Goal: Task Accomplishment & Management: Manage account settings

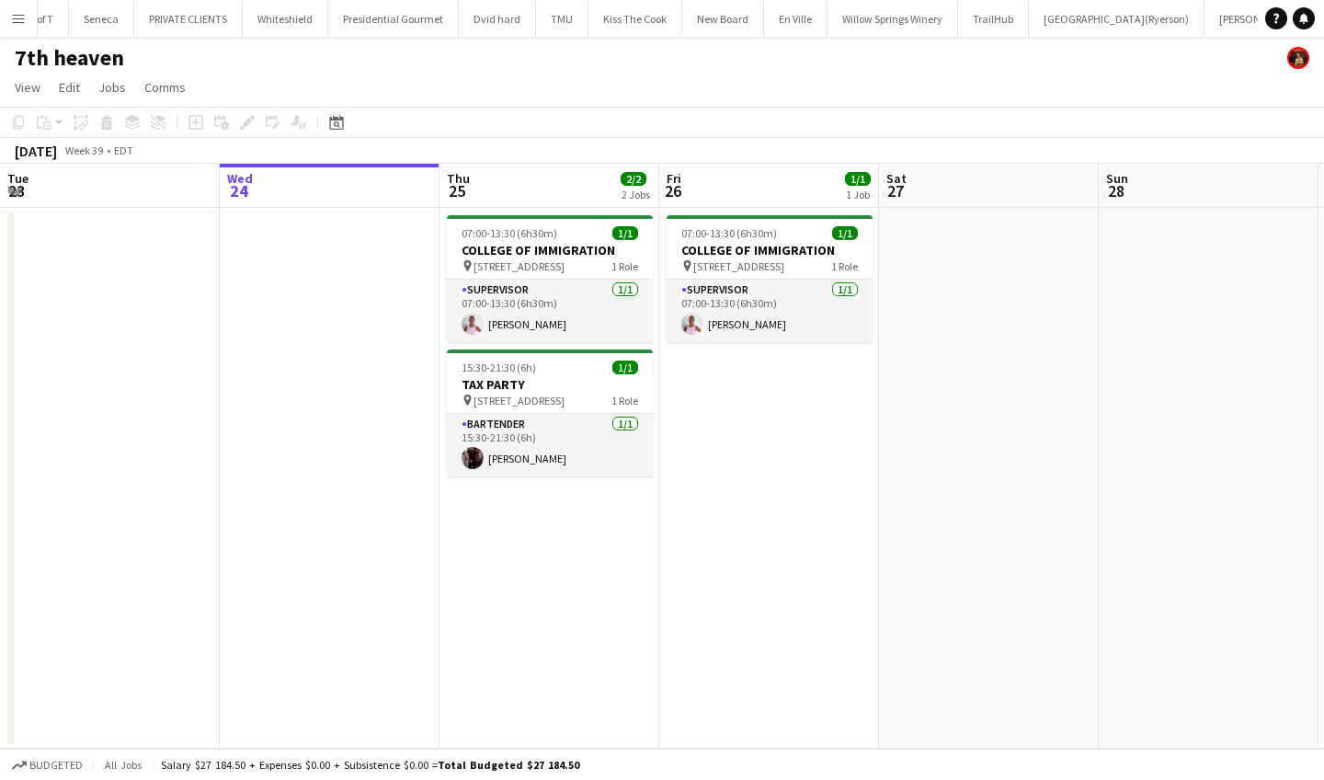
click at [15, 15] on app-icon "Menu" at bounding box center [18, 18] width 15 height 15
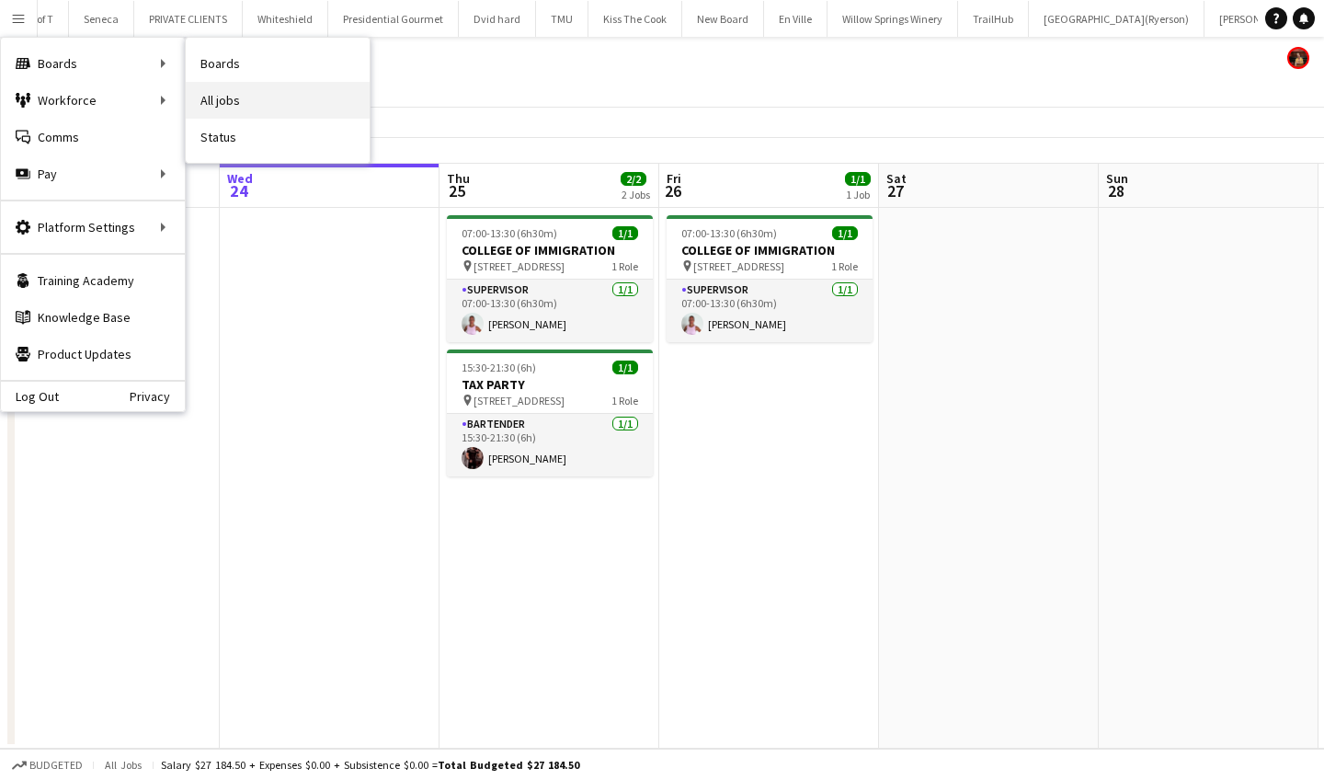
click at [288, 102] on link "All jobs" at bounding box center [278, 100] width 184 height 37
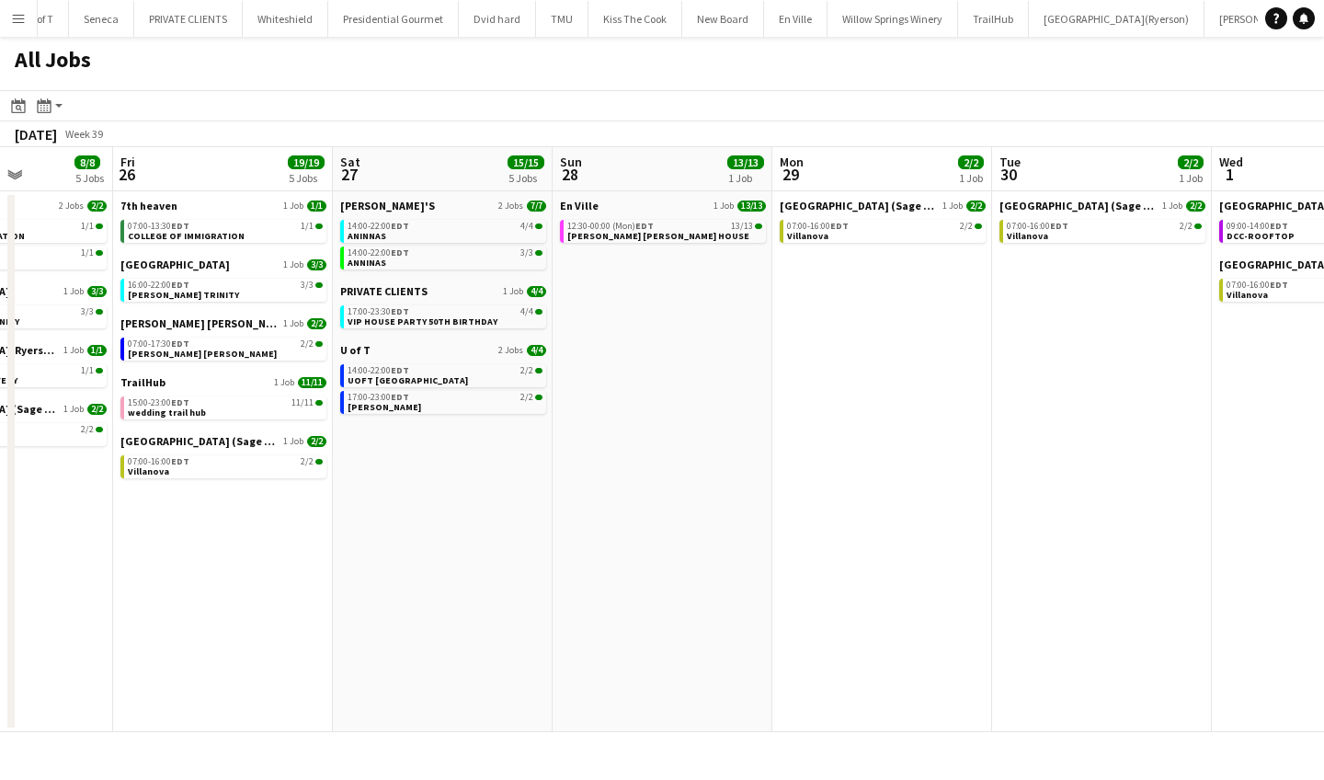
scroll to position [0, 550]
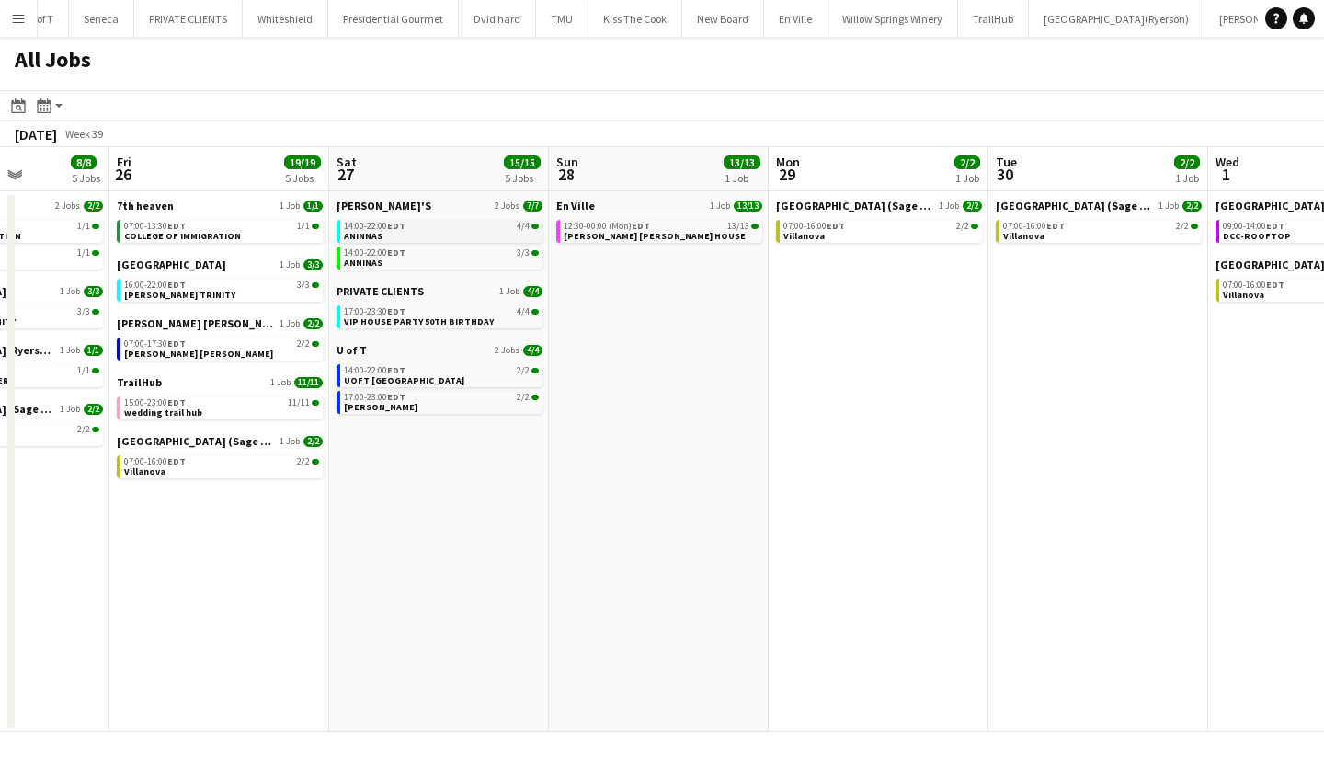
click at [440, 232] on link "14:00-22:00 EDT 4/4 ANINNAS" at bounding box center [441, 230] width 195 height 21
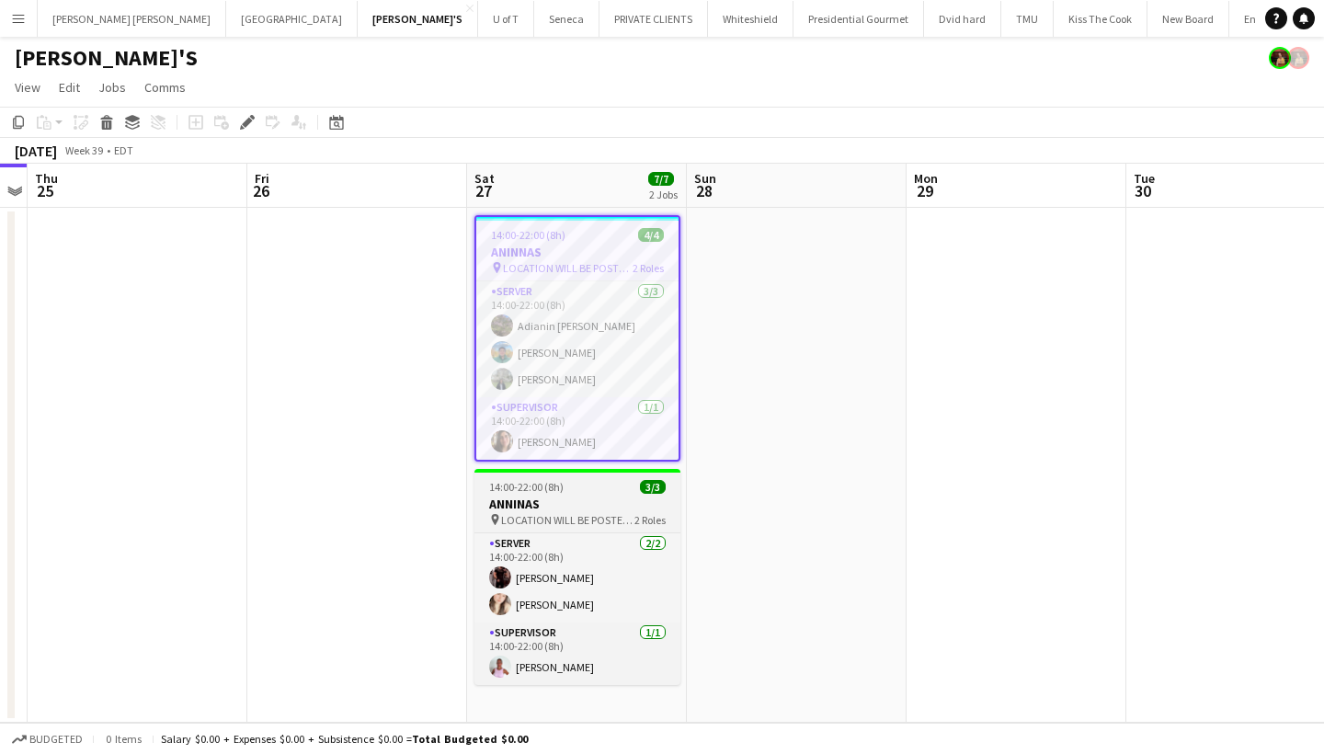
click at [583, 515] on span "LOCATION WILL BE POSTED SOON" at bounding box center [567, 520] width 133 height 14
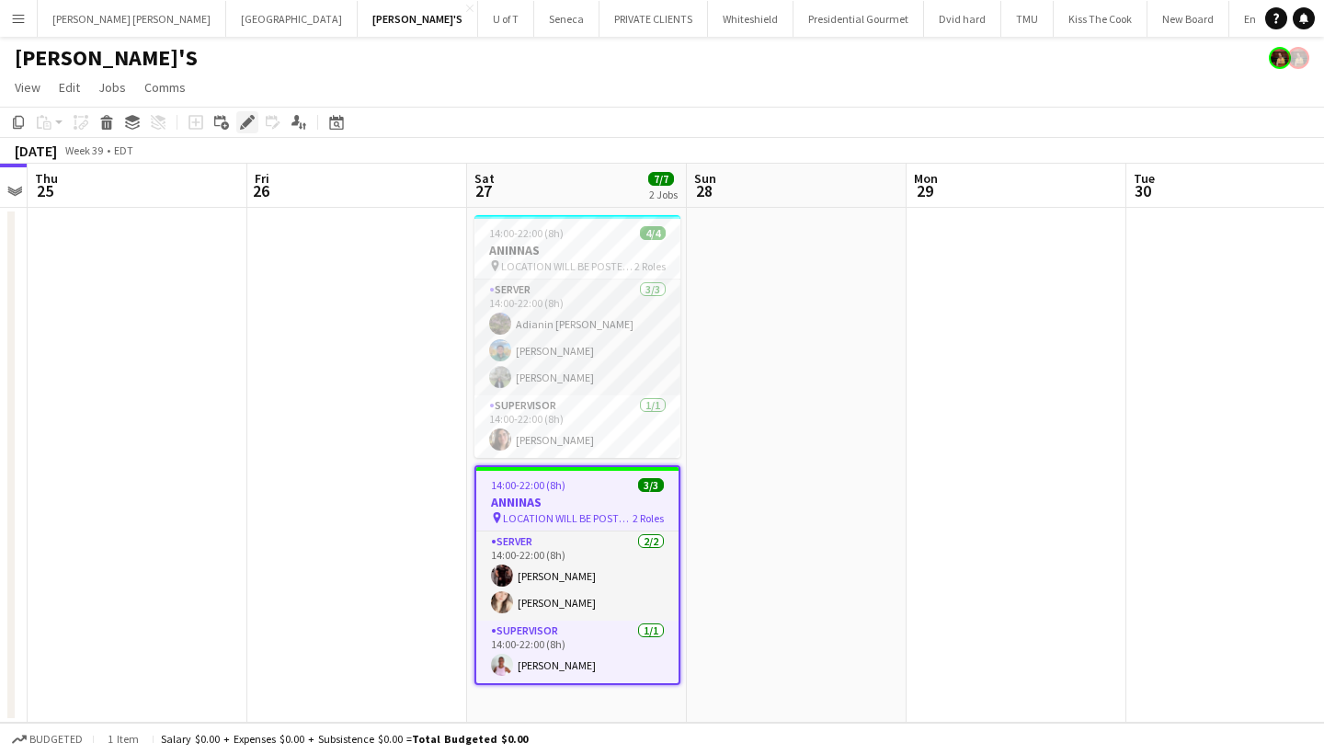
click at [245, 127] on icon at bounding box center [247, 123] width 10 height 10
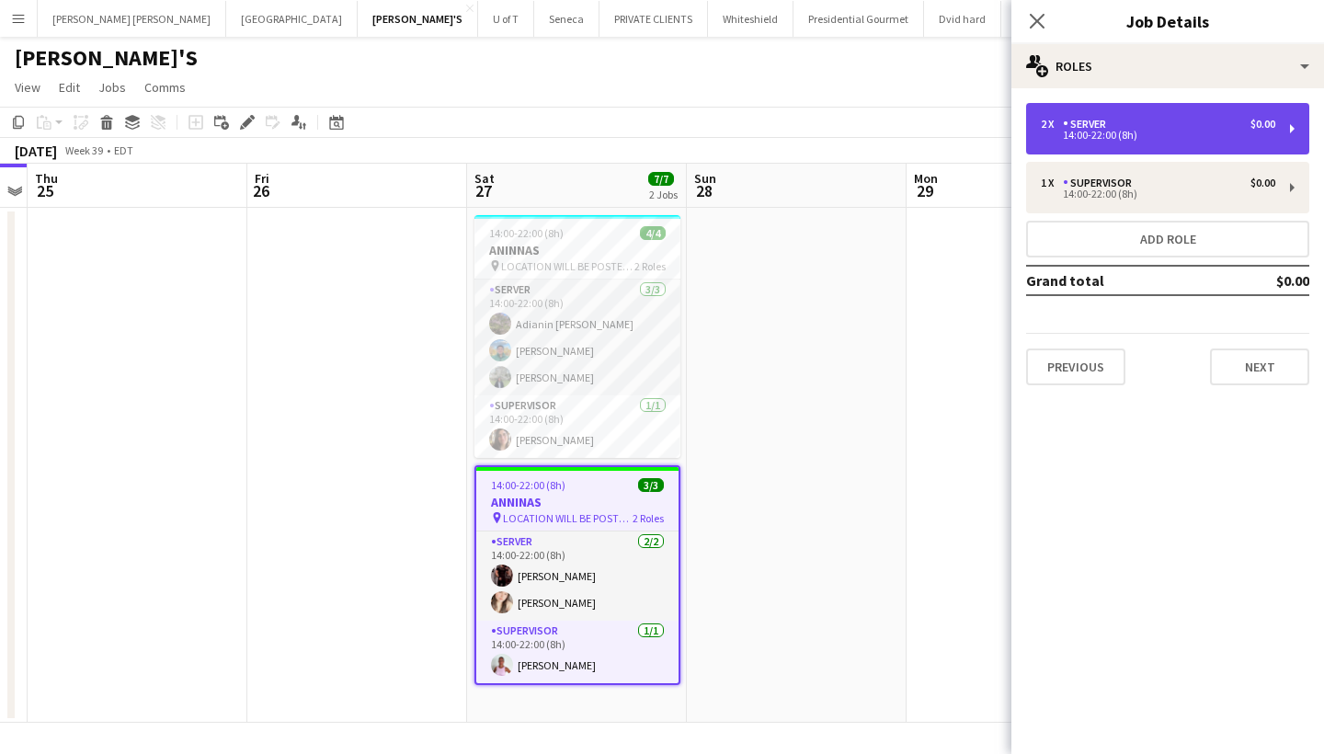
click at [1110, 126] on div "SERVER" at bounding box center [1088, 124] width 51 height 13
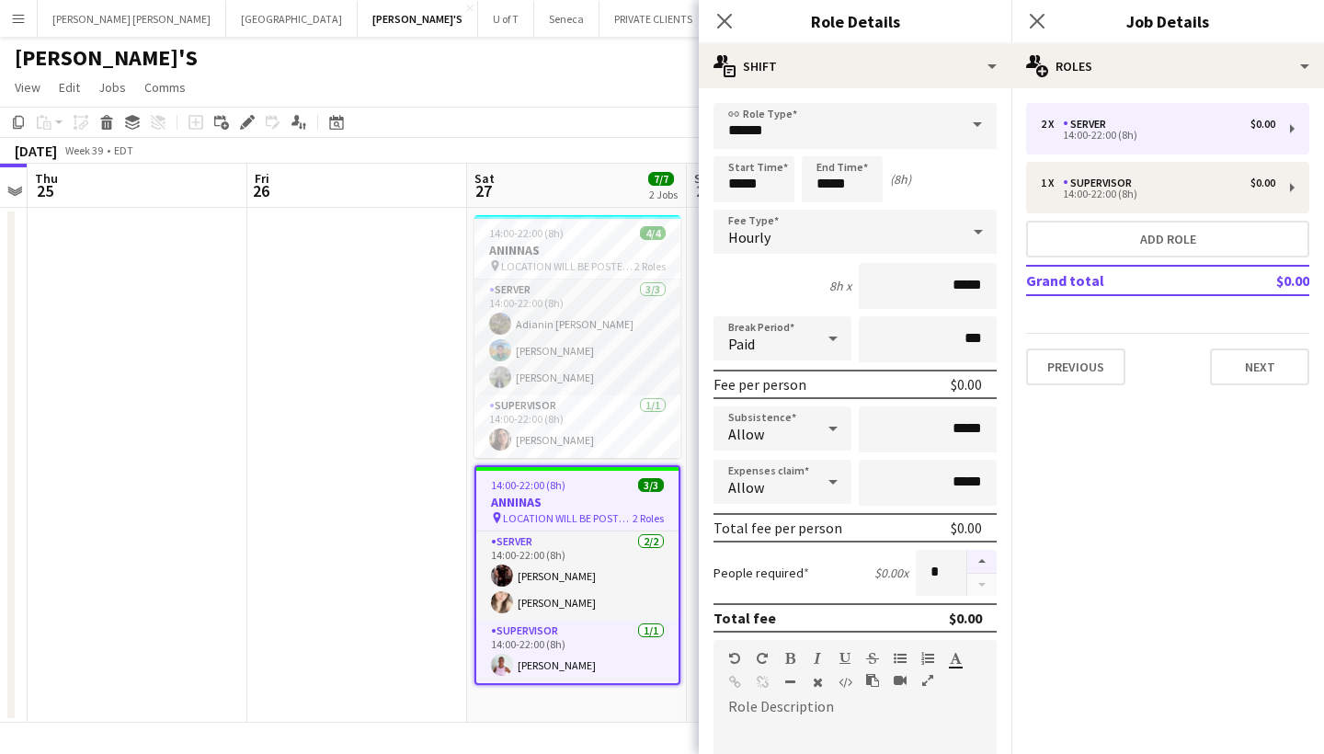
click at [979, 556] on button "button" at bounding box center [982, 562] width 29 height 24
type input "*"
click at [1269, 363] on button "Next" at bounding box center [1259, 367] width 99 height 37
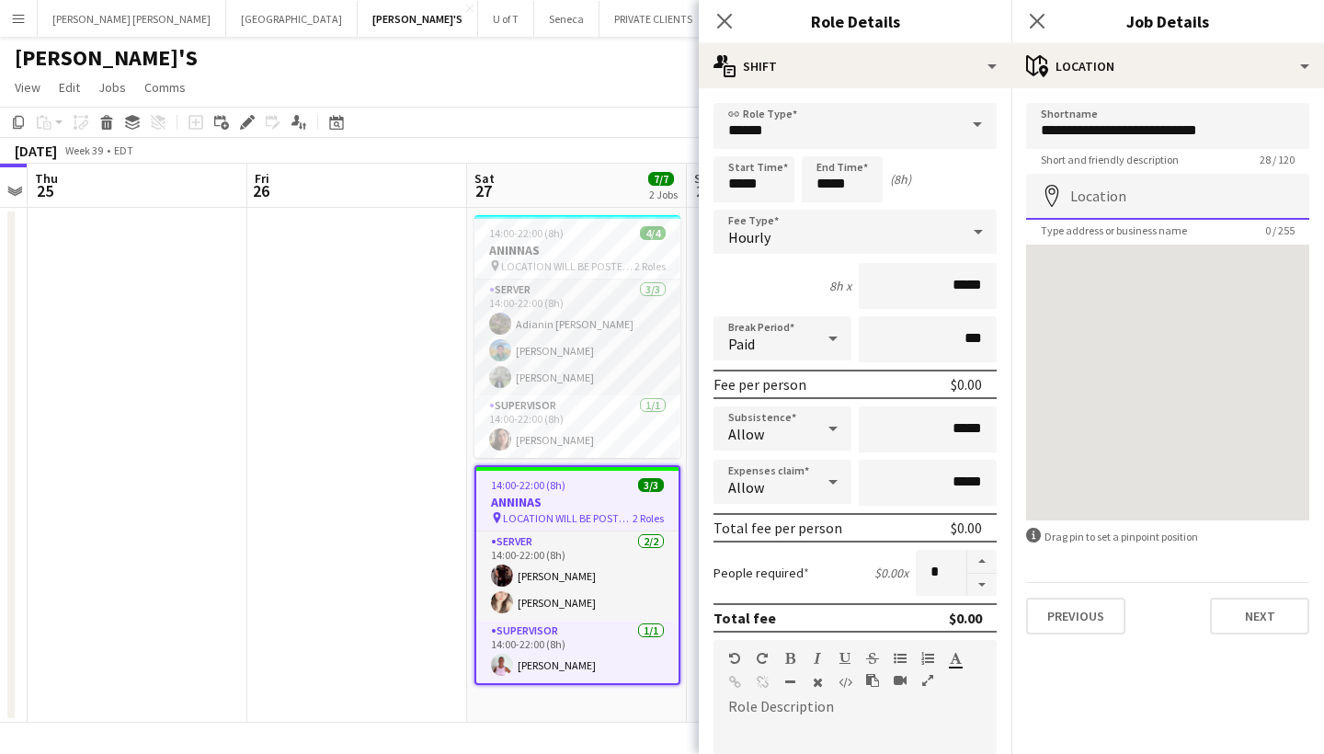
click at [1126, 210] on input "Location" at bounding box center [1167, 197] width 283 height 46
type input "**********"
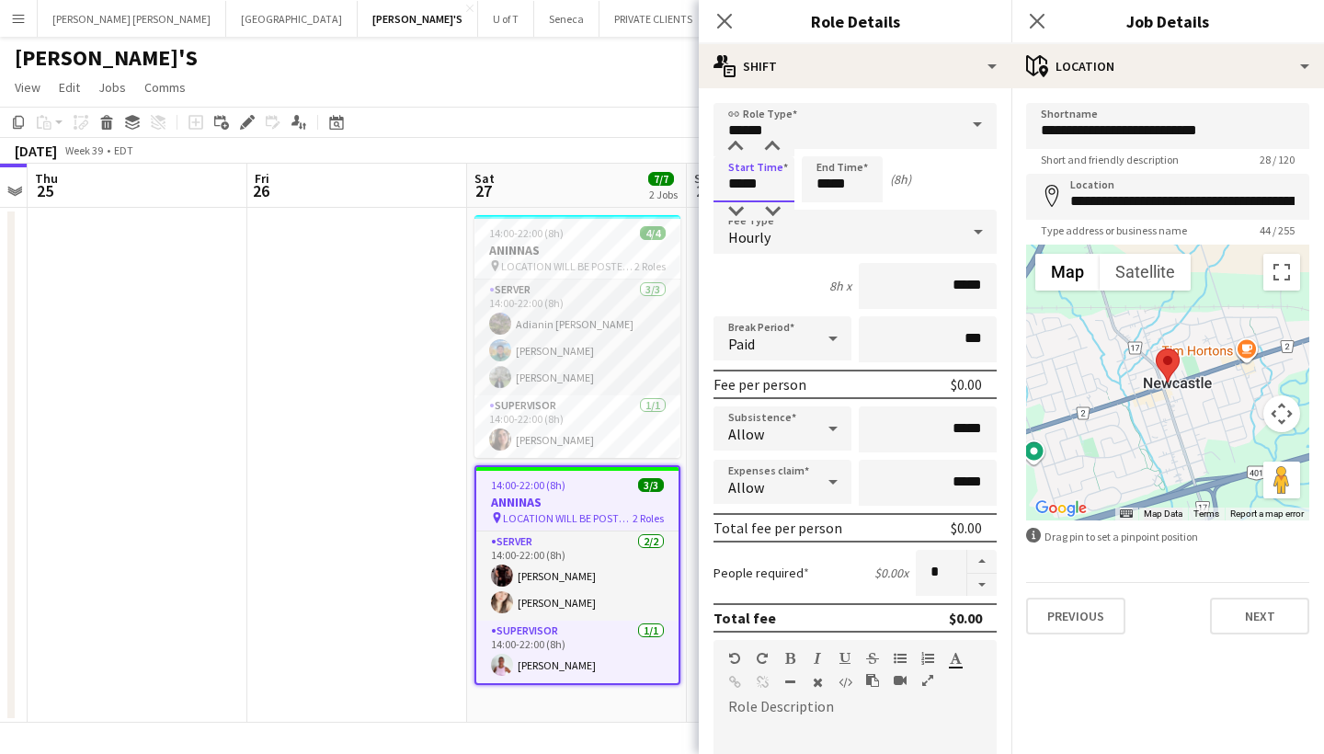
click at [776, 189] on input "*****" at bounding box center [754, 179] width 81 height 46
click at [770, 143] on div at bounding box center [772, 147] width 37 height 18
type input "*****"
click at [770, 143] on div at bounding box center [772, 147] width 37 height 18
click at [1035, 21] on icon "Close pop-in" at bounding box center [1036, 20] width 17 height 17
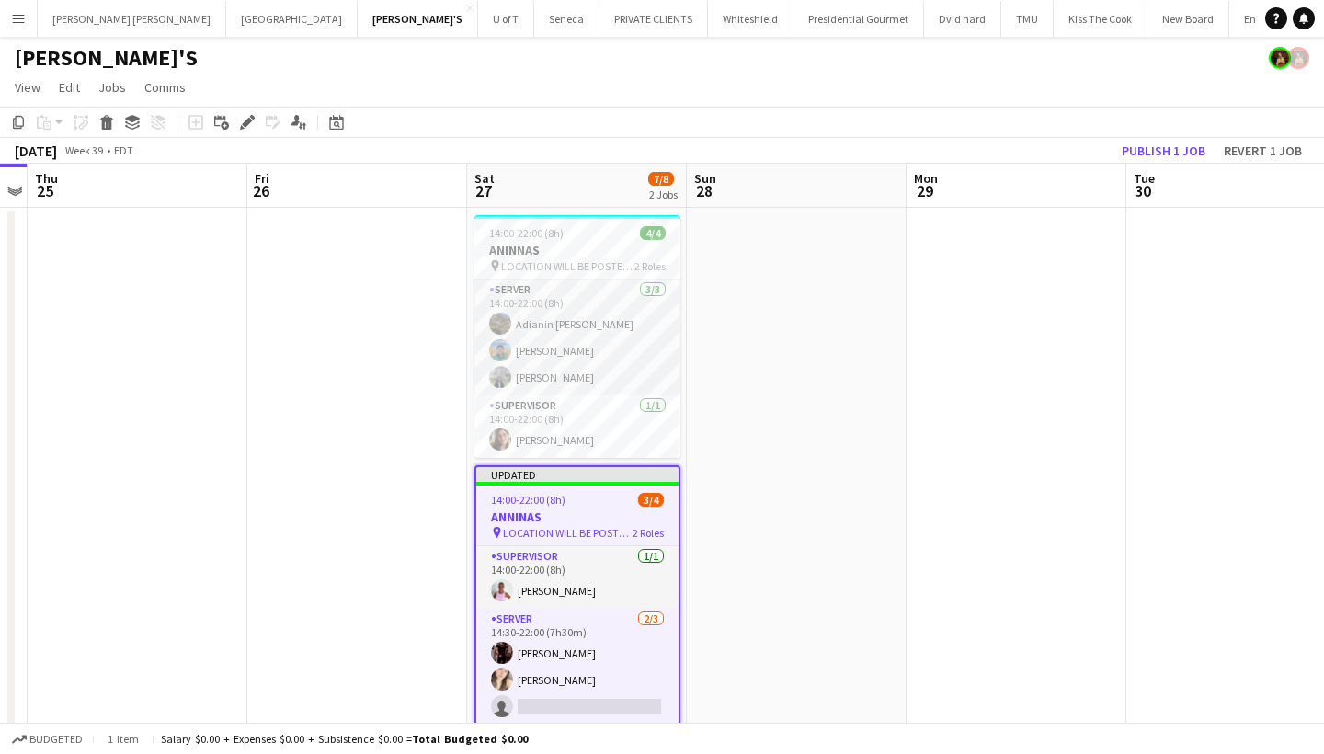
click at [613, 502] on div "14:00-22:00 (8h) 3/4" at bounding box center [577, 500] width 202 height 14
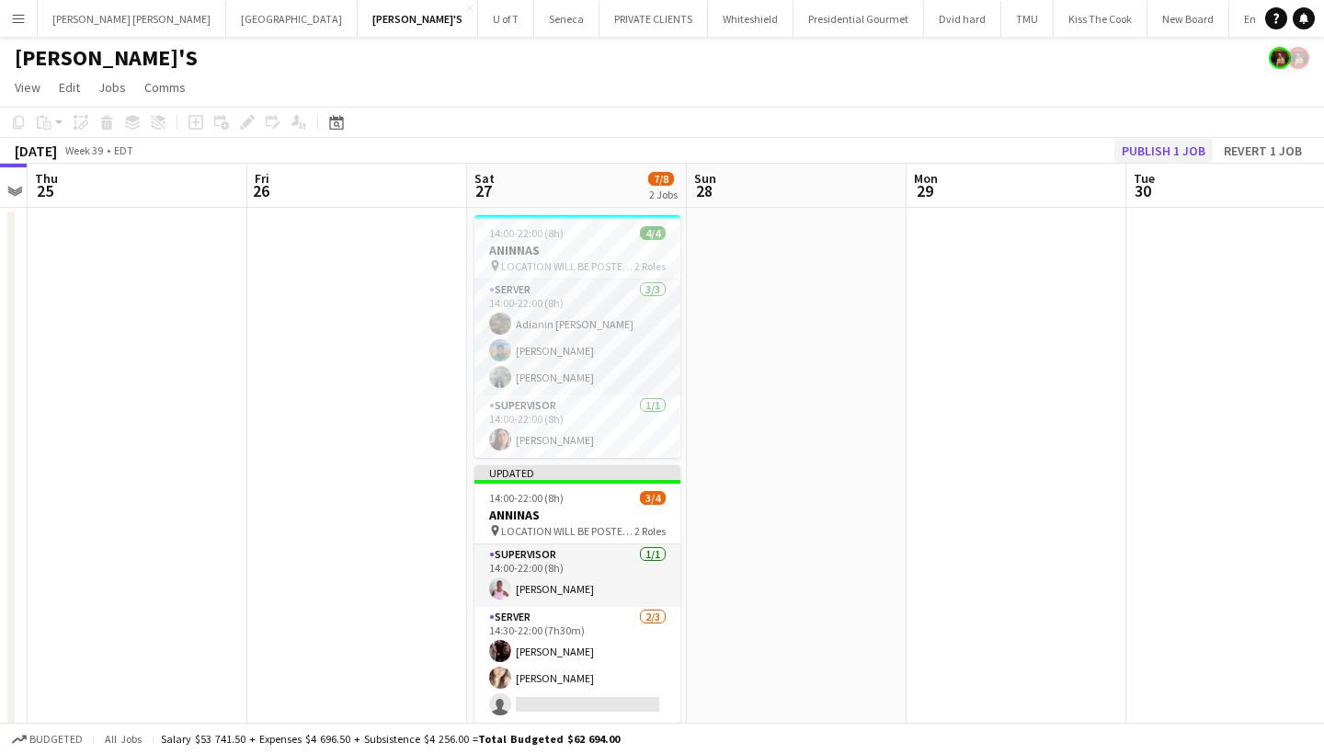
click at [1164, 146] on button "Publish 1 job" at bounding box center [1164, 151] width 98 height 24
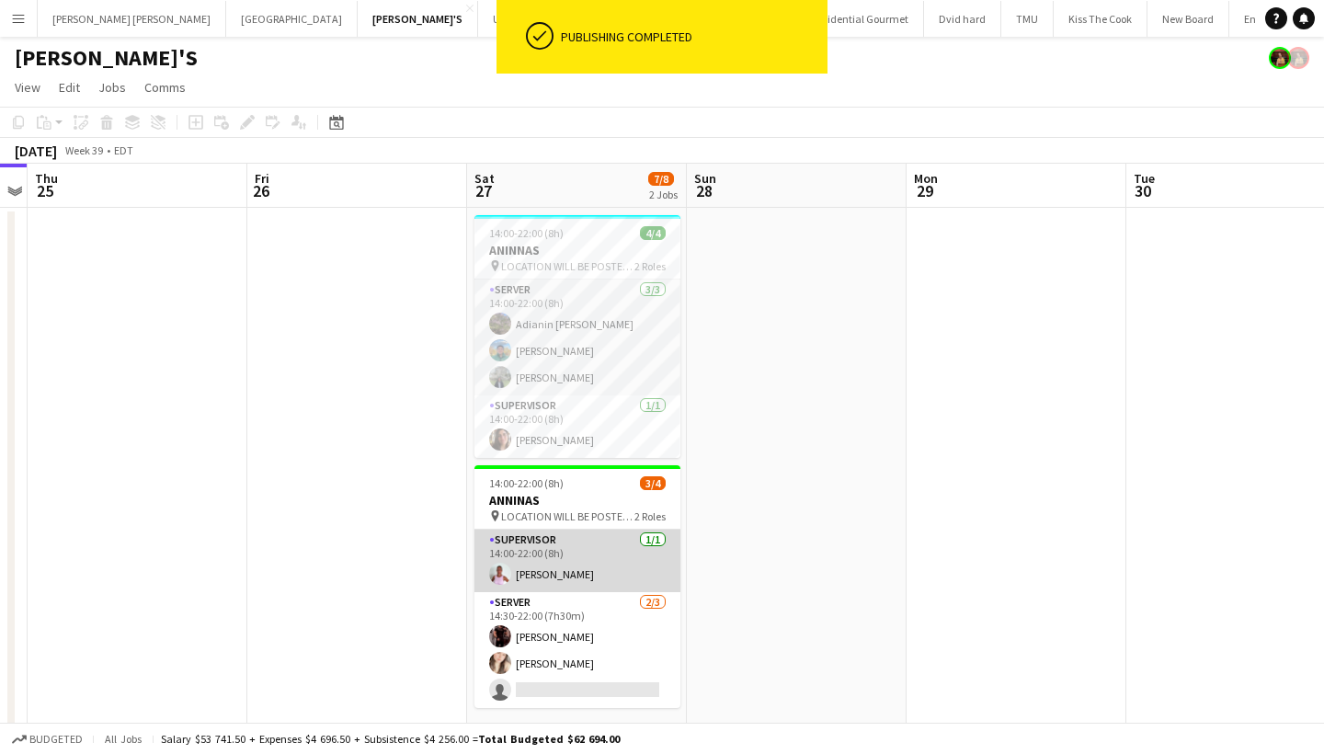
scroll to position [40, 0]
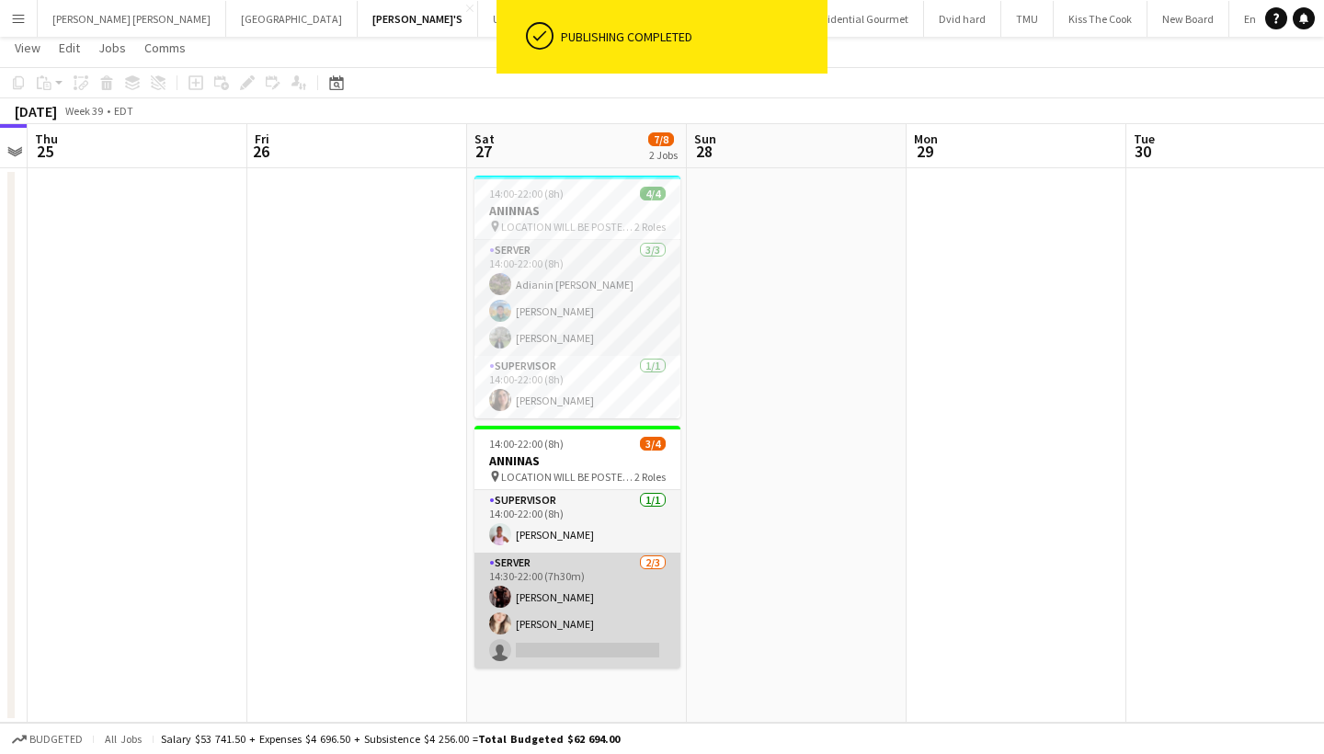
click at [567, 647] on app-card-role "SERVER 2/3 14:30-22:00 (7h30m) Joseph Ernesto Dayanis Garcia Aguiar single-neut…" at bounding box center [578, 611] width 206 height 116
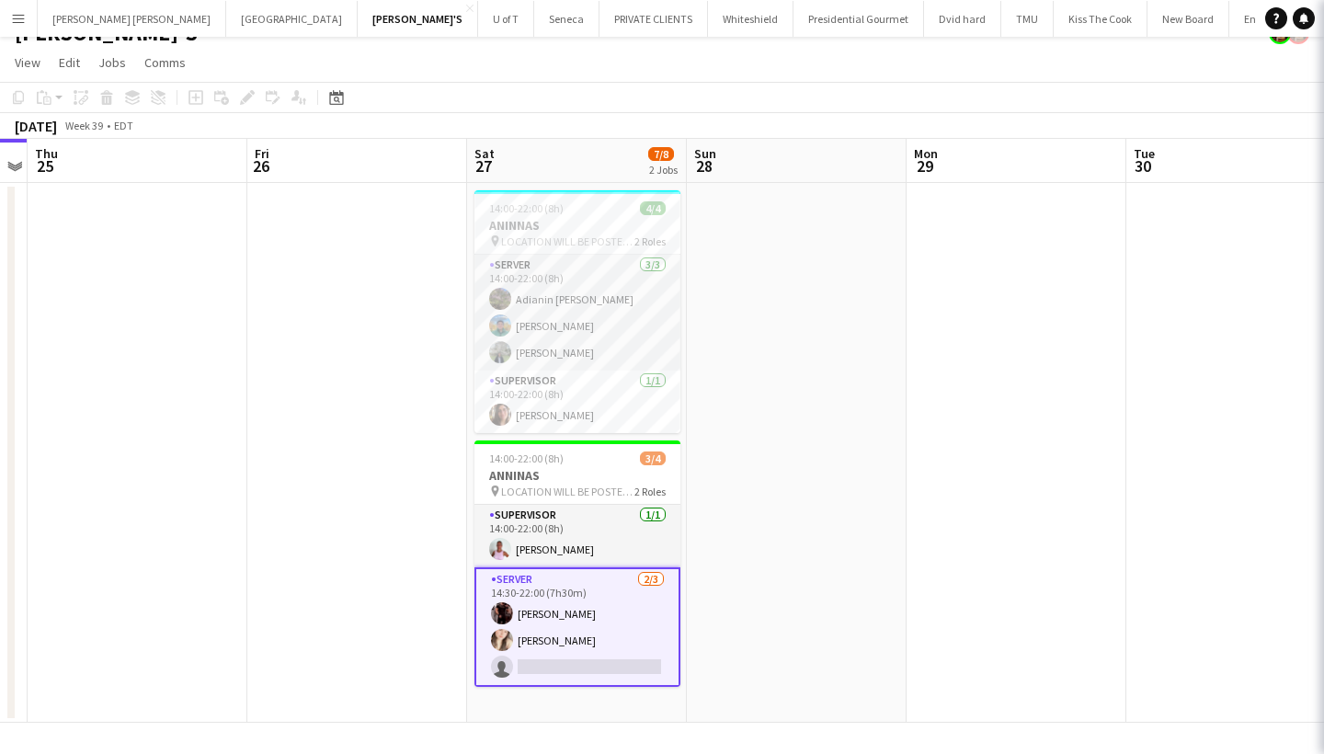
scroll to position [25, 0]
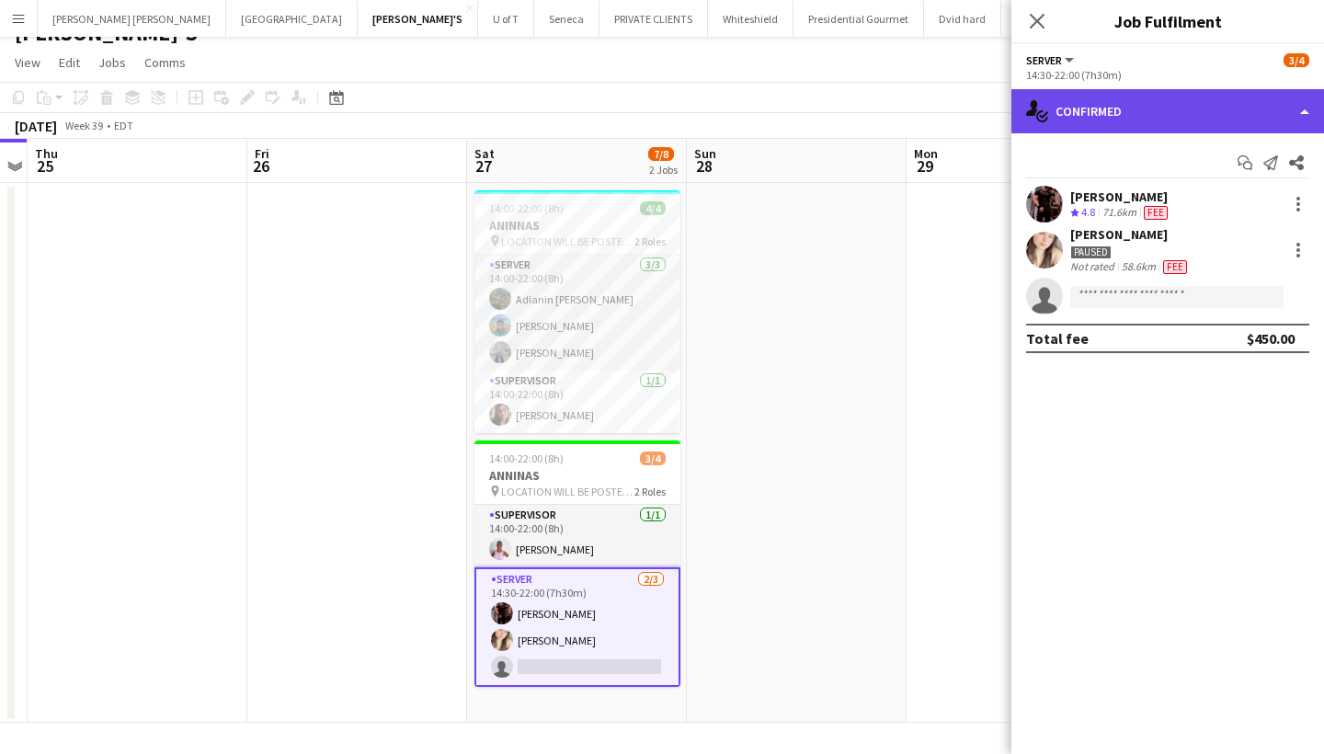
click at [1131, 115] on div "single-neutral-actions-check-2 Confirmed" at bounding box center [1168, 111] width 313 height 44
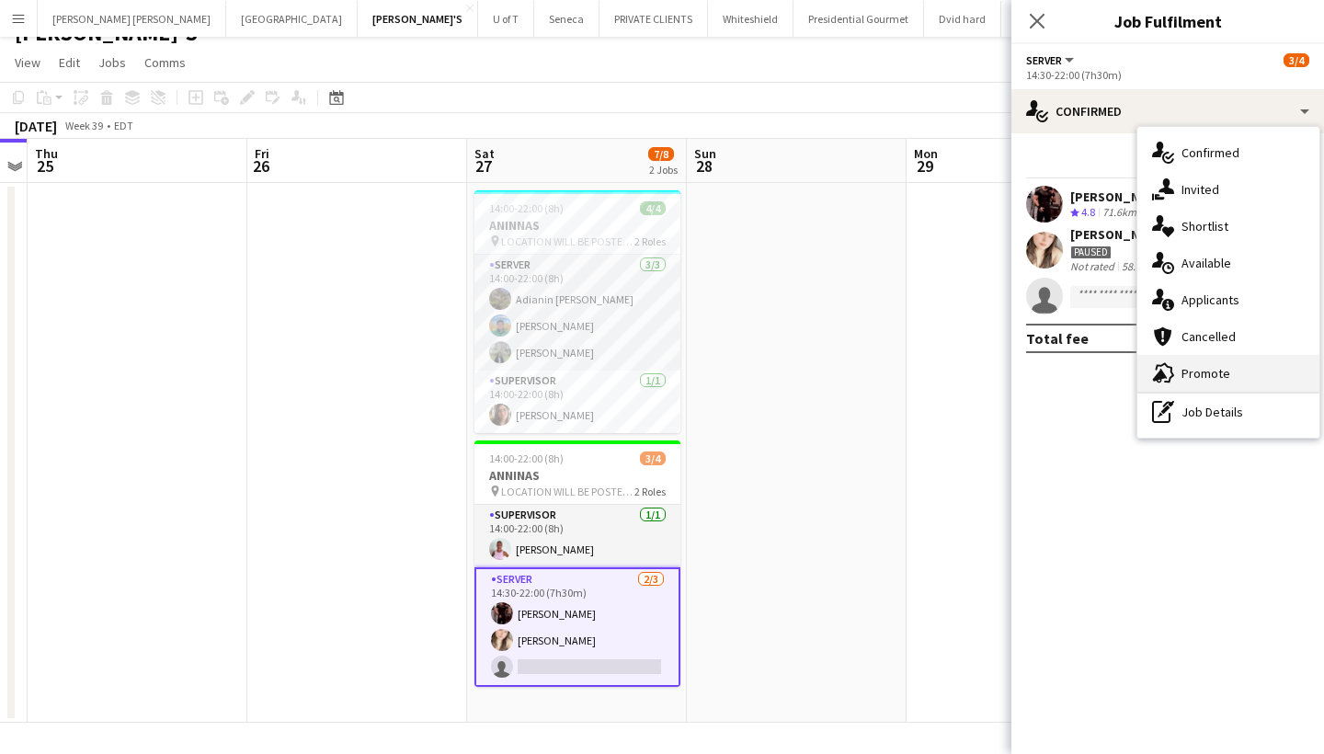
click at [1208, 370] on span "Promote" at bounding box center [1206, 373] width 49 height 17
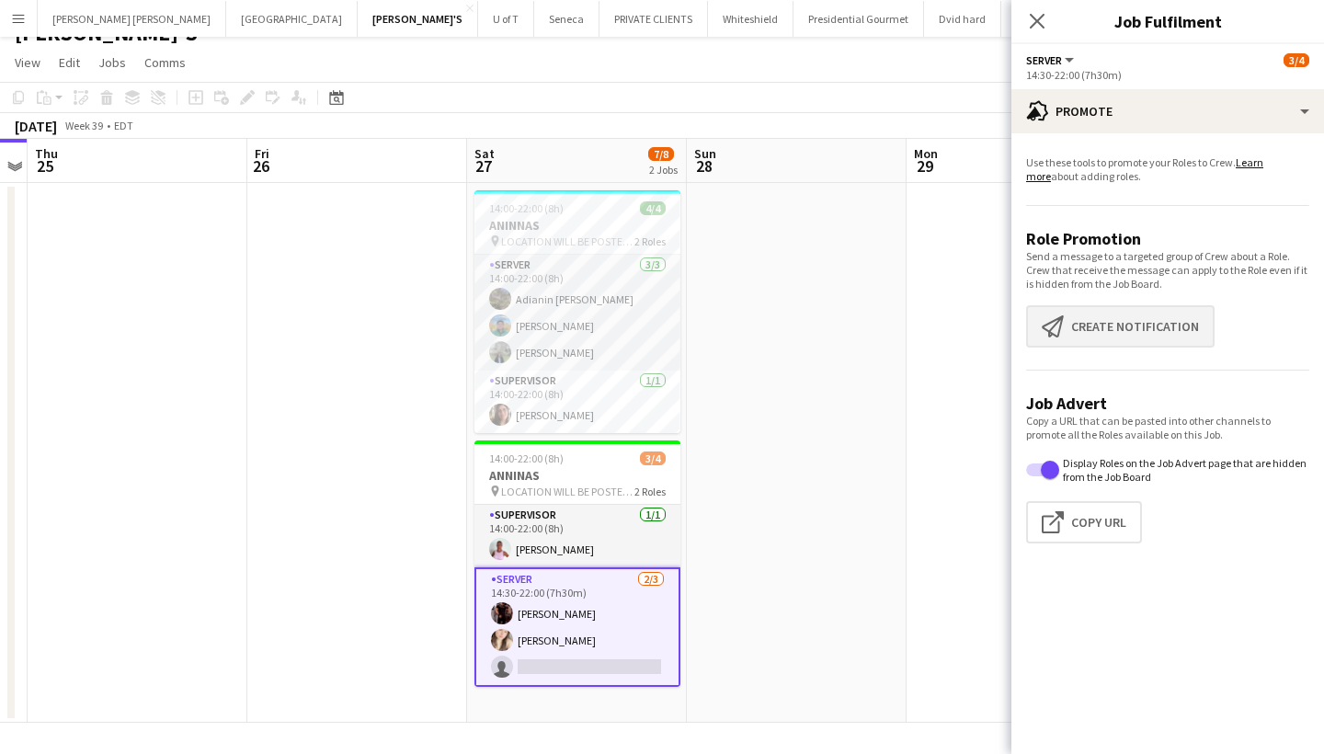
click at [1120, 318] on button "Create notification Create notification" at bounding box center [1120, 326] width 189 height 42
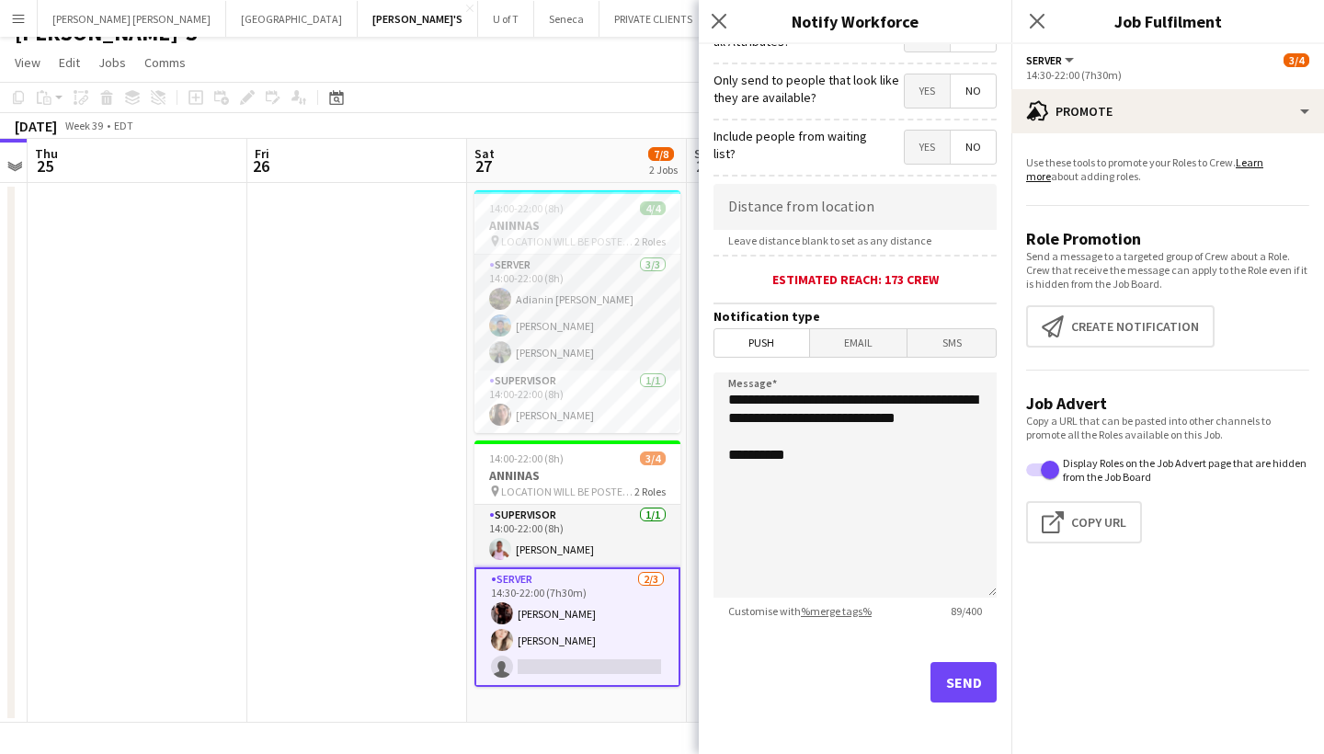
scroll to position [258, 0]
click at [968, 681] on button "Send" at bounding box center [964, 682] width 66 height 40
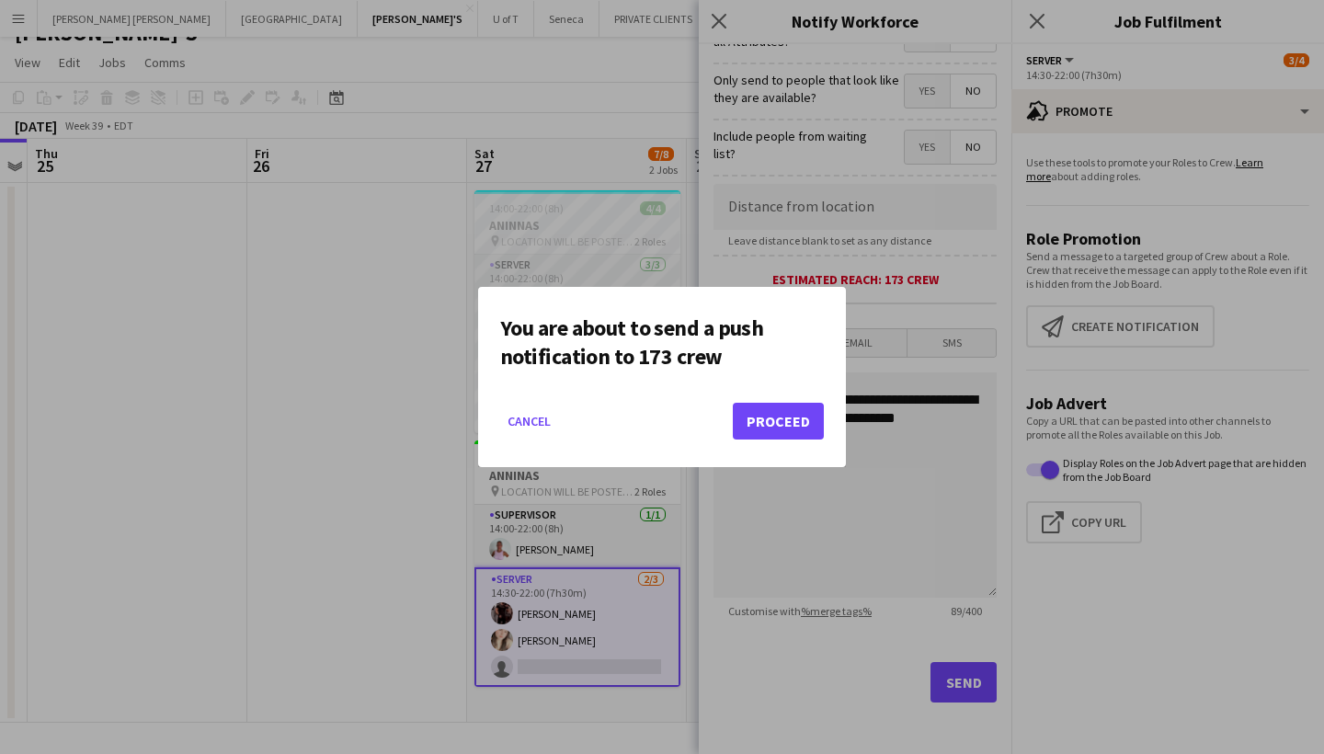
click at [774, 420] on button "Proceed" at bounding box center [778, 421] width 91 height 37
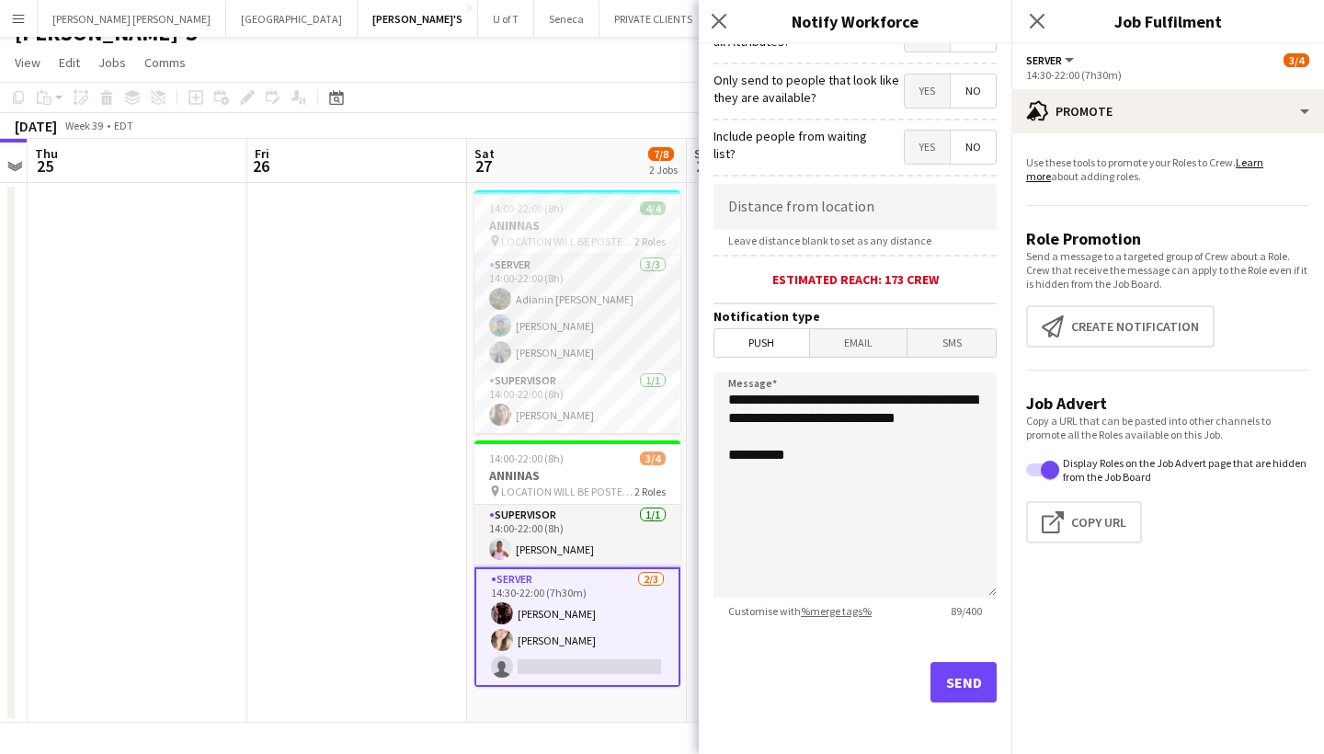
scroll to position [25, 0]
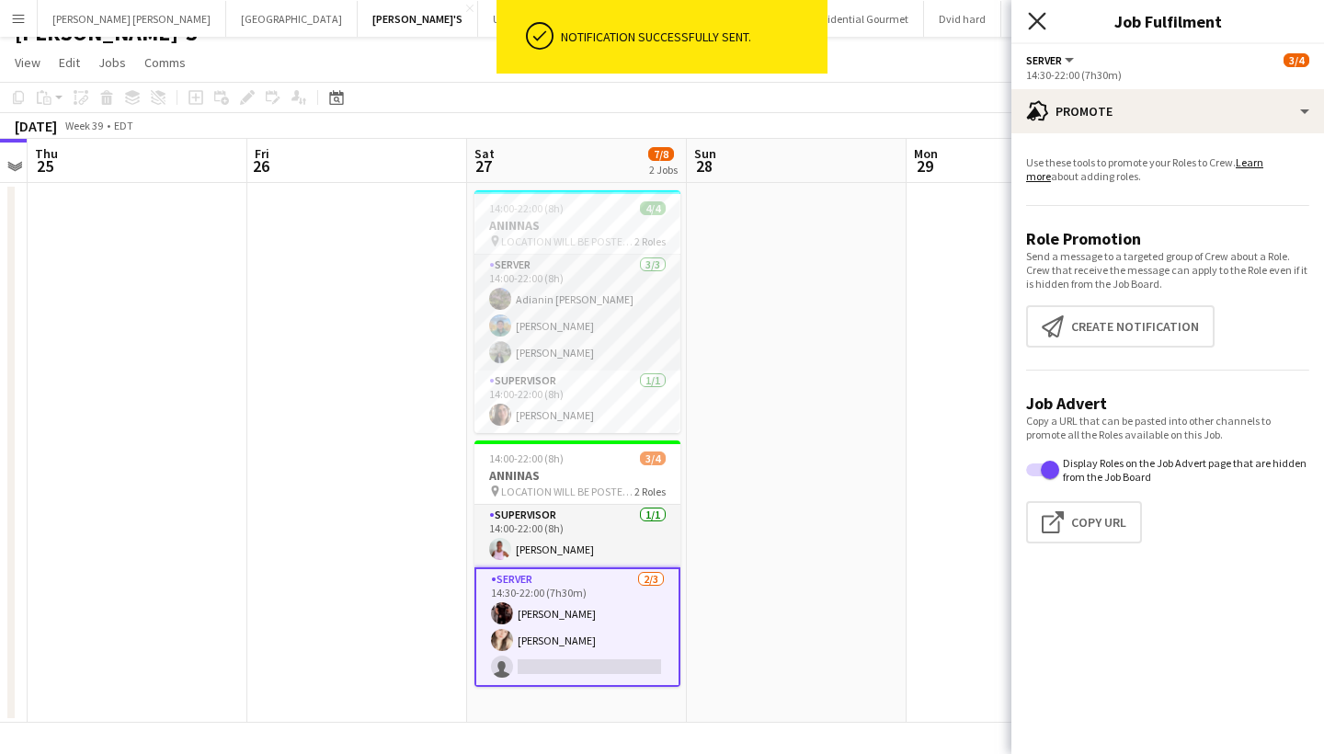
click at [1037, 21] on icon at bounding box center [1036, 20] width 17 height 17
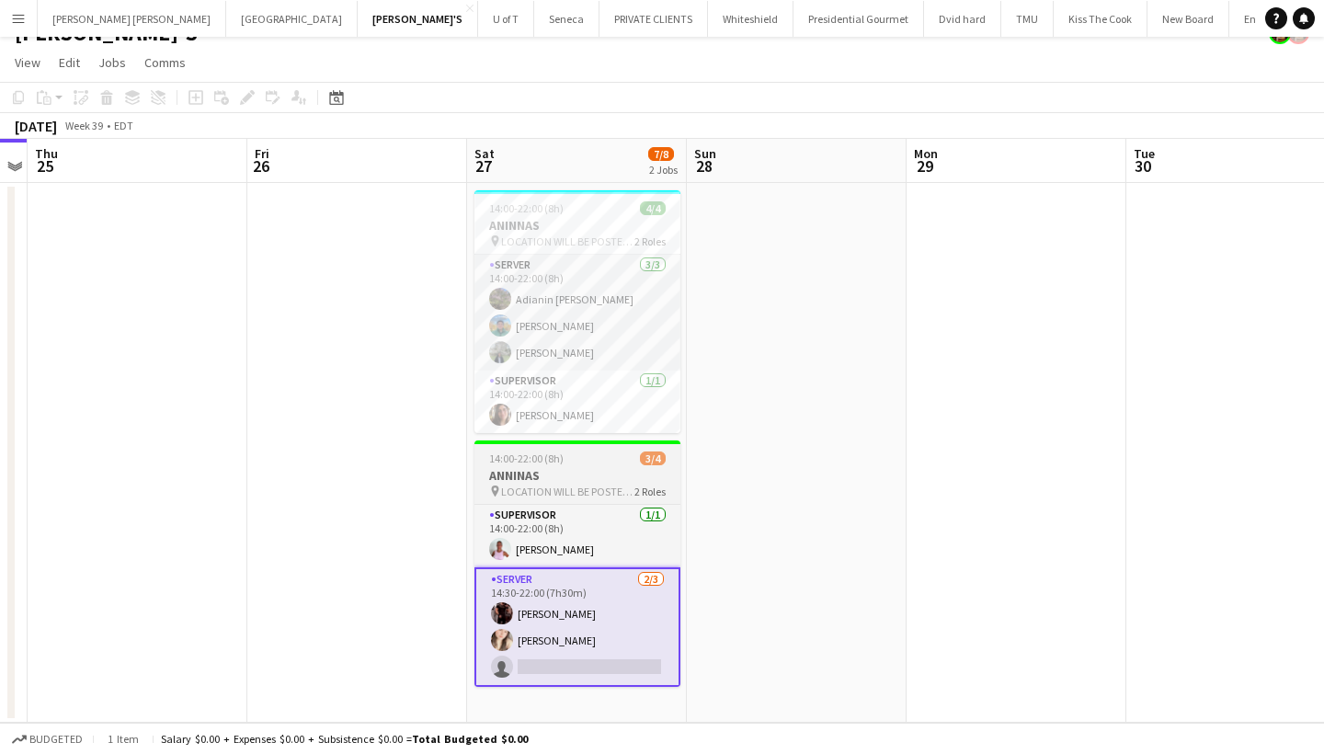
click at [565, 498] on app-job-card "14:00-22:00 (8h) 3/4 ANNINAS pin LOCATION WILL BE POSTED SOON 2 Roles SUPERVISO…" at bounding box center [578, 564] width 206 height 246
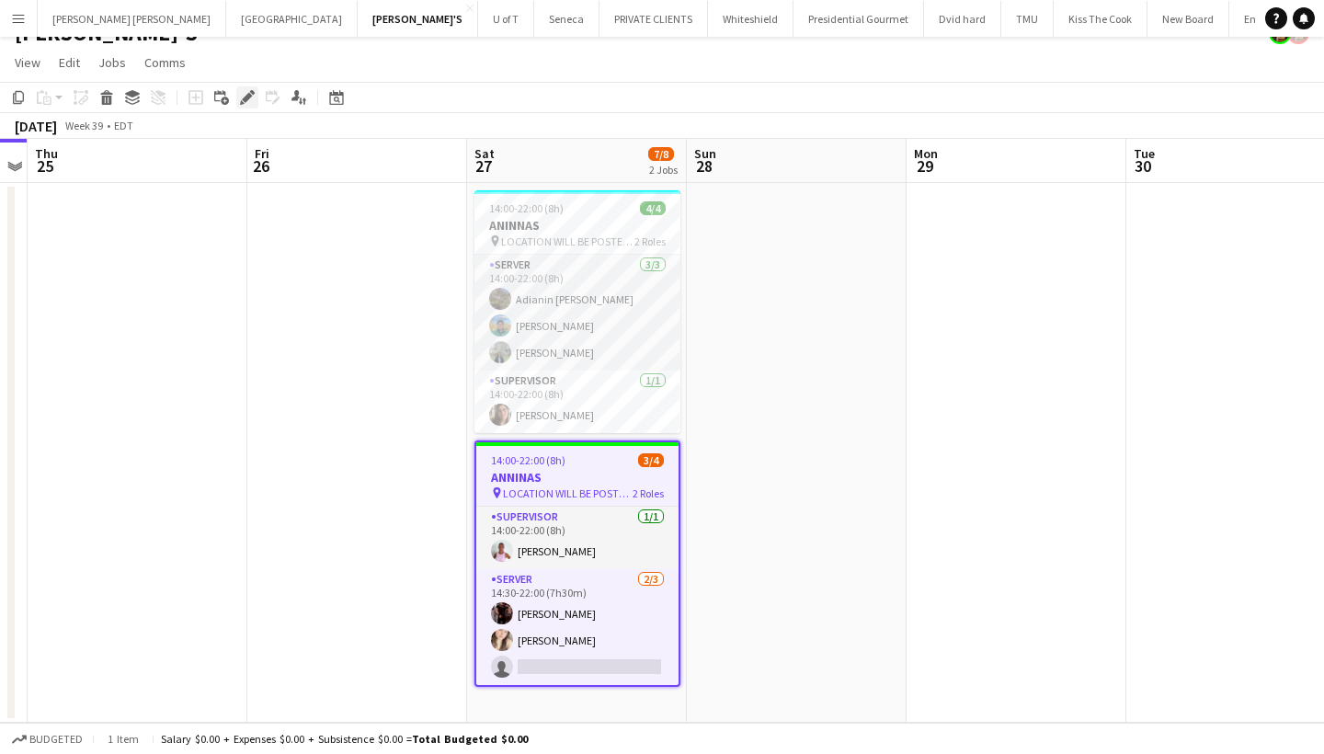
click at [242, 98] on icon "Edit" at bounding box center [247, 97] width 15 height 15
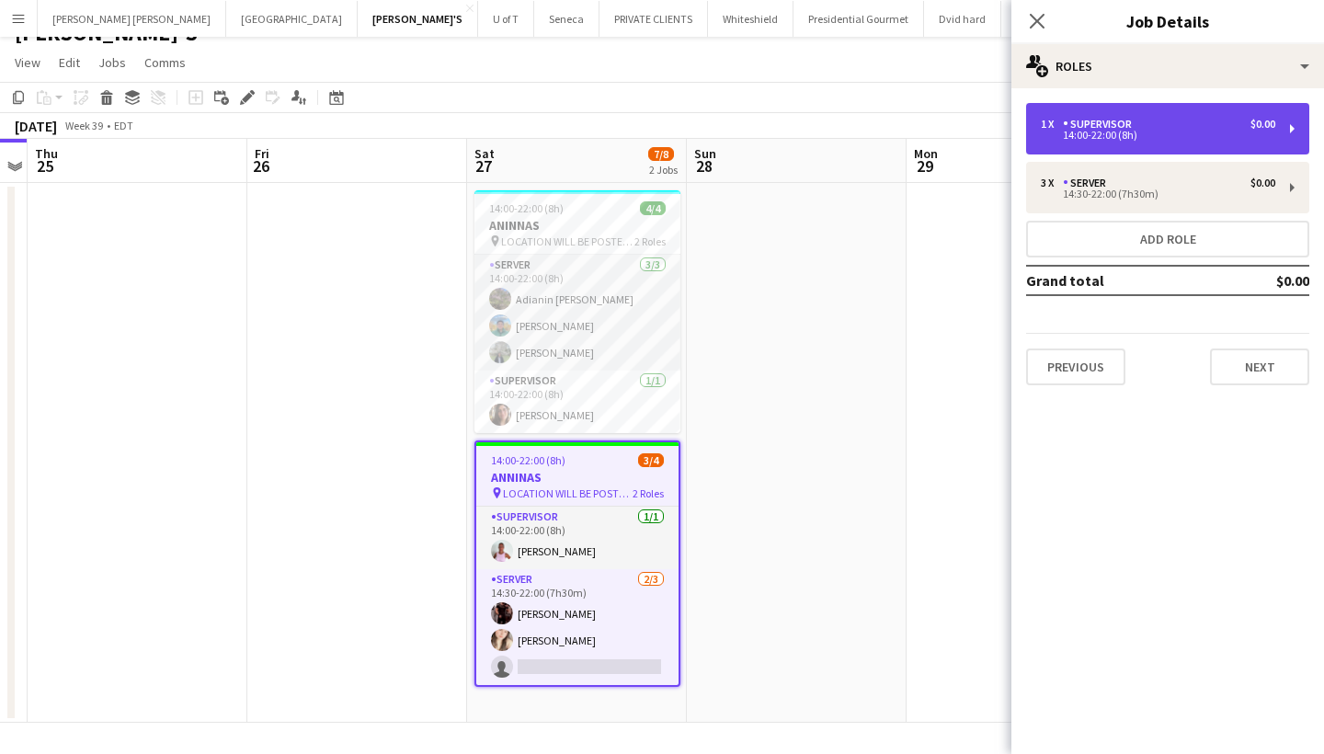
click at [1095, 127] on div "SUPERVISOR" at bounding box center [1101, 124] width 76 height 13
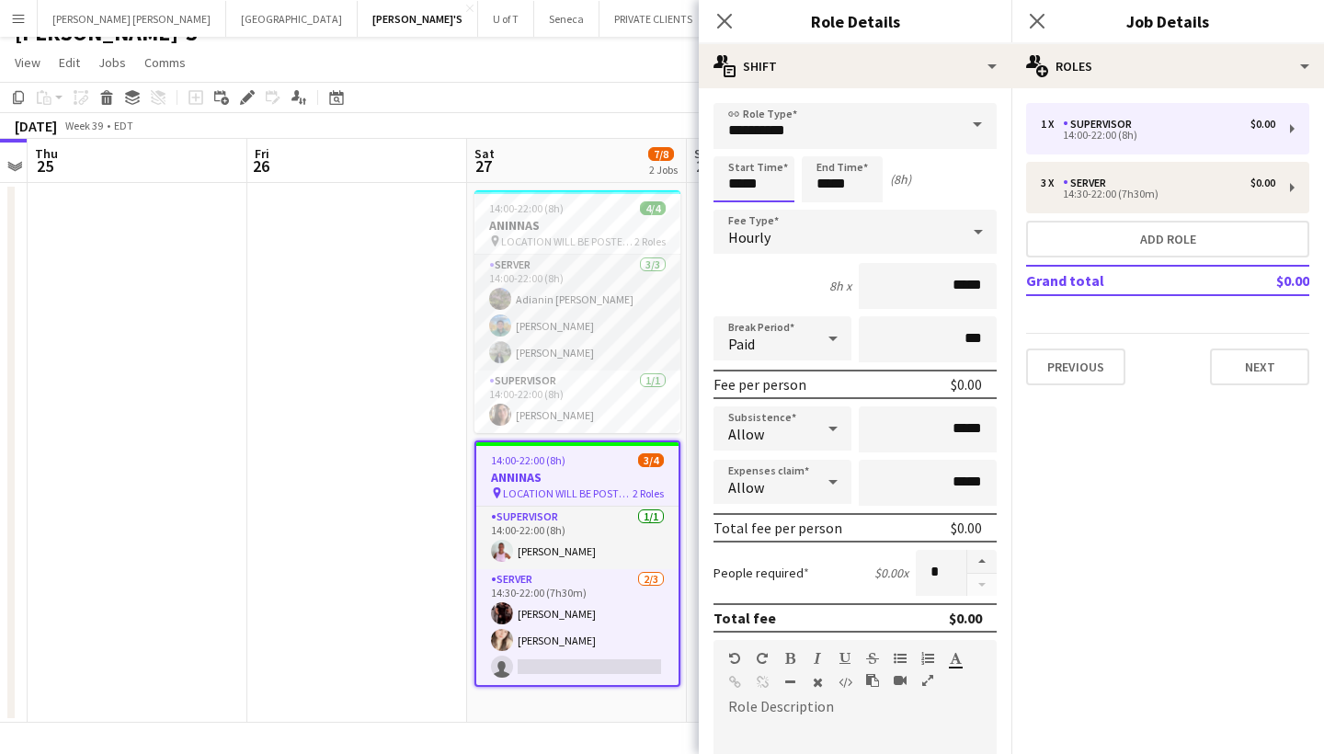
click at [768, 188] on input "*****" at bounding box center [754, 179] width 81 height 46
click at [771, 142] on div at bounding box center [772, 147] width 37 height 18
type input "*****"
click at [771, 142] on div at bounding box center [772, 147] width 37 height 18
click at [1040, 19] on icon at bounding box center [1036, 20] width 17 height 17
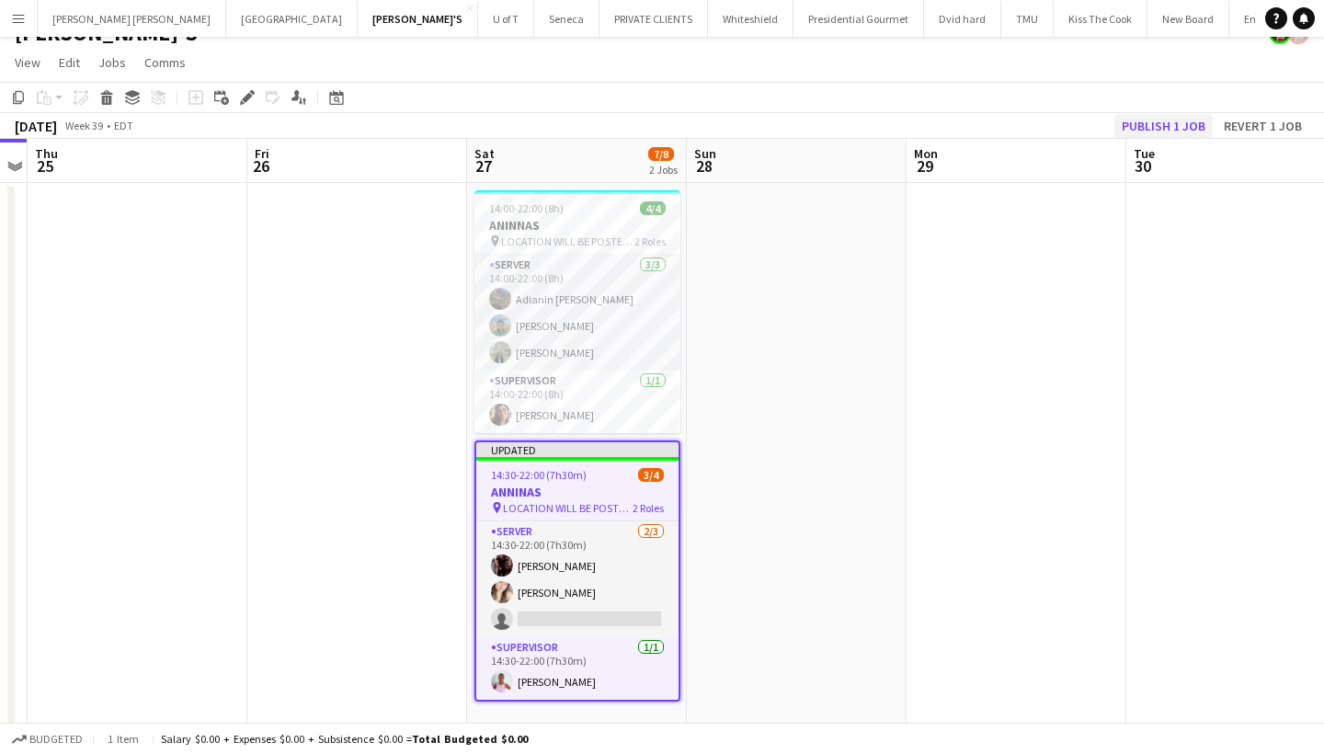
click at [1151, 120] on button "Publish 1 job" at bounding box center [1164, 126] width 98 height 24
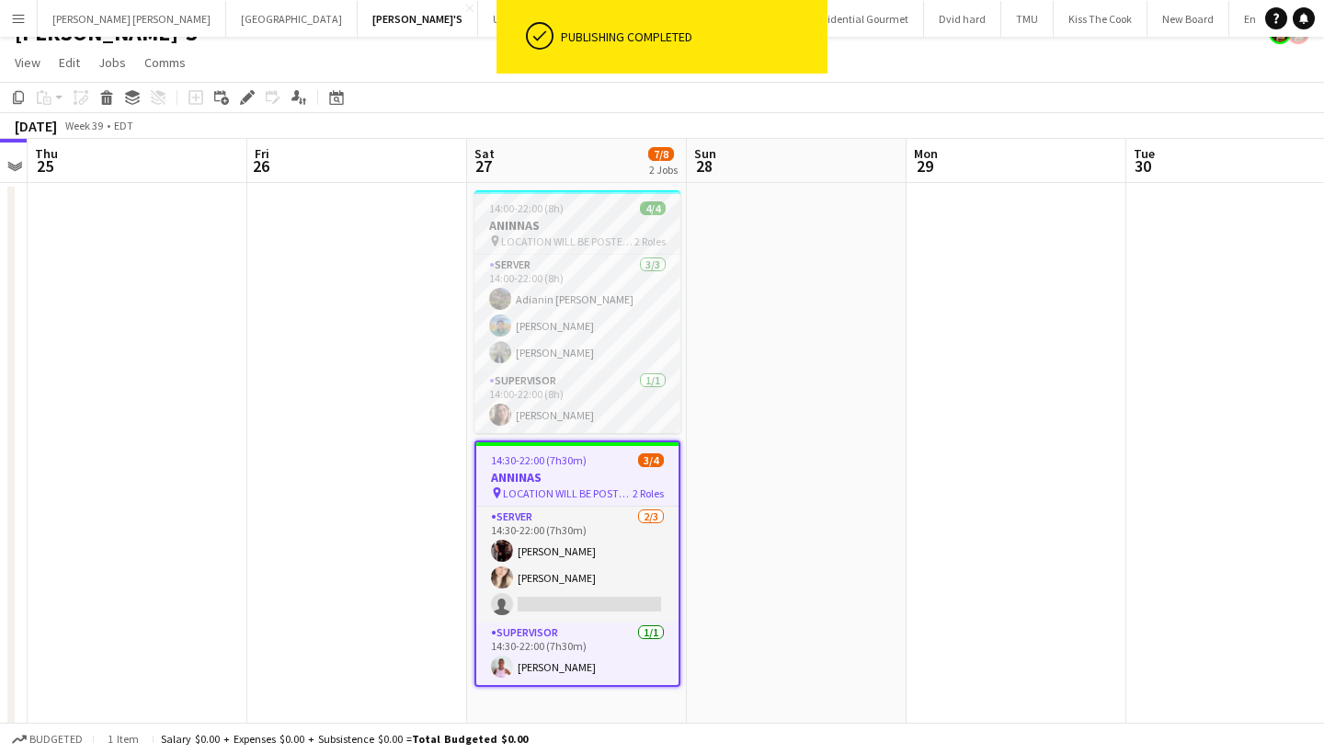
click at [565, 209] on div "14:00-22:00 (8h) 4/4" at bounding box center [578, 208] width 206 height 14
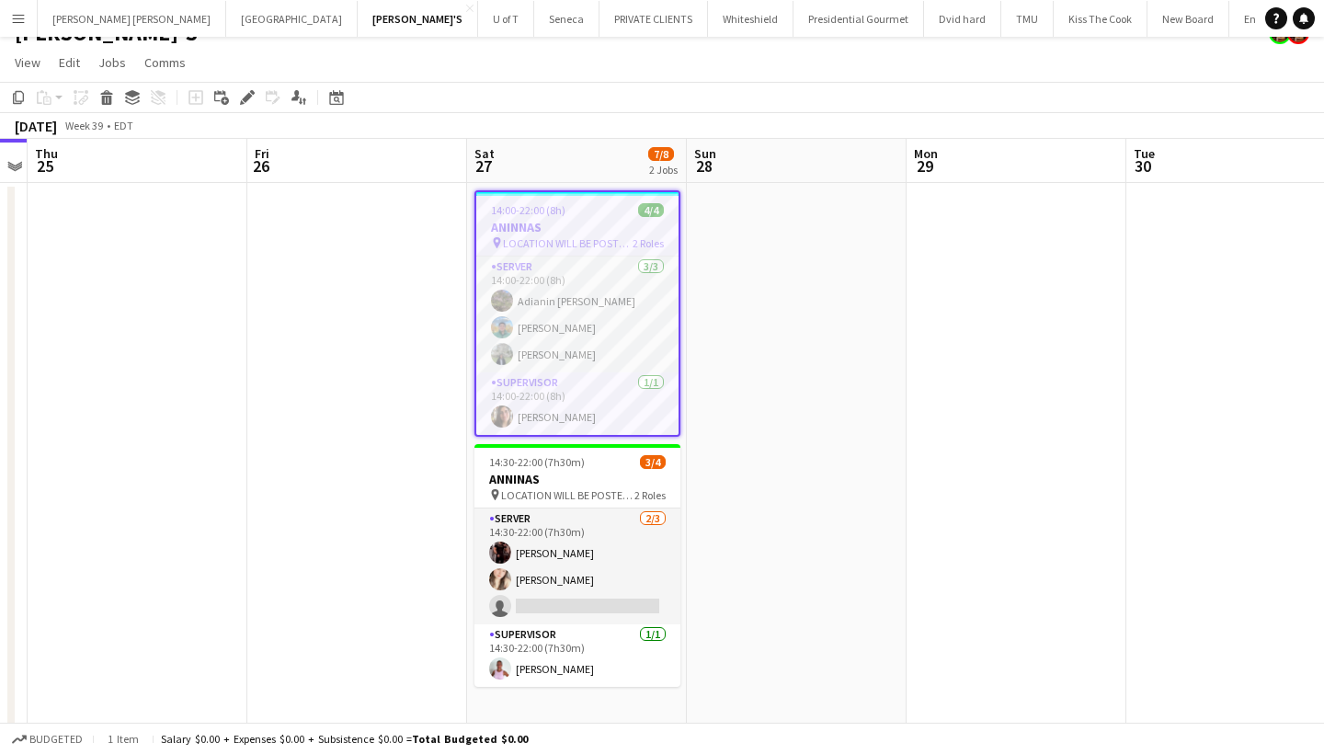
click at [565, 209] on div "14:00-22:00 (8h) 4/4" at bounding box center [577, 210] width 202 height 14
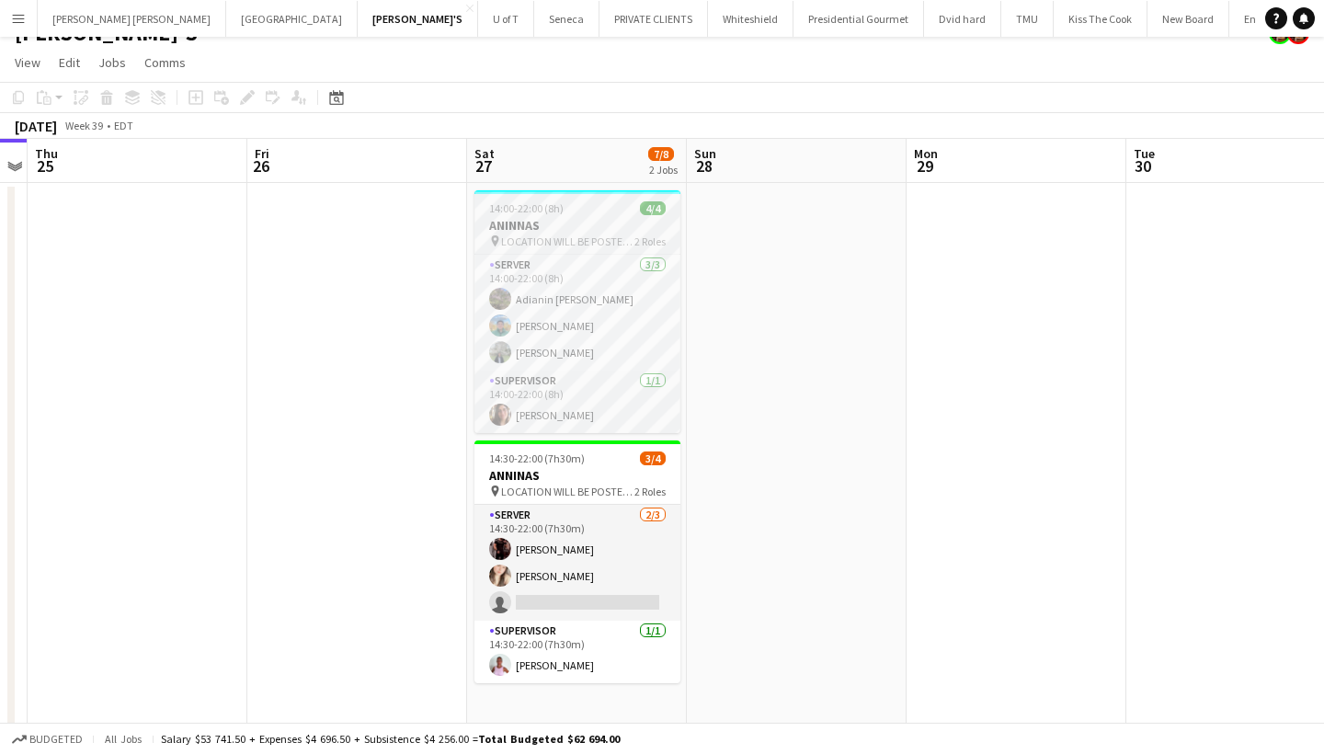
click at [565, 209] on div "14:00-22:00 (8h) 4/4" at bounding box center [578, 208] width 206 height 14
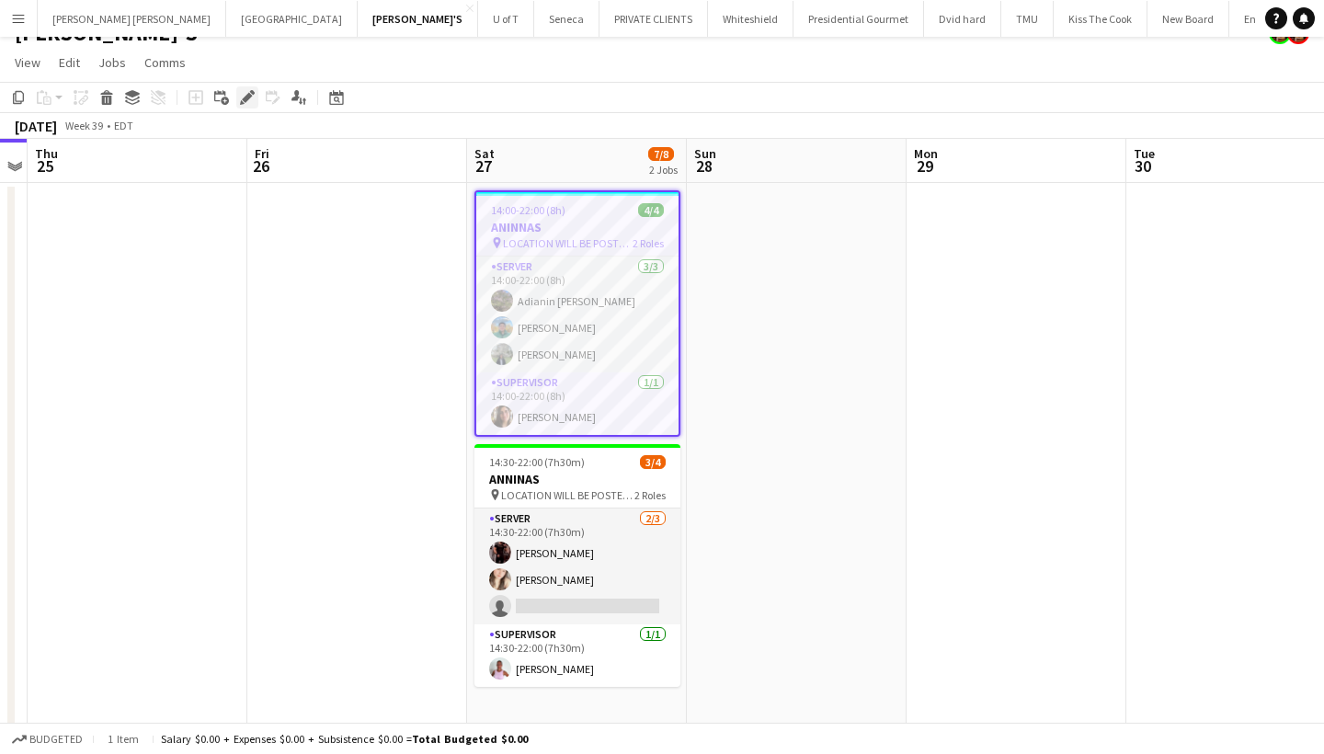
click at [256, 93] on div "Edit" at bounding box center [247, 97] width 22 height 22
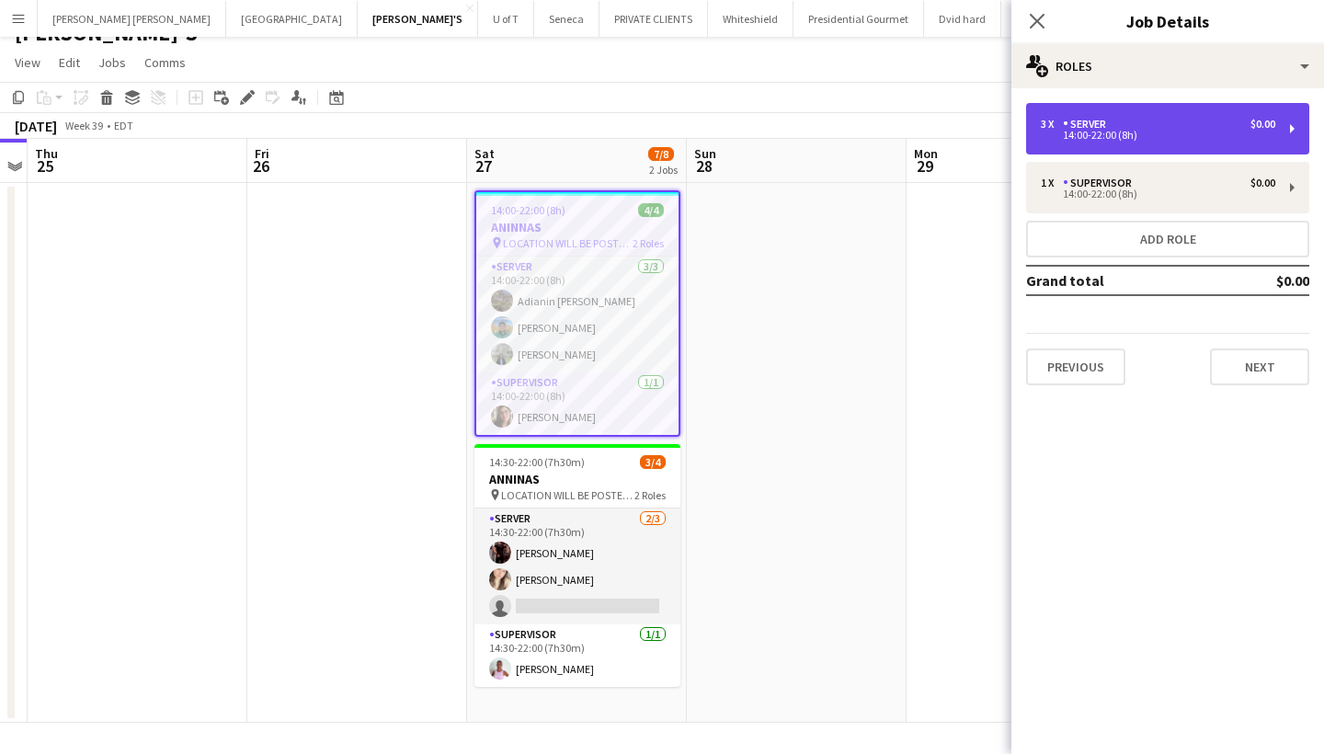
click at [1178, 132] on div "14:00-22:00 (8h)" at bounding box center [1158, 135] width 235 height 9
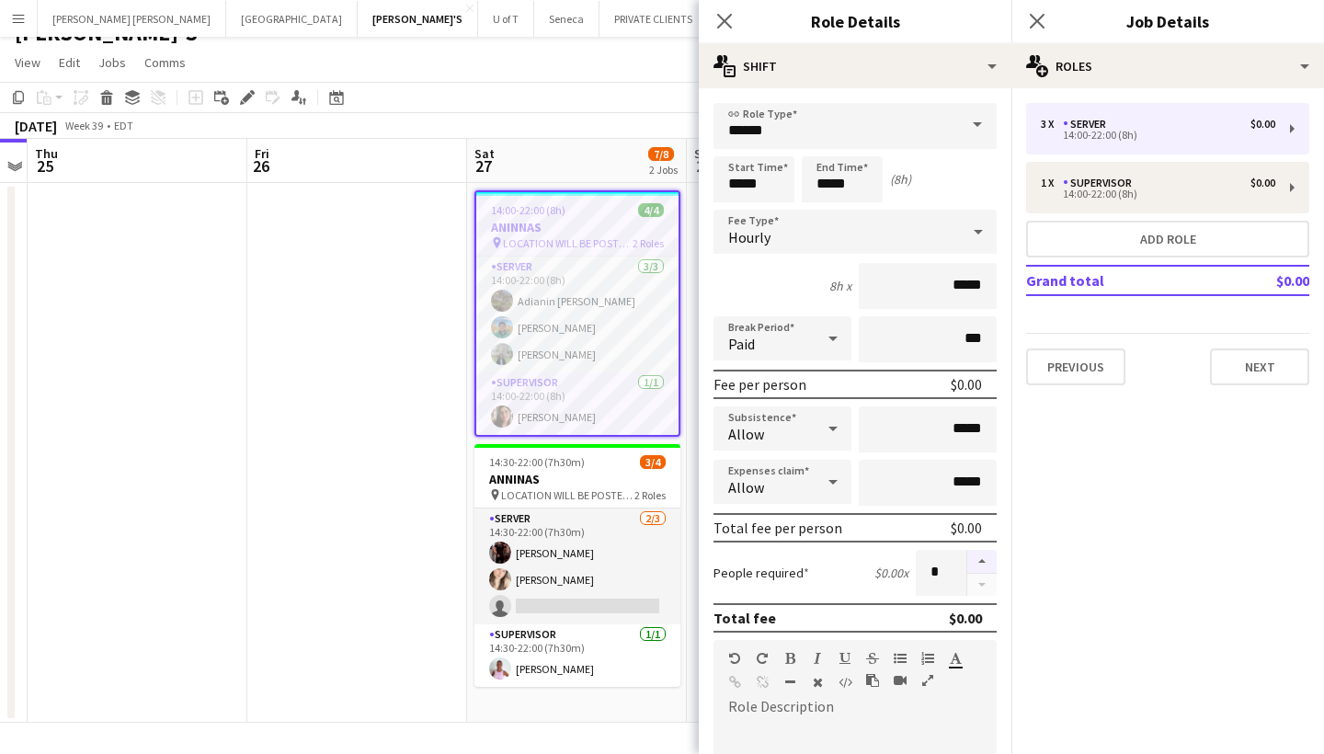
click at [979, 561] on button "button" at bounding box center [982, 562] width 29 height 24
type input "*"
click at [776, 176] on input "*****" at bounding box center [754, 179] width 81 height 46
type input "*****"
click at [727, 144] on div at bounding box center [735, 147] width 37 height 18
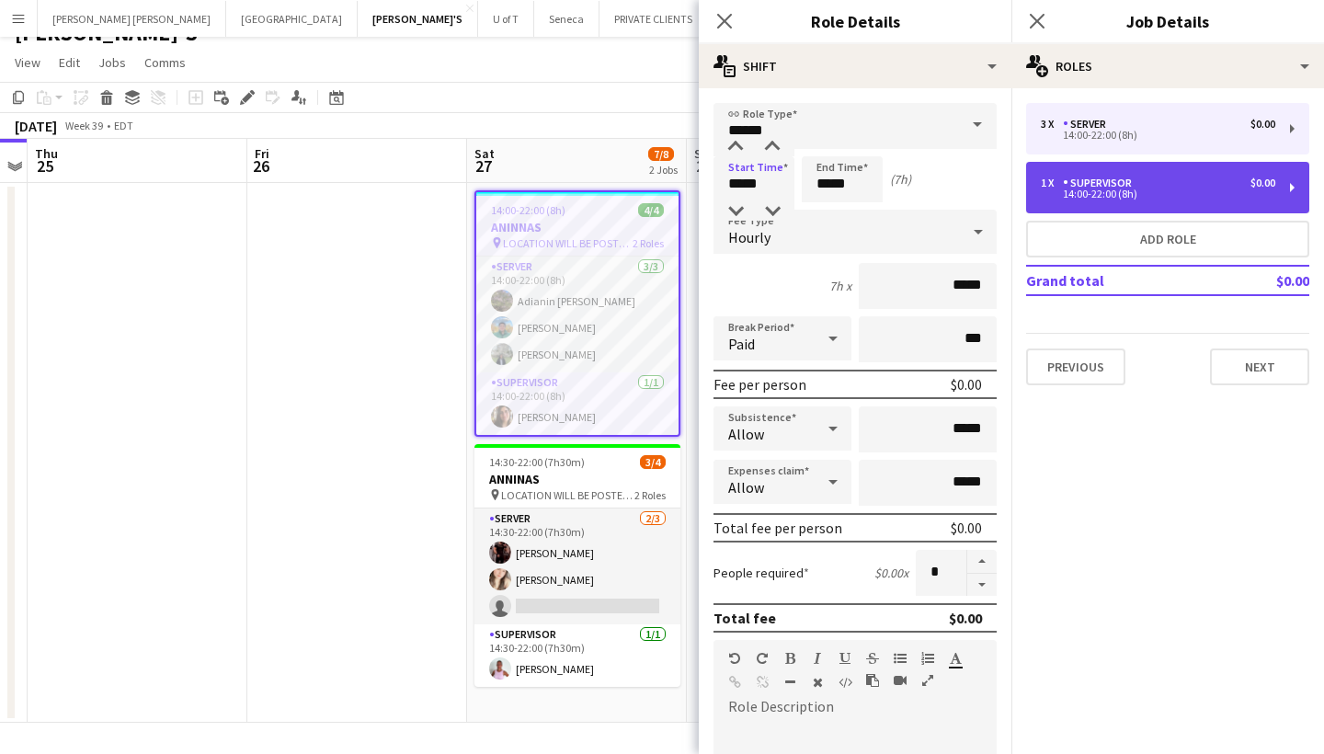
click at [1116, 186] on div "SUPERVISOR" at bounding box center [1101, 183] width 76 height 13
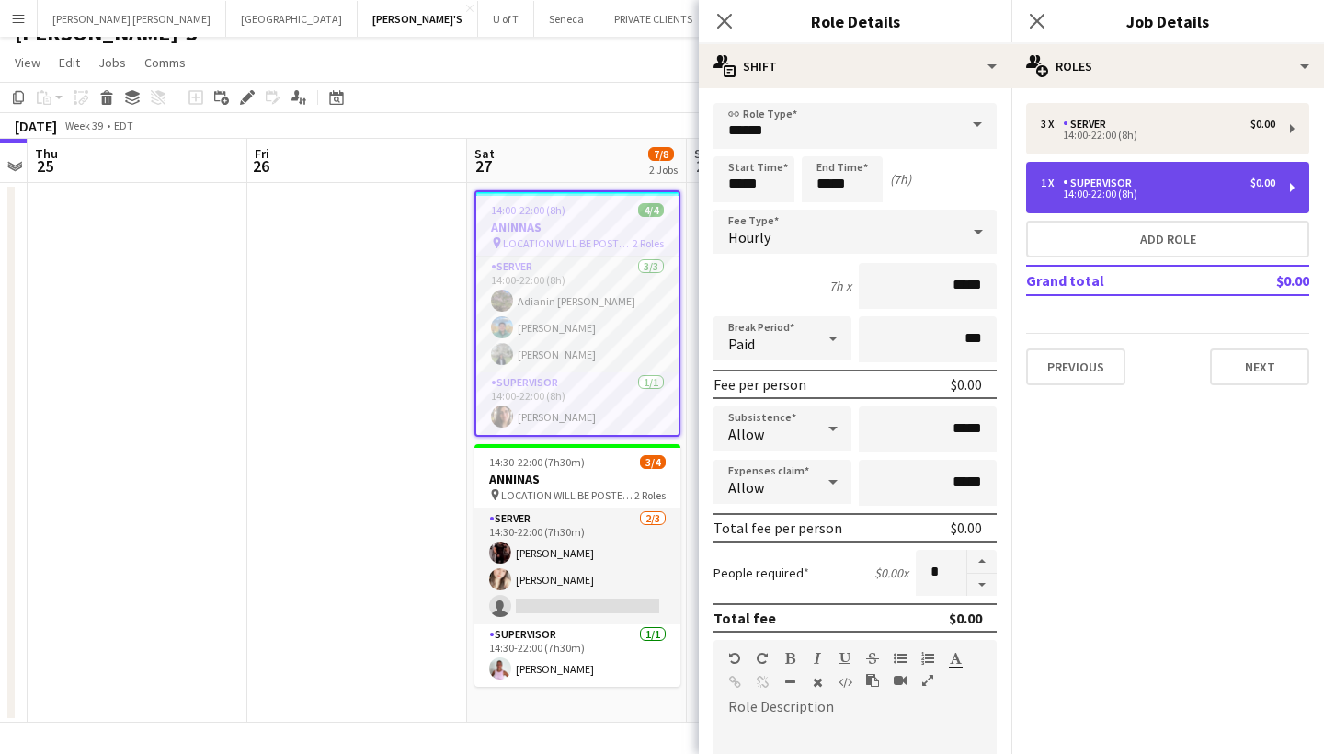
type input "**********"
type input "*****"
type input "*"
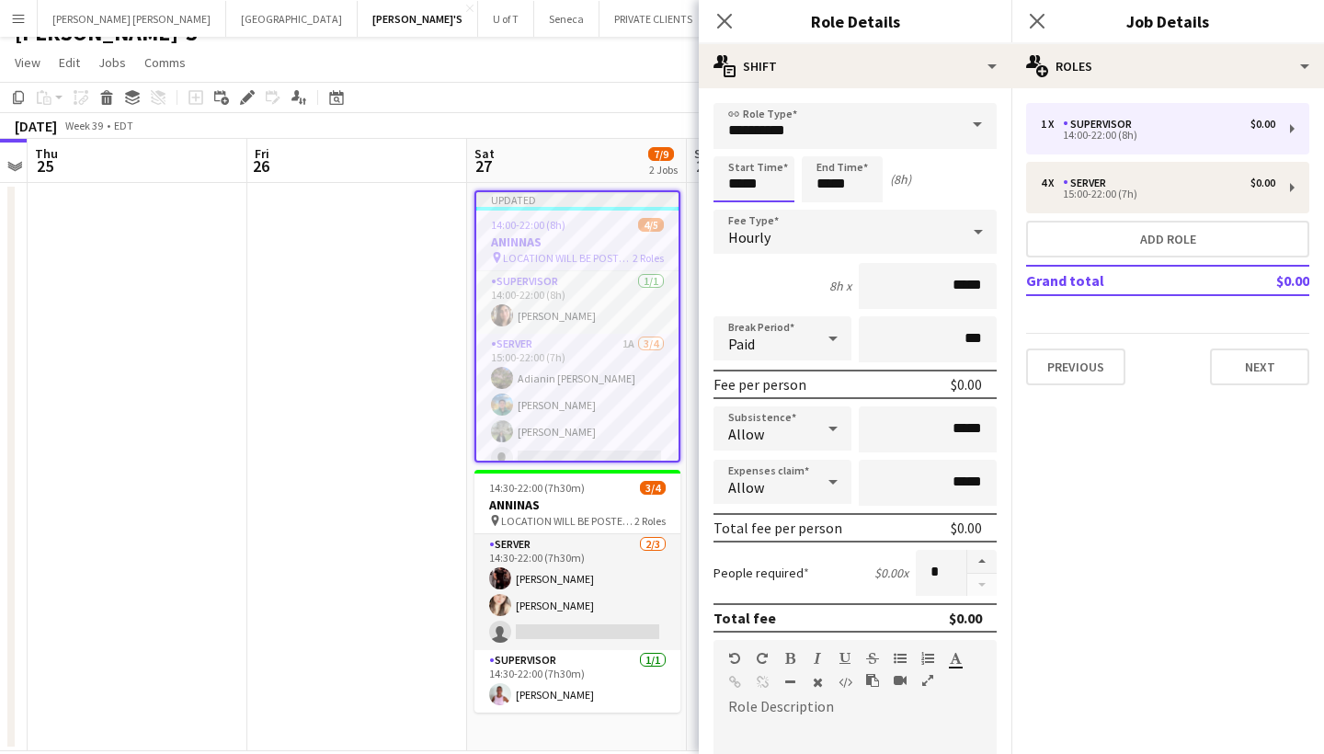
click at [779, 188] on input "*****" at bounding box center [754, 179] width 81 height 46
type input "*****"
click at [735, 142] on div at bounding box center [735, 147] width 37 height 18
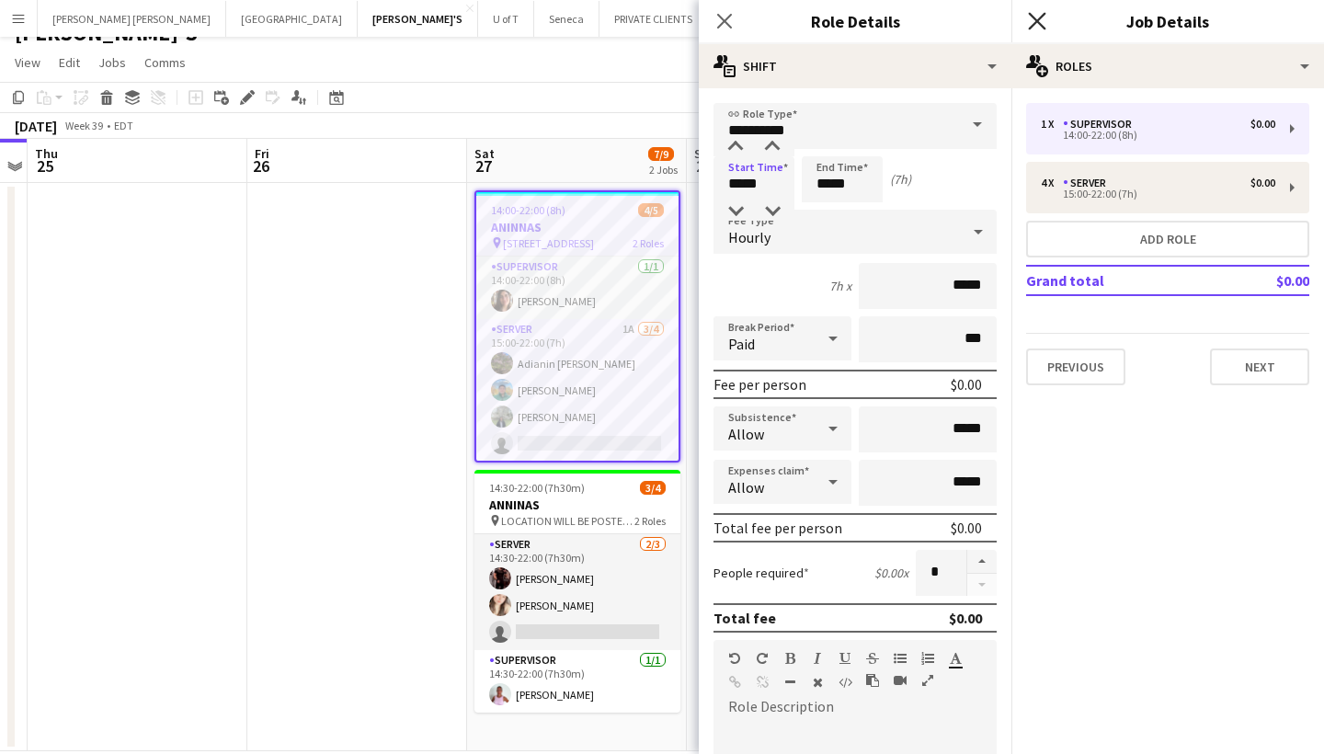
click at [1035, 16] on icon "Close pop-in" at bounding box center [1036, 20] width 17 height 17
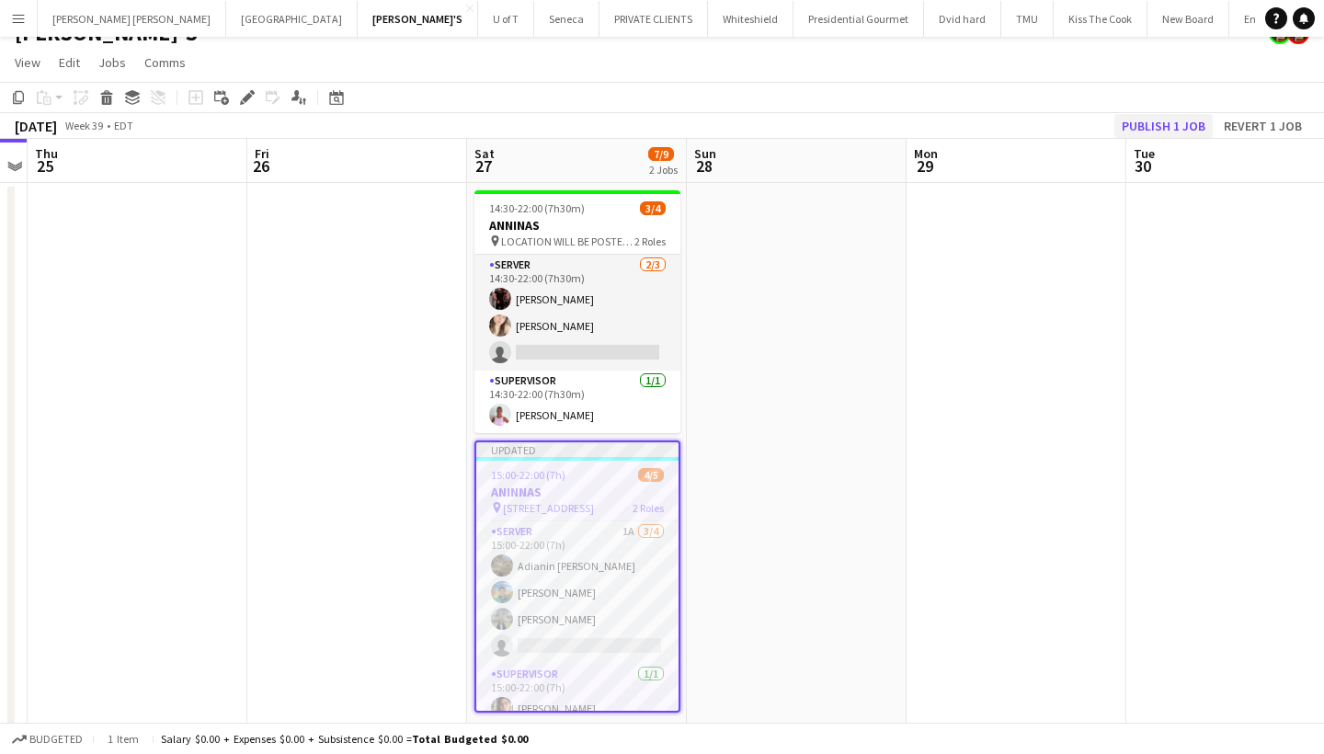
click at [1162, 116] on button "Publish 1 job" at bounding box center [1164, 126] width 98 height 24
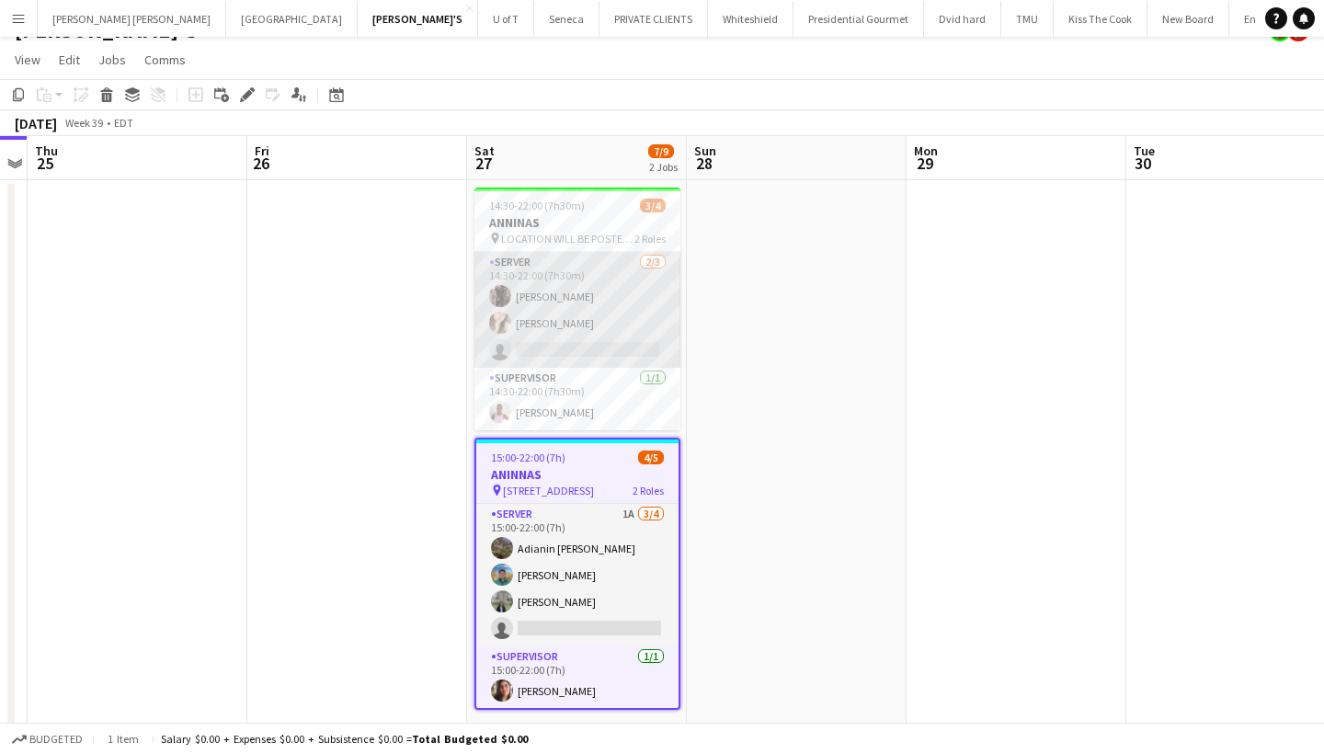
scroll to position [34, 0]
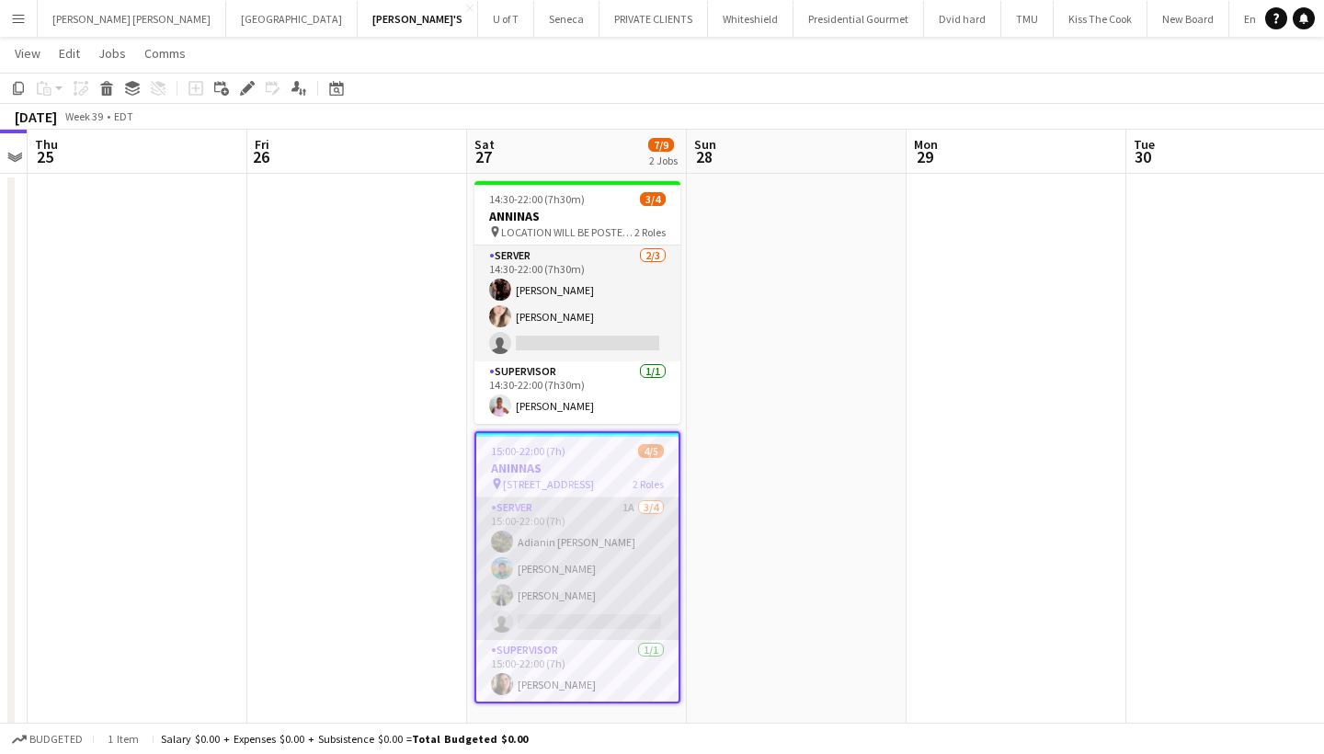
click at [576, 620] on app-card-role "SERVER 1A 3/4 15:00-22:00 (7h) Adianin Leon Felipe Mantilla Karen Barajas singl…" at bounding box center [577, 569] width 202 height 143
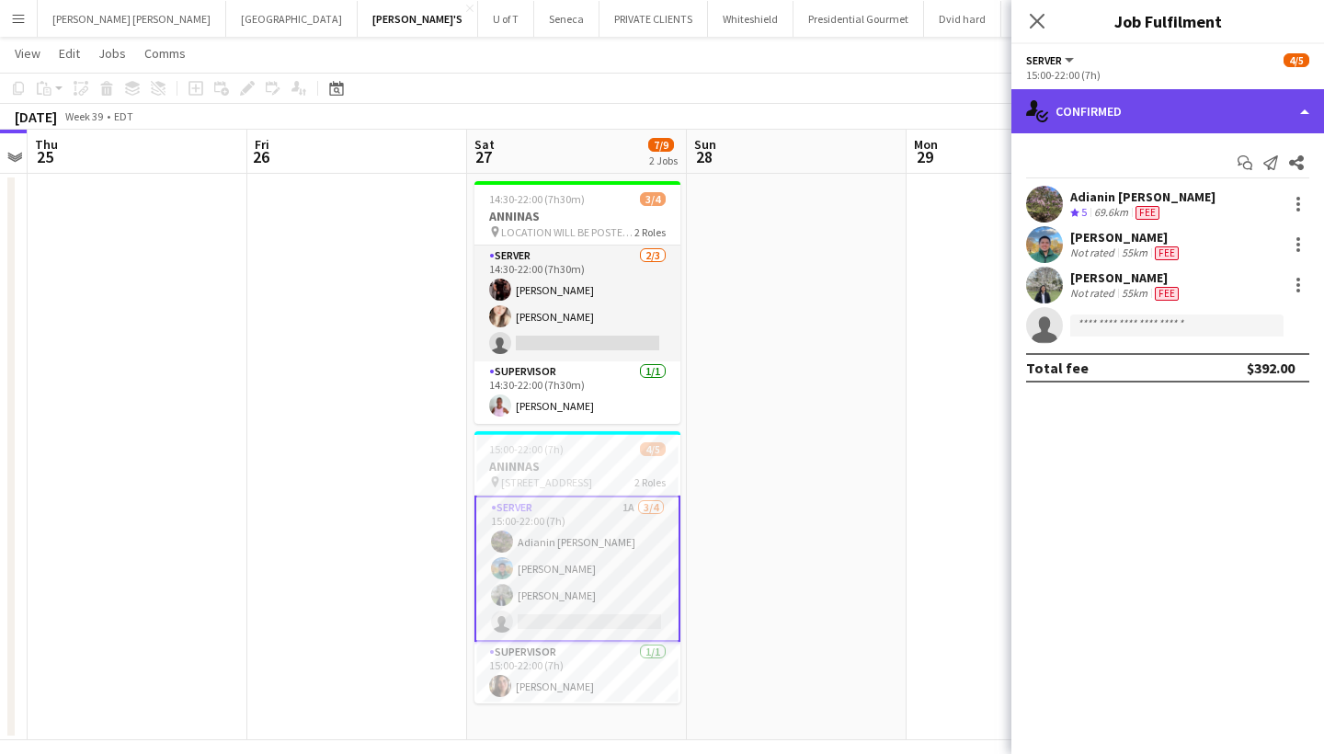
click at [1174, 105] on div "single-neutral-actions-check-2 Confirmed" at bounding box center [1168, 111] width 313 height 44
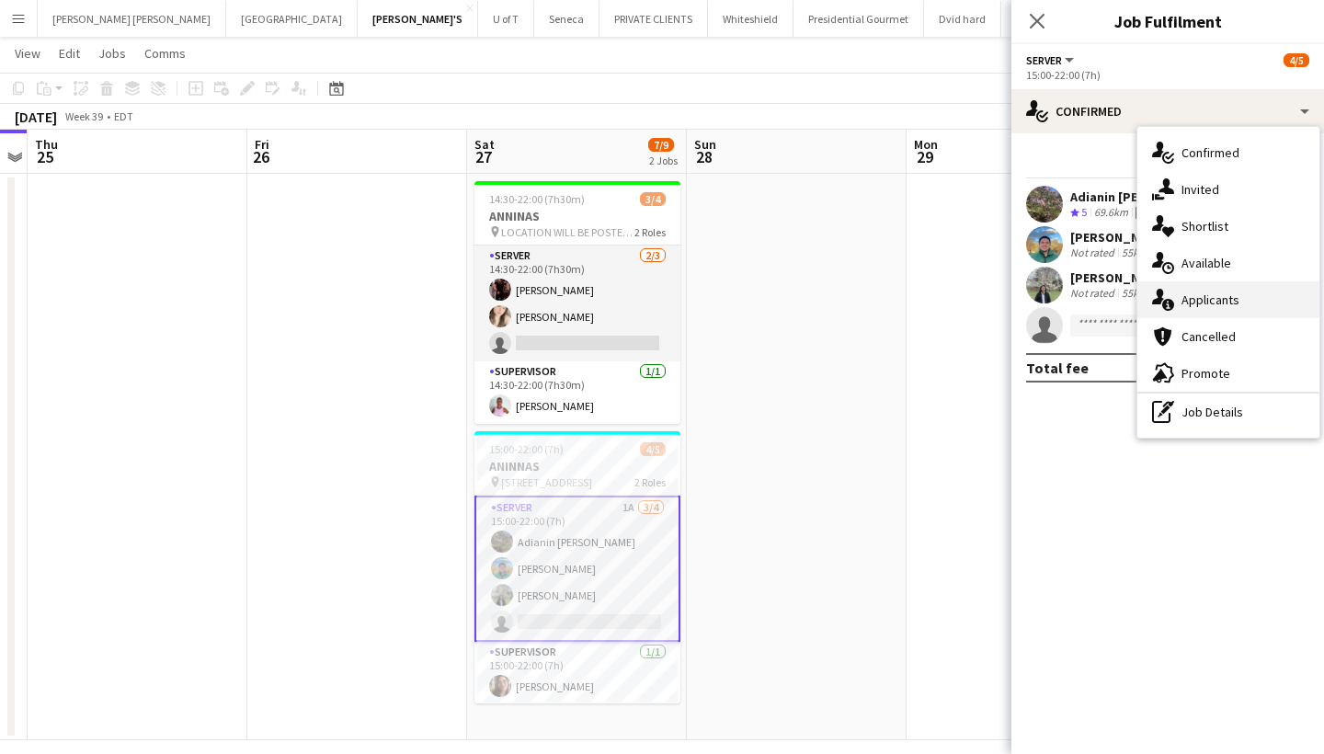
click at [1235, 286] on div "single-neutral-actions-information Applicants" at bounding box center [1229, 299] width 182 height 37
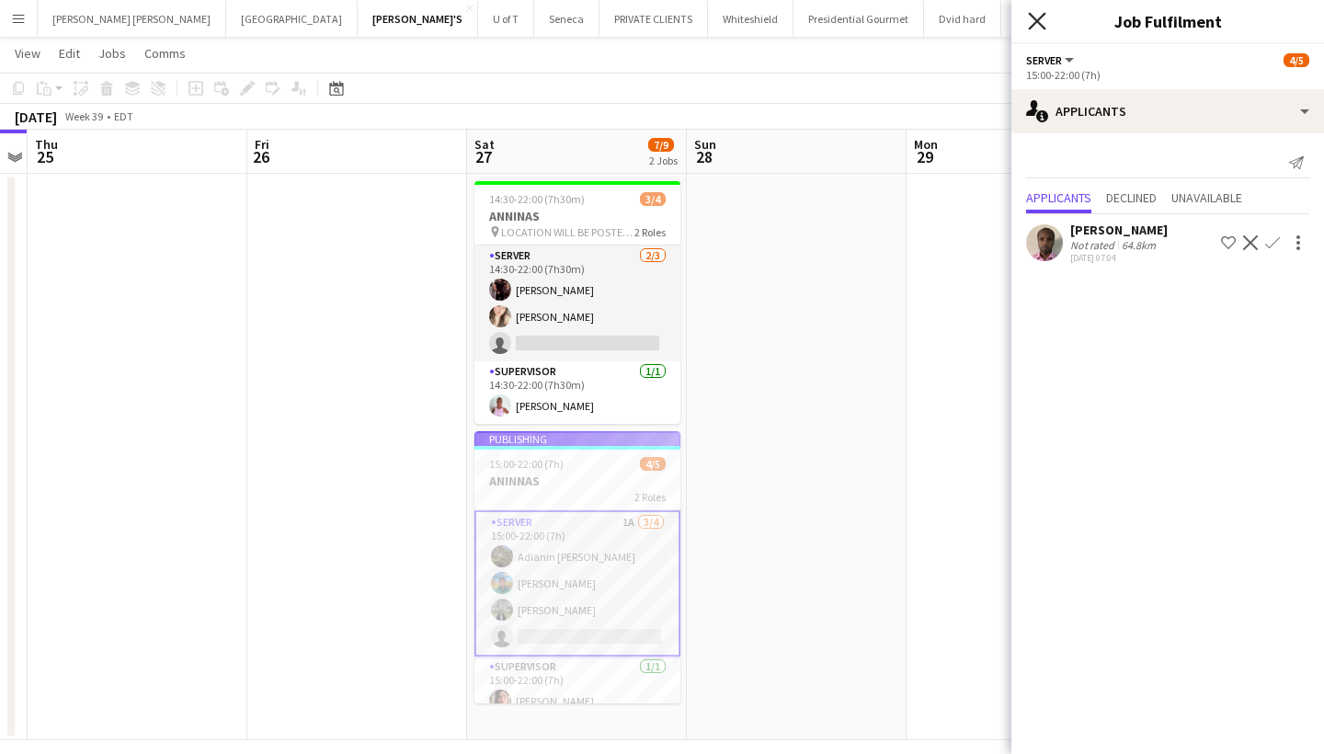
click at [1033, 20] on icon "Close pop-in" at bounding box center [1036, 20] width 17 height 17
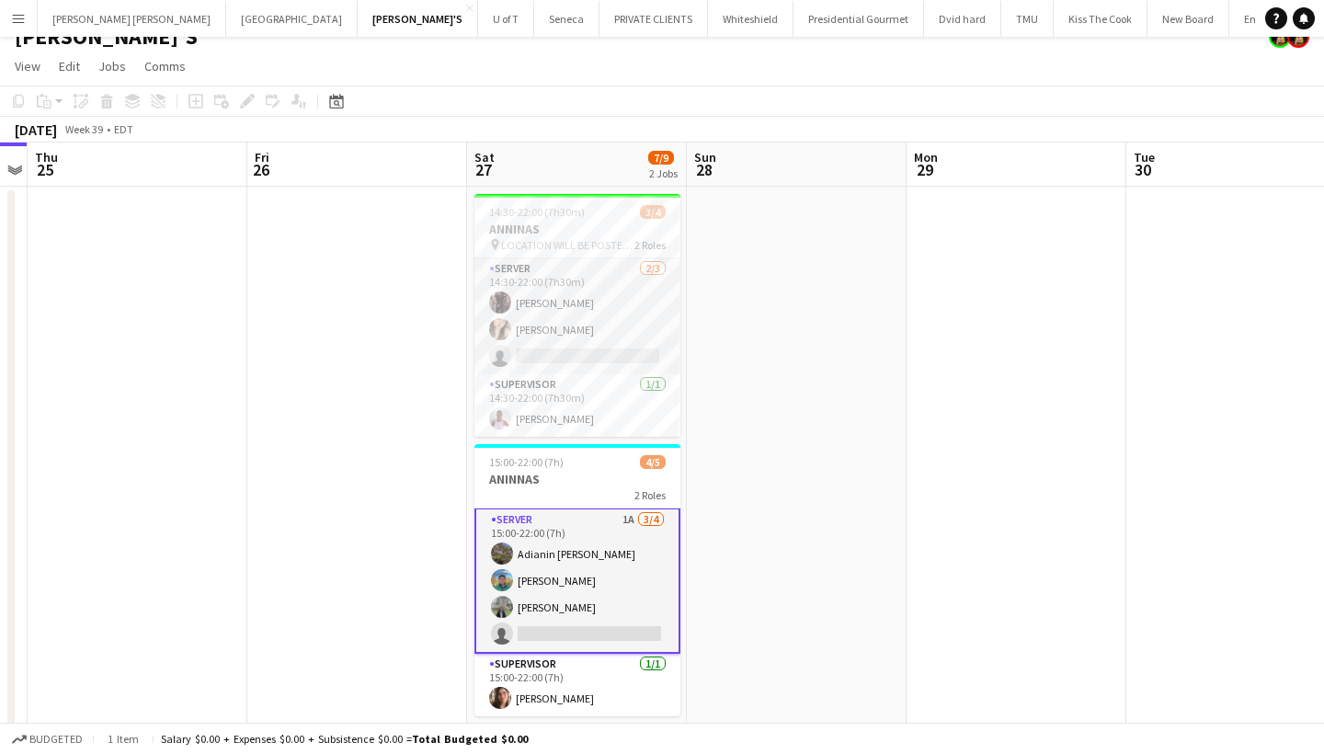
scroll to position [1, 0]
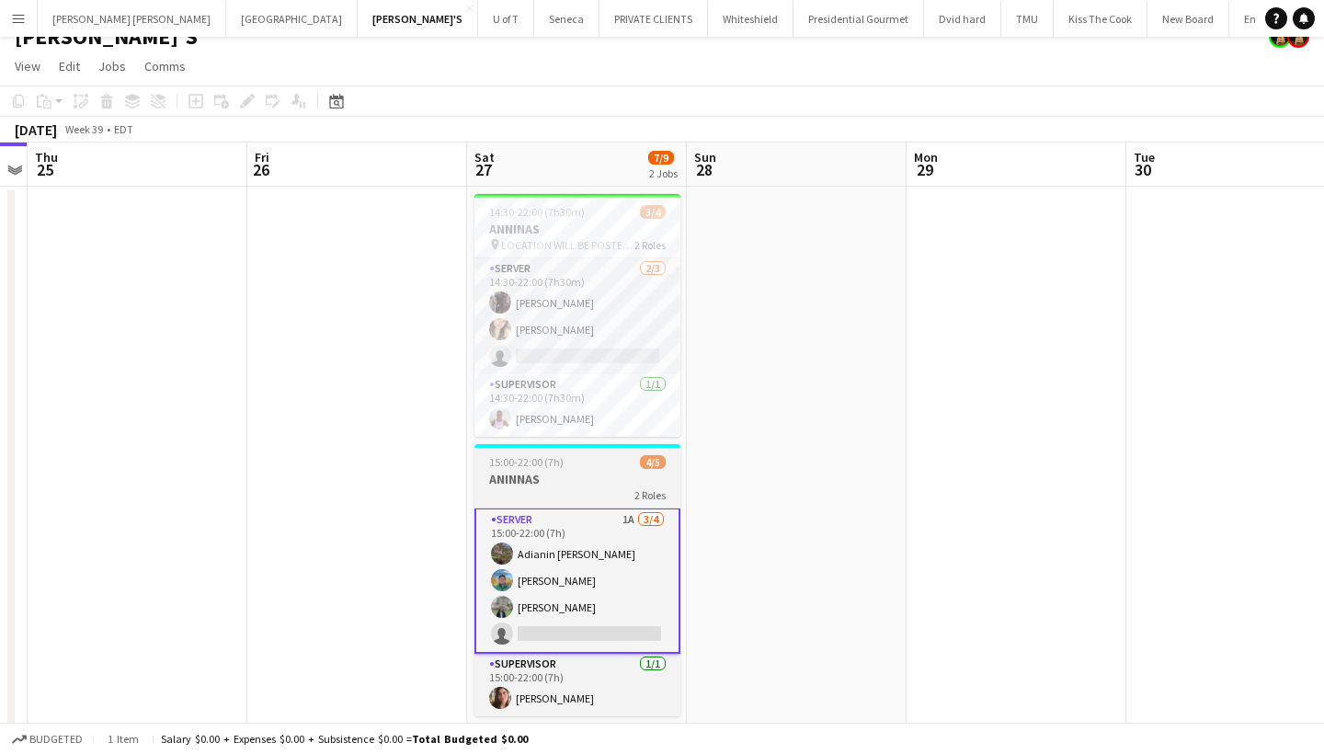
click at [590, 470] on app-job-card "15:00-22:00 (7h) 4/5 ANINNAS 2 Roles SERVER 1A 3/4 15:00-22:00 (7h) Adianin Leo…" at bounding box center [578, 580] width 206 height 272
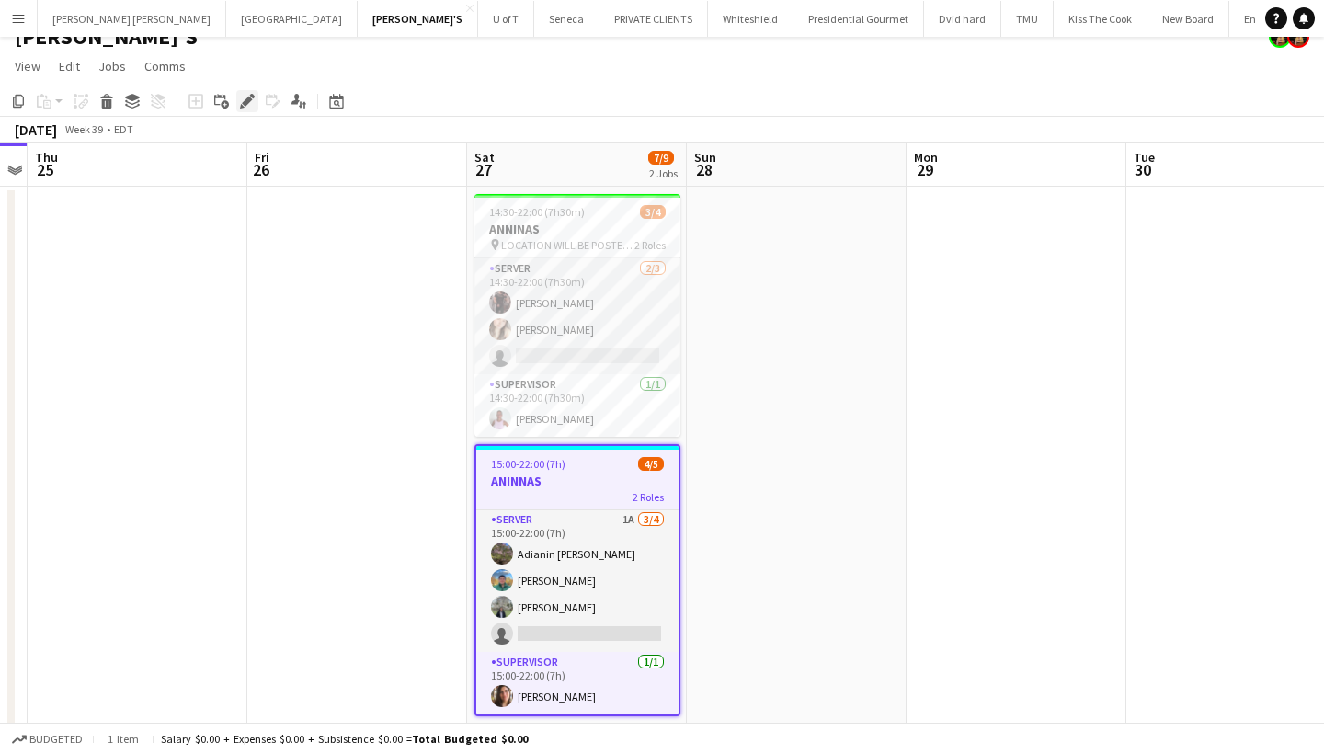
click at [249, 102] on icon at bounding box center [247, 102] width 10 height 10
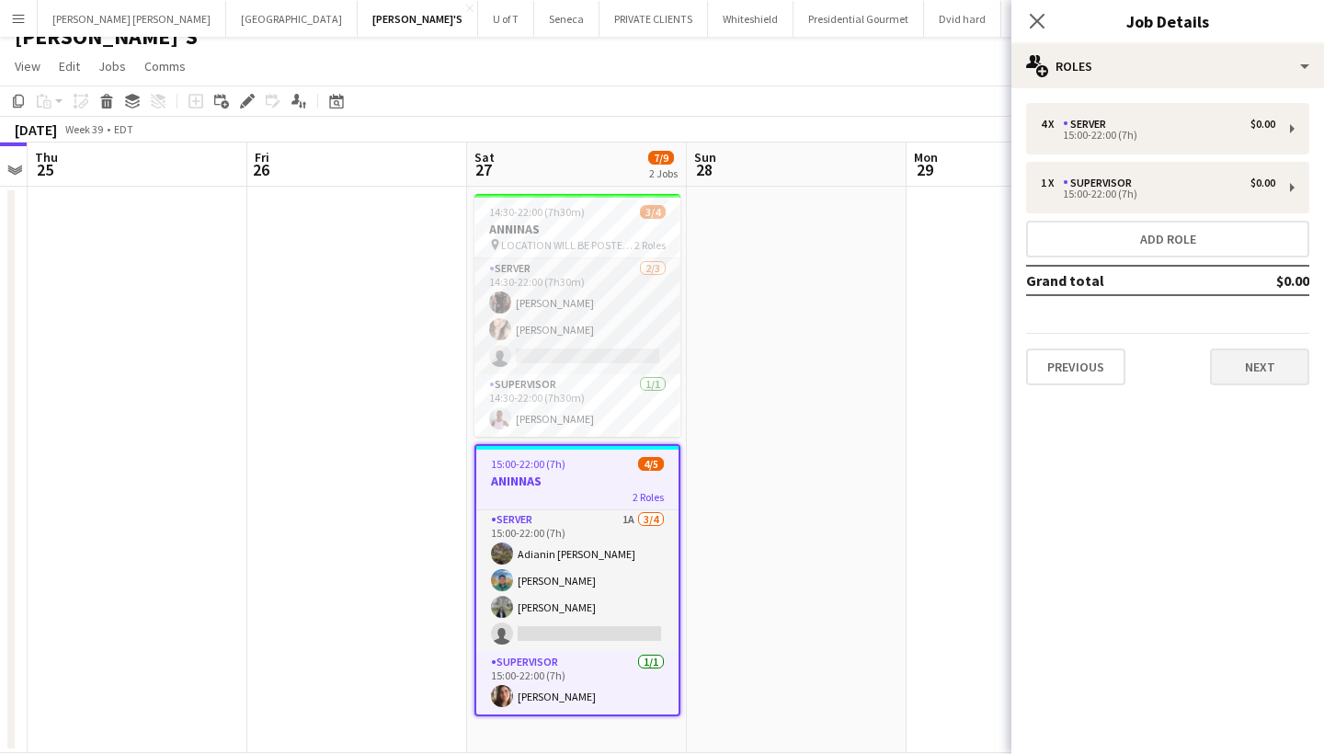
click at [1265, 369] on button "Next" at bounding box center [1259, 367] width 99 height 37
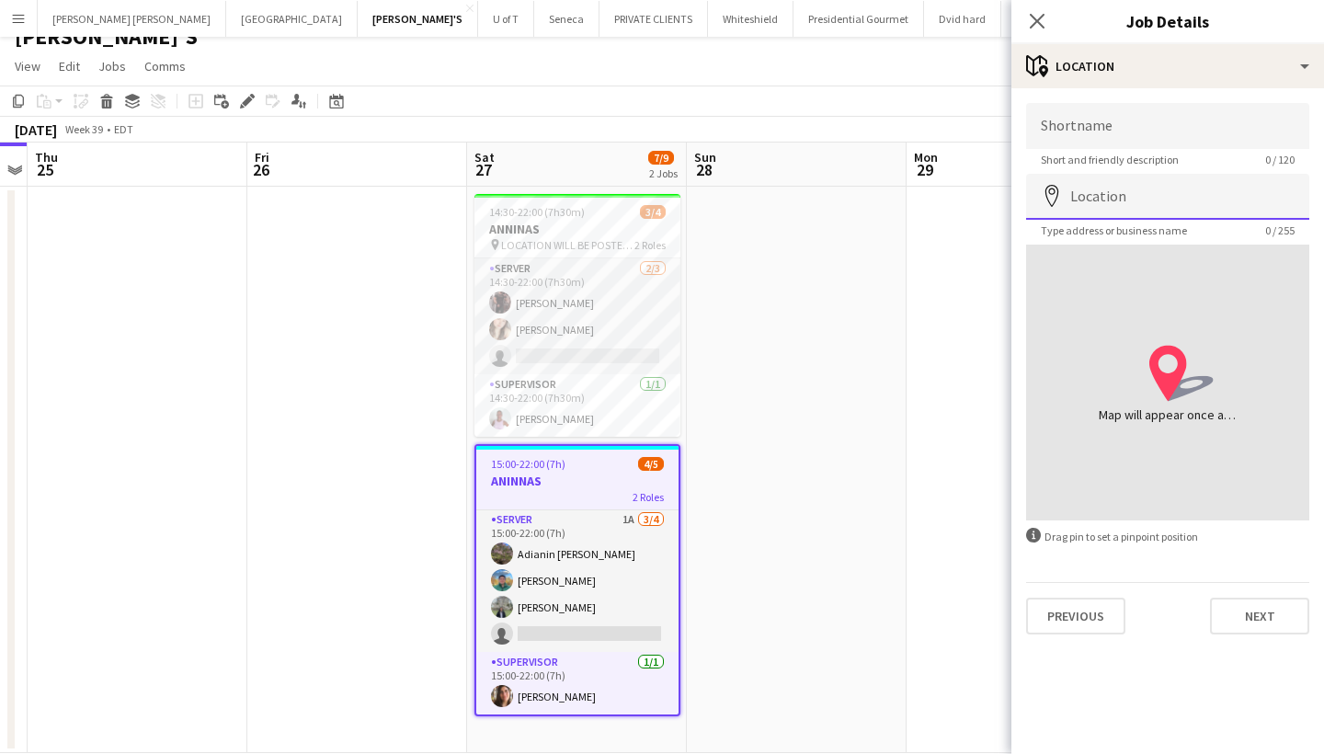
click at [1146, 185] on input "Location" at bounding box center [1167, 197] width 283 height 46
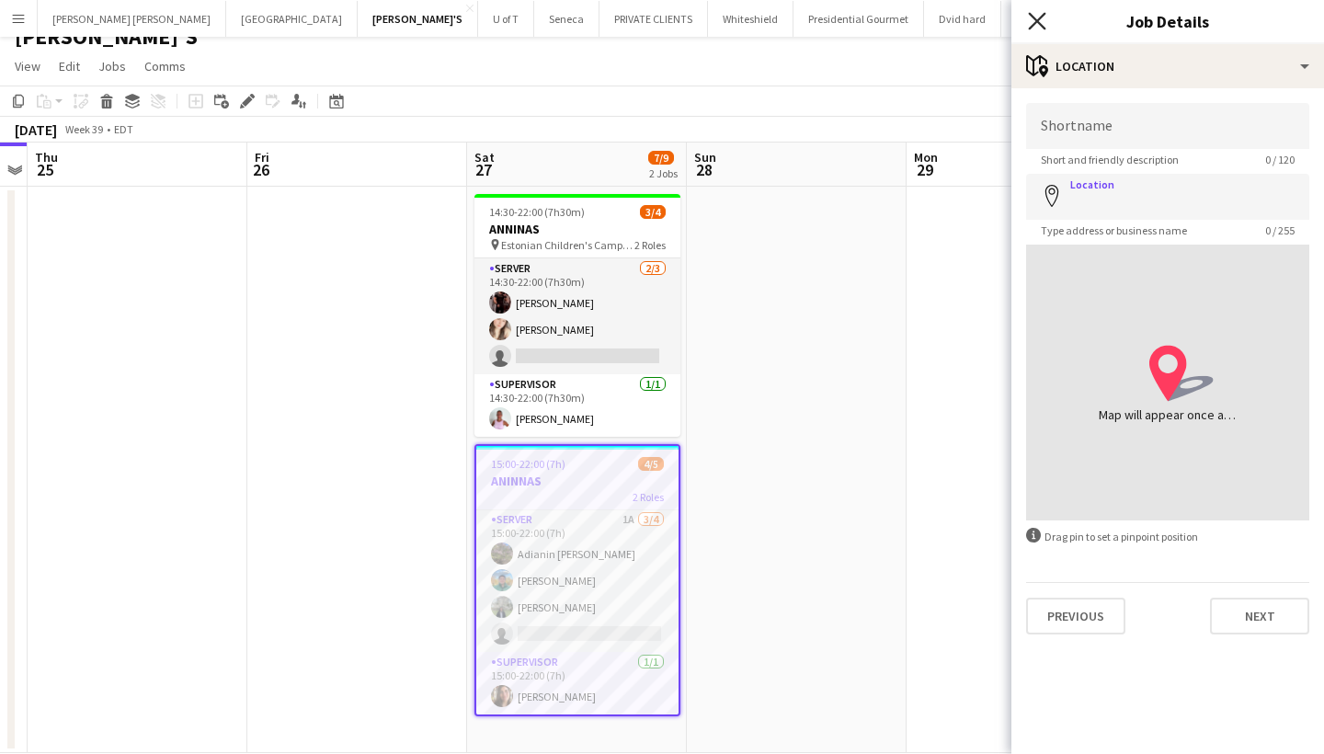
click at [1036, 18] on icon at bounding box center [1036, 20] width 17 height 17
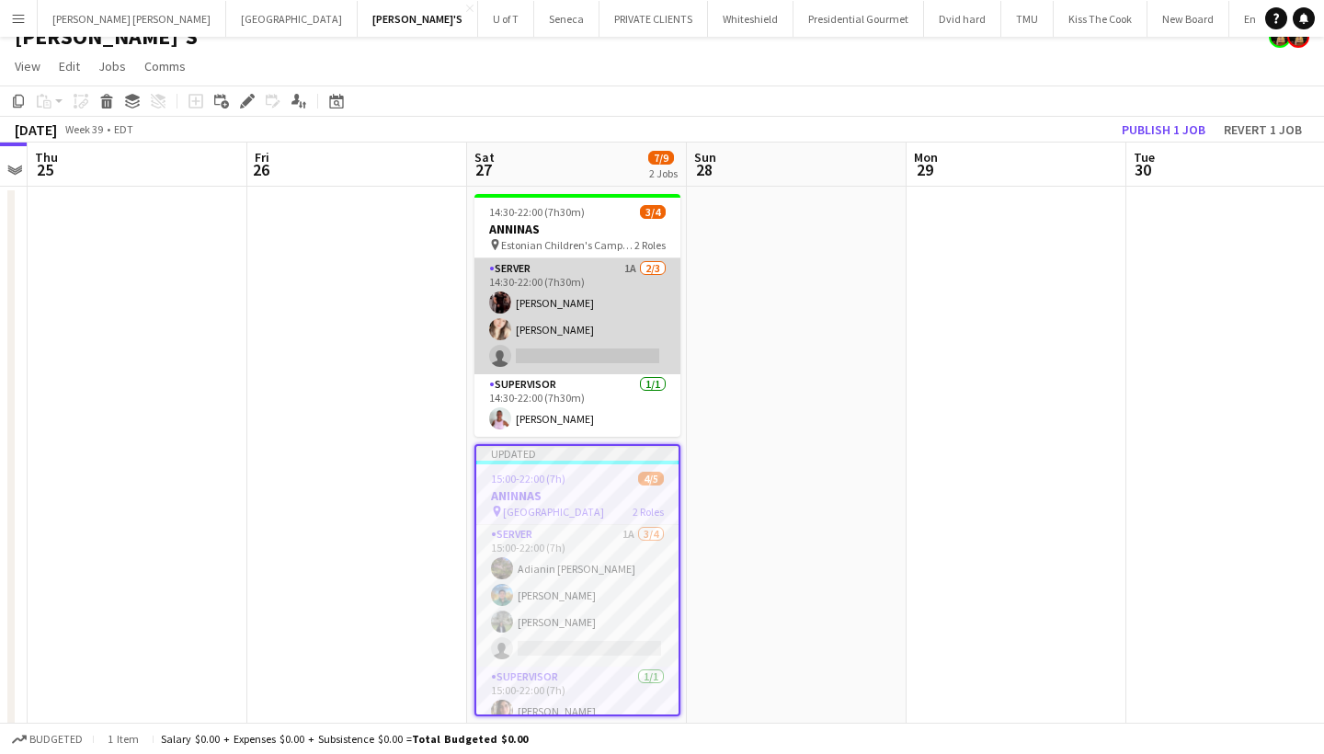
click at [613, 353] on app-card-role "SERVER 1A 2/3 14:30-22:00 (7h30m) Joseph Ernesto Dayanis Garcia Aguiar single-n…" at bounding box center [578, 316] width 206 height 116
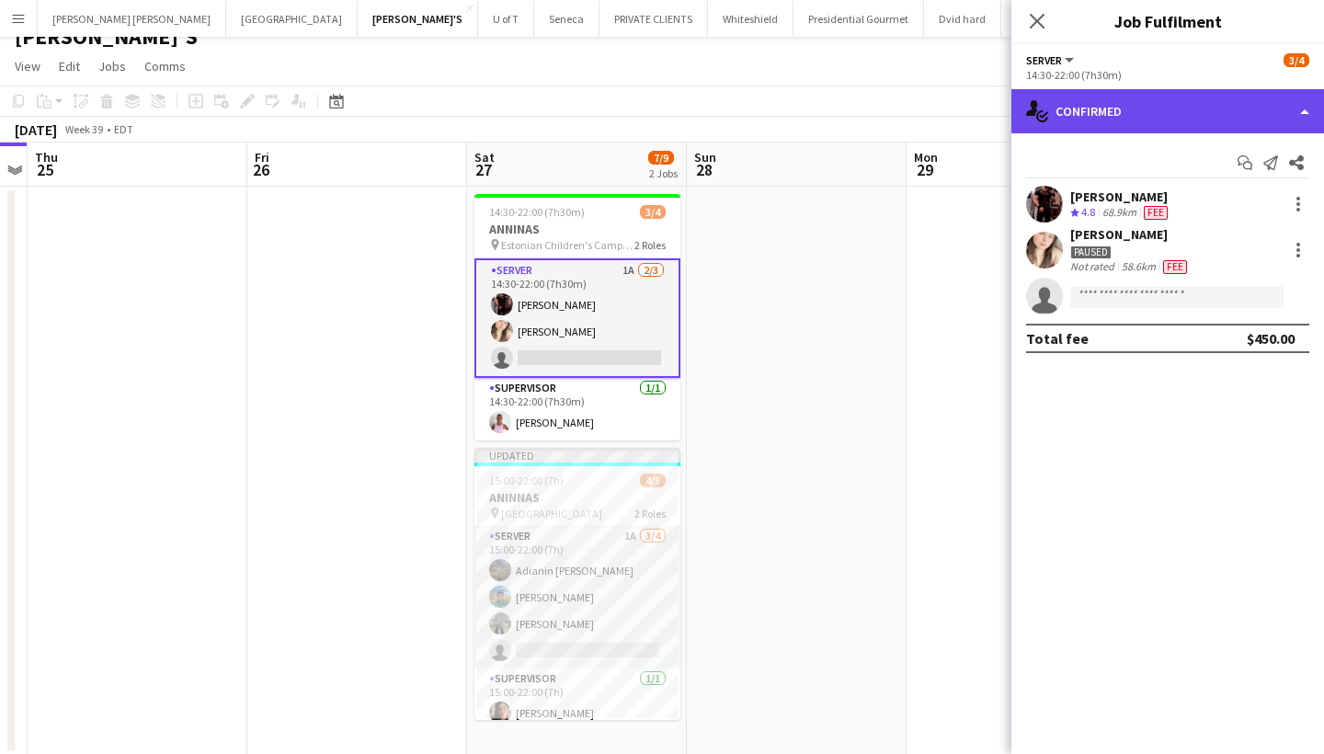
click at [1167, 115] on div "single-neutral-actions-check-2 Confirmed" at bounding box center [1168, 111] width 313 height 44
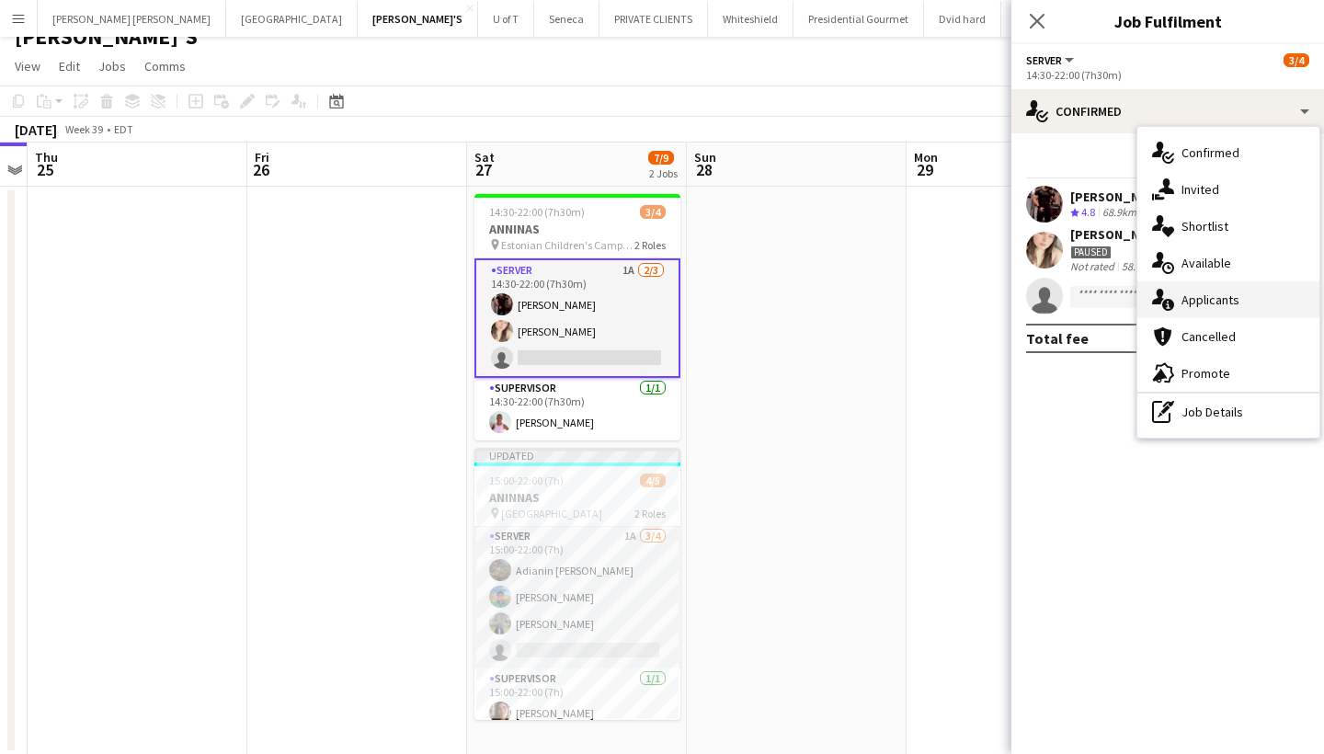
click at [1226, 299] on span "Applicants" at bounding box center [1211, 300] width 58 height 17
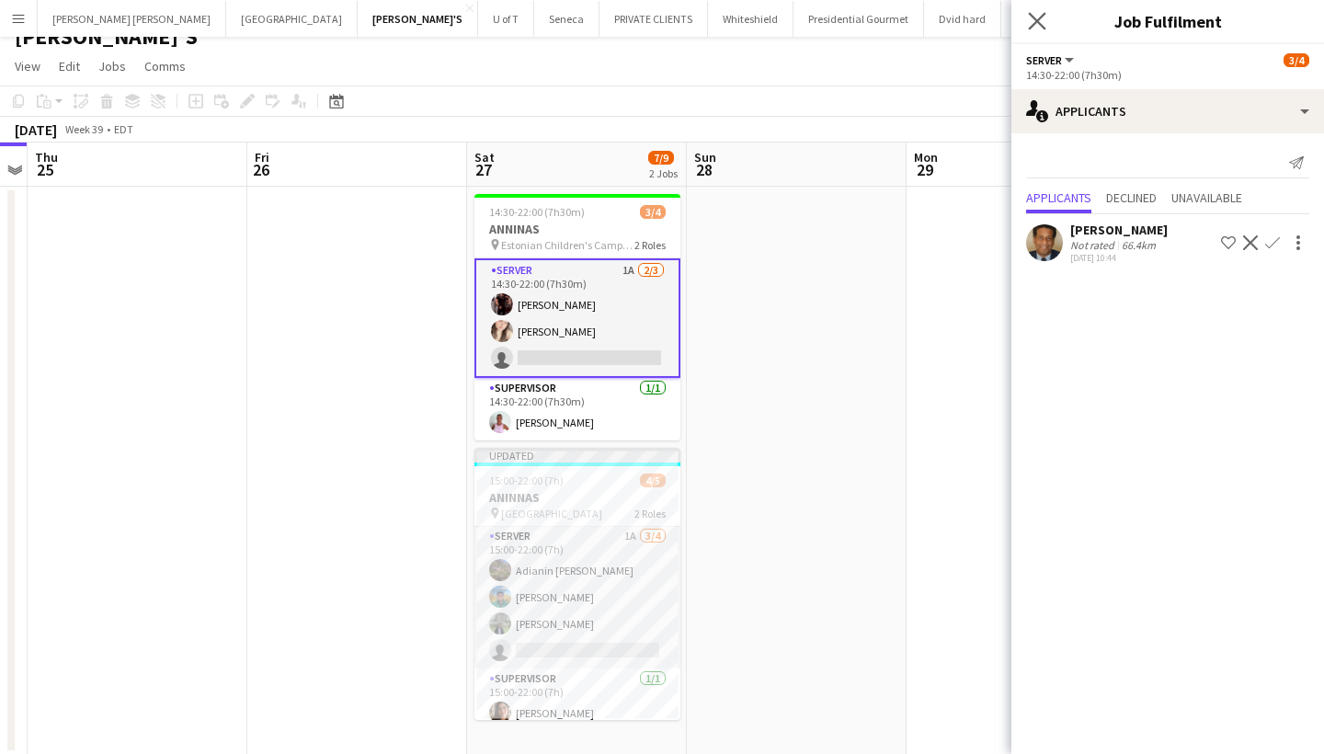
click at [1038, 12] on app-icon "Close pop-in" at bounding box center [1038, 21] width 27 height 27
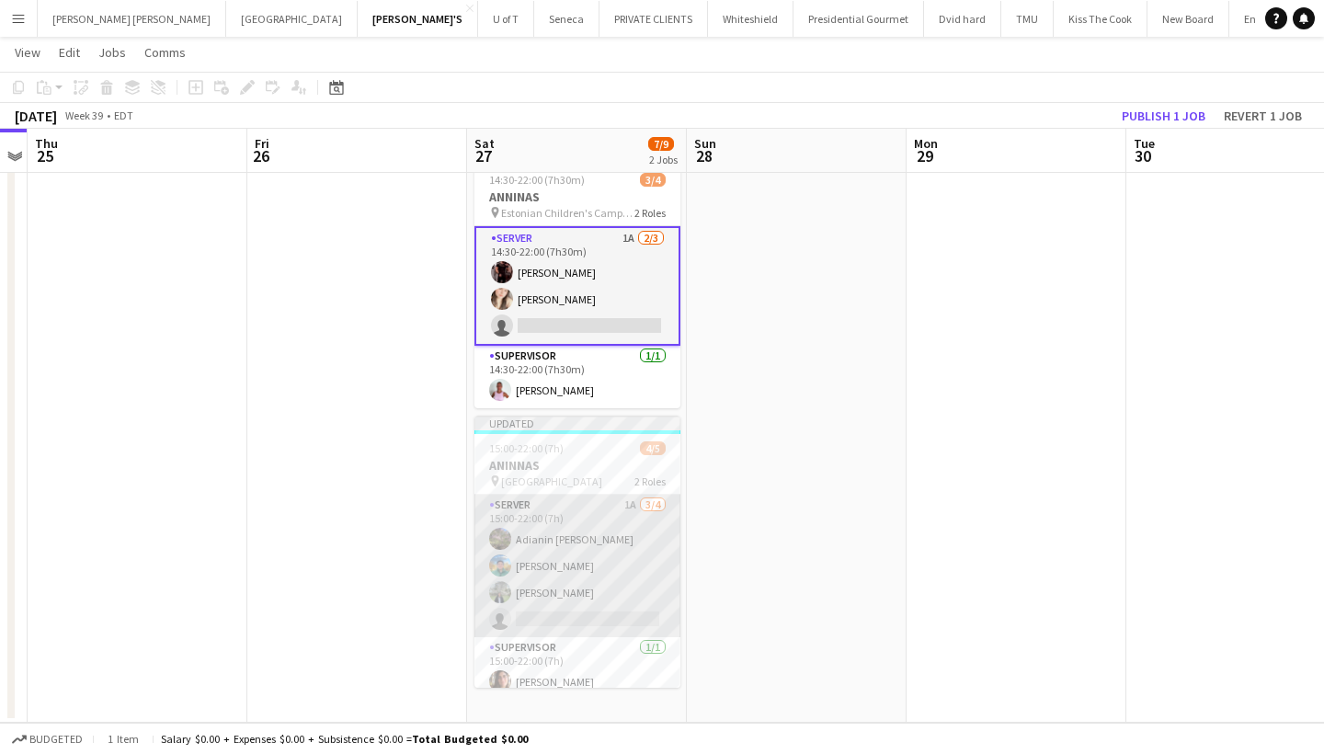
scroll to position [0, 0]
click at [557, 622] on app-card-role "SERVER 1A 3/4 15:00-22:00 (7h) Adianin Leon Felipe Mantilla Karen Barajas singl…" at bounding box center [578, 566] width 206 height 143
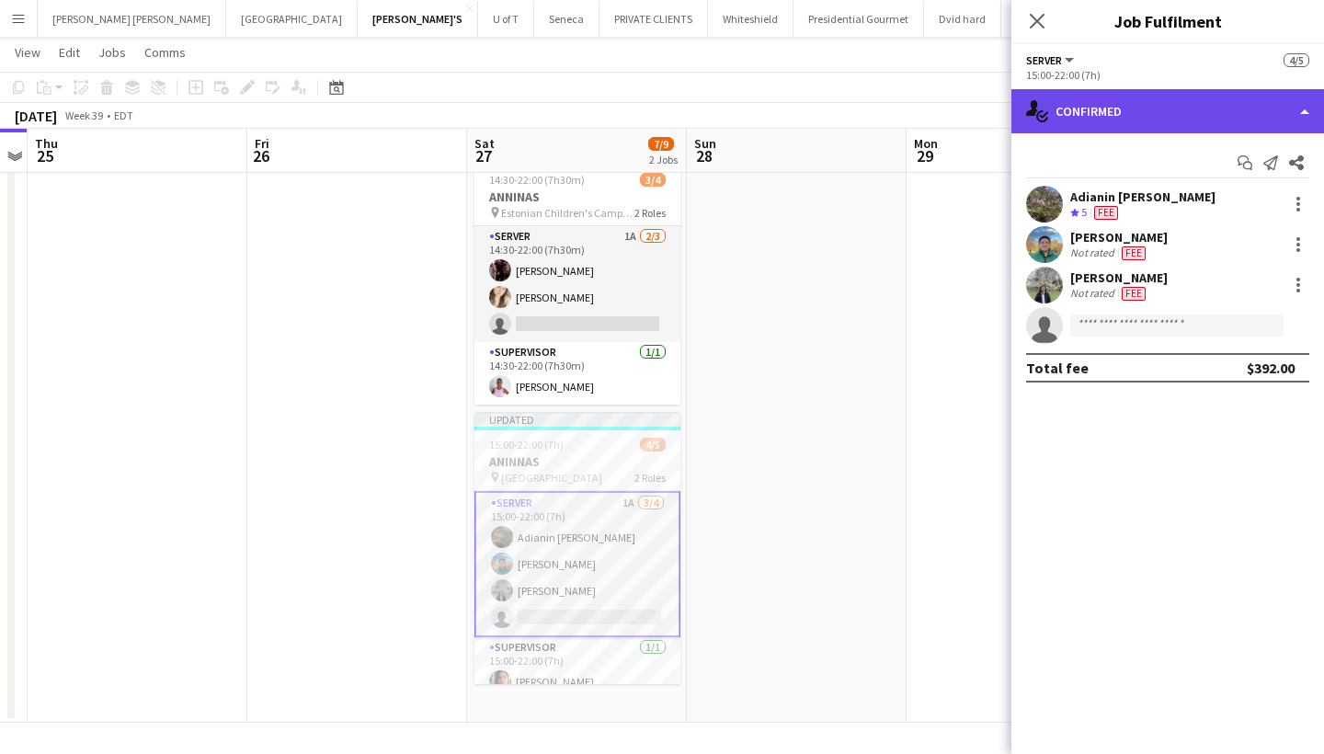
click at [1211, 109] on div "single-neutral-actions-check-2 Confirmed" at bounding box center [1168, 111] width 313 height 44
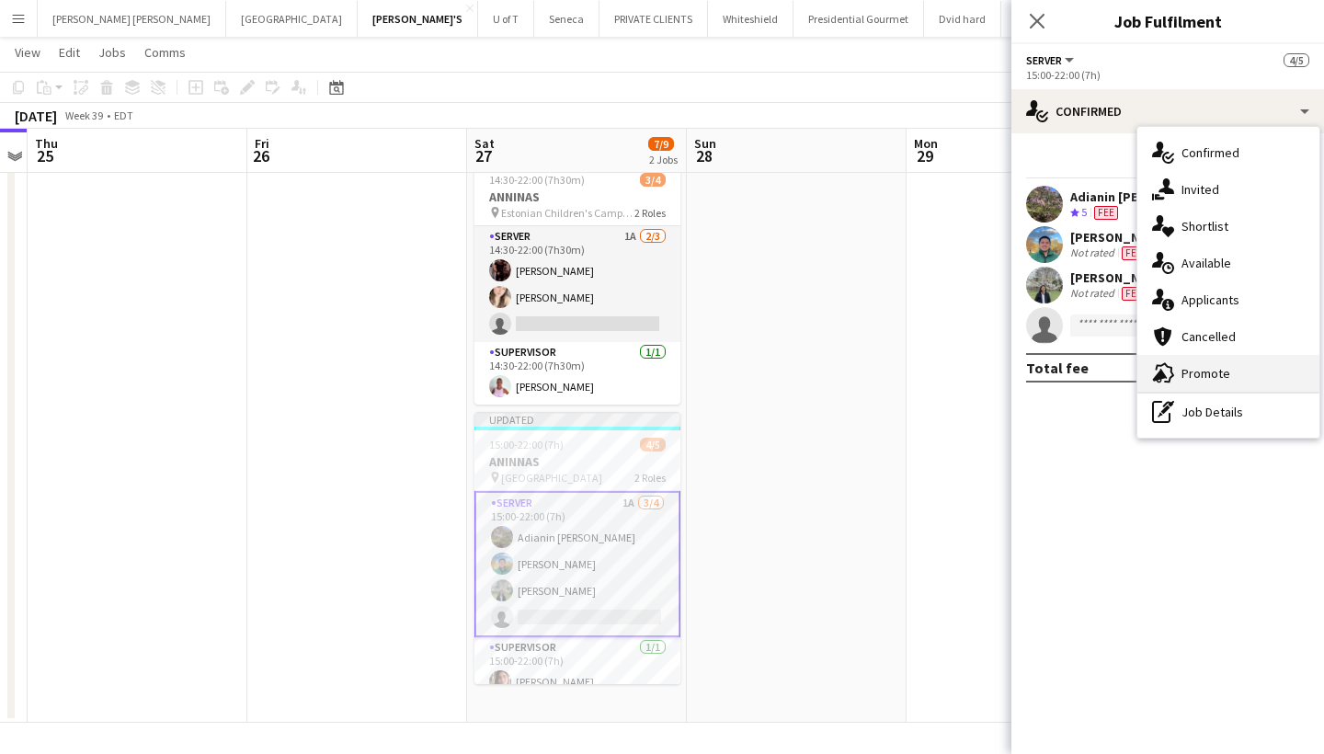
click at [1230, 379] on div "advertising-megaphone Promote" at bounding box center [1229, 373] width 182 height 37
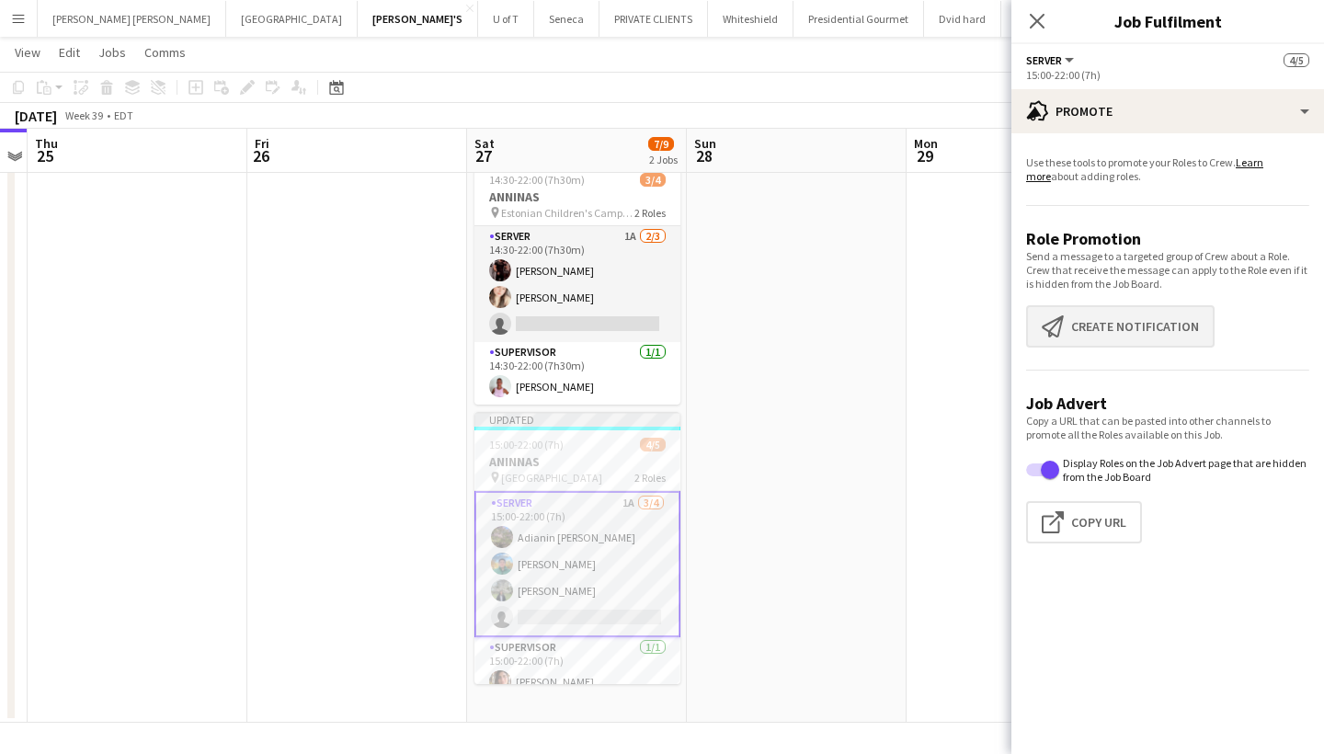
click at [1162, 336] on button "Create notification Create notification" at bounding box center [1120, 326] width 189 height 42
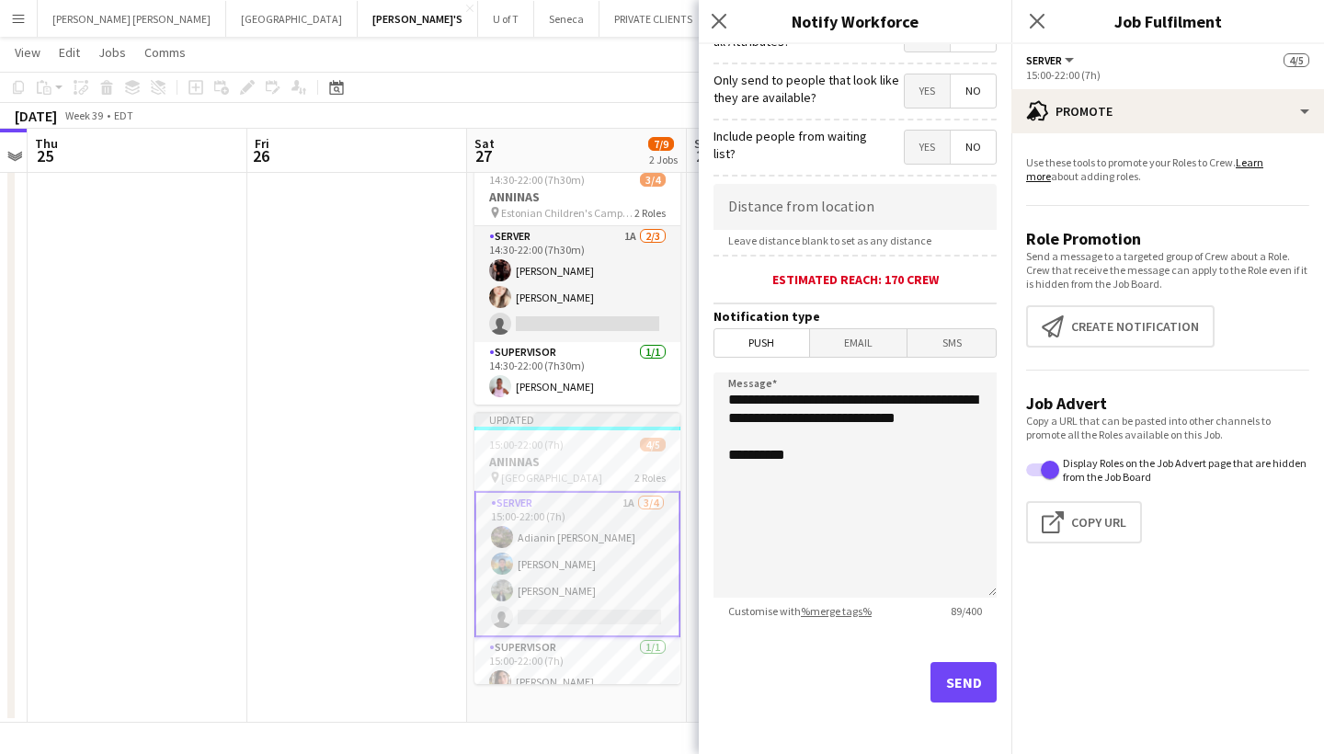
scroll to position [258, 0]
click at [972, 681] on button "Send" at bounding box center [964, 682] width 66 height 40
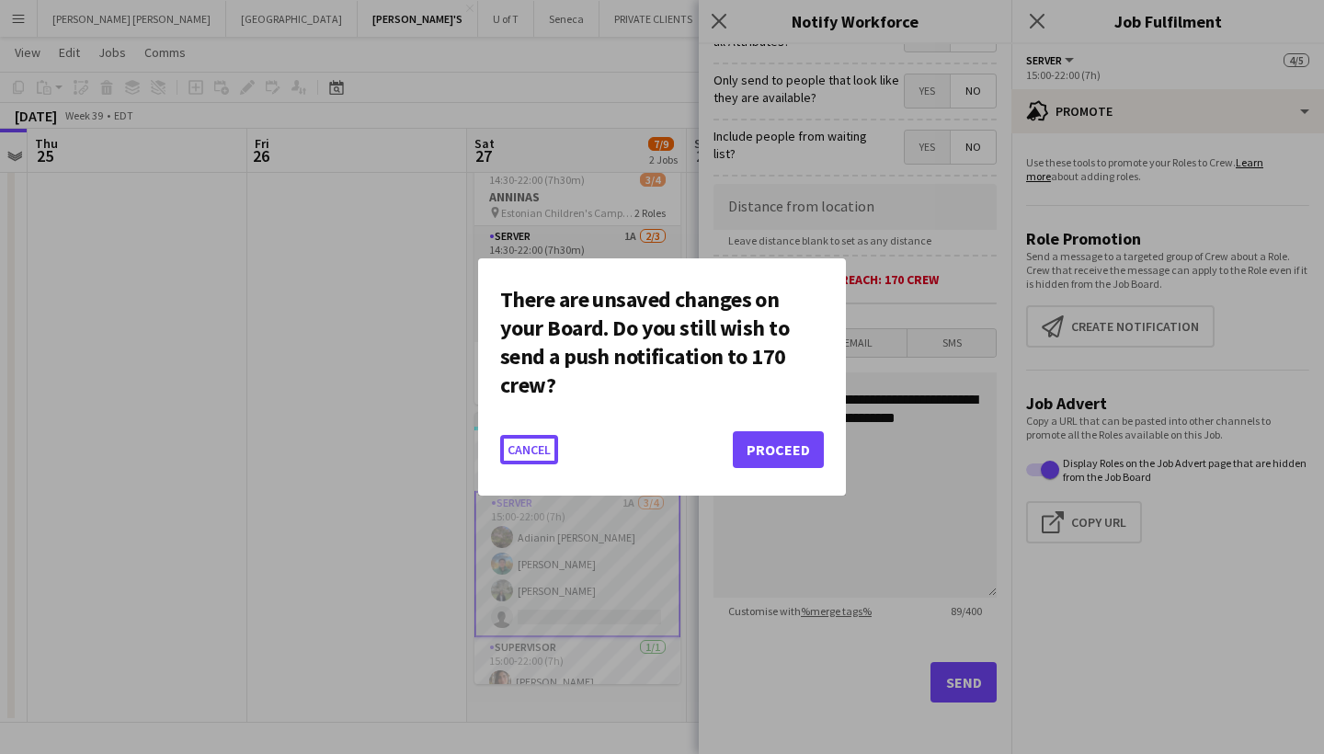
scroll to position [0, 0]
click at [807, 440] on button "Proceed" at bounding box center [778, 449] width 91 height 37
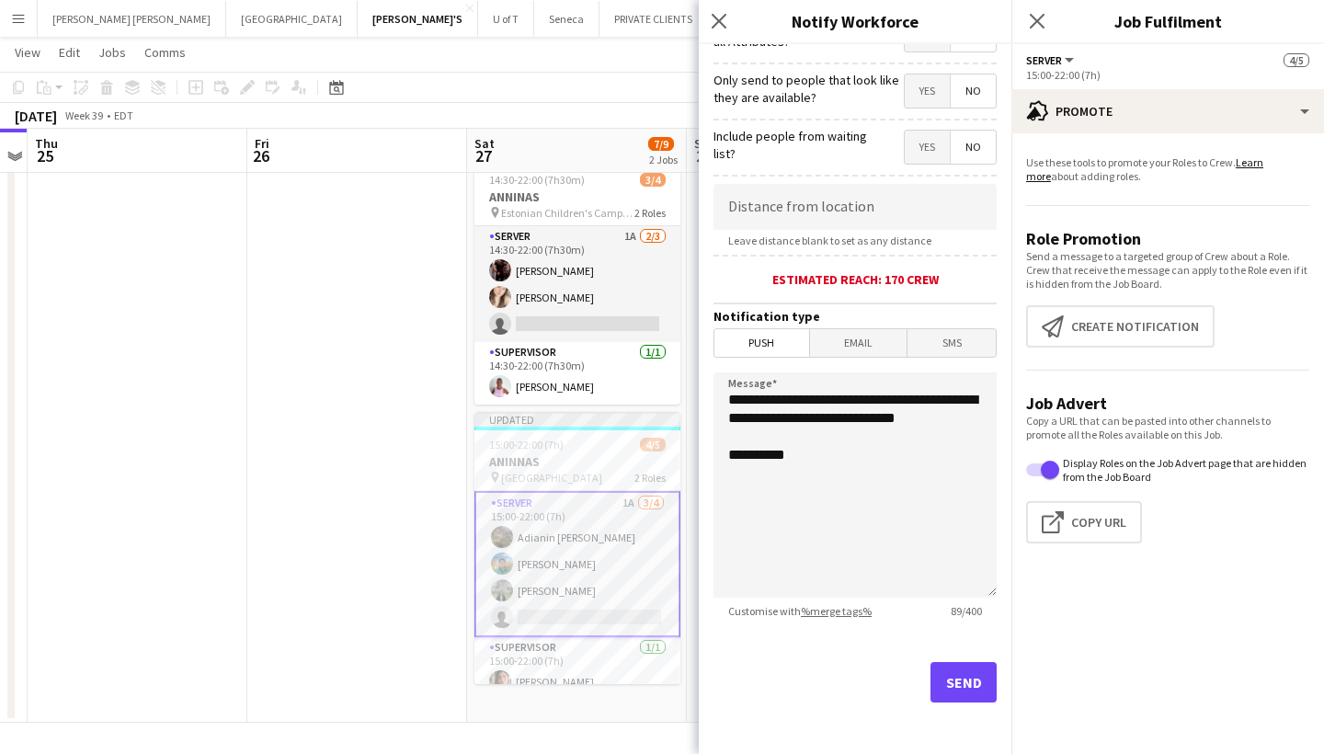
scroll to position [52, 0]
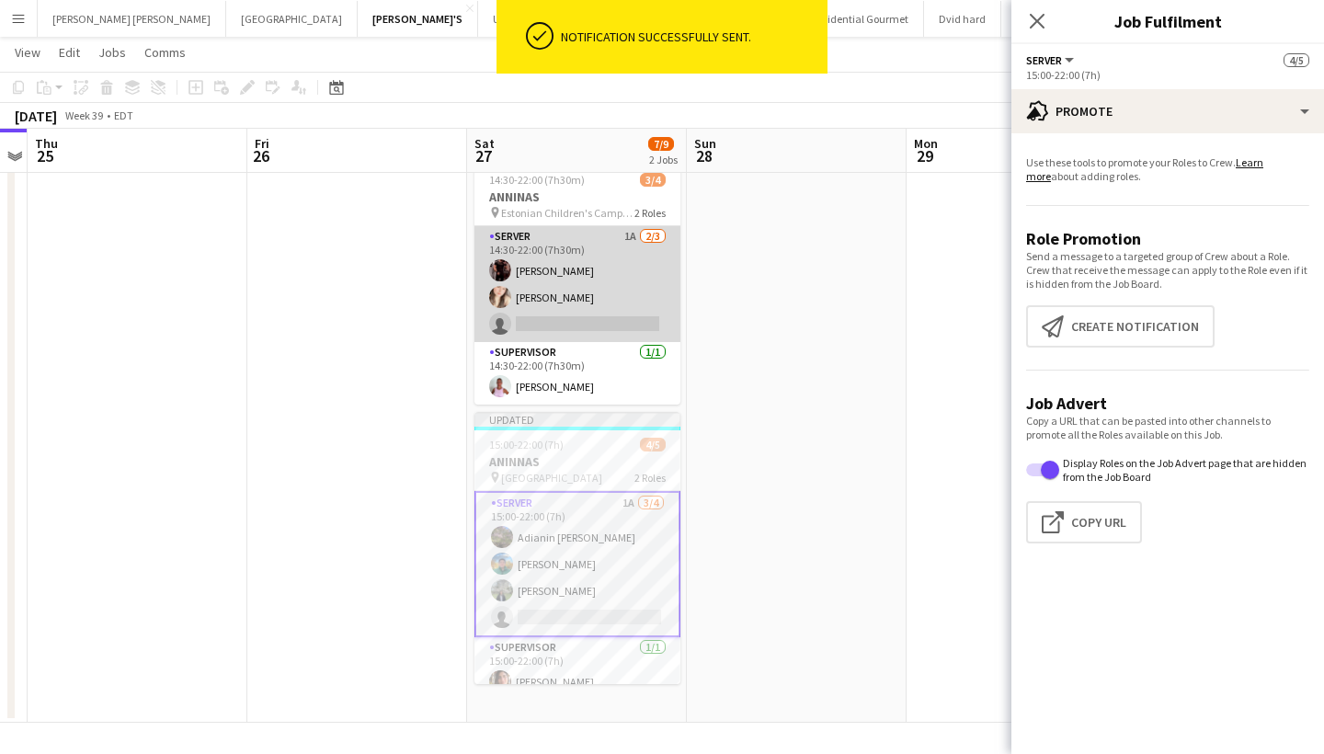
click at [610, 320] on app-card-role "SERVER 1A 2/3 14:30-22:00 (7h30m) Joseph Ernesto Dayanis Garcia Aguiar single-n…" at bounding box center [578, 284] width 206 height 116
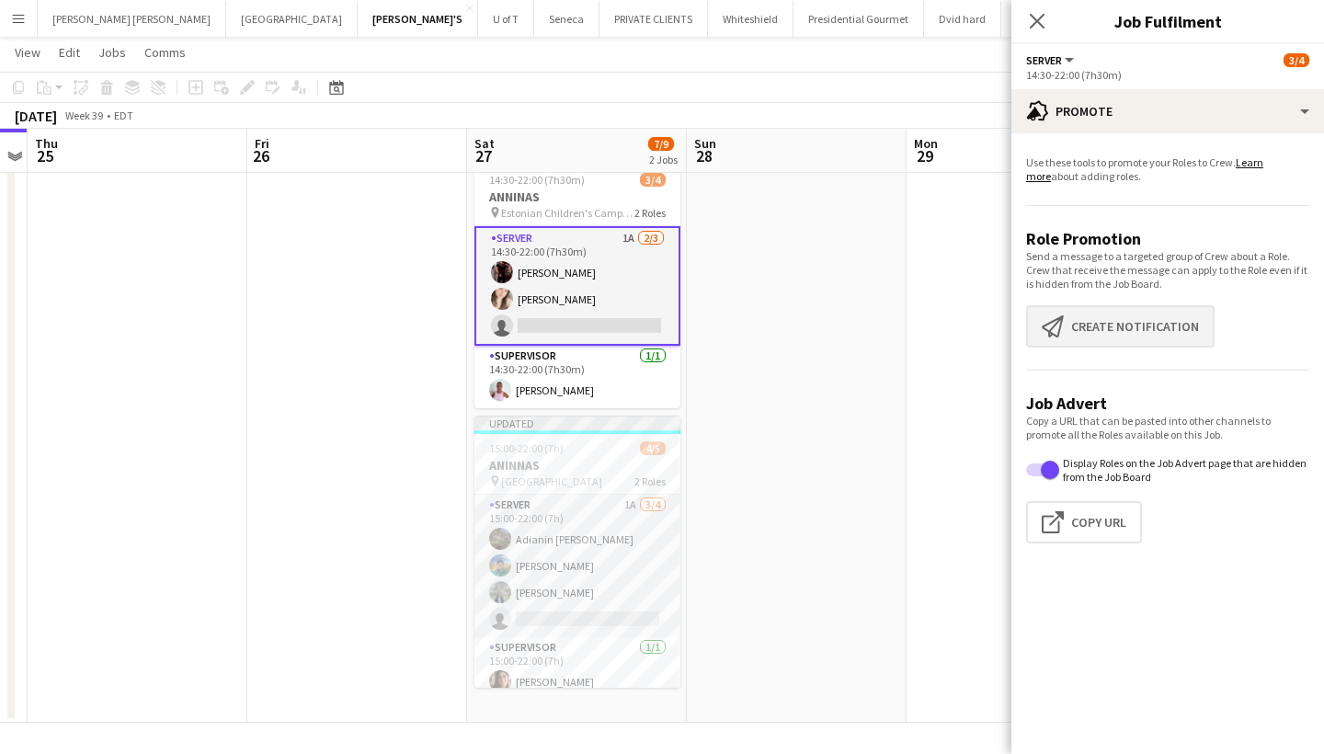
click at [1159, 326] on button "Create notification Create notification" at bounding box center [1120, 326] width 189 height 42
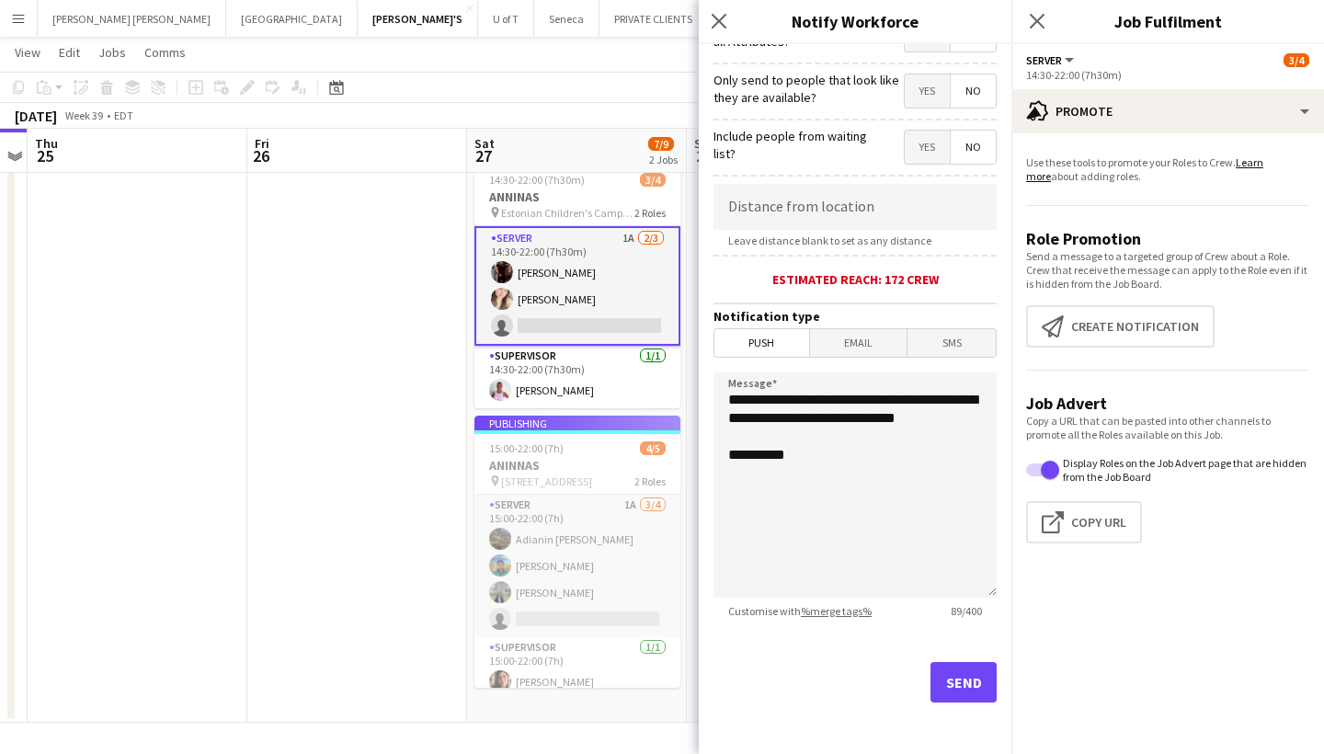
scroll to position [258, 0]
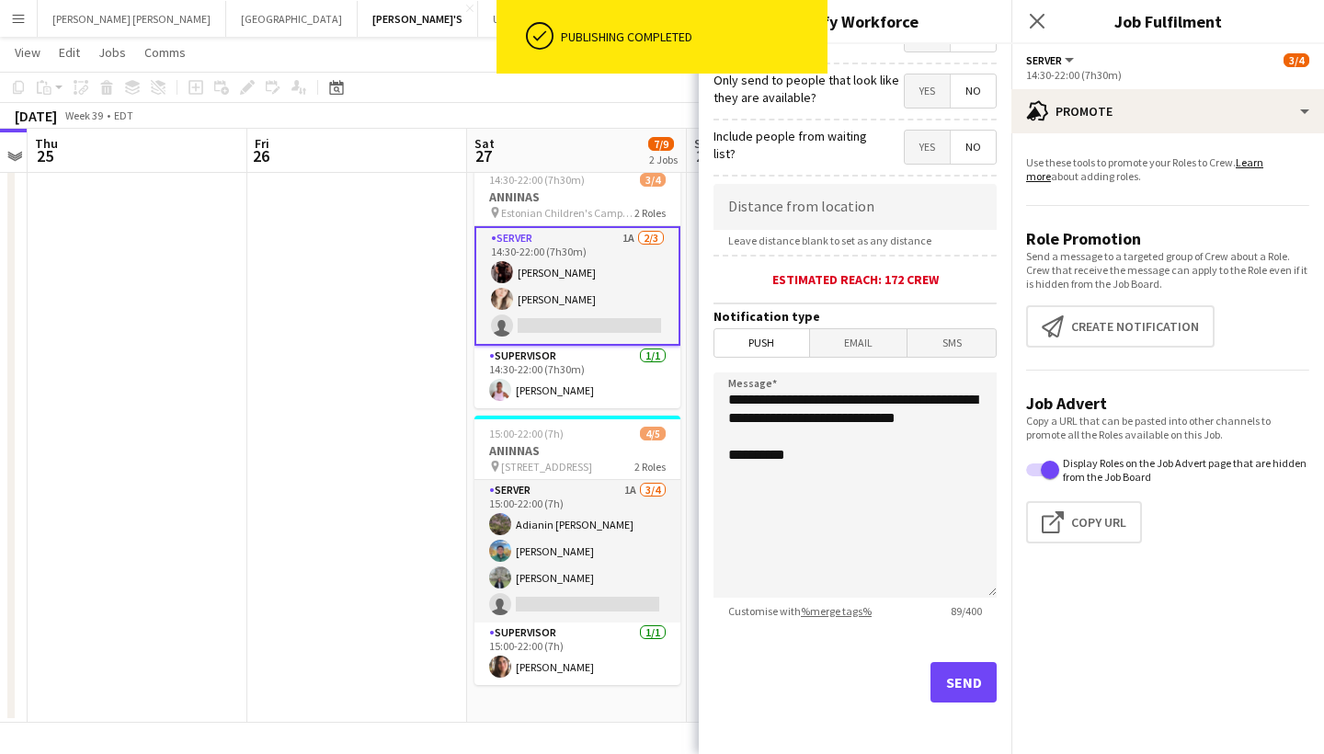
click at [963, 674] on button "Send" at bounding box center [964, 682] width 66 height 40
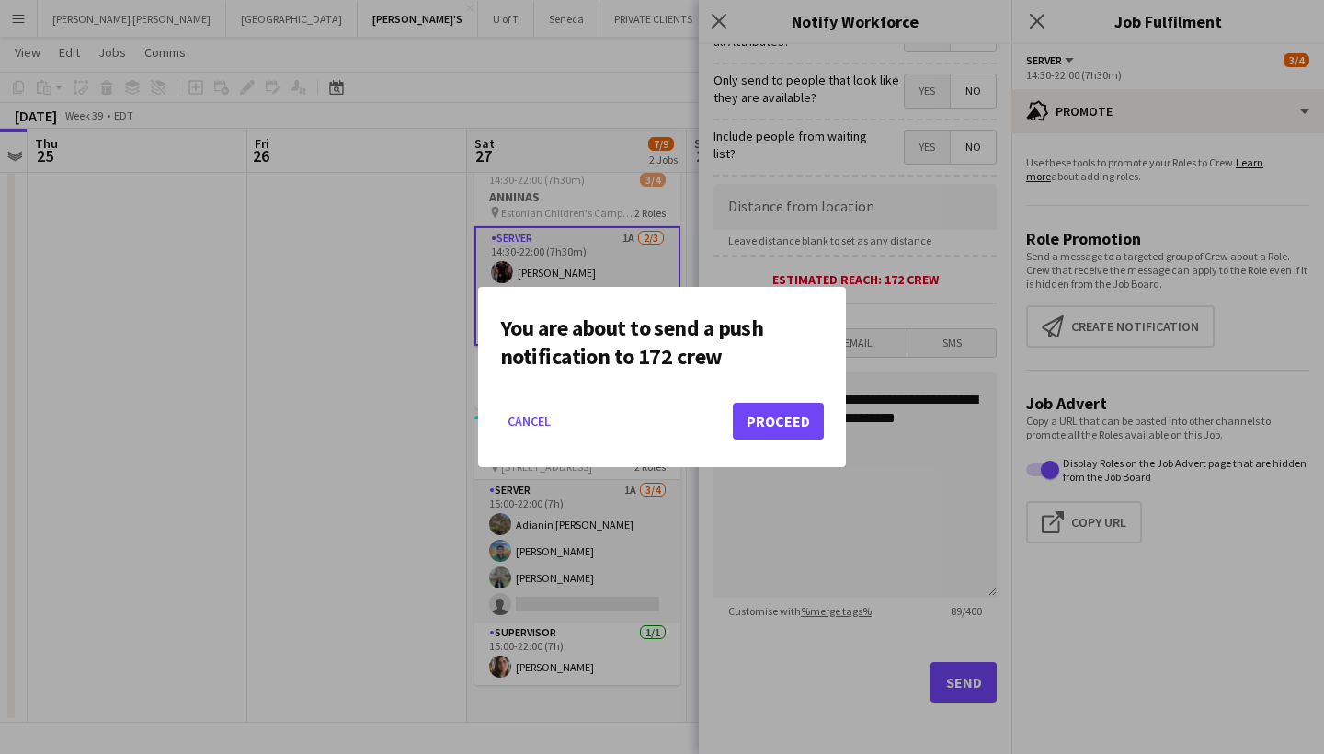
scroll to position [0, 0]
click at [803, 421] on button "Proceed" at bounding box center [778, 421] width 91 height 37
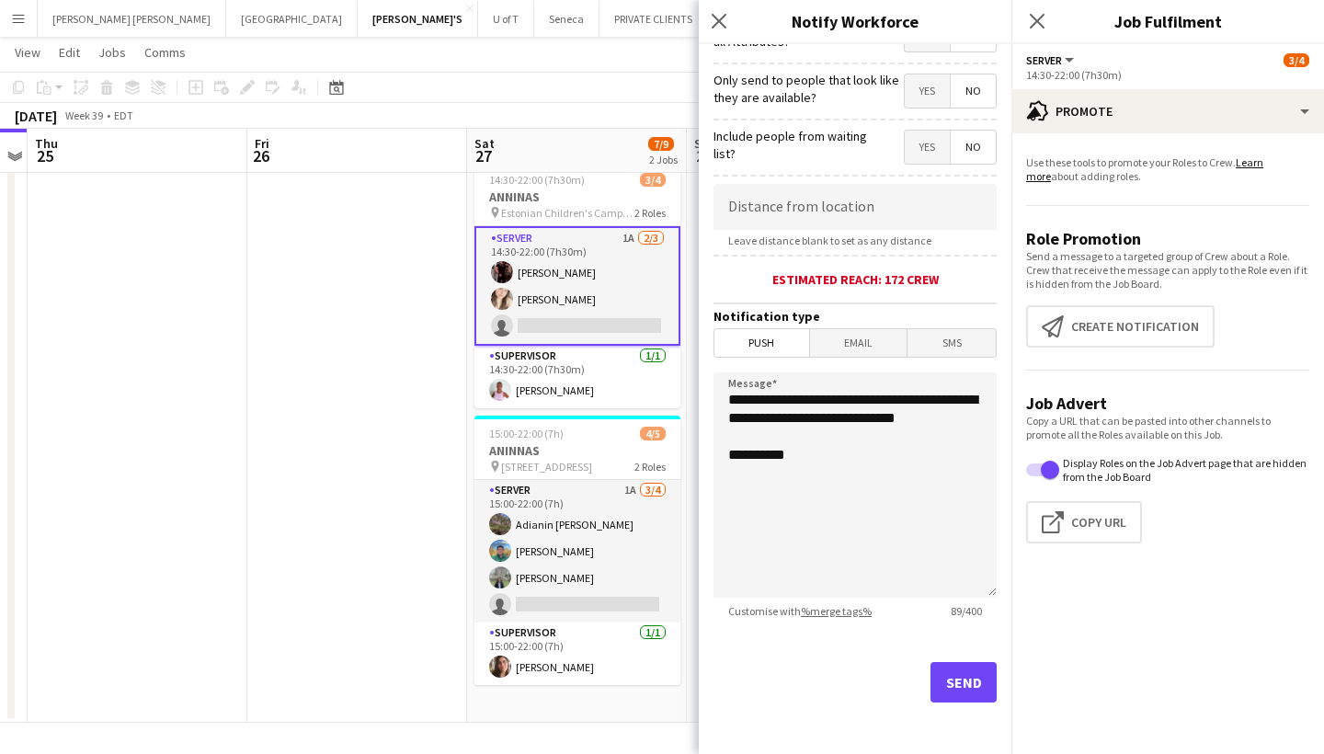
scroll to position [52, 0]
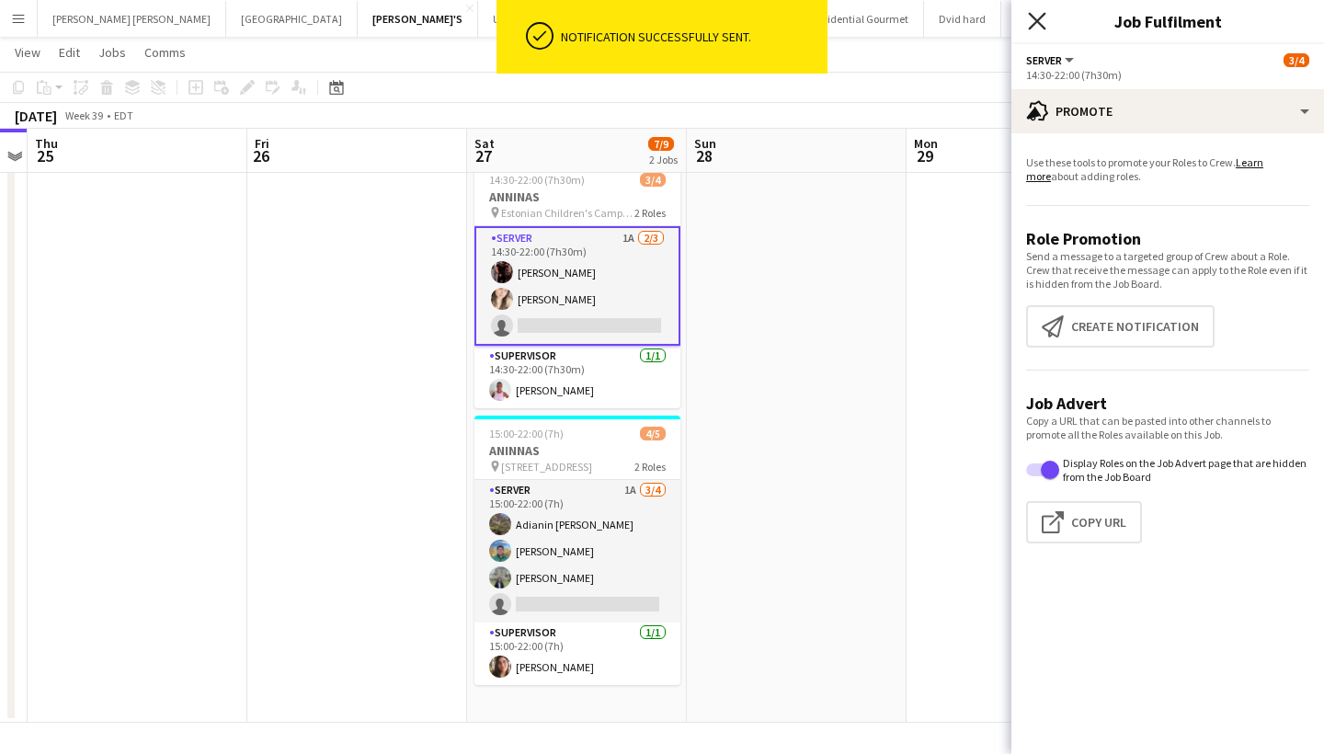
click at [1040, 20] on icon "Close pop-in" at bounding box center [1036, 20] width 17 height 17
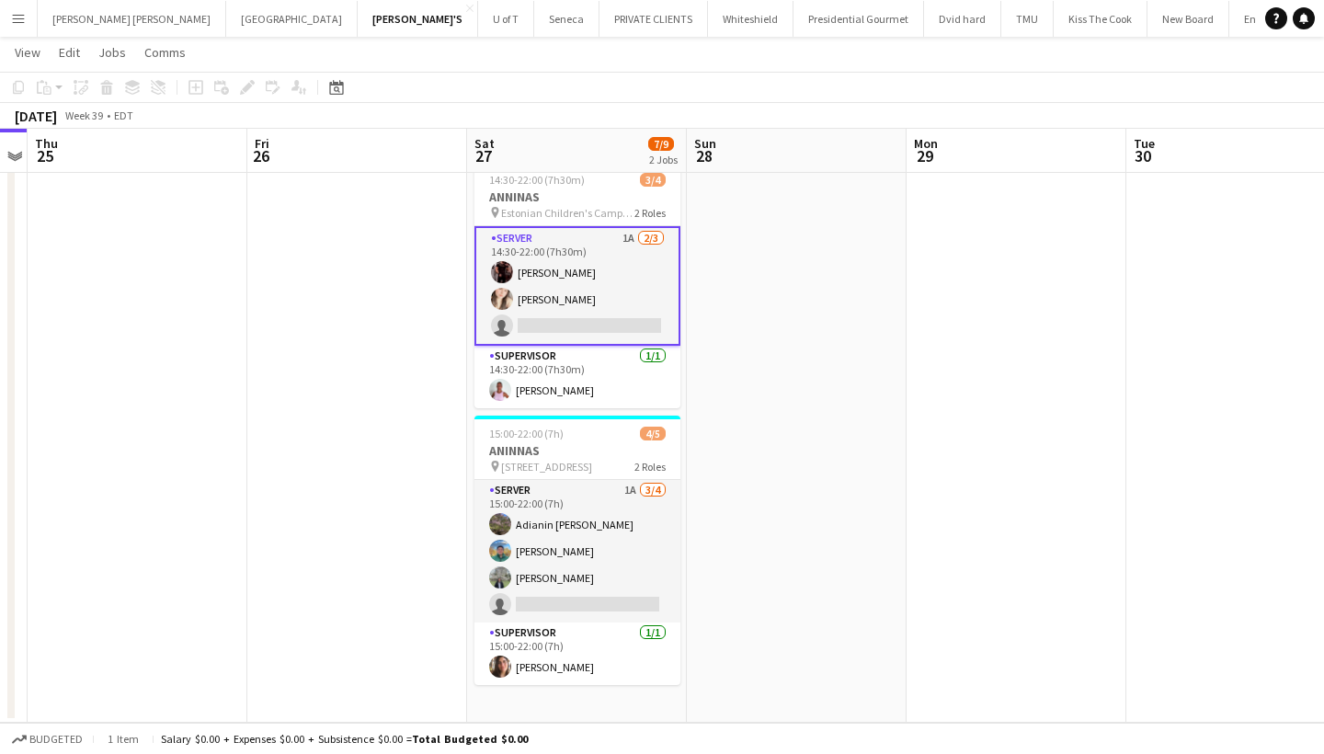
click at [576, 326] on app-card-role "SERVER 1A 2/3 14:30-22:00 (7h30m) Joseph Ernesto Dayanis Garcia Aguiar single-n…" at bounding box center [578, 286] width 206 height 120
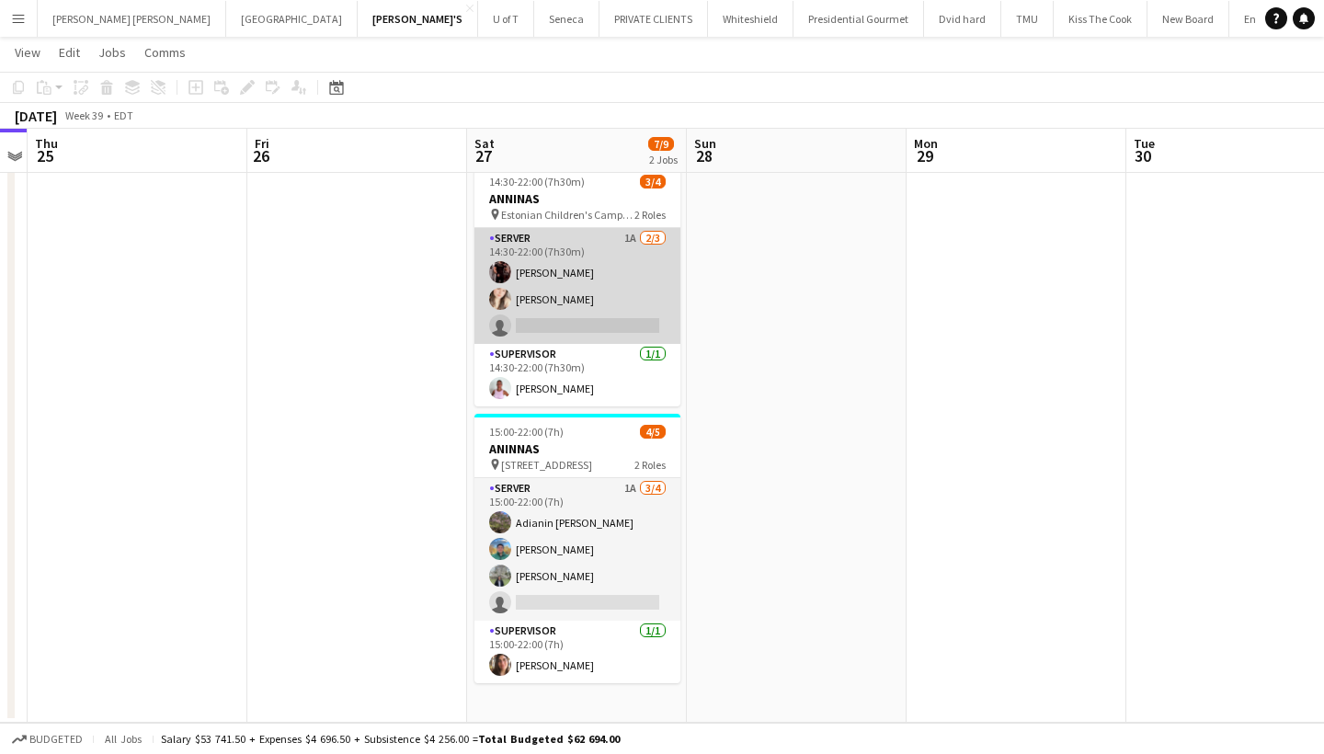
click at [576, 326] on app-card-role "SERVER 1A 2/3 14:30-22:00 (7h30m) Joseph Ernesto Dayanis Garcia Aguiar single-n…" at bounding box center [578, 286] width 206 height 116
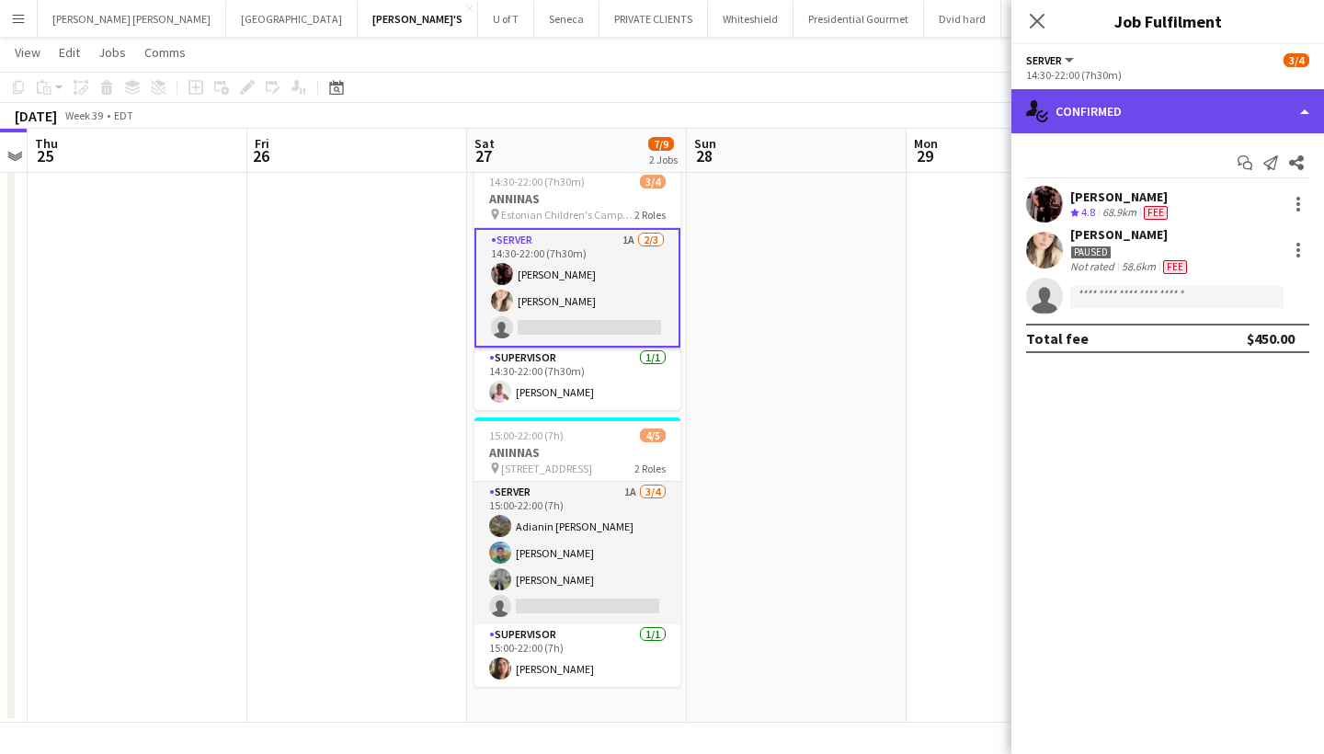
click at [1175, 116] on div "single-neutral-actions-check-2 Confirmed" at bounding box center [1168, 111] width 313 height 44
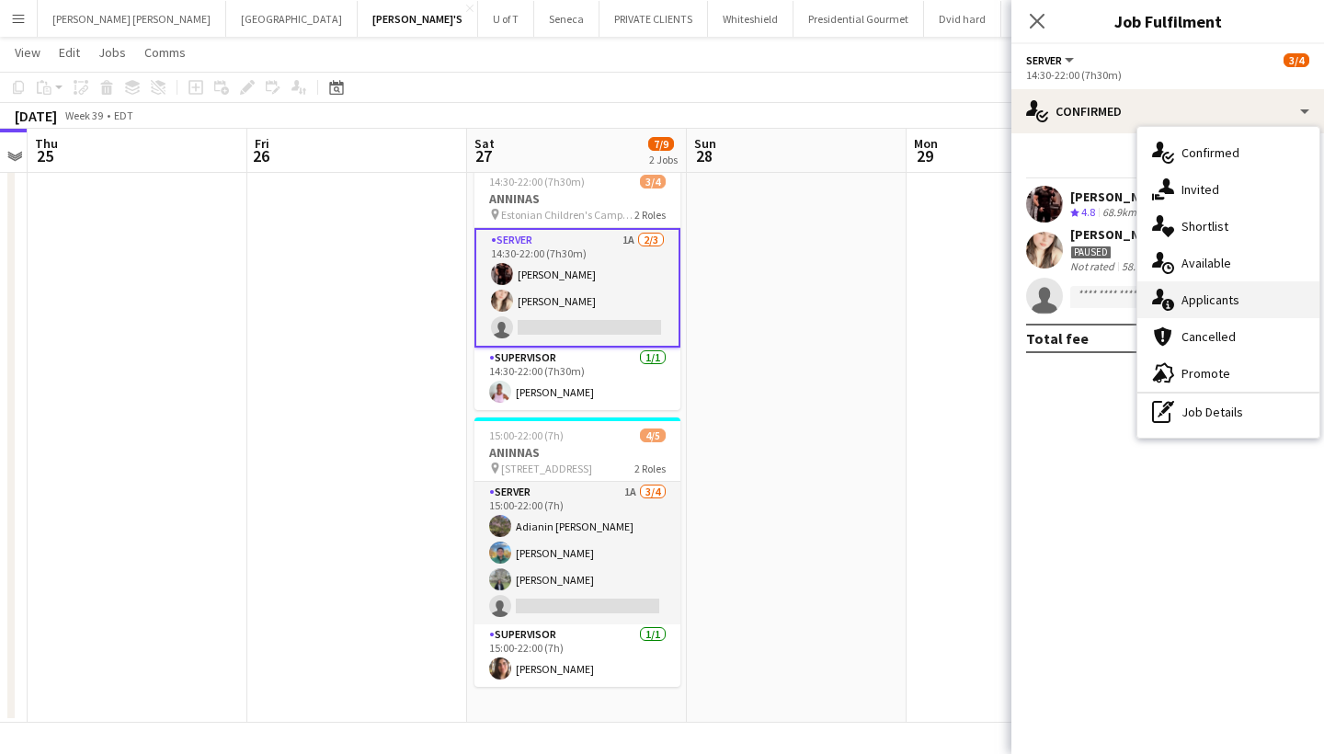
click at [1215, 301] on span "Applicants" at bounding box center [1211, 300] width 58 height 17
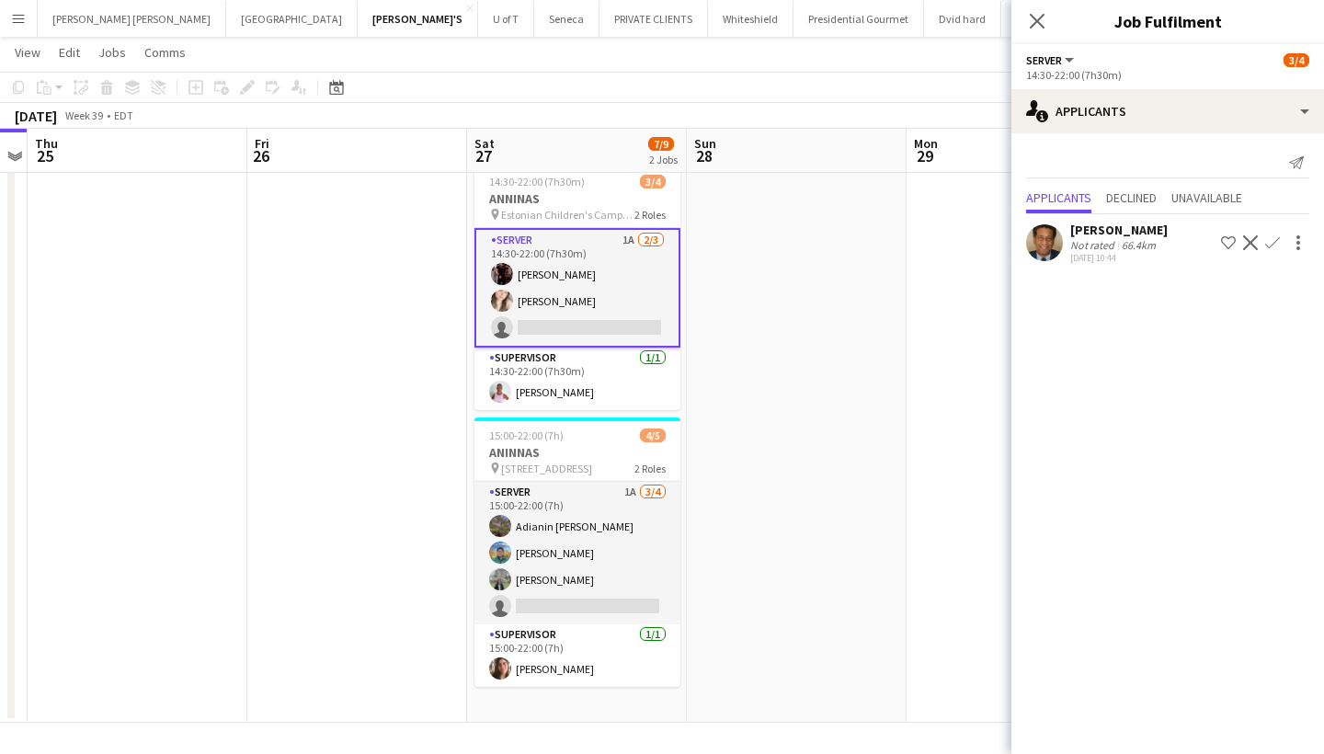
click at [1251, 236] on app-icon "Decline" at bounding box center [1250, 242] width 15 height 15
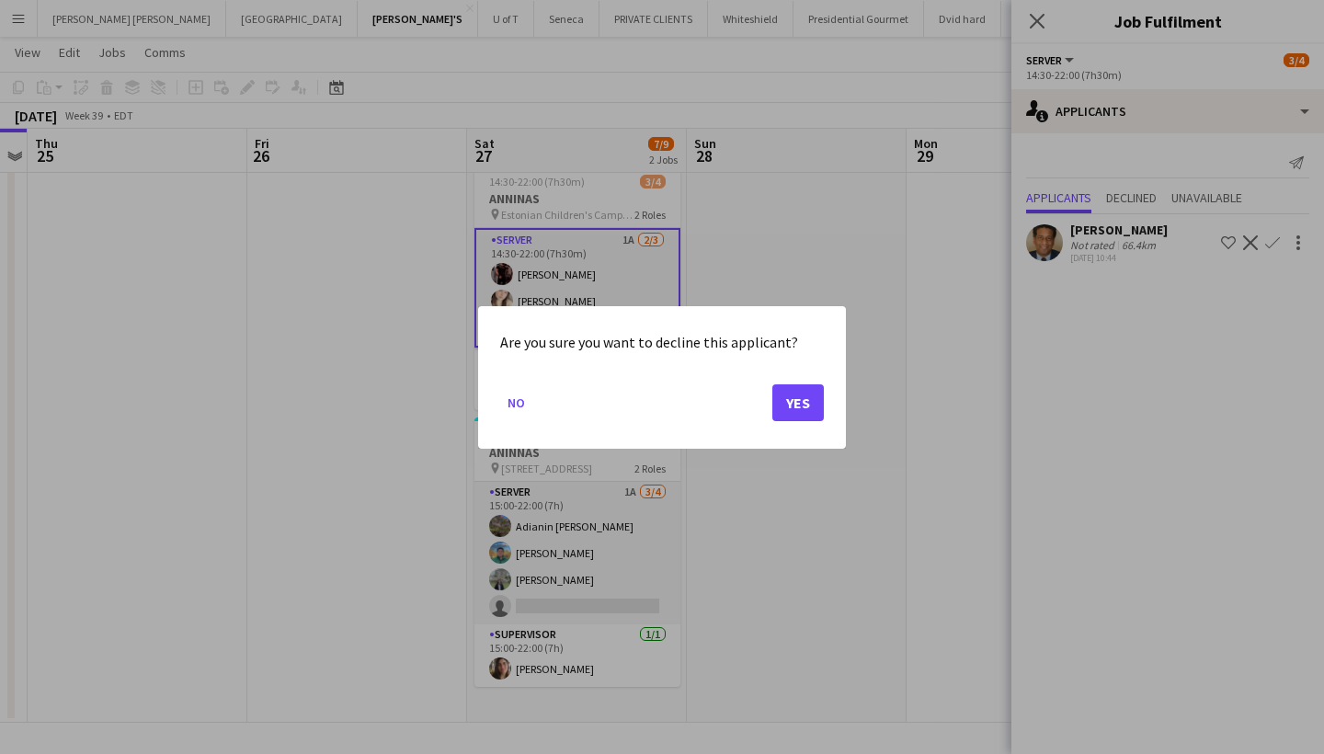
click at [802, 395] on button "Yes" at bounding box center [799, 402] width 52 height 37
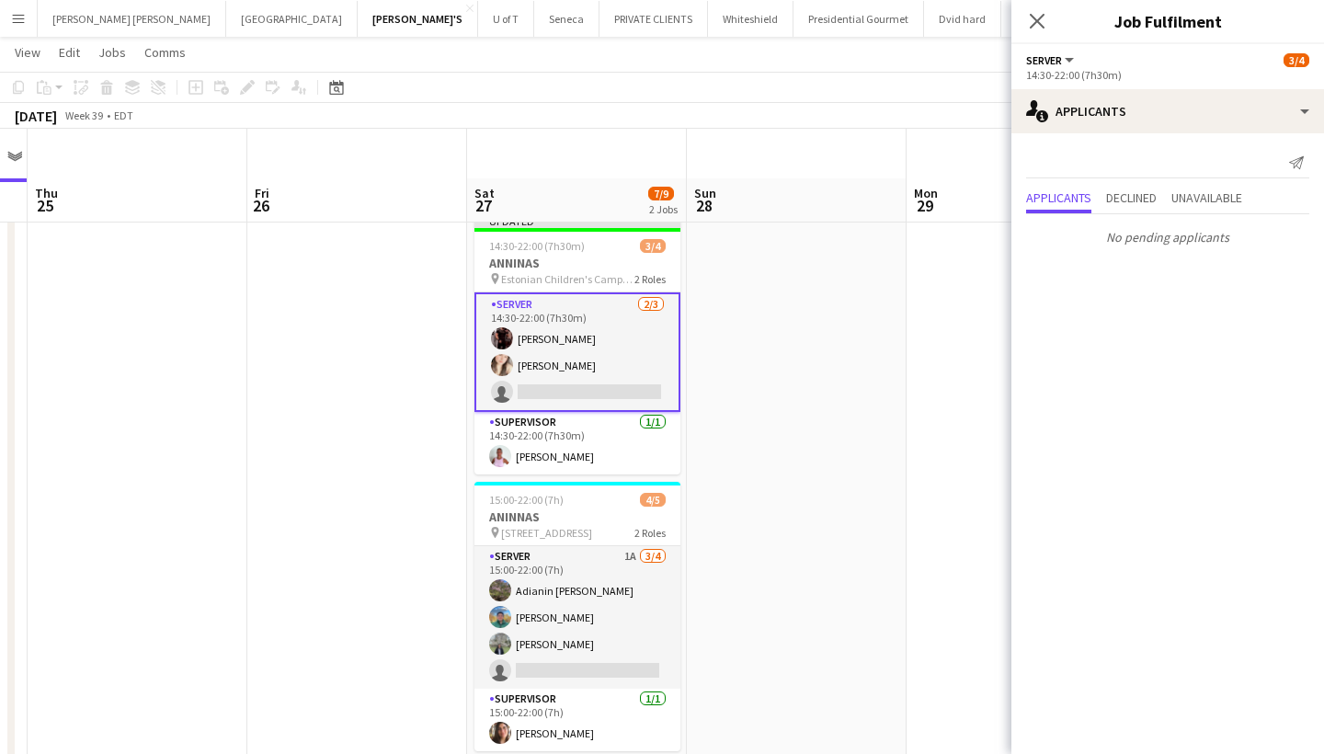
scroll to position [50, 0]
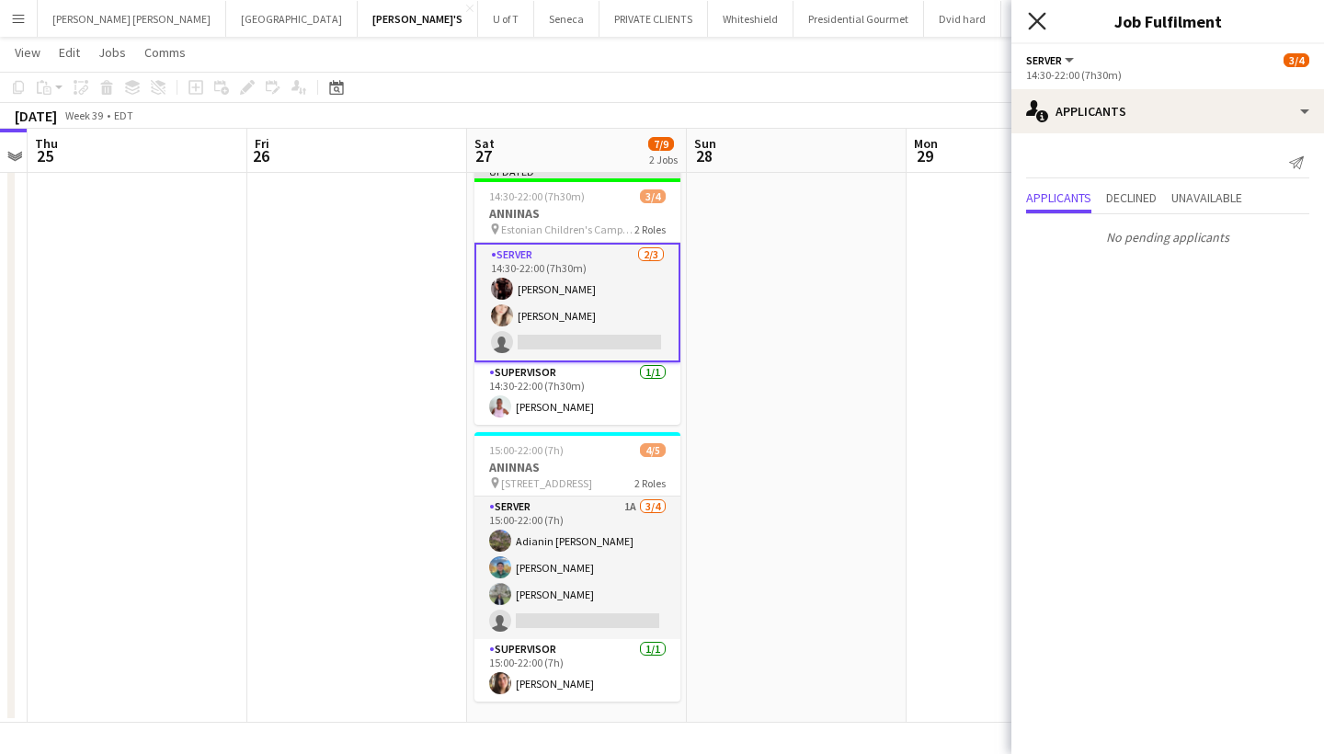
click at [1033, 21] on icon "Close pop-in" at bounding box center [1036, 20] width 17 height 17
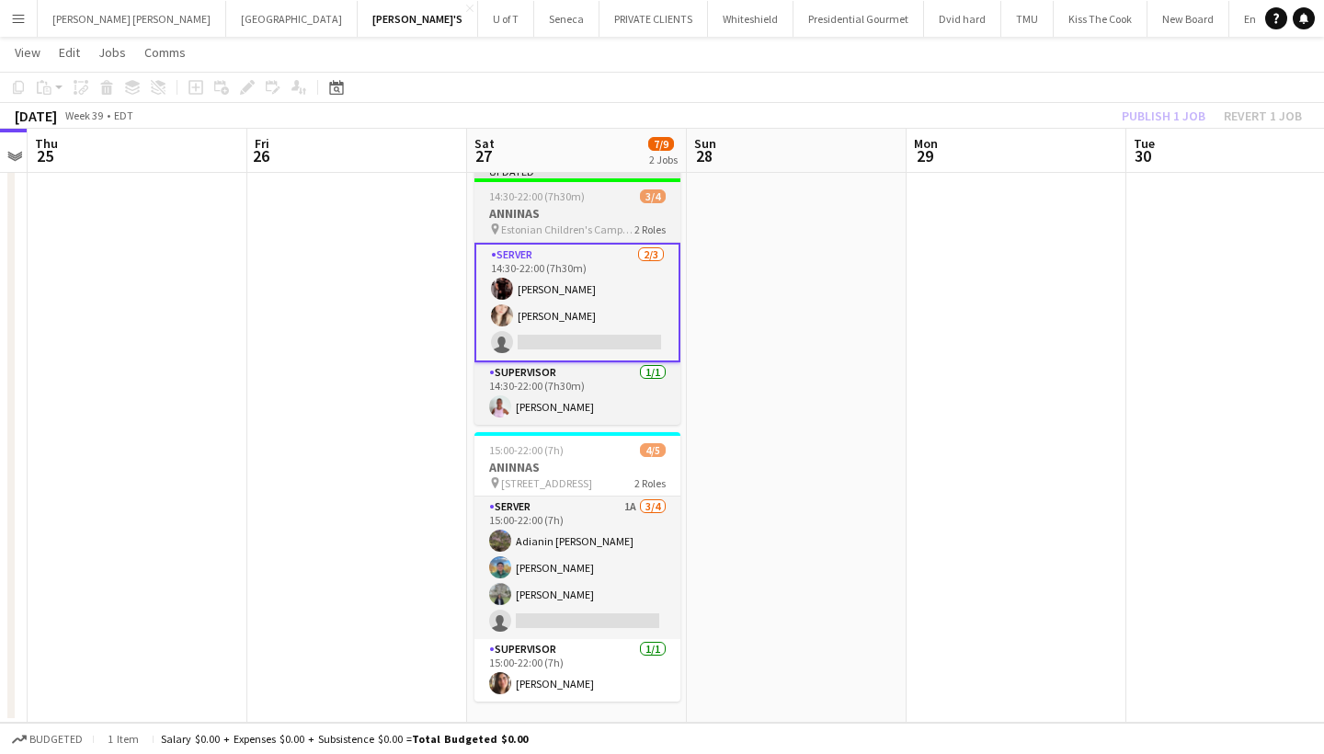
click at [614, 175] on div "Updated" at bounding box center [578, 171] width 206 height 15
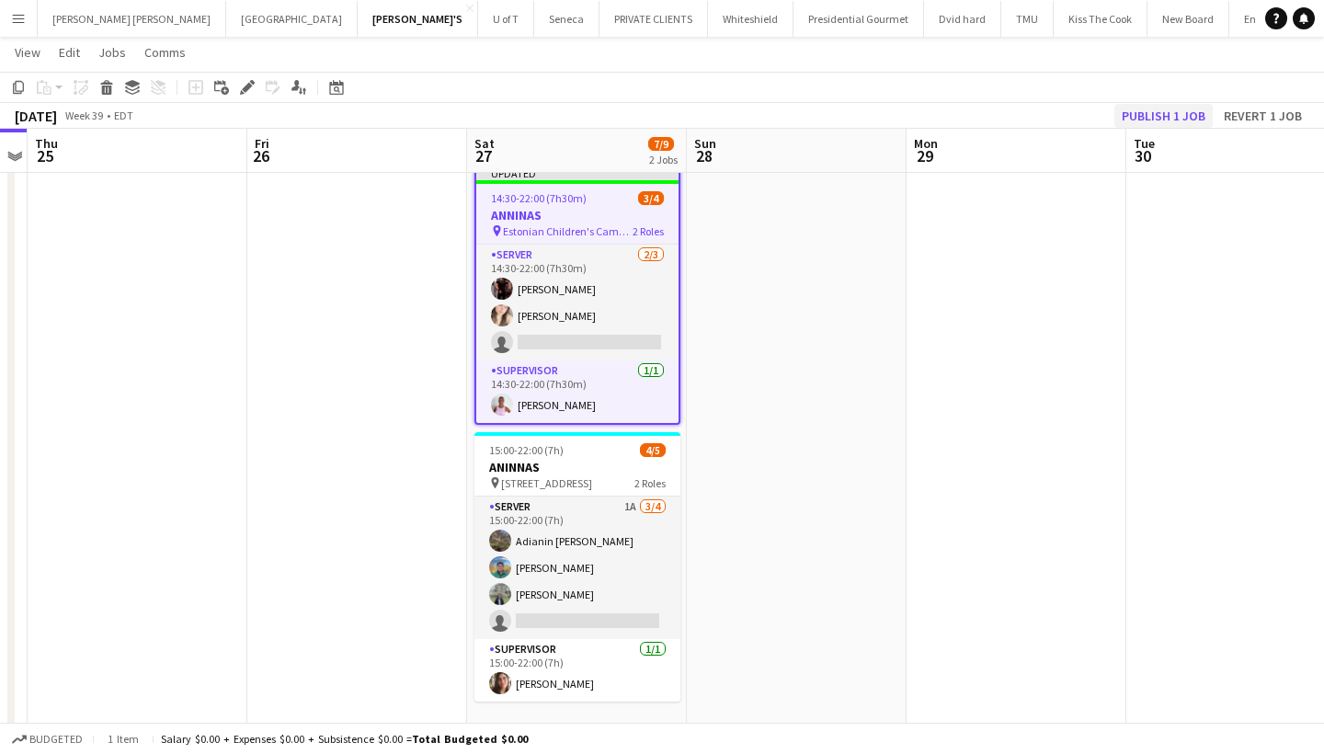
click at [1154, 113] on button "Publish 1 job" at bounding box center [1164, 116] width 98 height 24
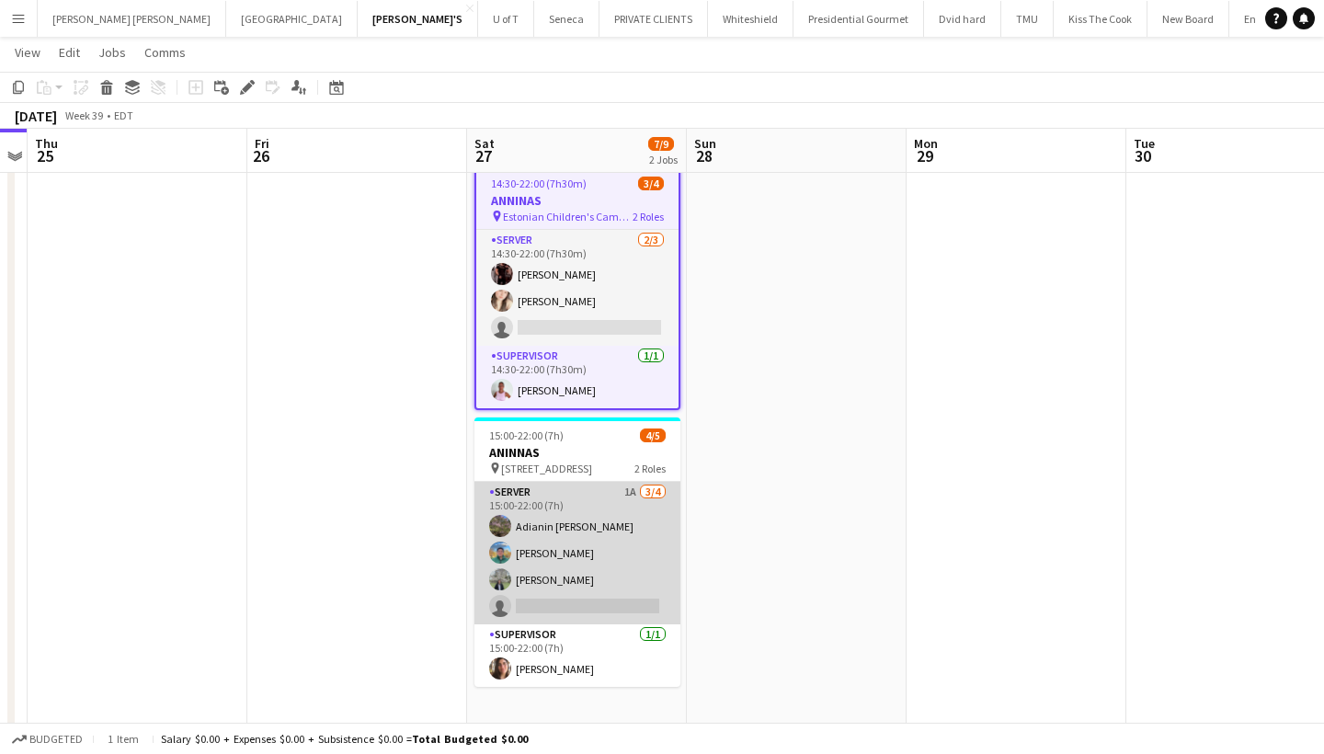
click at [560, 605] on app-card-role "SERVER 1A 3/4 15:00-22:00 (7h) Adianin Leon Felipe Mantilla Karen Barajas singl…" at bounding box center [578, 553] width 206 height 143
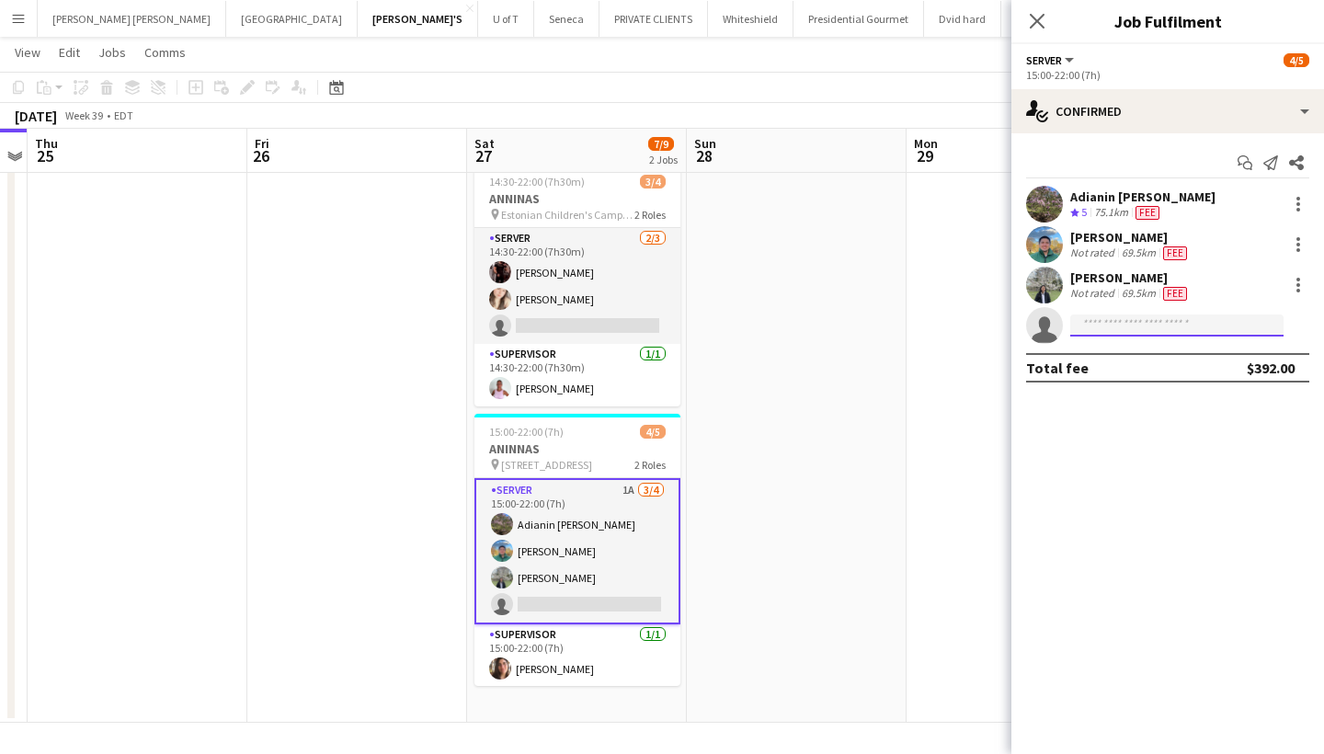
click at [1115, 318] on input at bounding box center [1177, 326] width 213 height 22
type input "*"
type input "****"
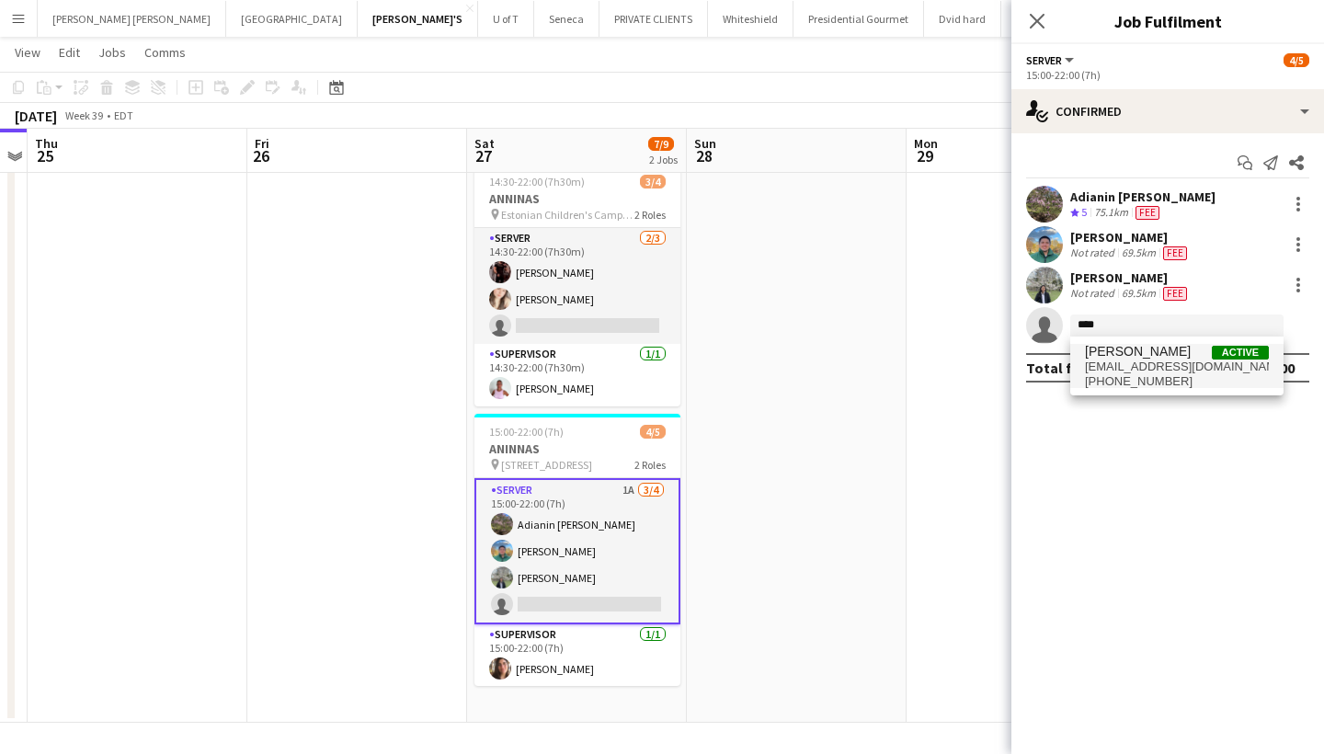
click at [1168, 356] on span "[PERSON_NAME]" at bounding box center [1138, 352] width 106 height 16
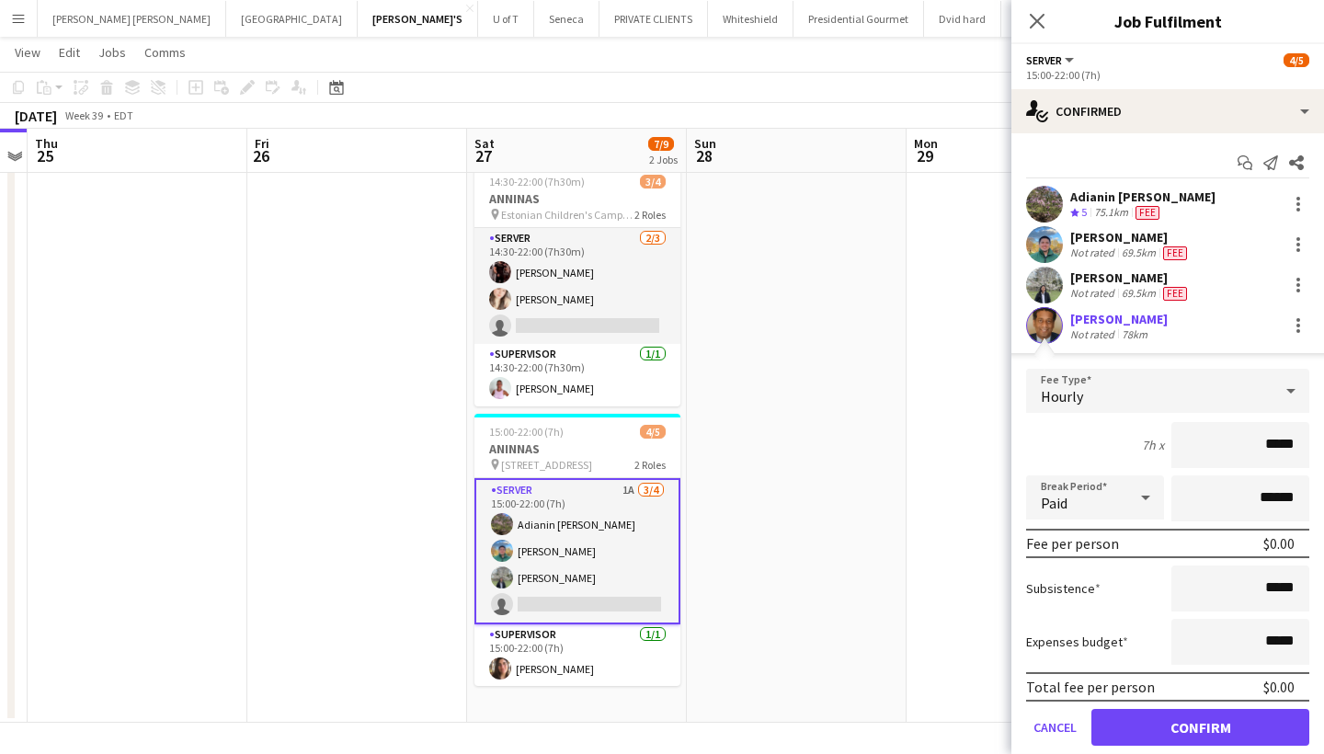
click at [1267, 448] on input "*****" at bounding box center [1241, 445] width 138 height 46
click at [1267, 448] on input "******" at bounding box center [1241, 445] width 138 height 46
type input "******"
click at [1269, 590] on input "*****" at bounding box center [1241, 589] width 138 height 46
type input "******"
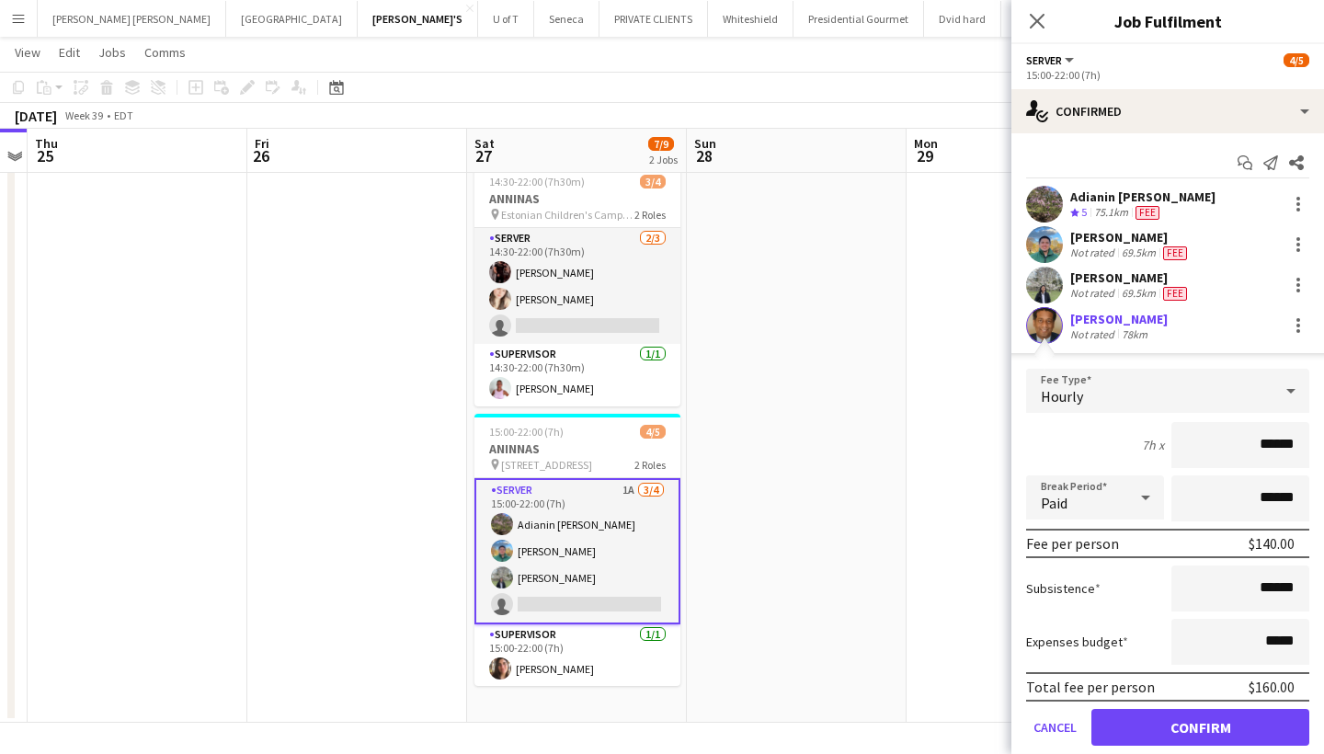
click at [1183, 719] on button "Confirm" at bounding box center [1201, 727] width 218 height 37
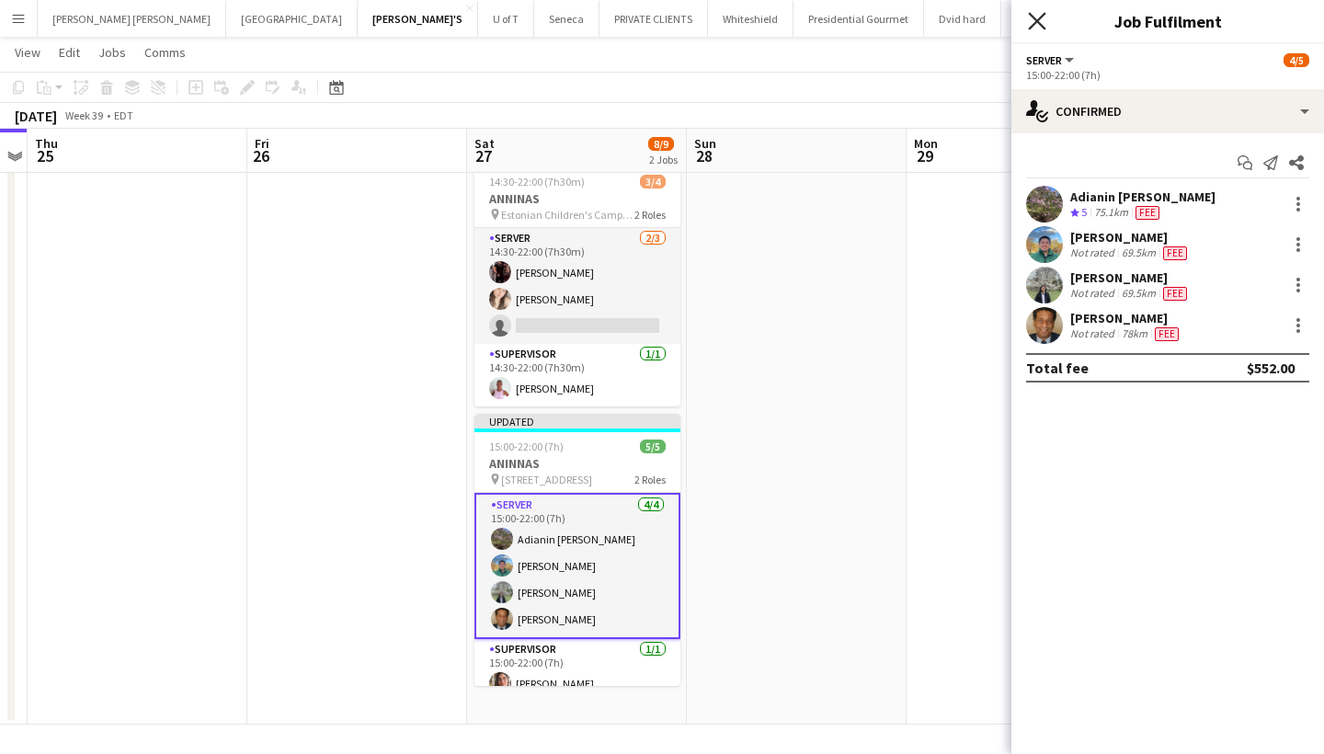
click at [1036, 16] on icon "Close pop-in" at bounding box center [1036, 20] width 17 height 17
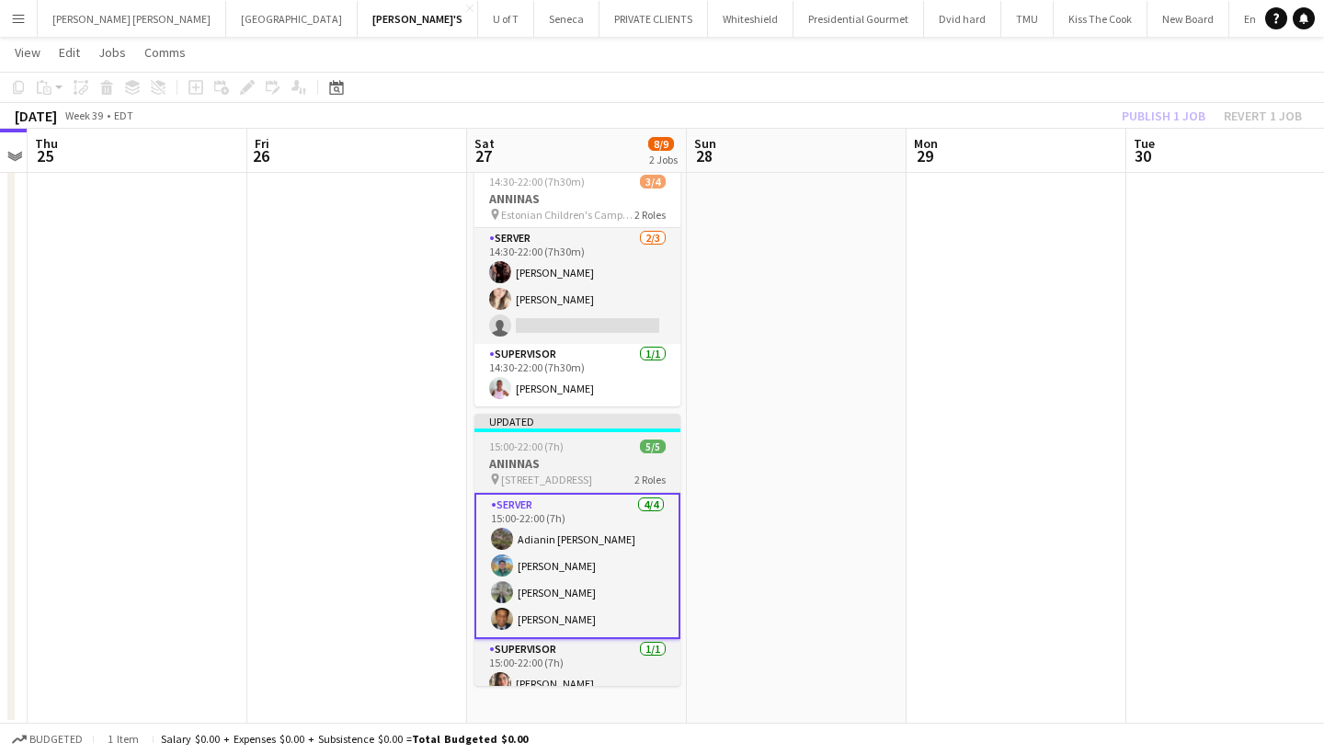
click at [567, 463] on h3 "ANINNAS" at bounding box center [578, 463] width 206 height 17
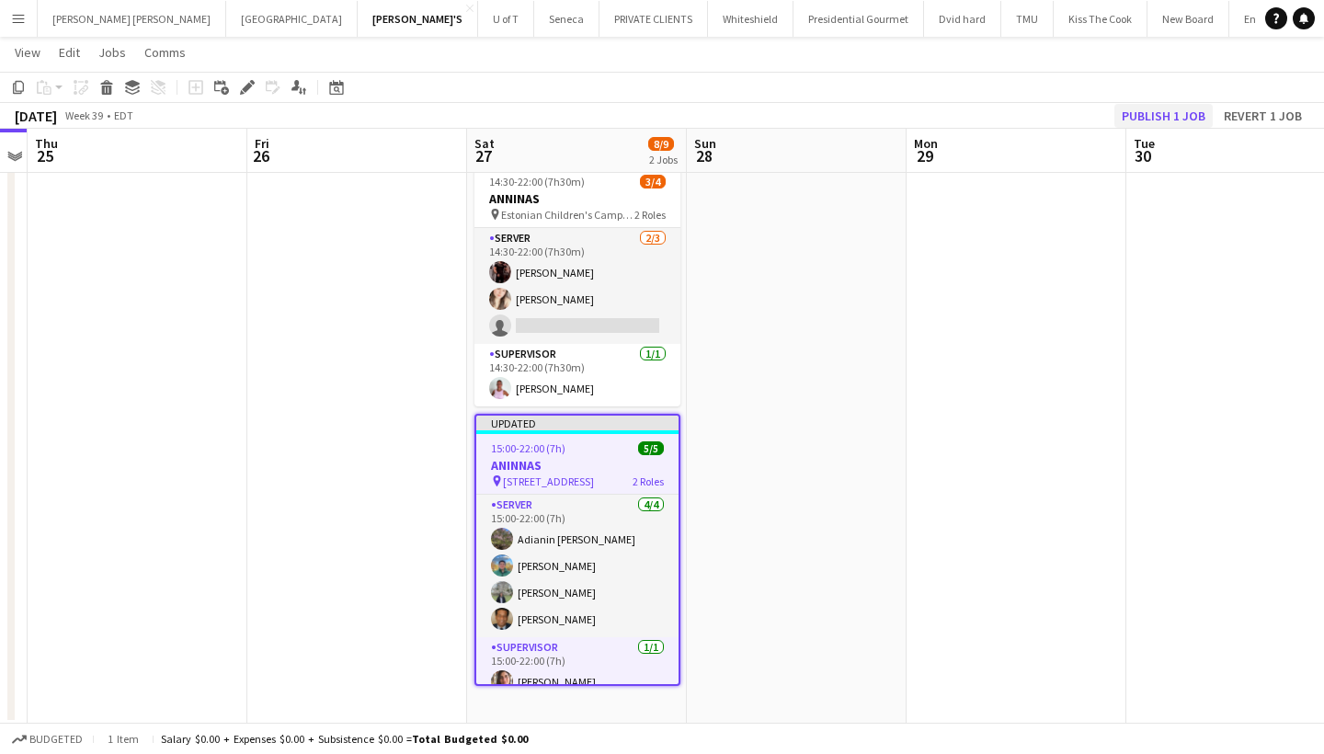
click at [1161, 110] on button "Publish 1 job" at bounding box center [1164, 116] width 98 height 24
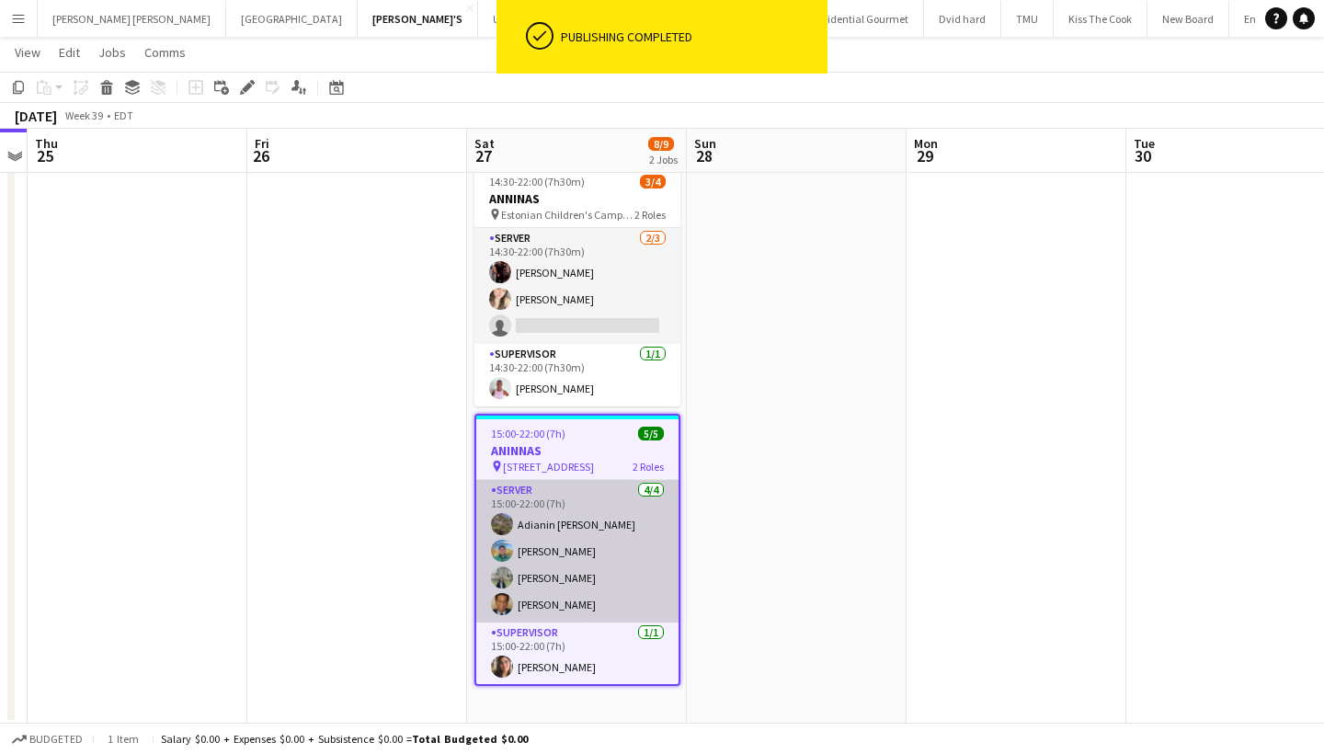
click at [580, 560] on app-card-role "SERVER 4/4 15:00-22:00 (7h) Adianin Leon Felipe Mantilla Karen Barajas Stephen …" at bounding box center [577, 551] width 202 height 143
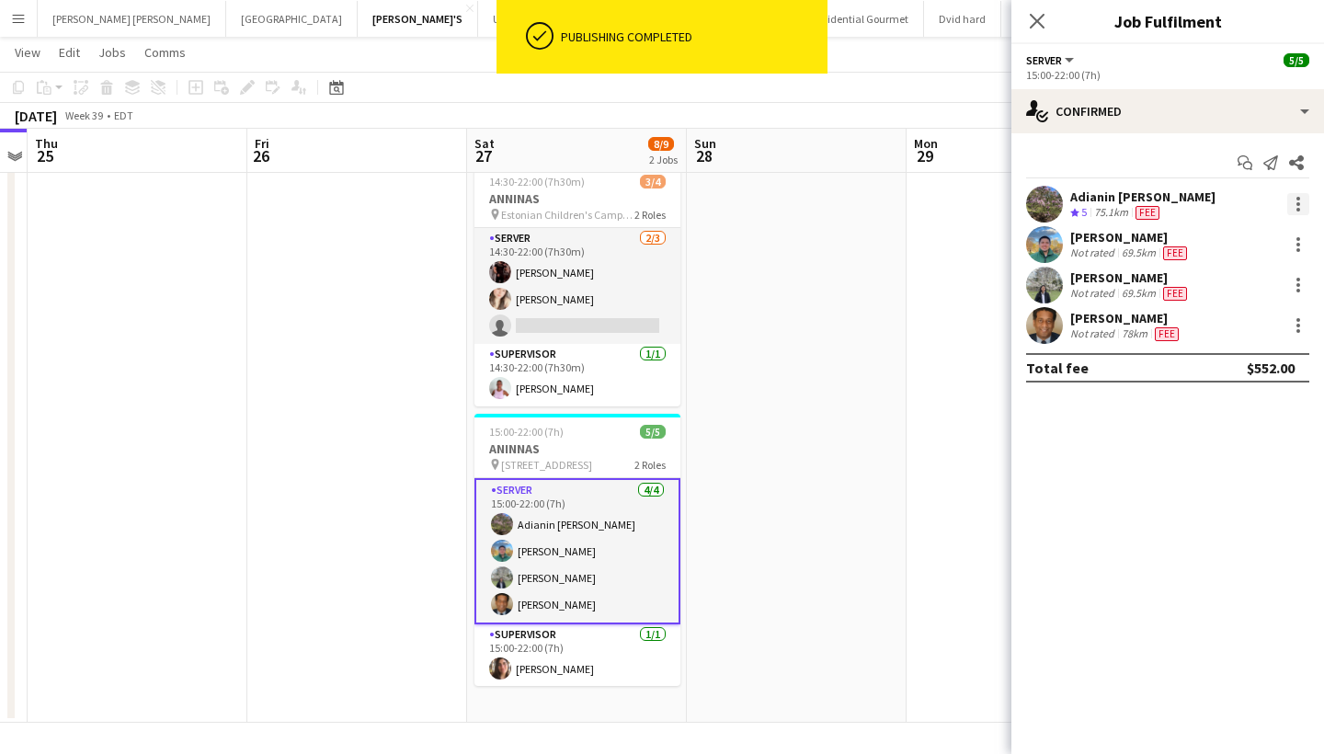
click at [1292, 198] on div at bounding box center [1299, 204] width 22 height 22
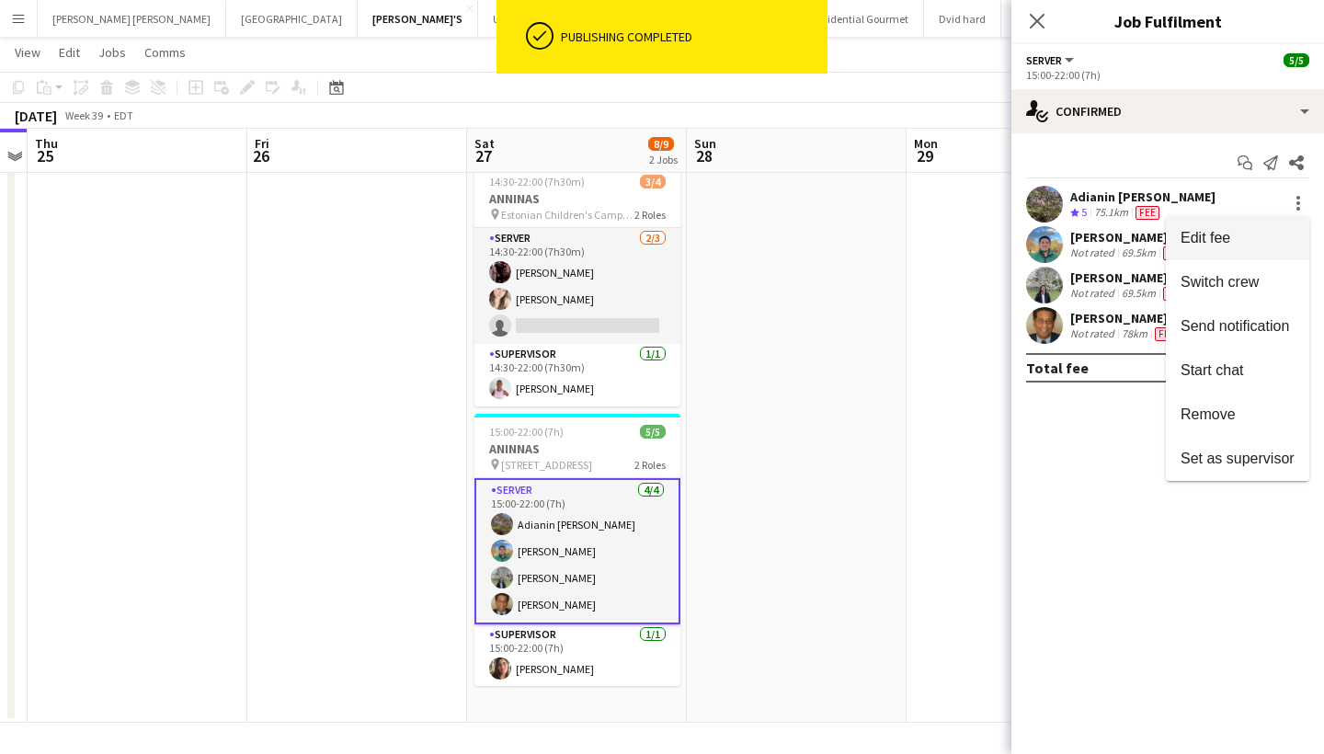
click at [1241, 235] on span "Edit fee" at bounding box center [1238, 238] width 114 height 17
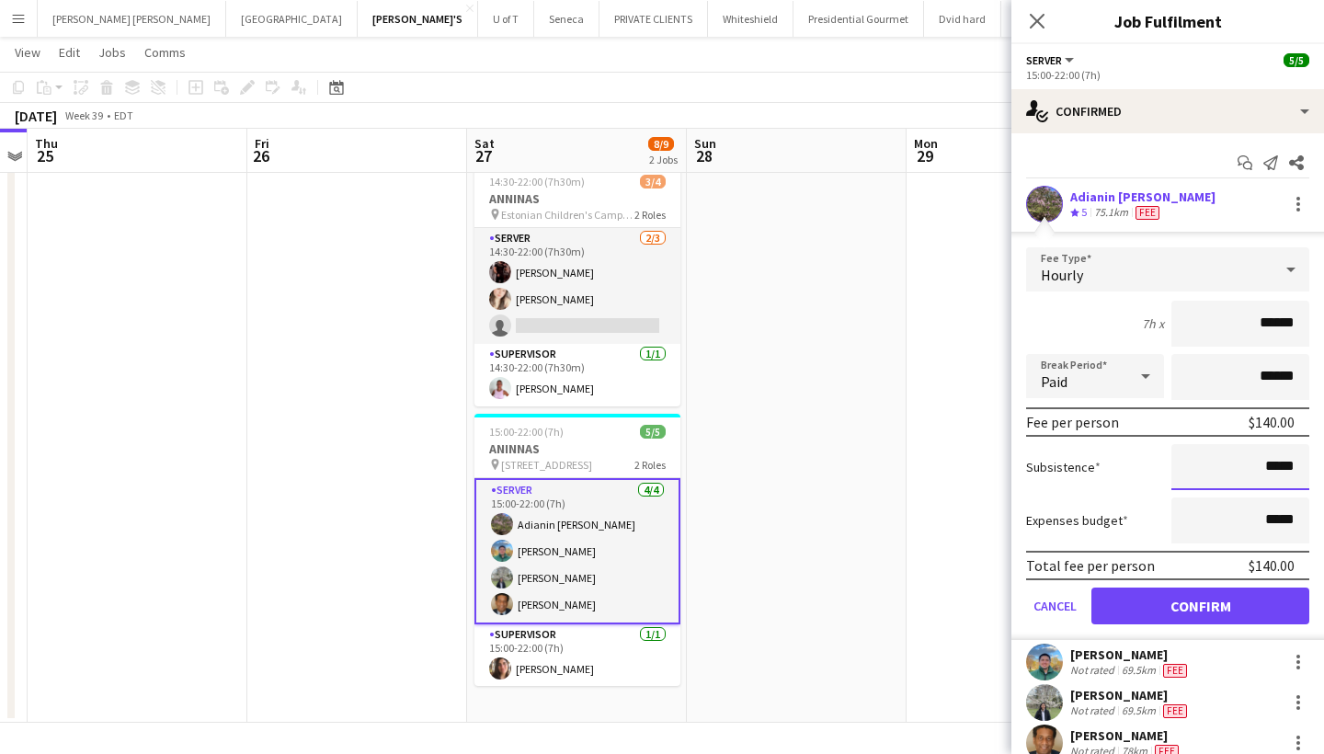
click at [1267, 472] on input "*****" at bounding box center [1241, 467] width 138 height 46
type input "******"
click at [1183, 590] on button "Confirm" at bounding box center [1201, 606] width 218 height 37
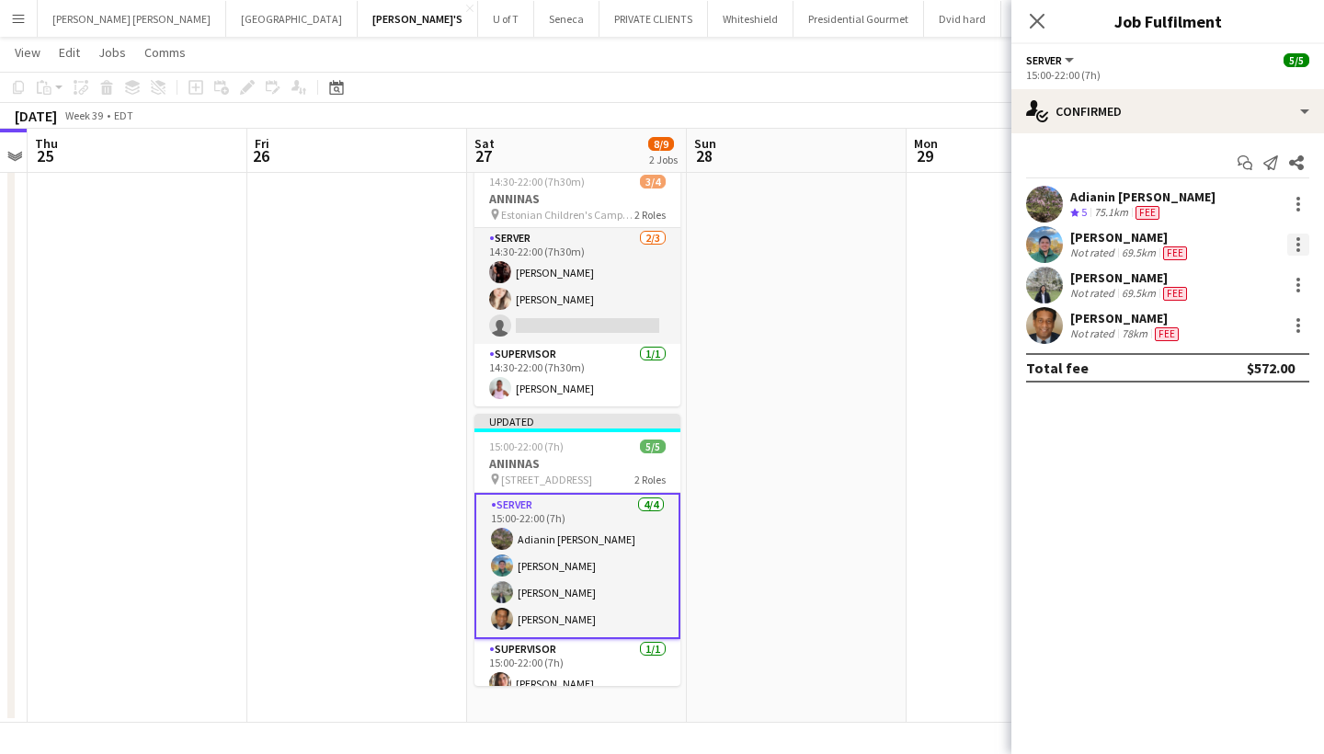
click at [1297, 248] on div at bounding box center [1299, 250] width 4 height 4
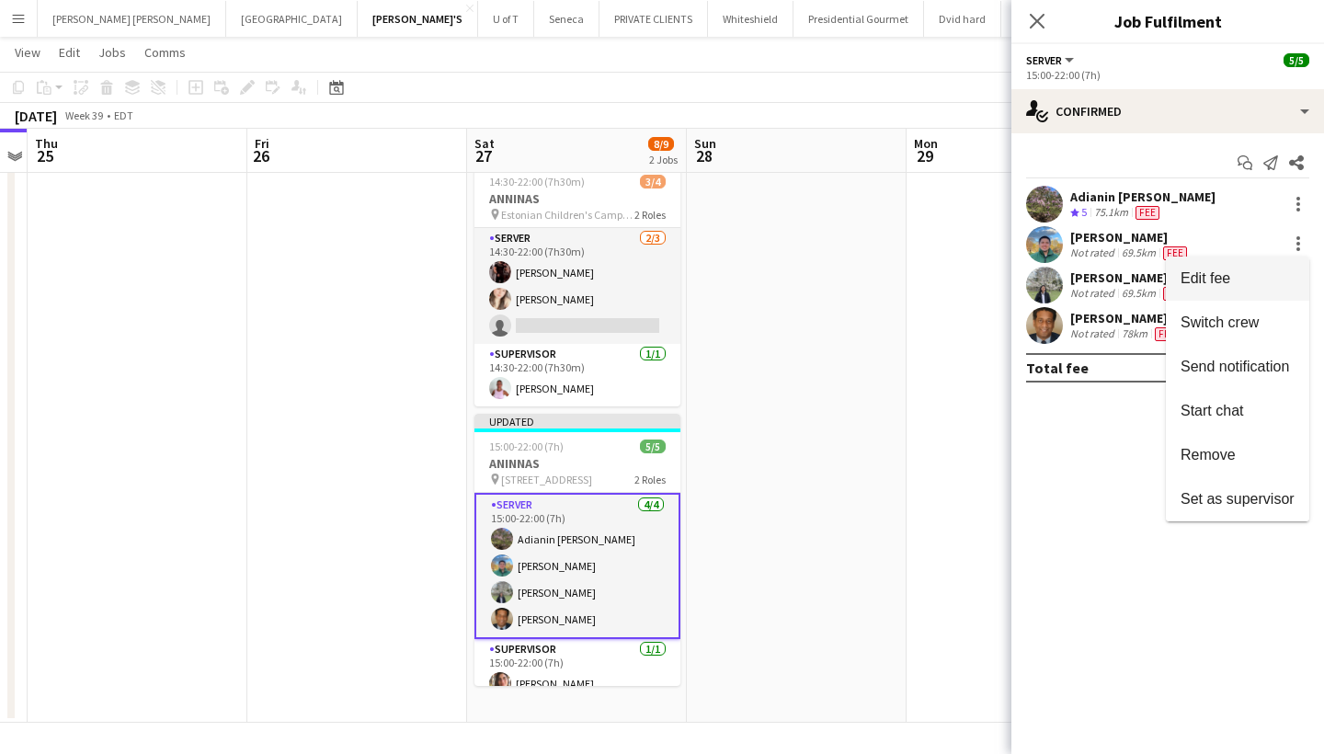
click at [1243, 282] on span "Edit fee" at bounding box center [1238, 278] width 114 height 17
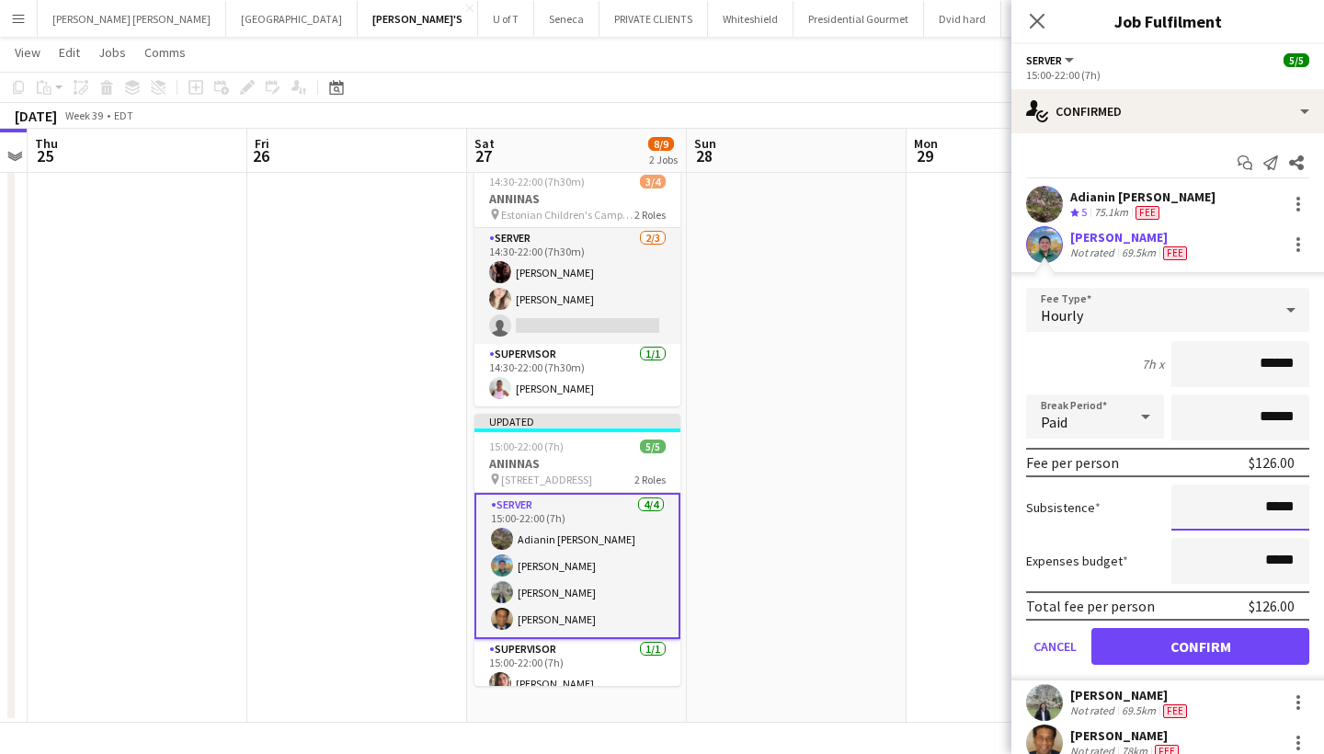
click at [1300, 510] on input "*****" at bounding box center [1241, 508] width 138 height 46
type input "**"
type input "***"
click at [1221, 631] on button "Confirm" at bounding box center [1201, 646] width 218 height 37
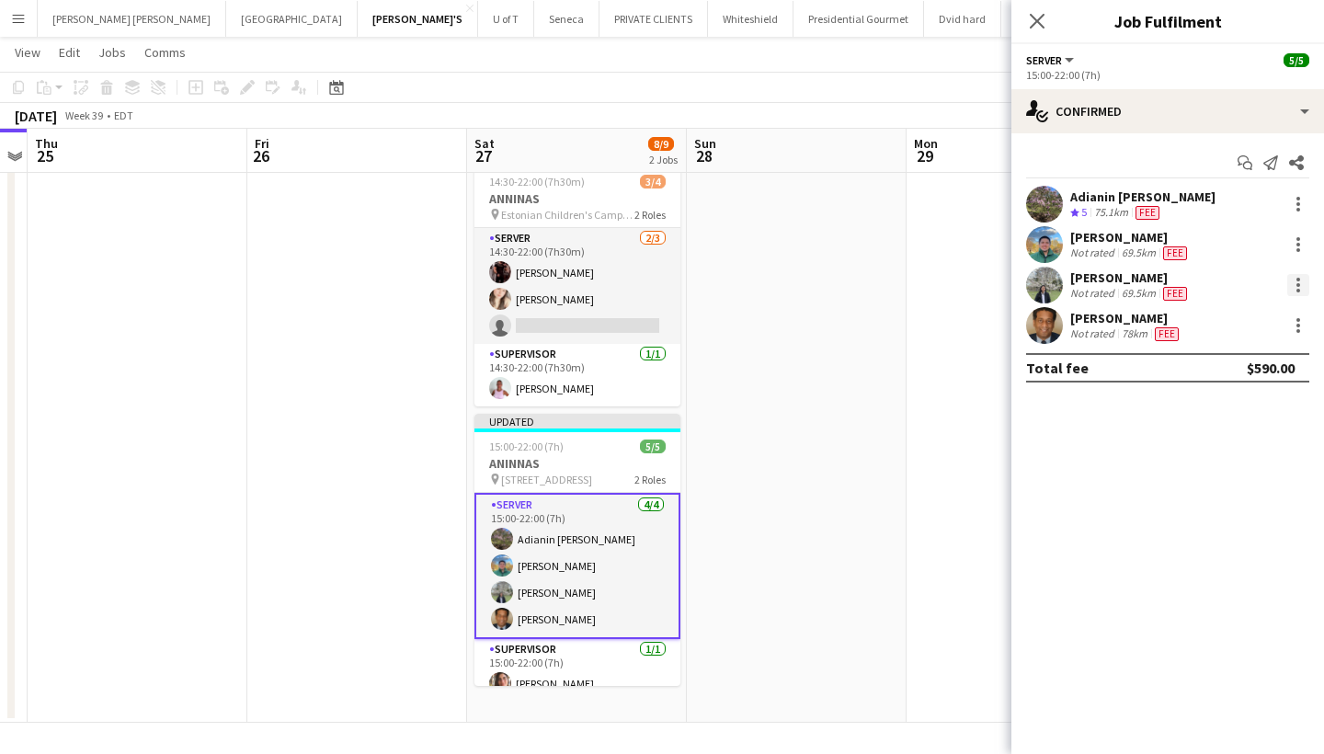
click at [1294, 287] on div at bounding box center [1299, 285] width 22 height 22
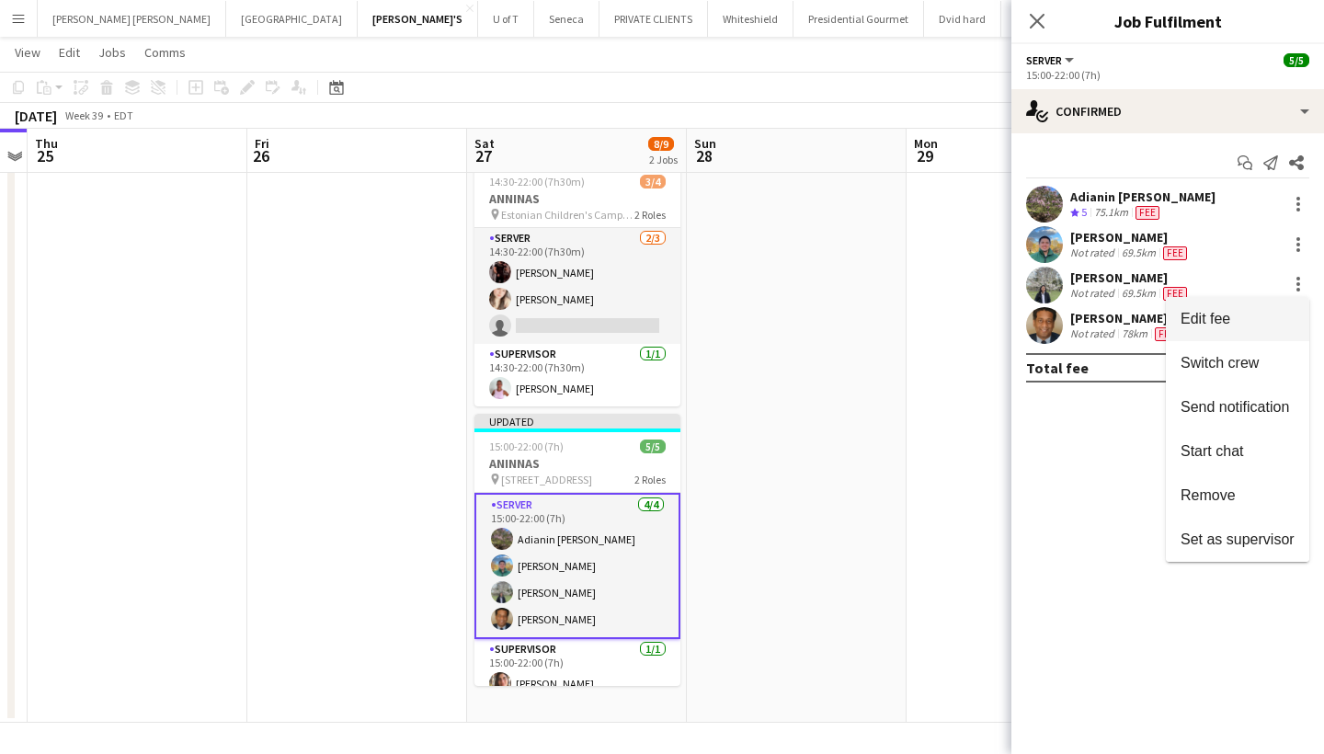
click at [1221, 317] on span "Edit fee" at bounding box center [1206, 319] width 50 height 16
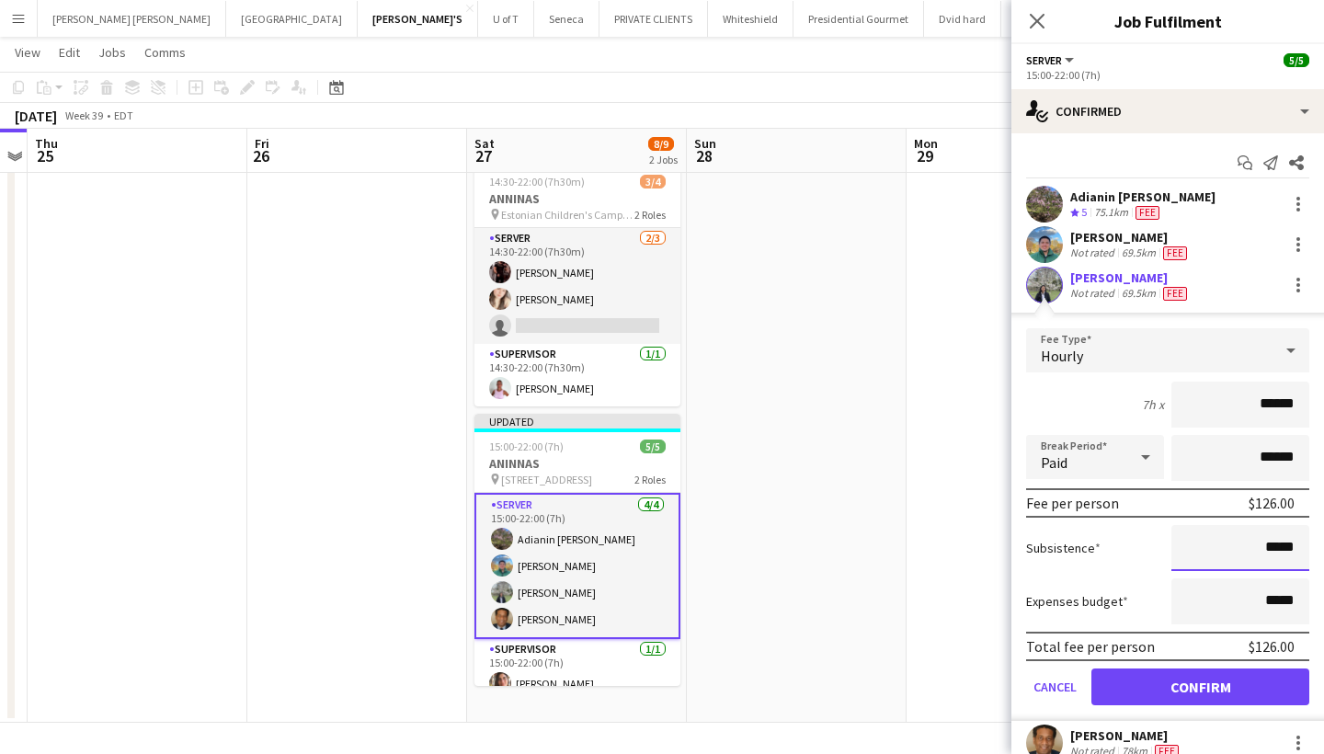
click at [1298, 551] on input "*****" at bounding box center [1241, 548] width 138 height 46
type input "**"
type input "***"
click at [1210, 681] on button "Confirm" at bounding box center [1201, 687] width 218 height 37
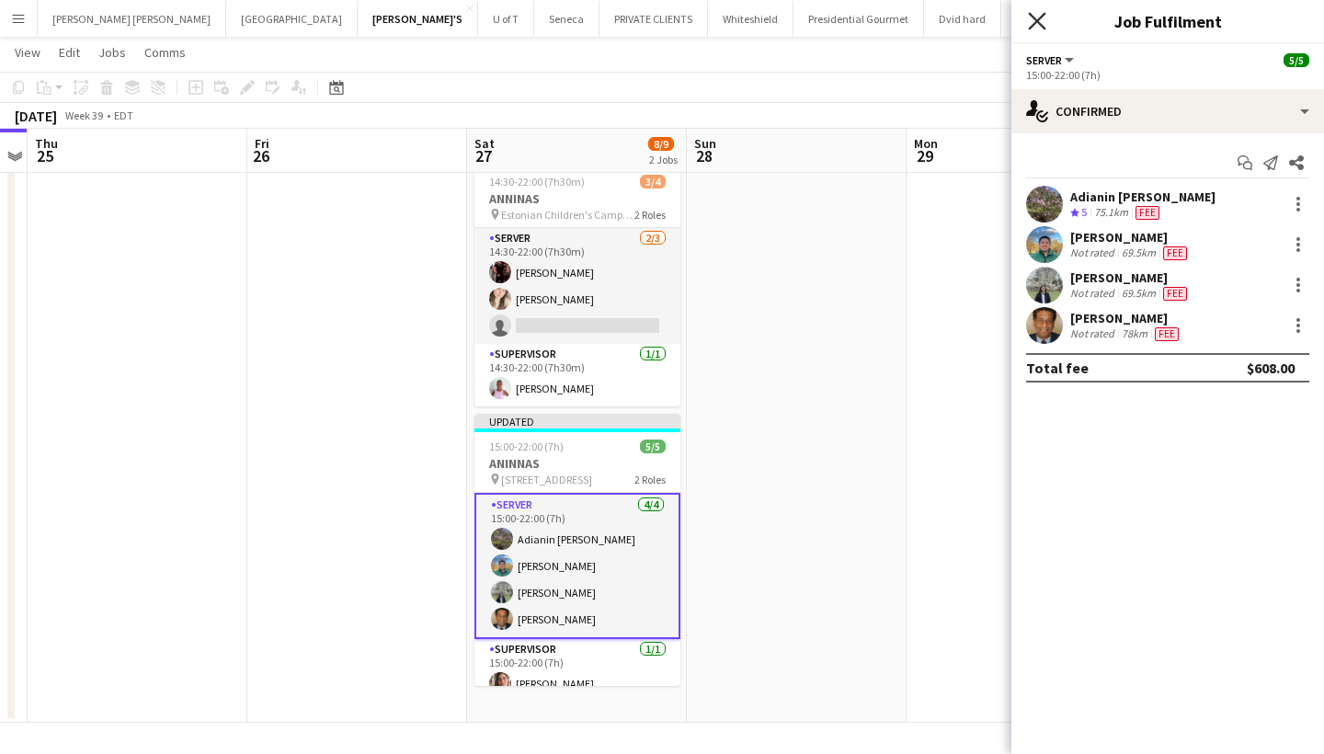
click at [1038, 17] on icon "Close pop-in" at bounding box center [1036, 20] width 17 height 17
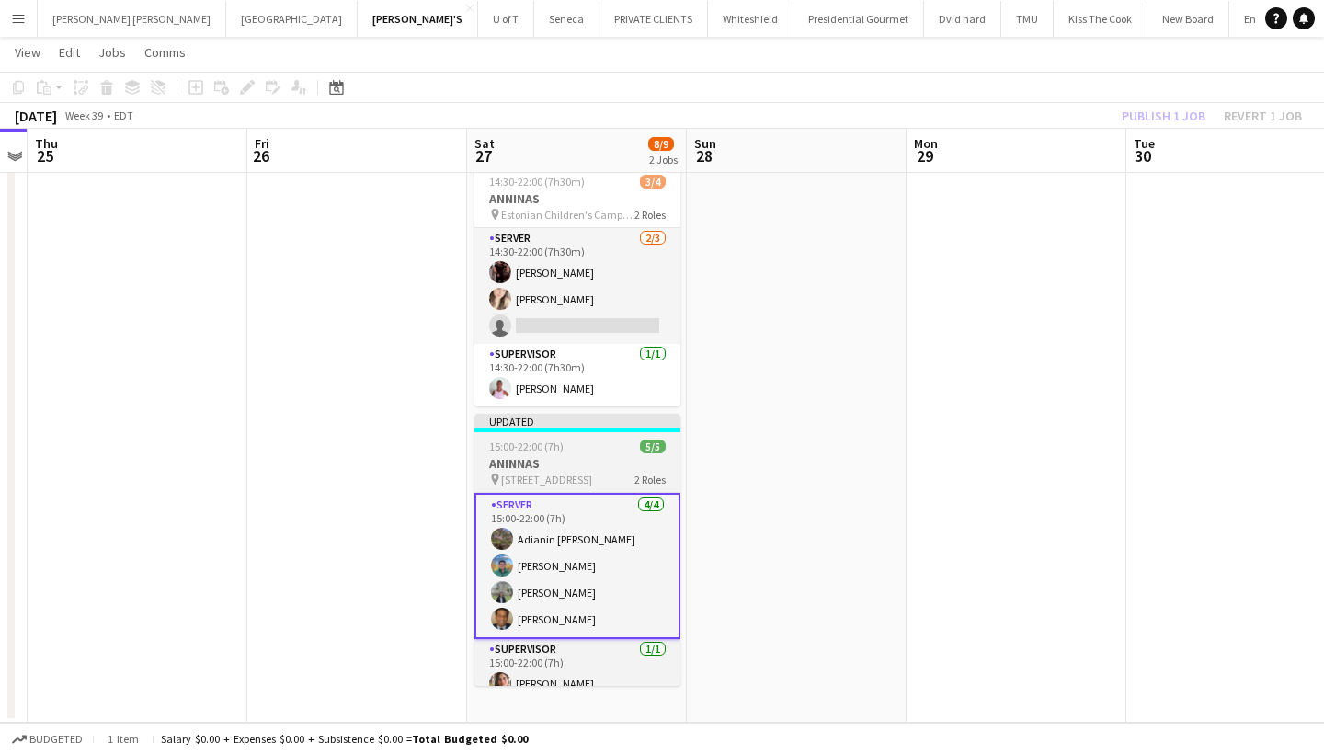
click at [613, 455] on h3 "ANINNAS" at bounding box center [578, 463] width 206 height 17
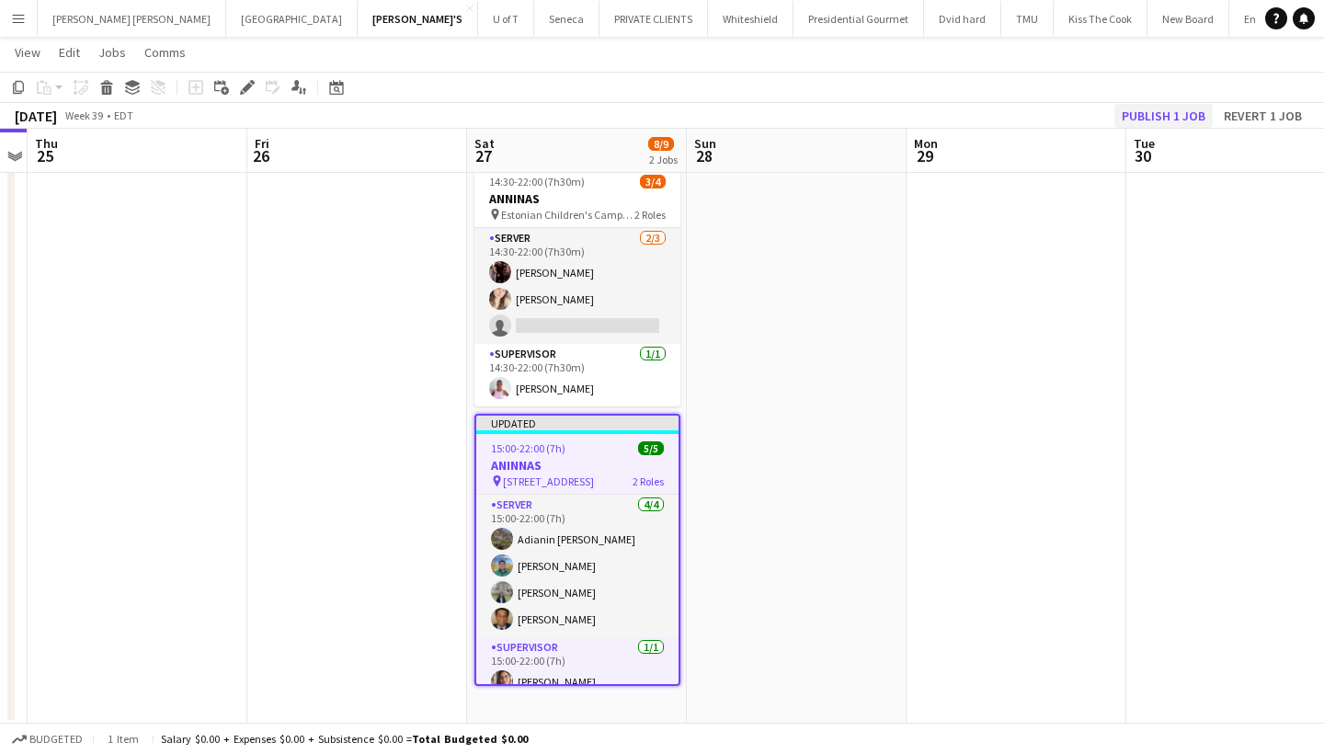
click at [1164, 109] on button "Publish 1 job" at bounding box center [1164, 116] width 98 height 24
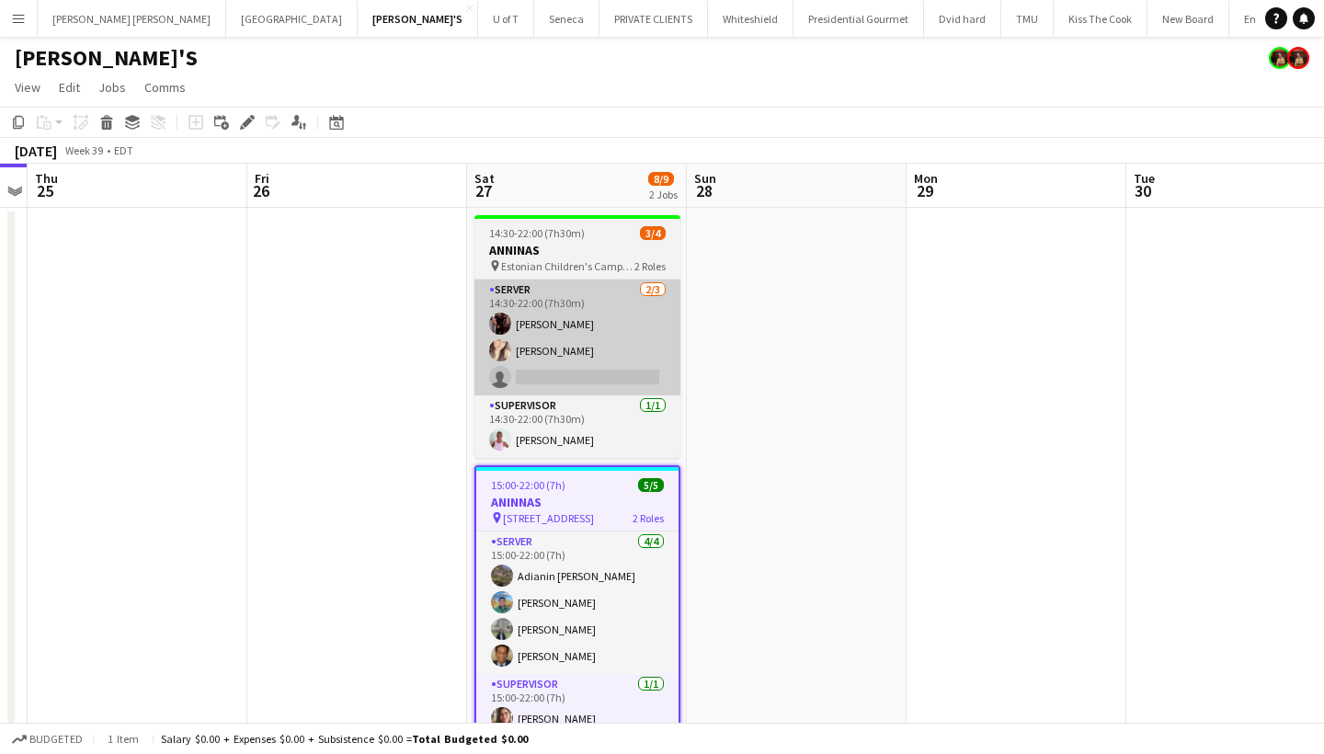
scroll to position [0, 0]
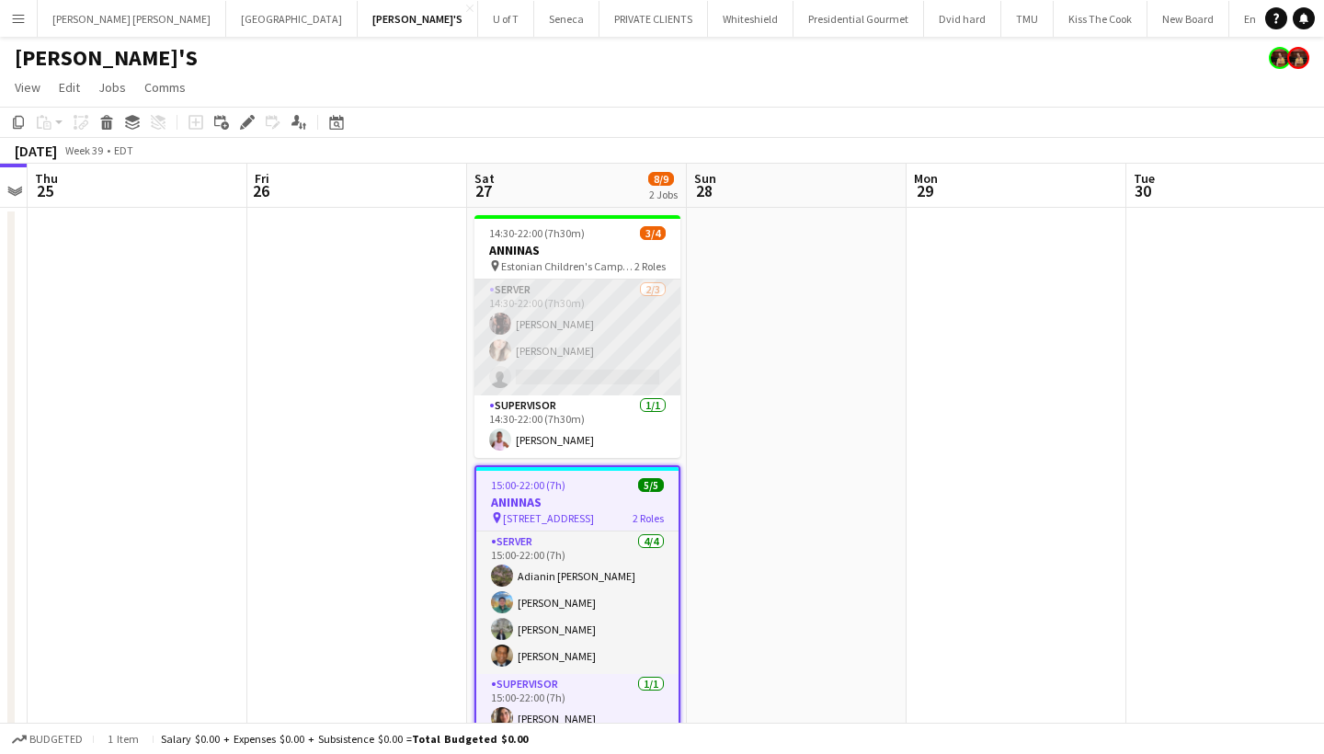
click at [584, 380] on app-card-role "SERVER 2/3 14:30-22:00 (7h30m) Joseph Ernesto Dayanis Garcia Aguiar single-neut…" at bounding box center [578, 338] width 206 height 116
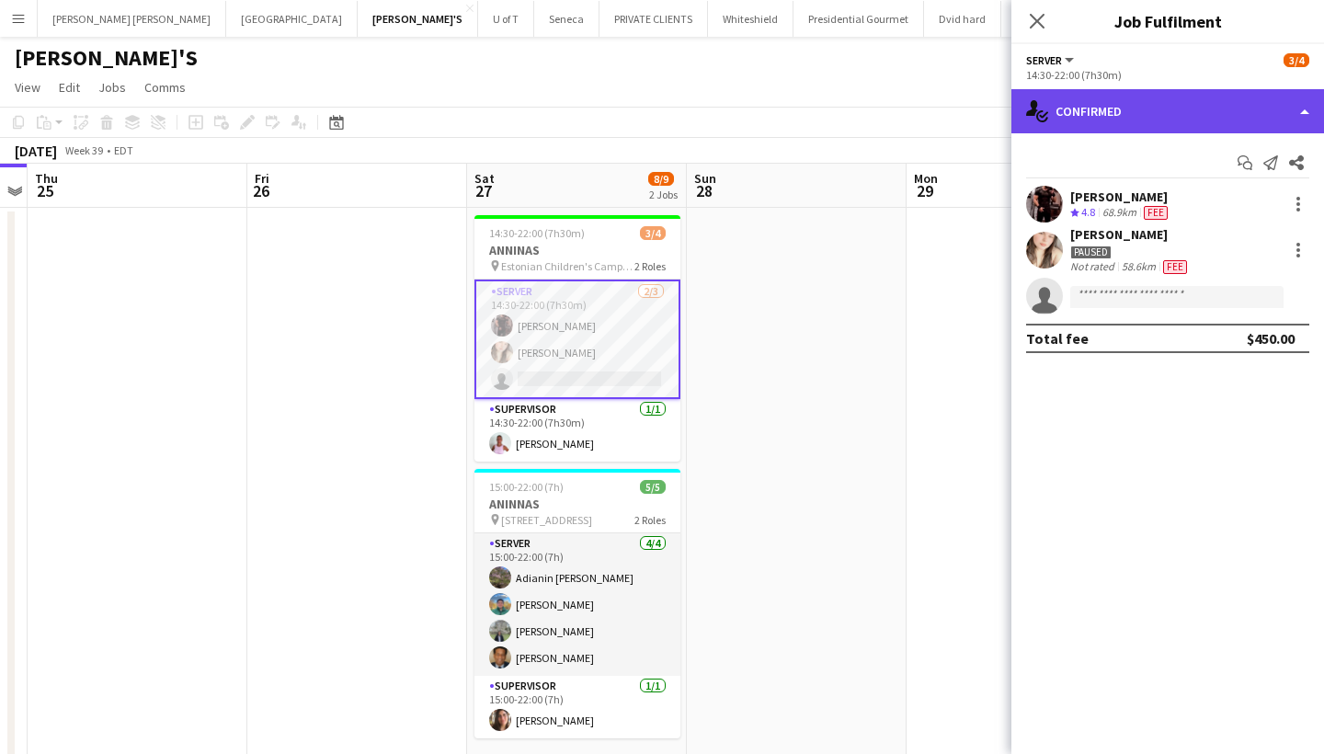
click at [1152, 106] on div "single-neutral-actions-check-2 Confirmed" at bounding box center [1168, 111] width 313 height 44
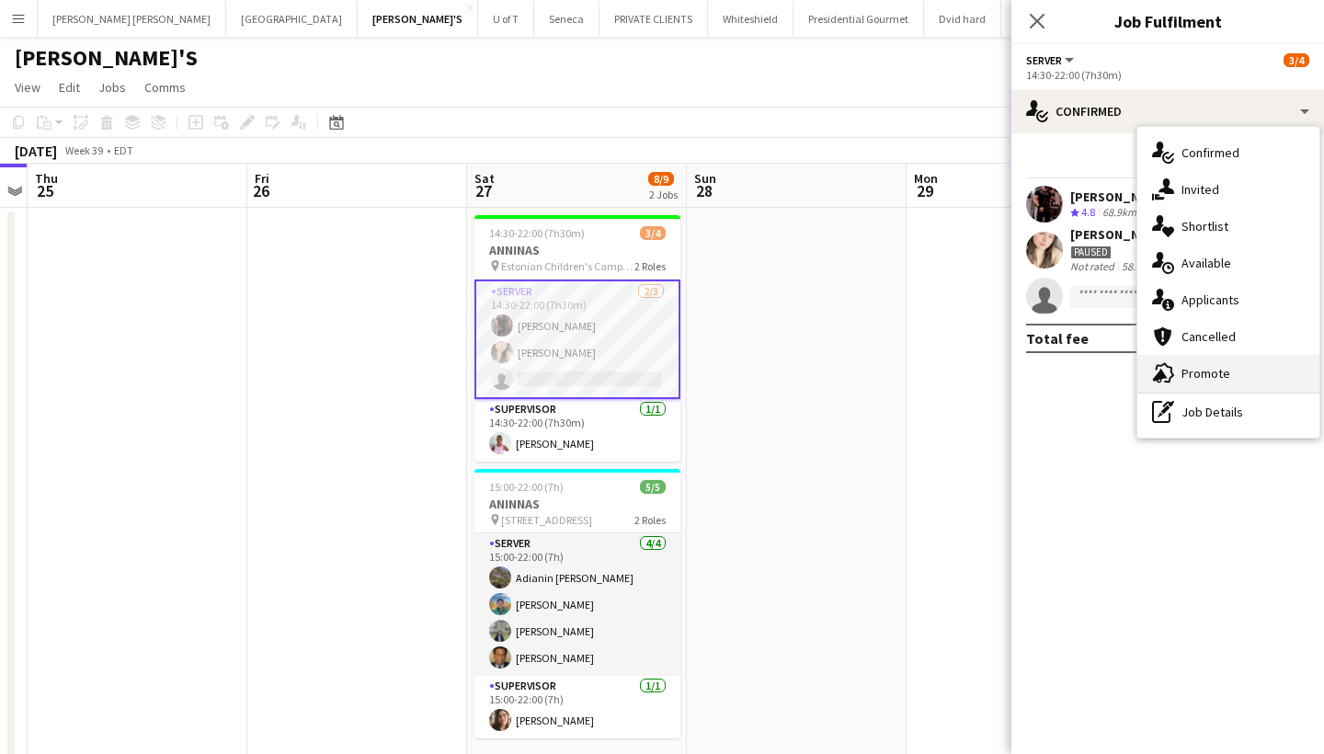
click at [1232, 365] on div "advertising-megaphone Promote" at bounding box center [1229, 373] width 182 height 37
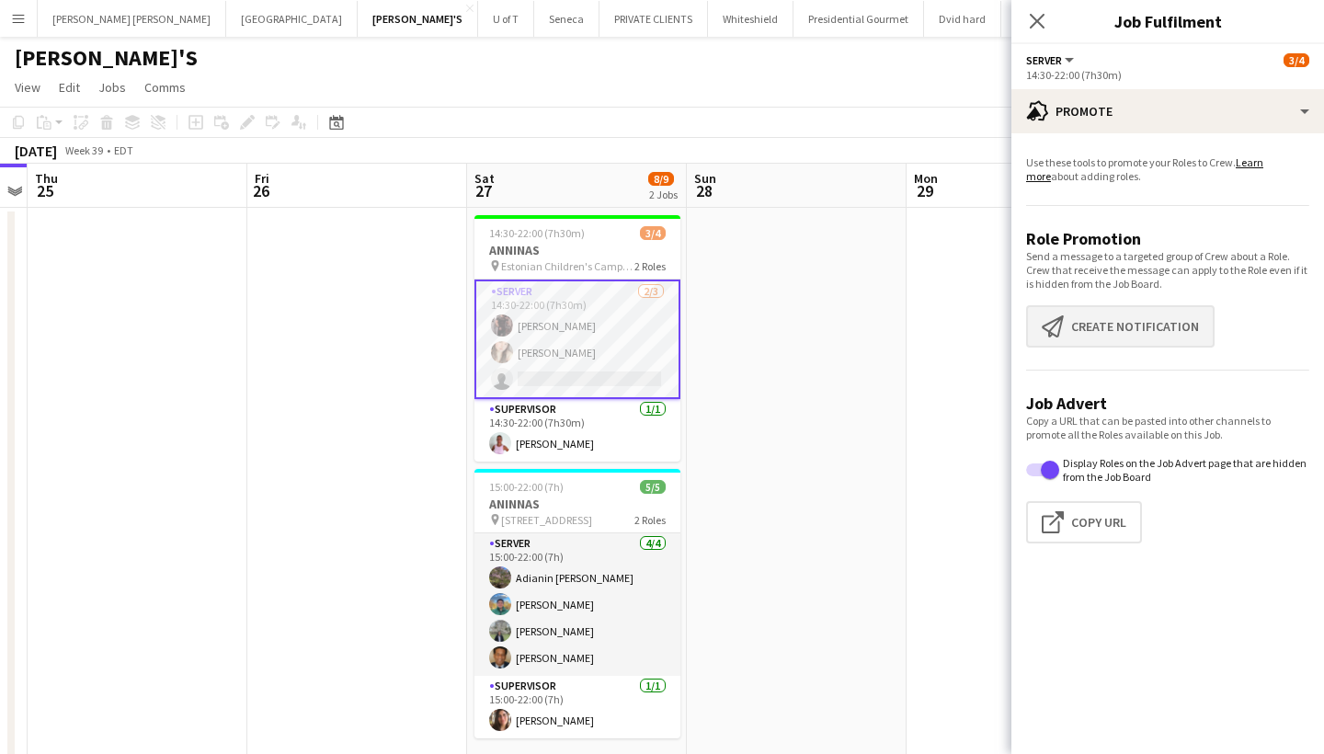
click at [1160, 323] on button "Create notification Create notification" at bounding box center [1120, 326] width 189 height 42
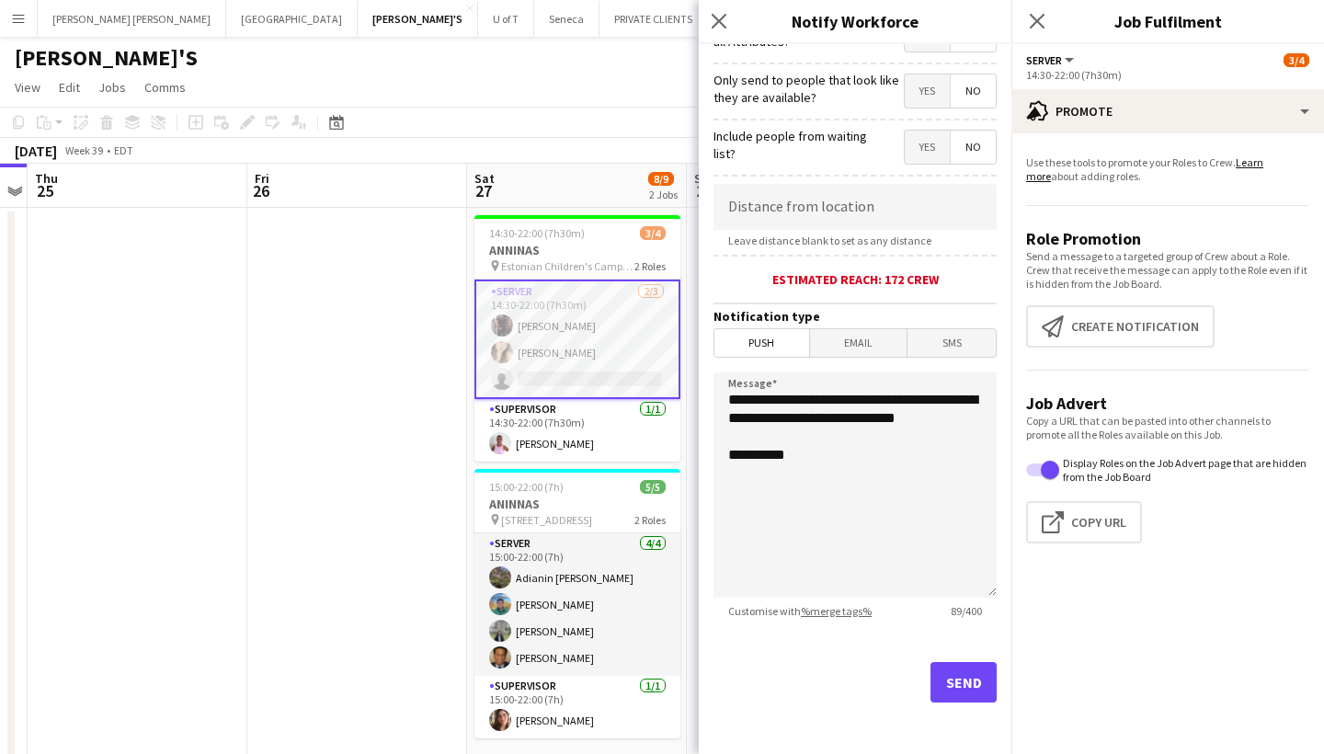
scroll to position [258, 0]
click at [958, 674] on button "Send" at bounding box center [964, 682] width 66 height 40
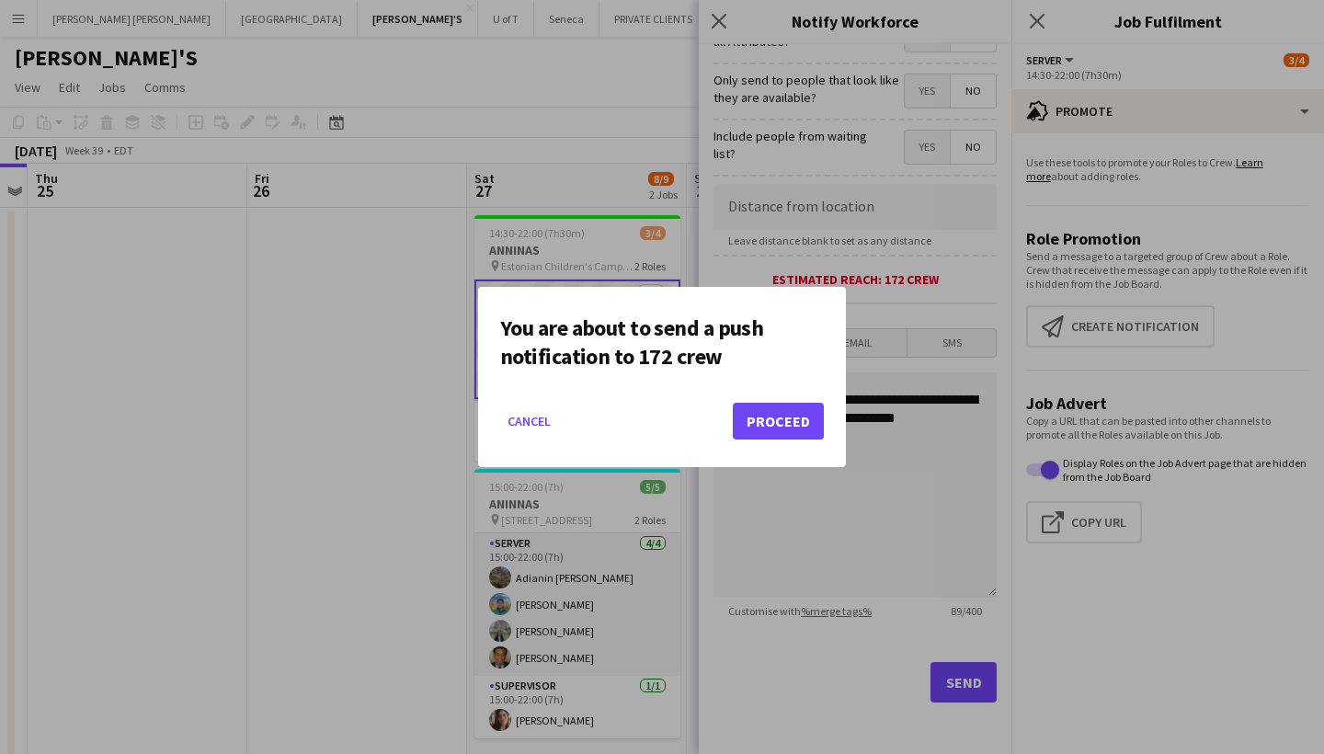
click at [796, 420] on button "Proceed" at bounding box center [778, 421] width 91 height 37
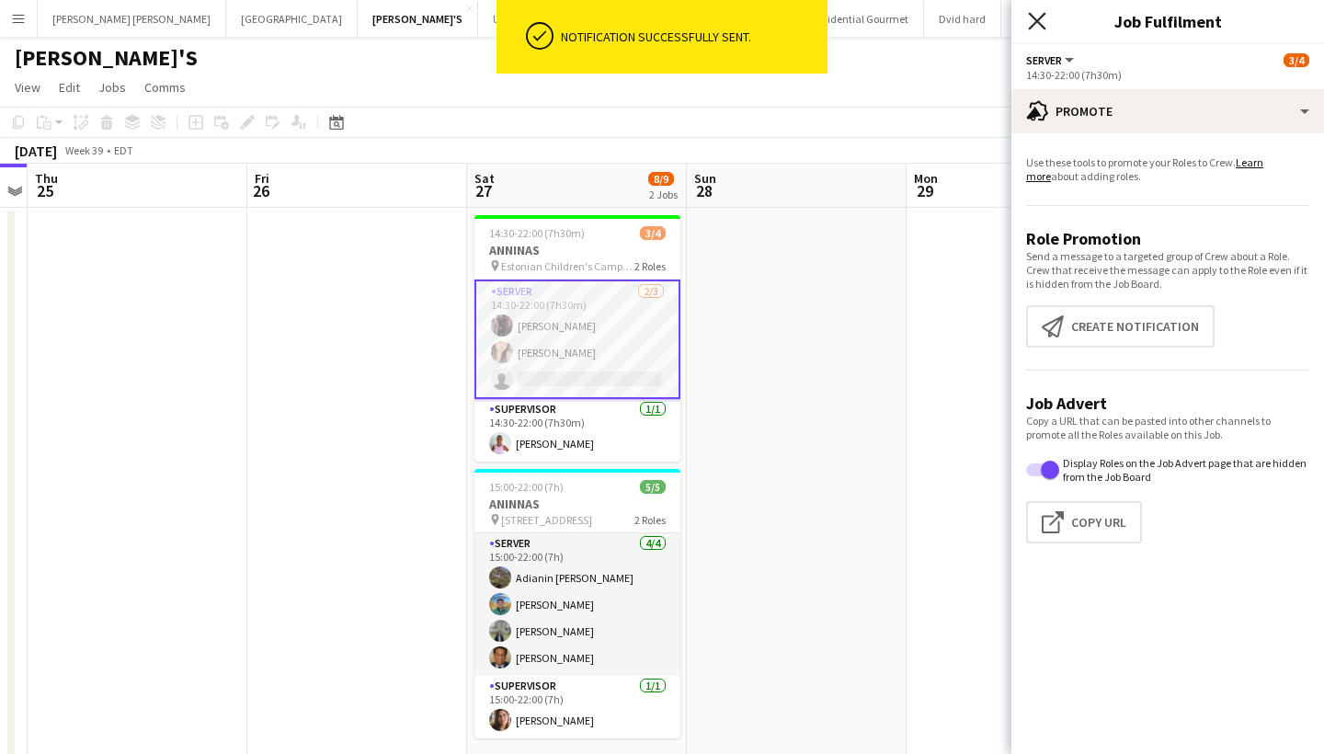
click at [1036, 18] on icon "Close pop-in" at bounding box center [1036, 20] width 17 height 17
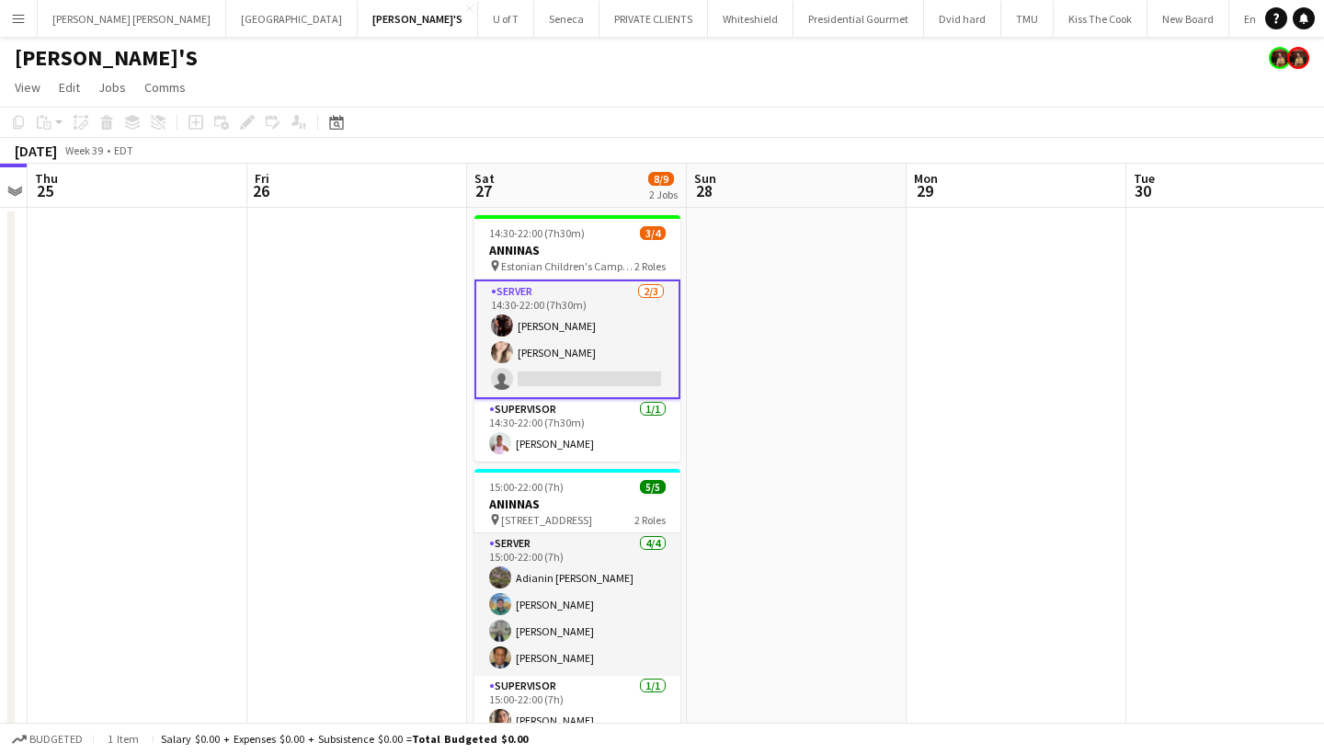
click at [562, 377] on app-card-role "SERVER 2/3 14:30-22:00 (7h30m) Joseph Ernesto Dayanis Garcia Aguiar single-neut…" at bounding box center [578, 340] width 206 height 120
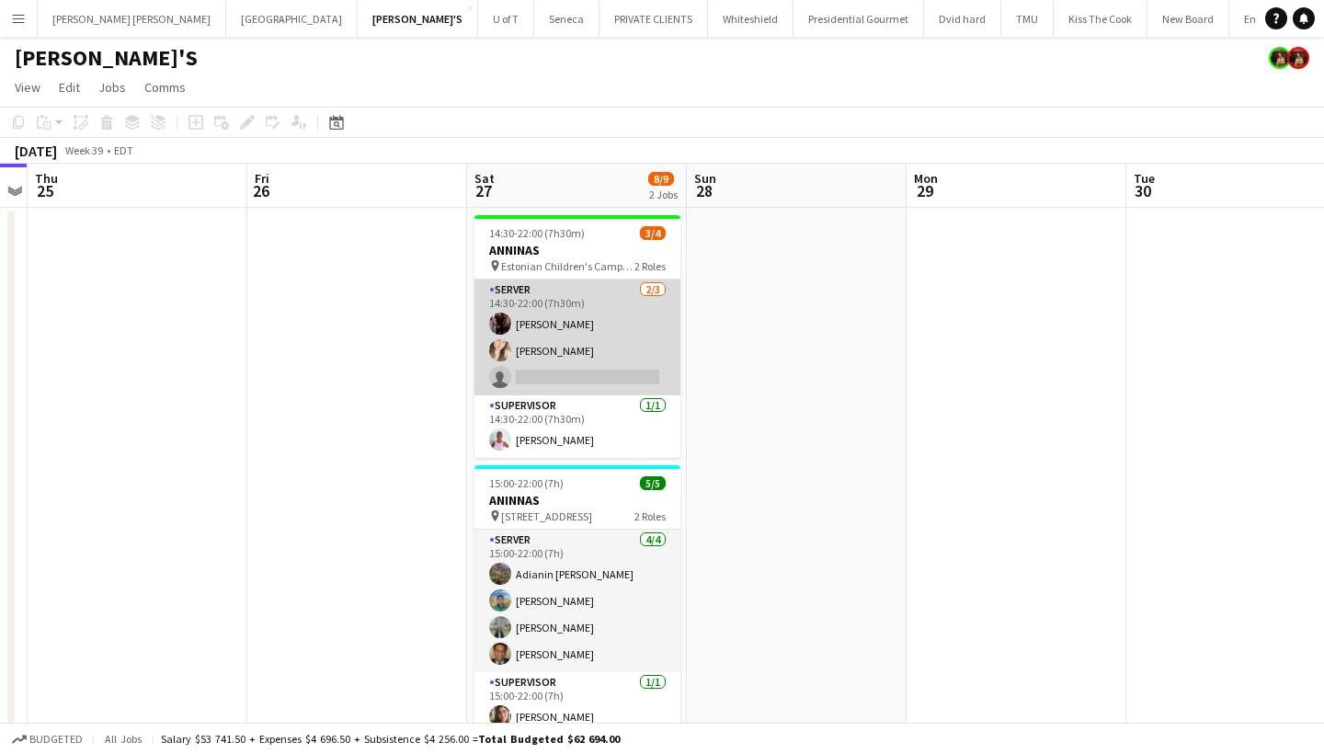
click at [562, 377] on app-card-role "SERVER 2/3 14:30-22:00 (7h30m) Joseph Ernesto Dayanis Garcia Aguiar single-neut…" at bounding box center [578, 338] width 206 height 116
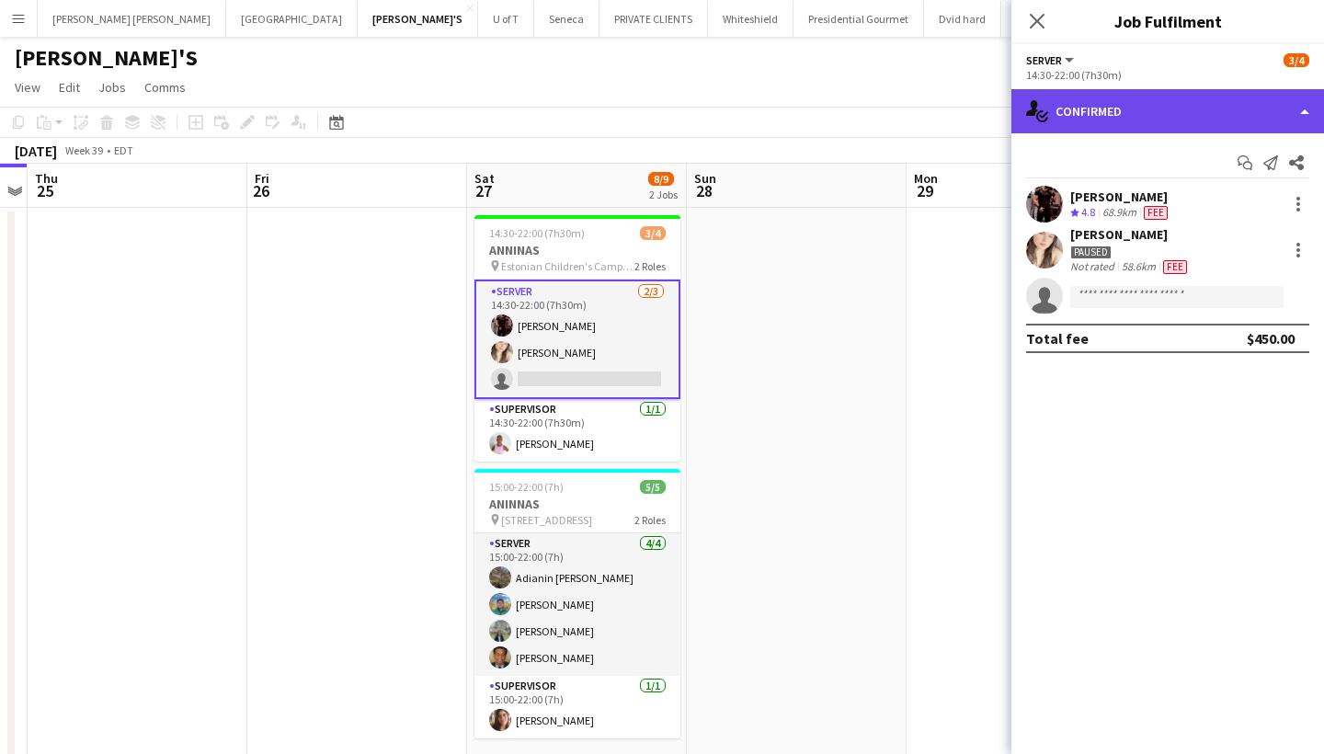
click at [1159, 102] on div "single-neutral-actions-check-2 Confirmed" at bounding box center [1168, 111] width 313 height 44
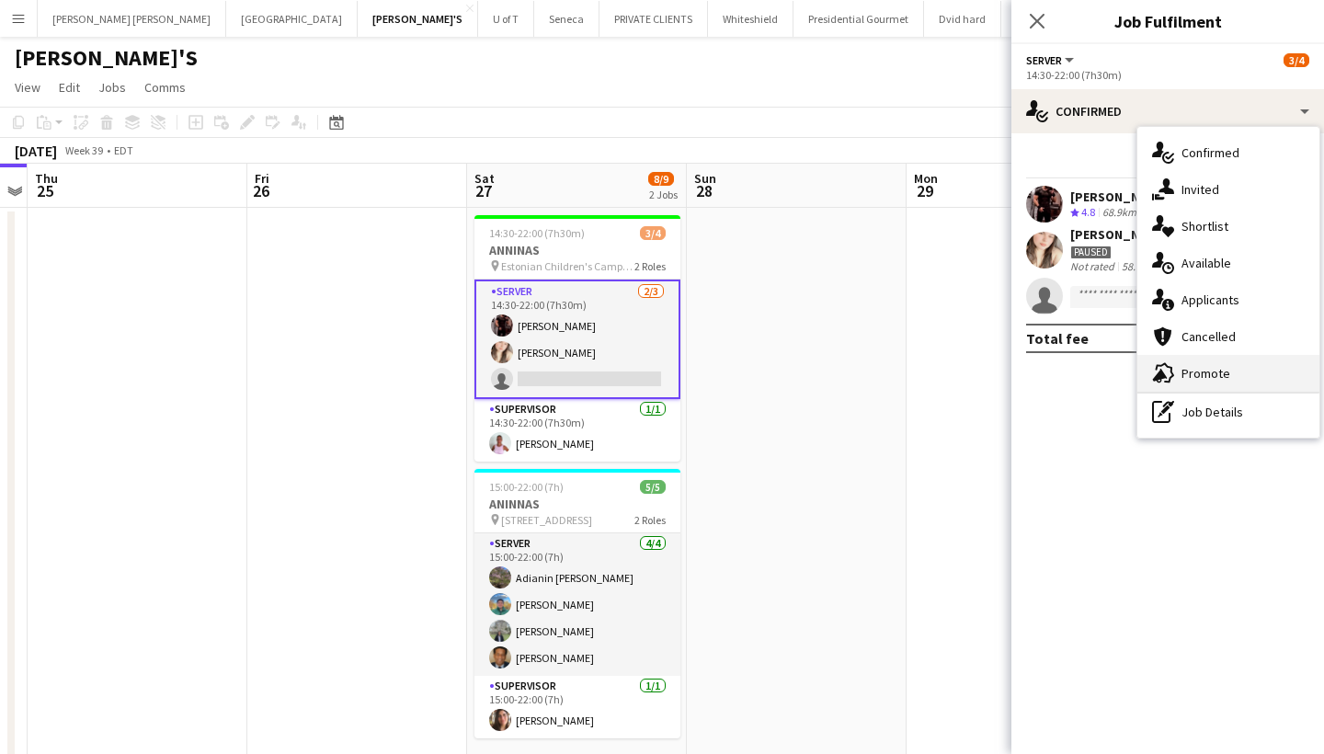
click at [1222, 378] on span "Promote" at bounding box center [1206, 373] width 49 height 17
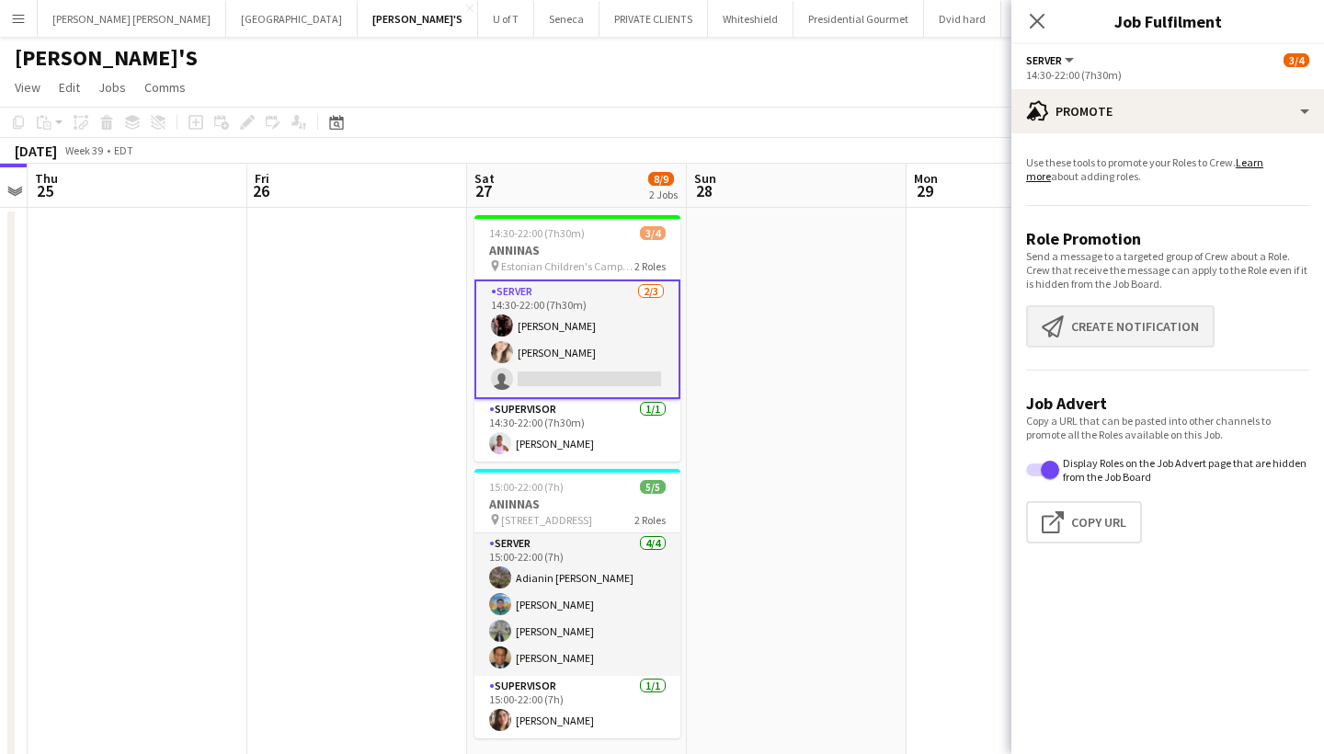
click at [1130, 313] on button "Create notification Create notification" at bounding box center [1120, 326] width 189 height 42
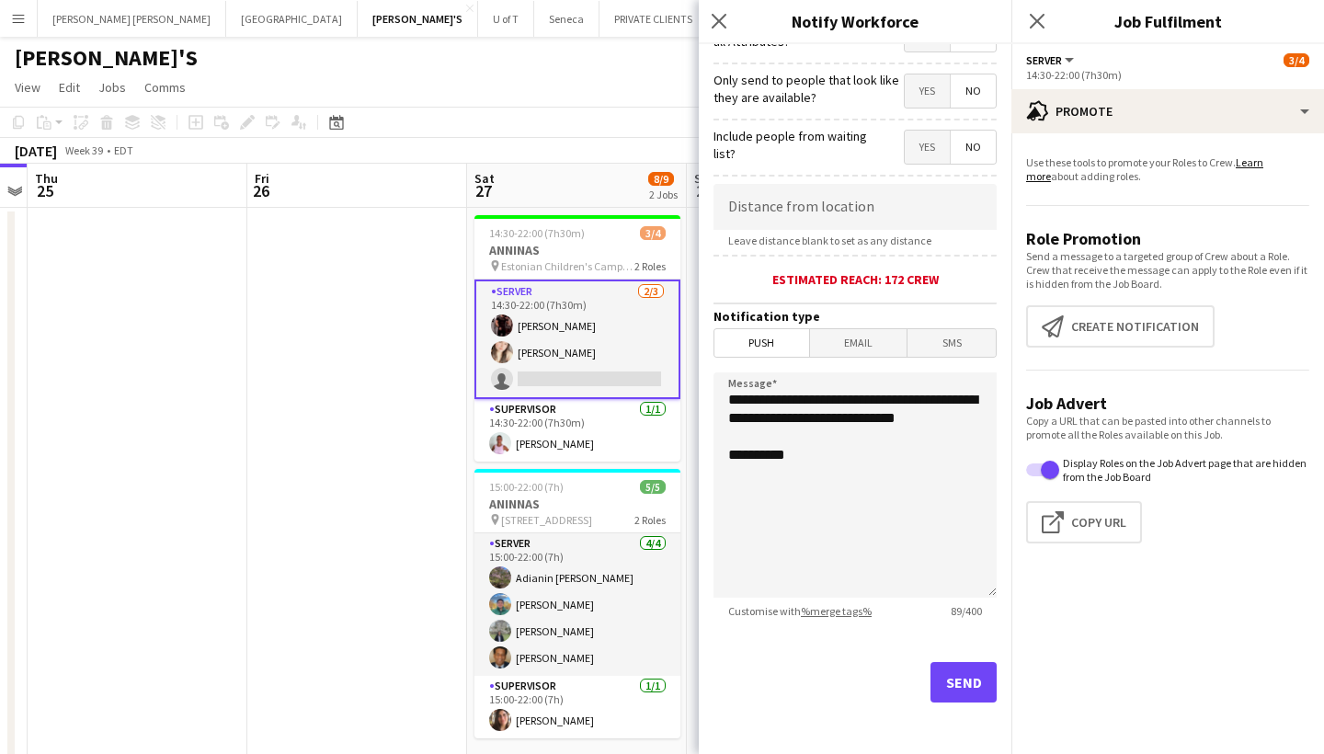
click at [968, 680] on button "Send" at bounding box center [964, 682] width 66 height 40
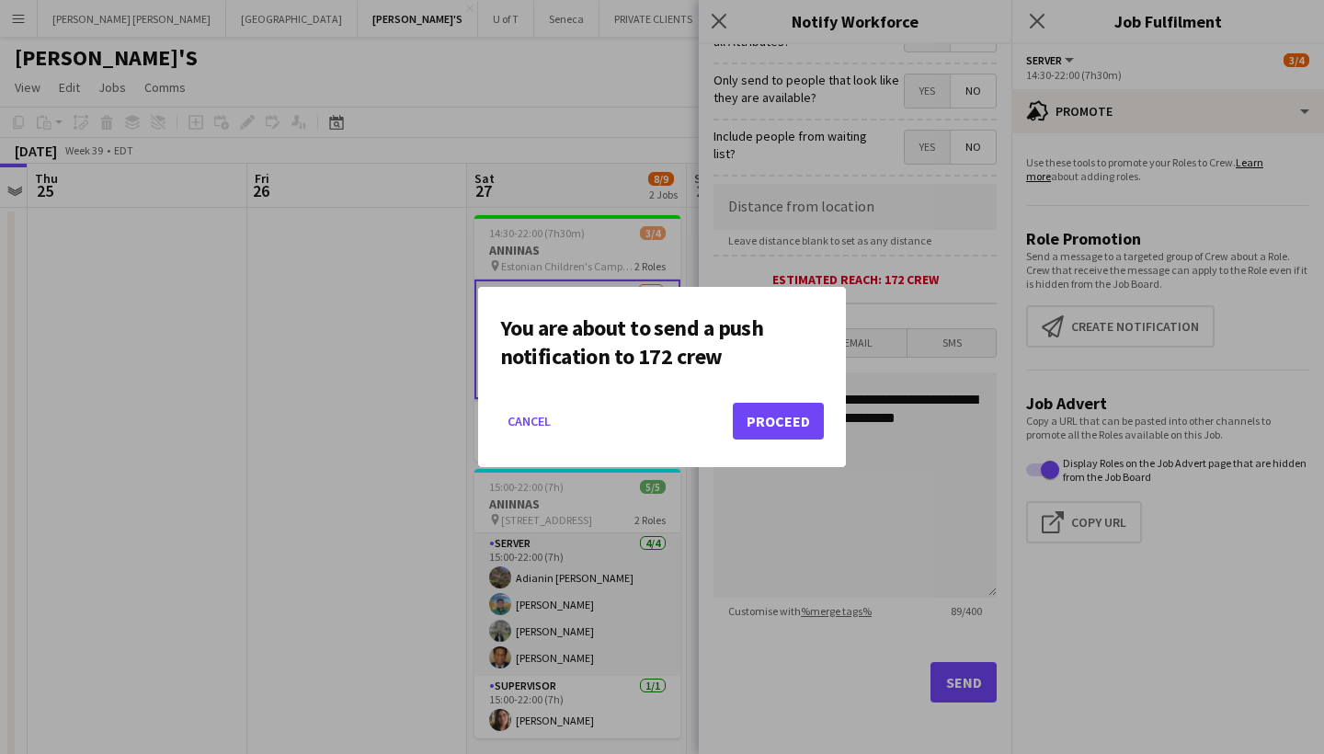
click at [783, 417] on button "Proceed" at bounding box center [778, 421] width 91 height 37
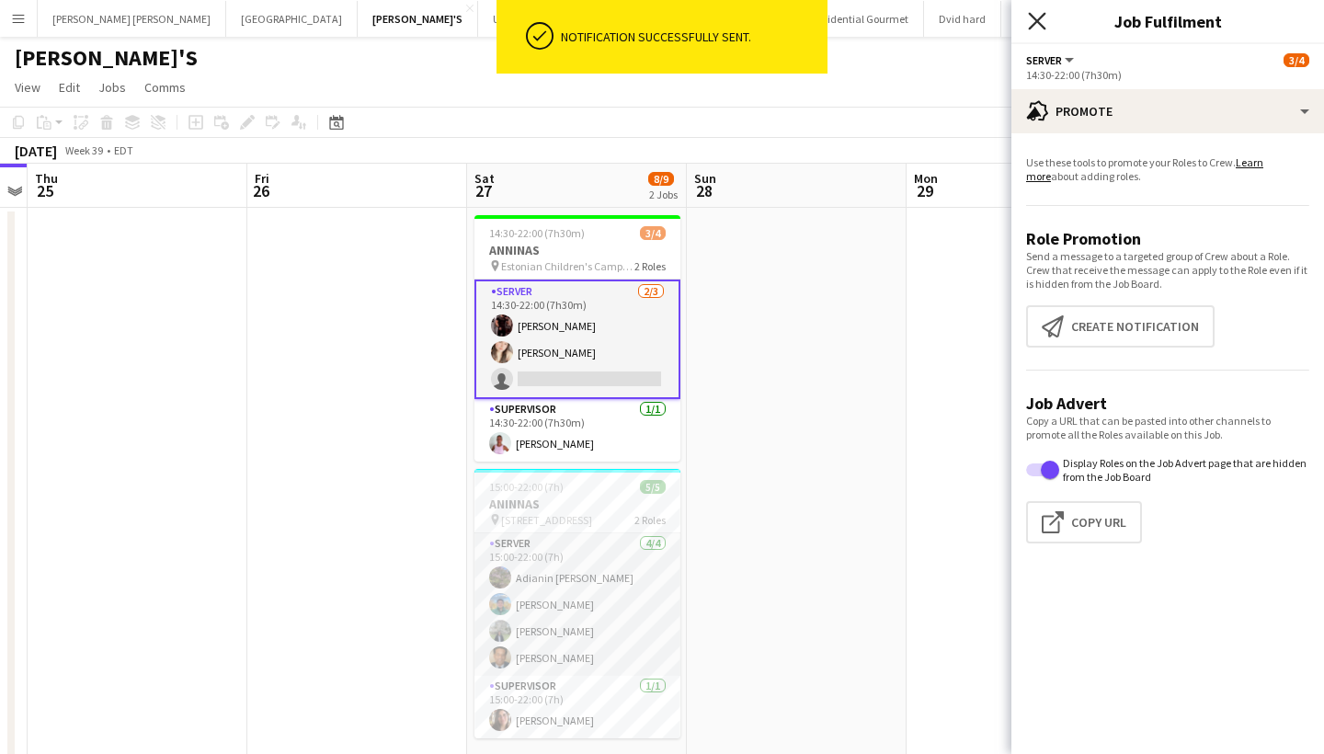
click at [1036, 15] on icon "Close pop-in" at bounding box center [1036, 20] width 17 height 17
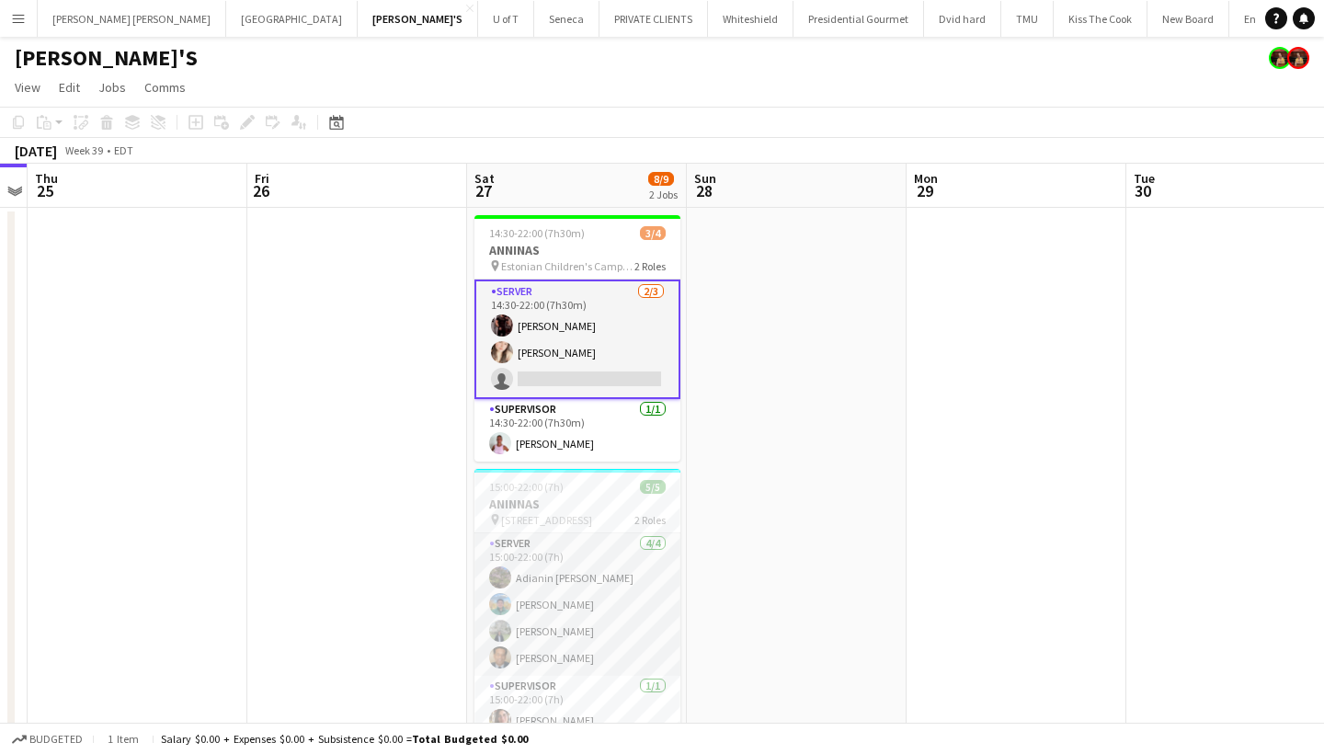
click at [587, 334] on app-card-role "SERVER 2/3 14:30-22:00 (7h30m) Joseph Ernesto Dayanis Garcia Aguiar single-neut…" at bounding box center [578, 340] width 206 height 120
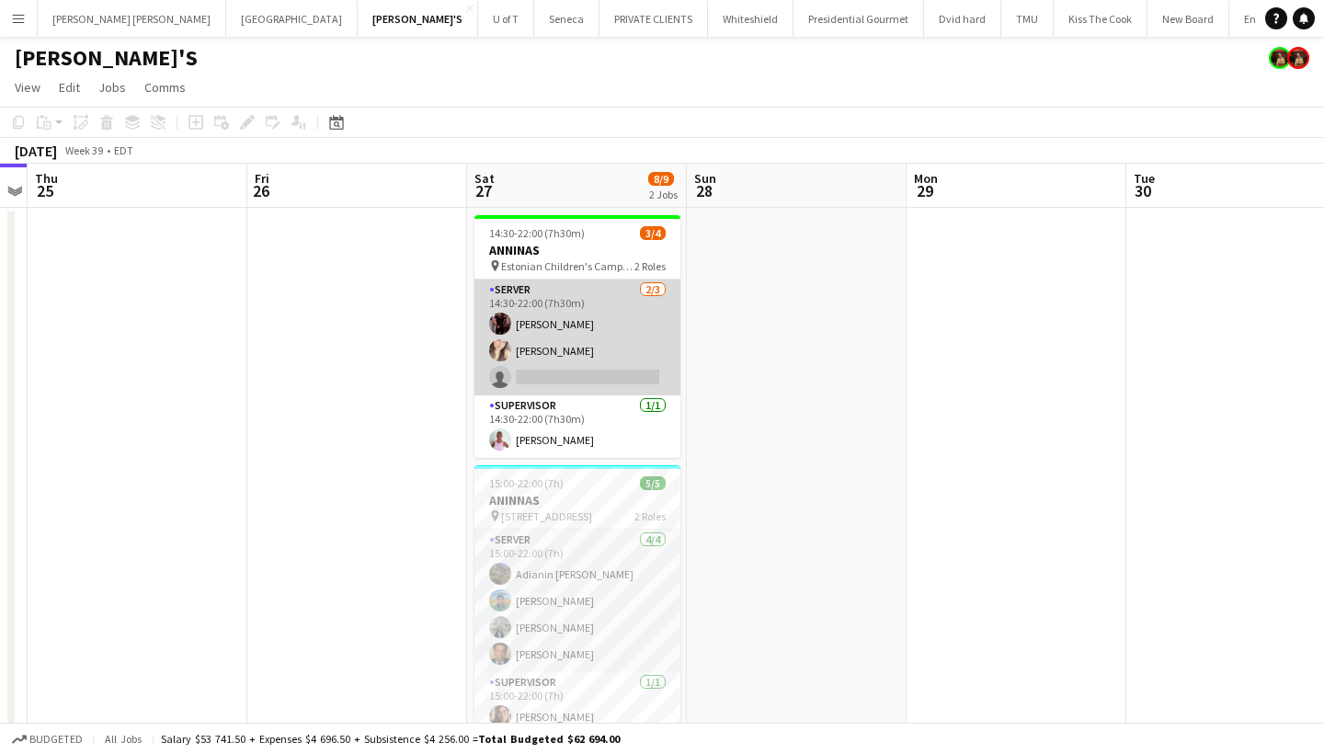
click at [587, 334] on app-card-role "SERVER 2/3 14:30-22:00 (7h30m) Joseph Ernesto Dayanis Garcia Aguiar single-neut…" at bounding box center [578, 338] width 206 height 116
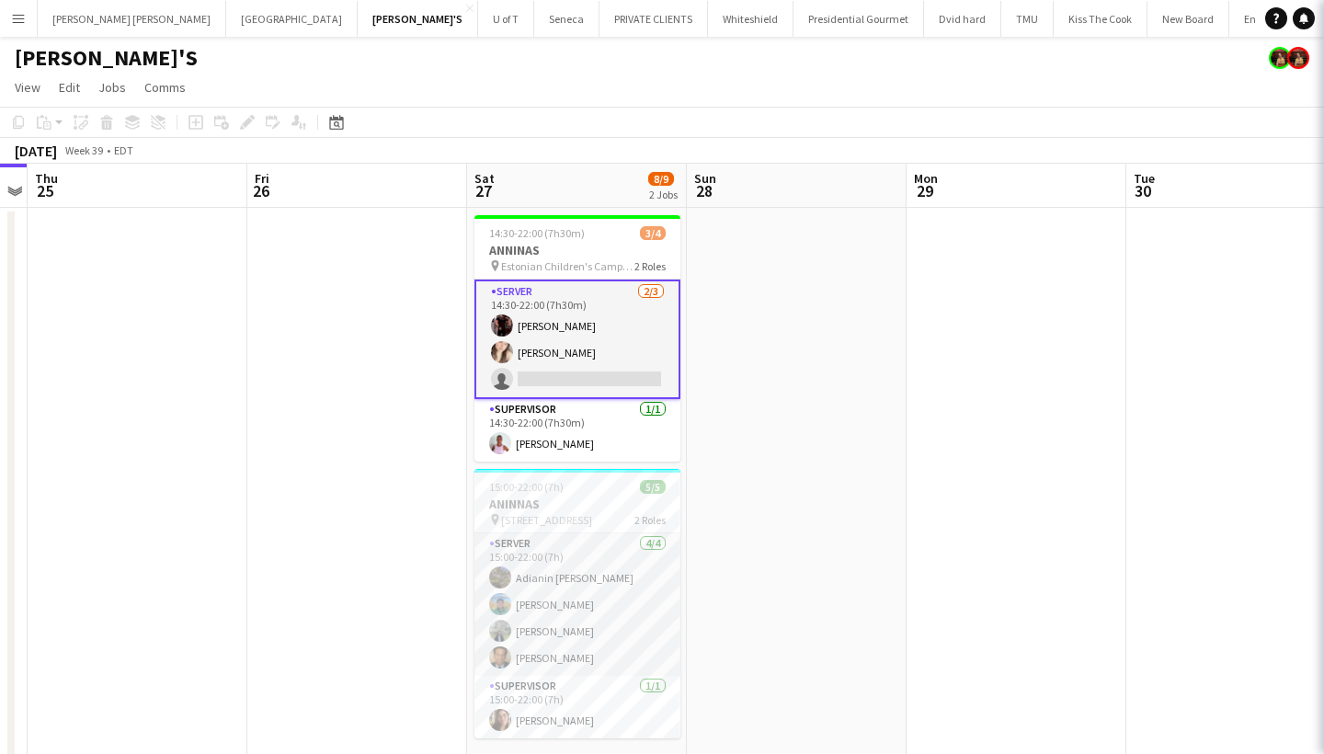
click at [587, 334] on app-card-role "SERVER 2/3 14:30-22:00 (7h30m) Joseph Ernesto Dayanis Garcia Aguiar single-neut…" at bounding box center [578, 340] width 206 height 120
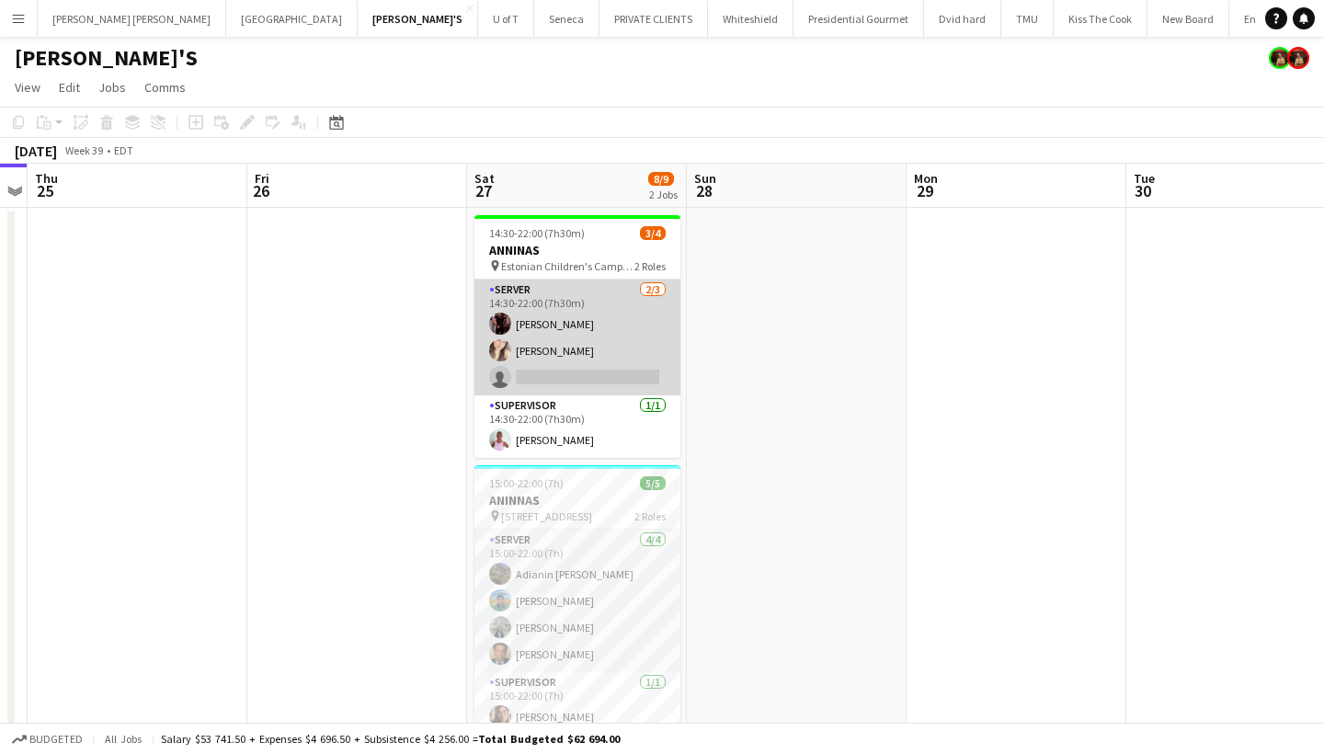
click at [587, 334] on app-card-role "SERVER 2/3 14:30-22:00 (7h30m) Joseph Ernesto Dayanis Garcia Aguiar single-neut…" at bounding box center [578, 338] width 206 height 116
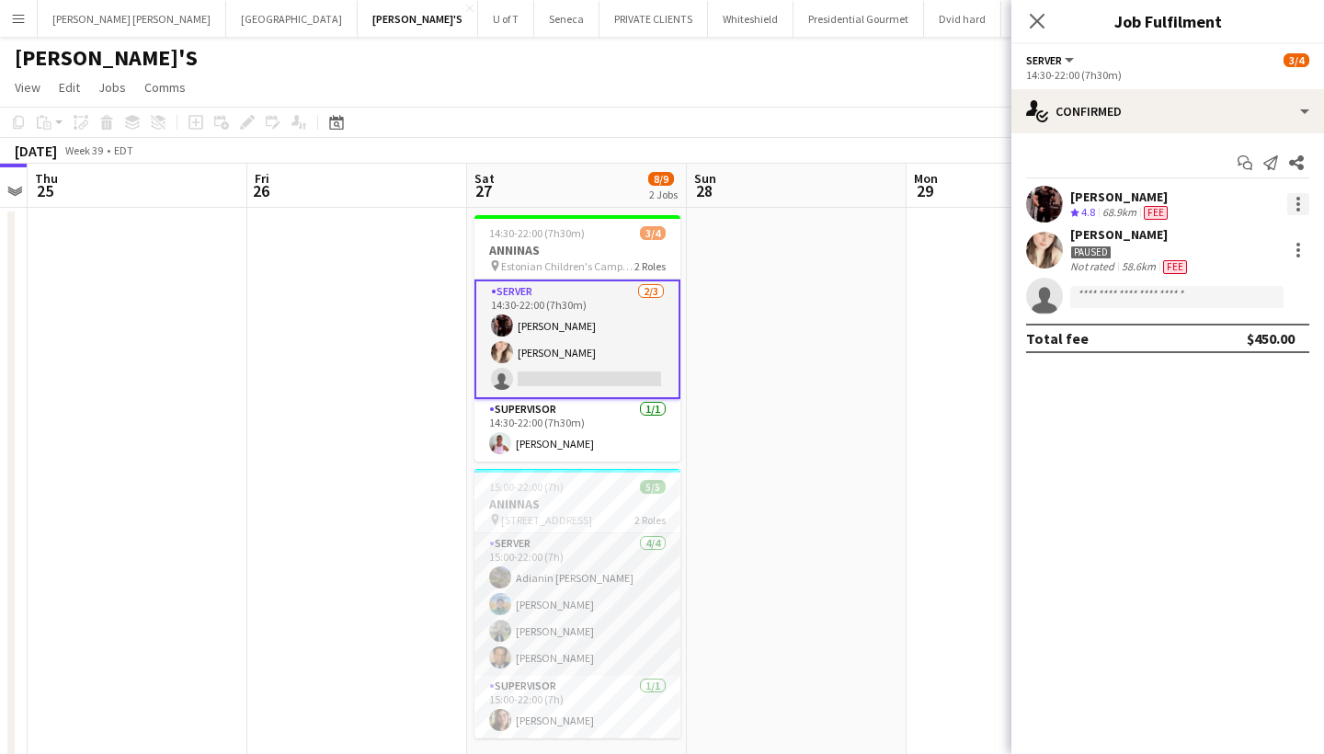
click at [1297, 200] on div at bounding box center [1299, 199] width 4 height 4
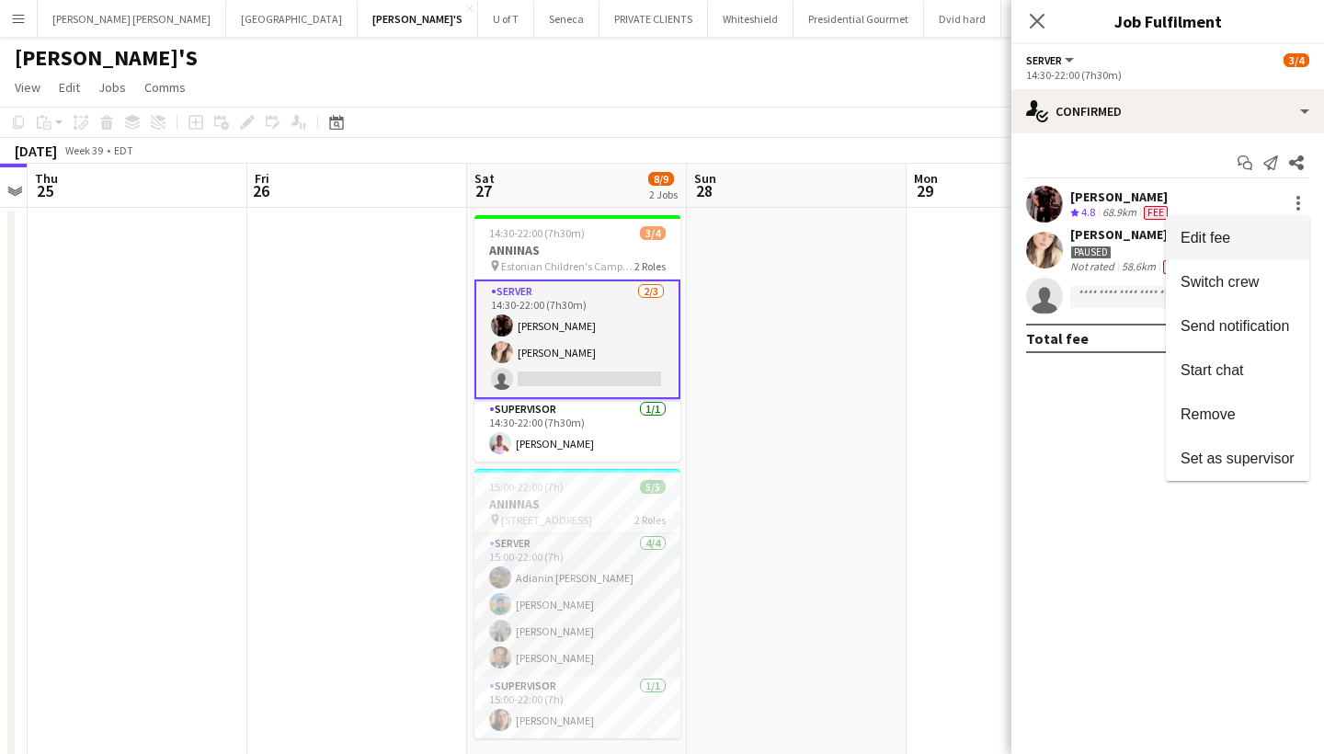
click at [1236, 243] on span "Edit fee" at bounding box center [1238, 238] width 114 height 17
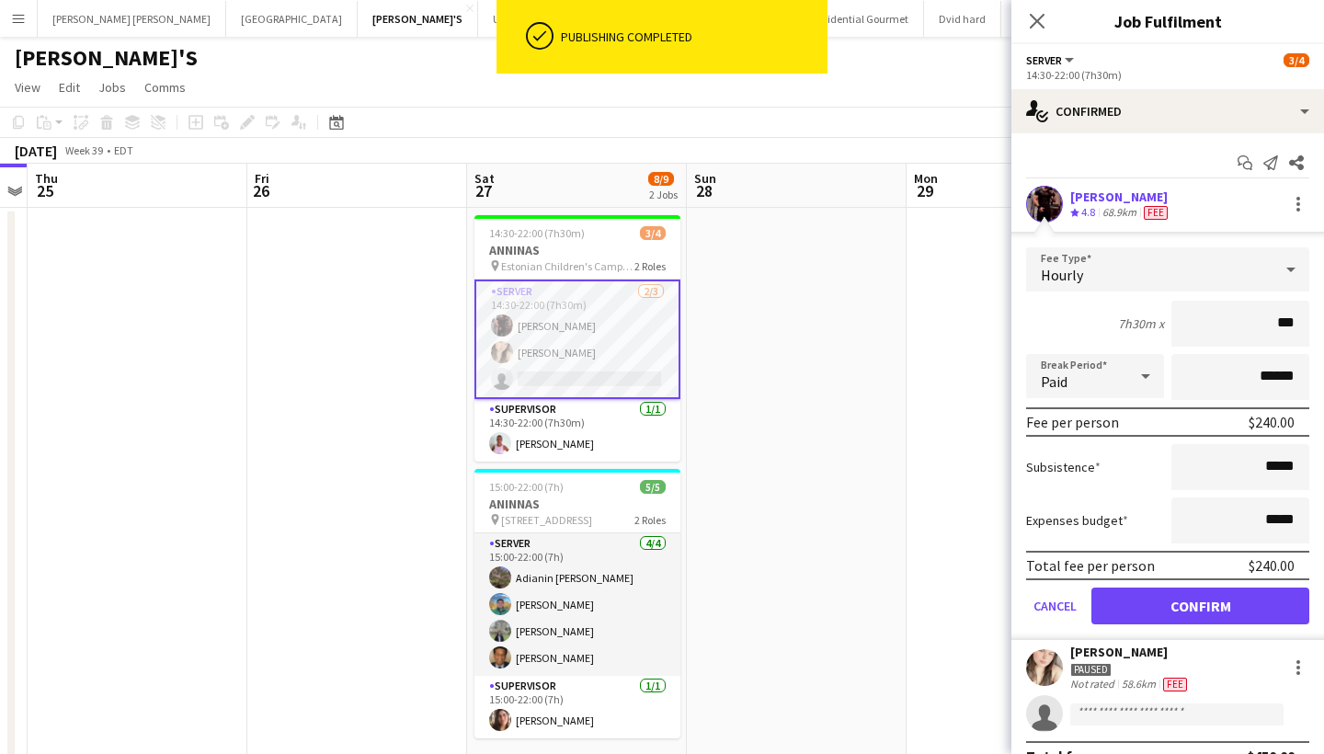
type input "***"
click at [1303, 473] on input "*****" at bounding box center [1241, 467] width 138 height 46
type input "**"
type input "***"
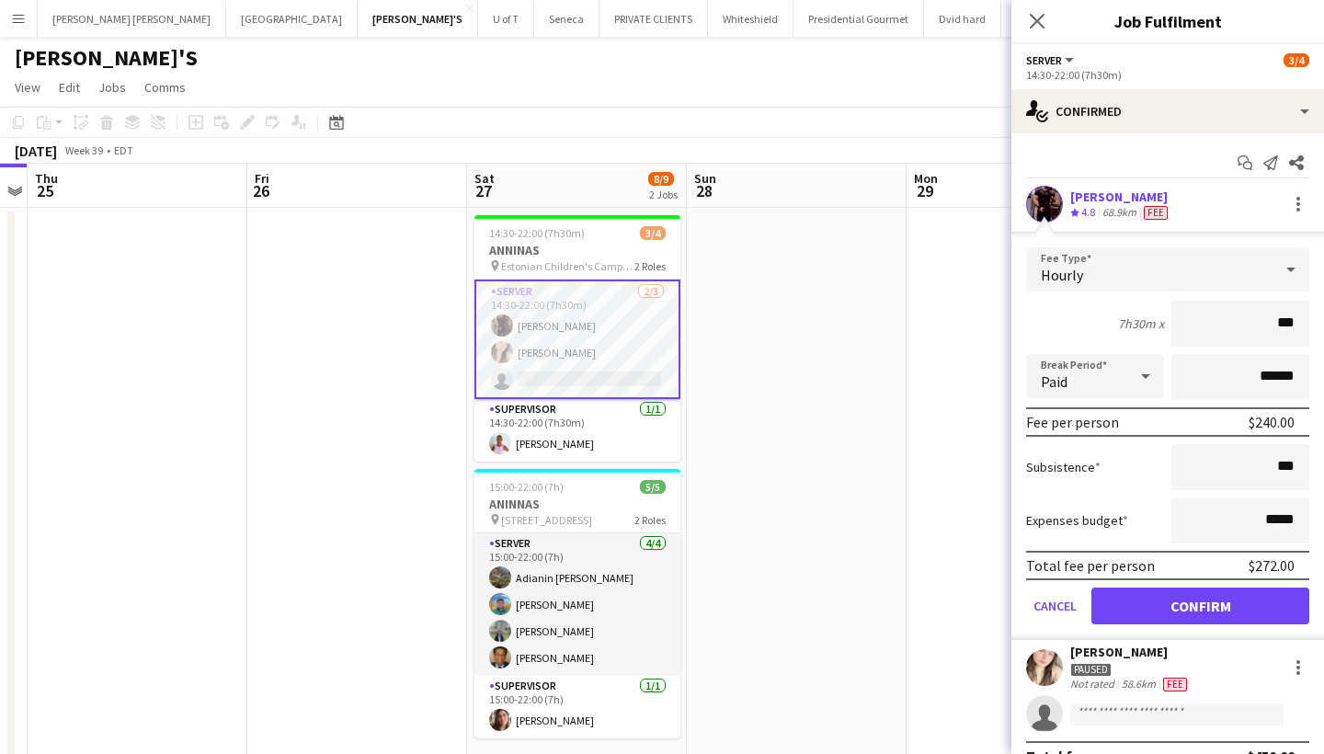
click at [1220, 604] on button "Confirm" at bounding box center [1201, 606] width 218 height 37
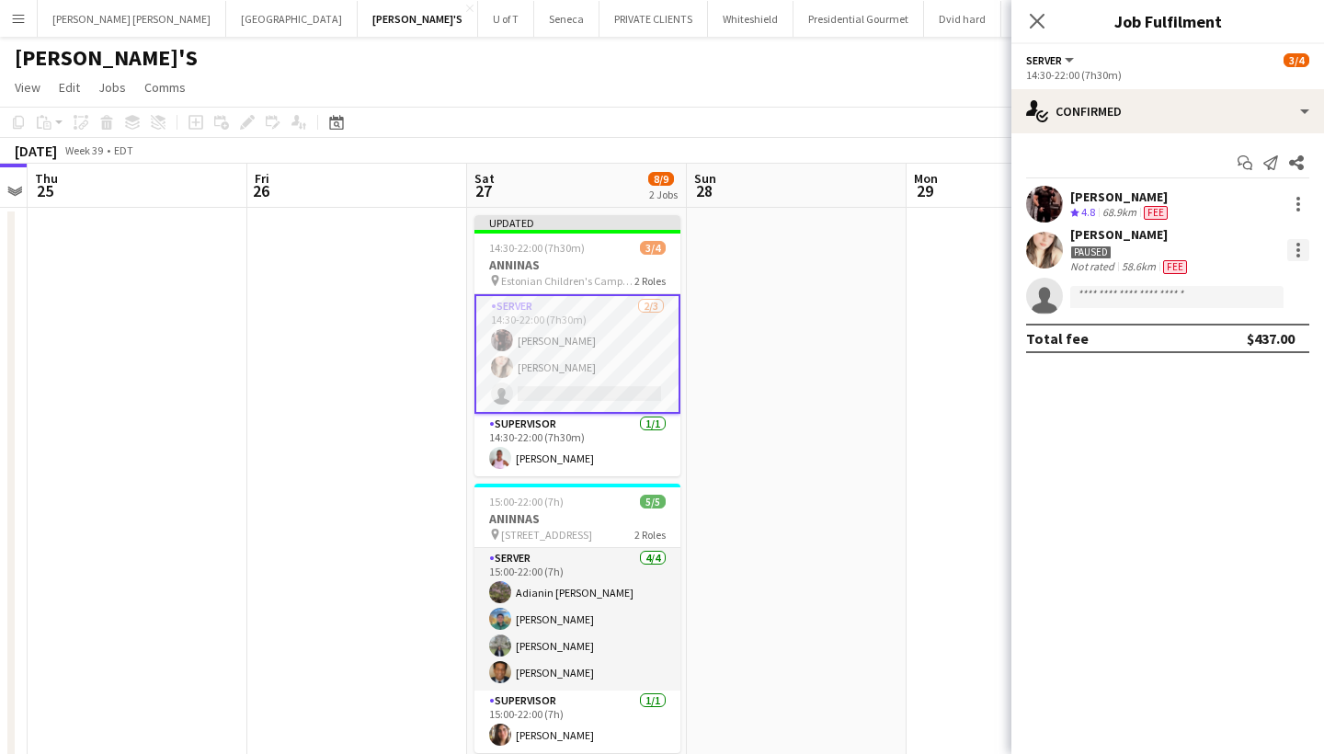
click at [1302, 244] on div at bounding box center [1299, 250] width 22 height 22
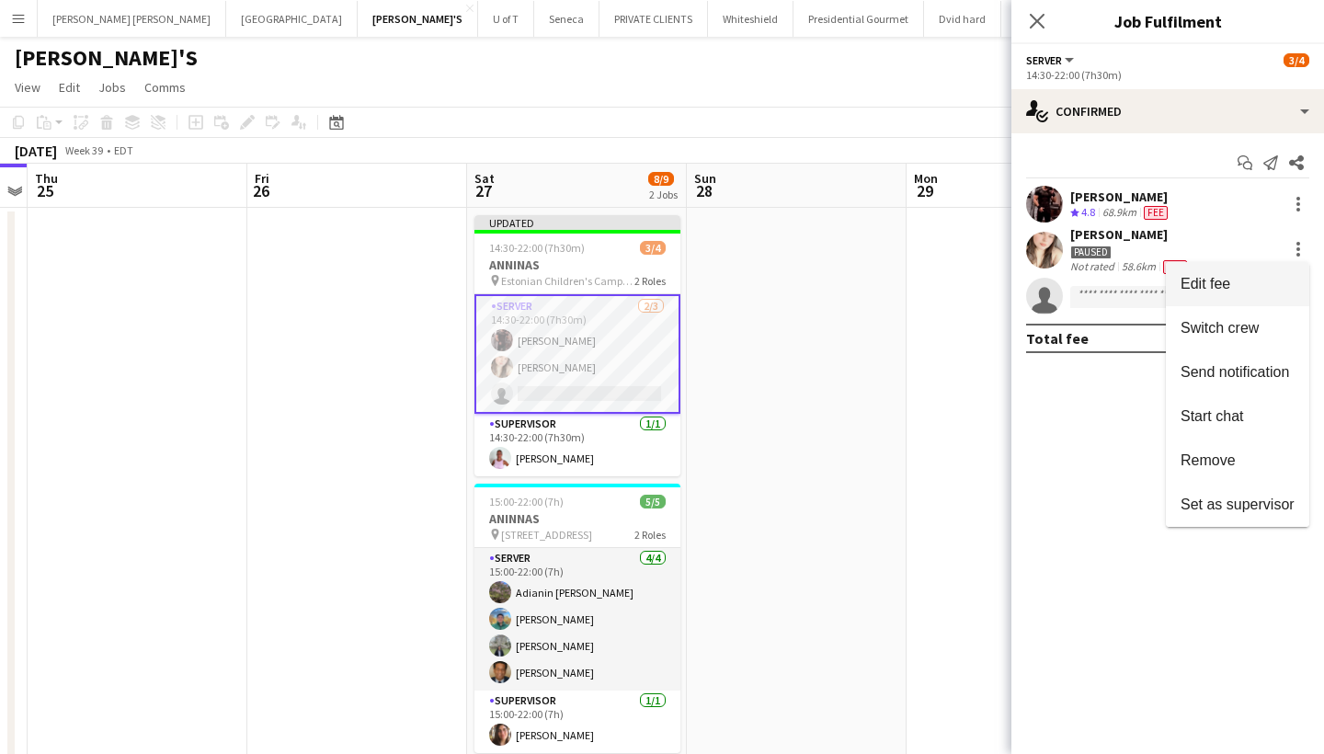
click at [1275, 269] on button "Edit fee" at bounding box center [1237, 284] width 143 height 44
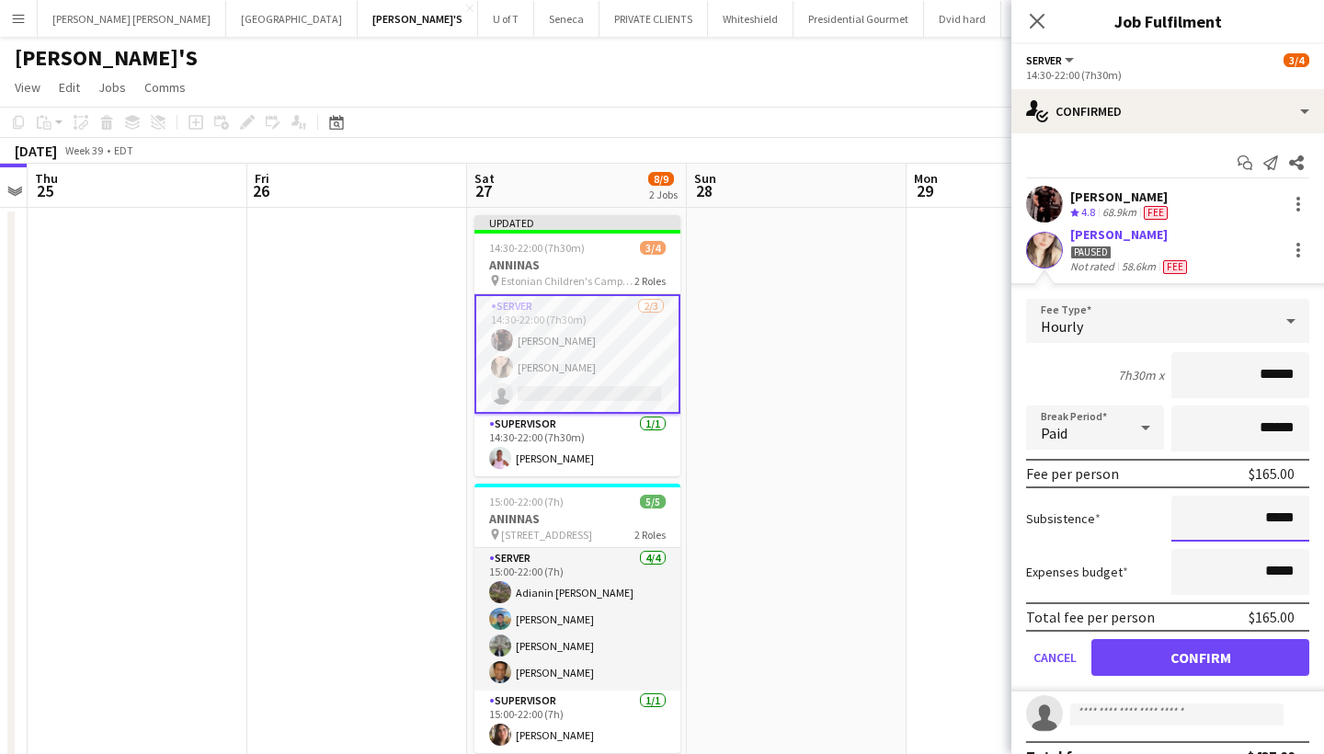
click at [1297, 520] on input "*****" at bounding box center [1241, 519] width 138 height 46
type input "**"
type input "***"
click at [1227, 656] on button "Confirm" at bounding box center [1201, 657] width 218 height 37
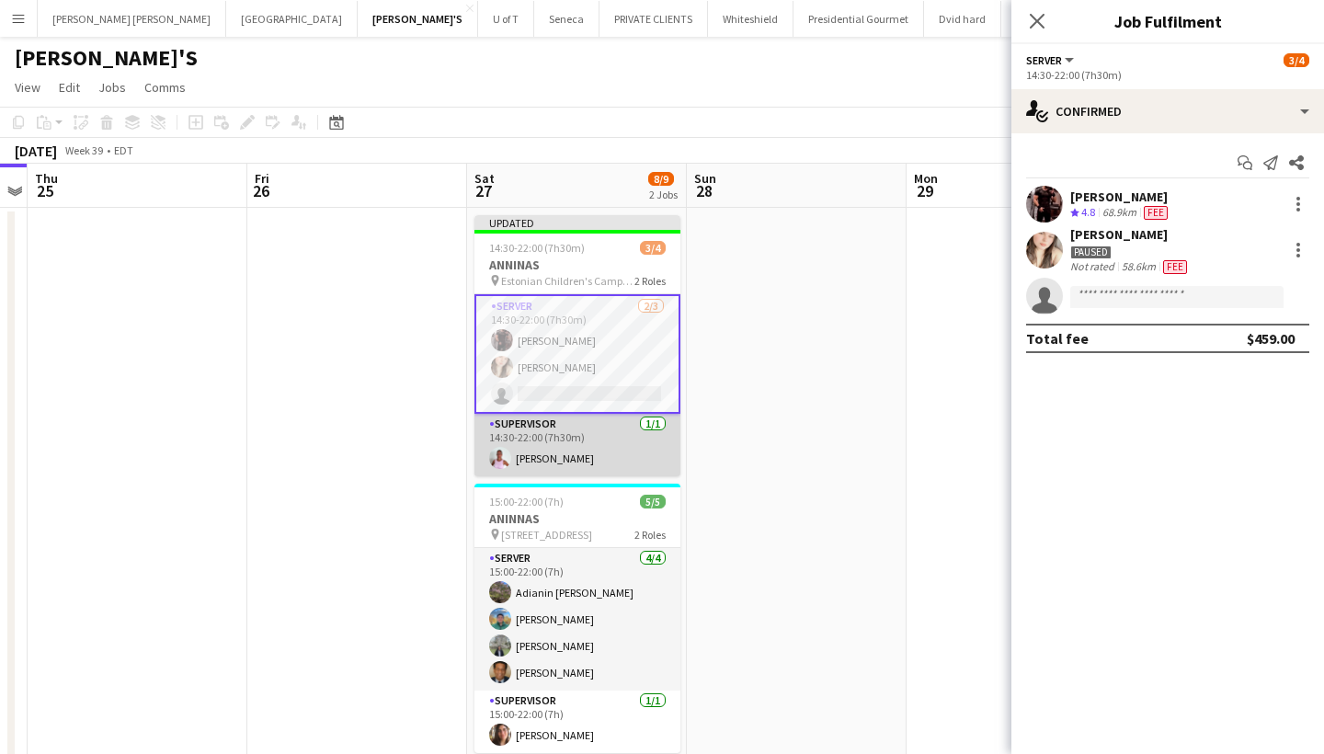
click at [596, 467] on app-card-role "SUPERVISOR 1/1 14:30-22:00 (7h30m) Vicky Stimac" at bounding box center [578, 445] width 206 height 63
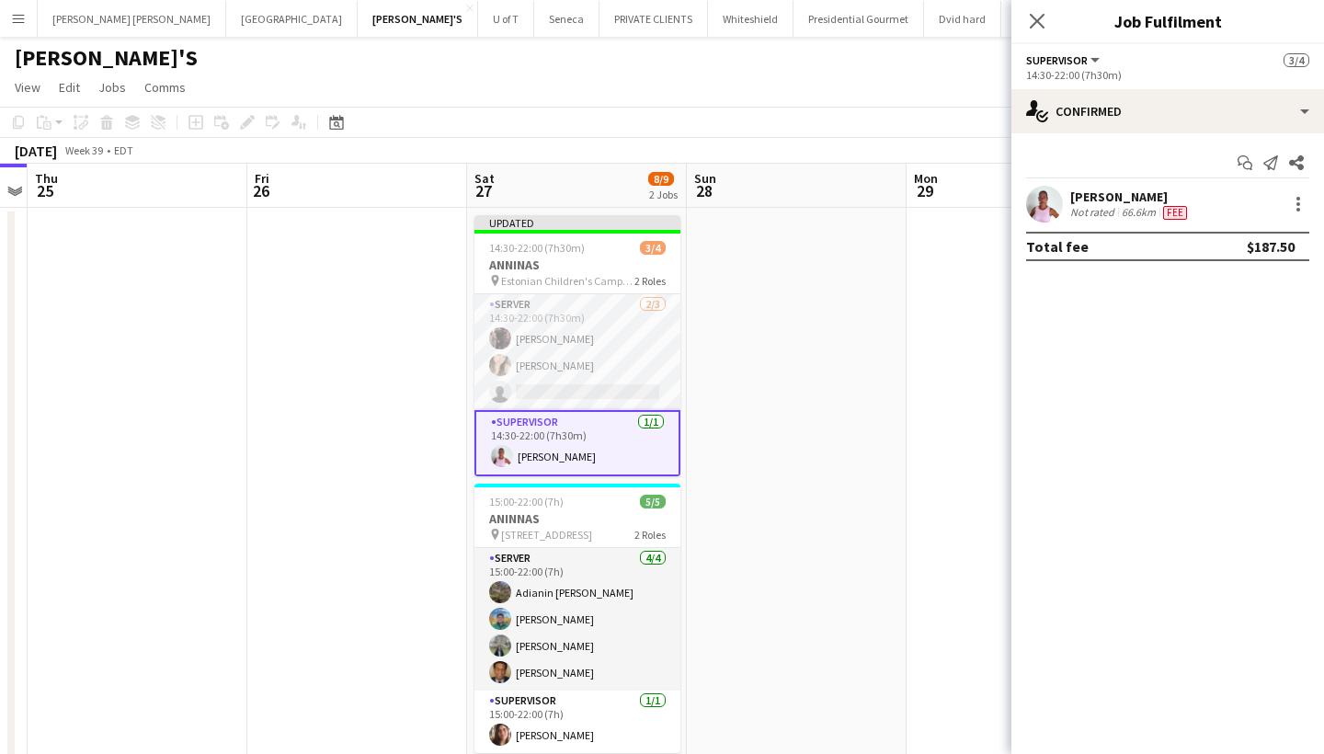
click at [1310, 201] on div "Vicky Stimac Not rated 66.6km Fee" at bounding box center [1168, 204] width 313 height 37
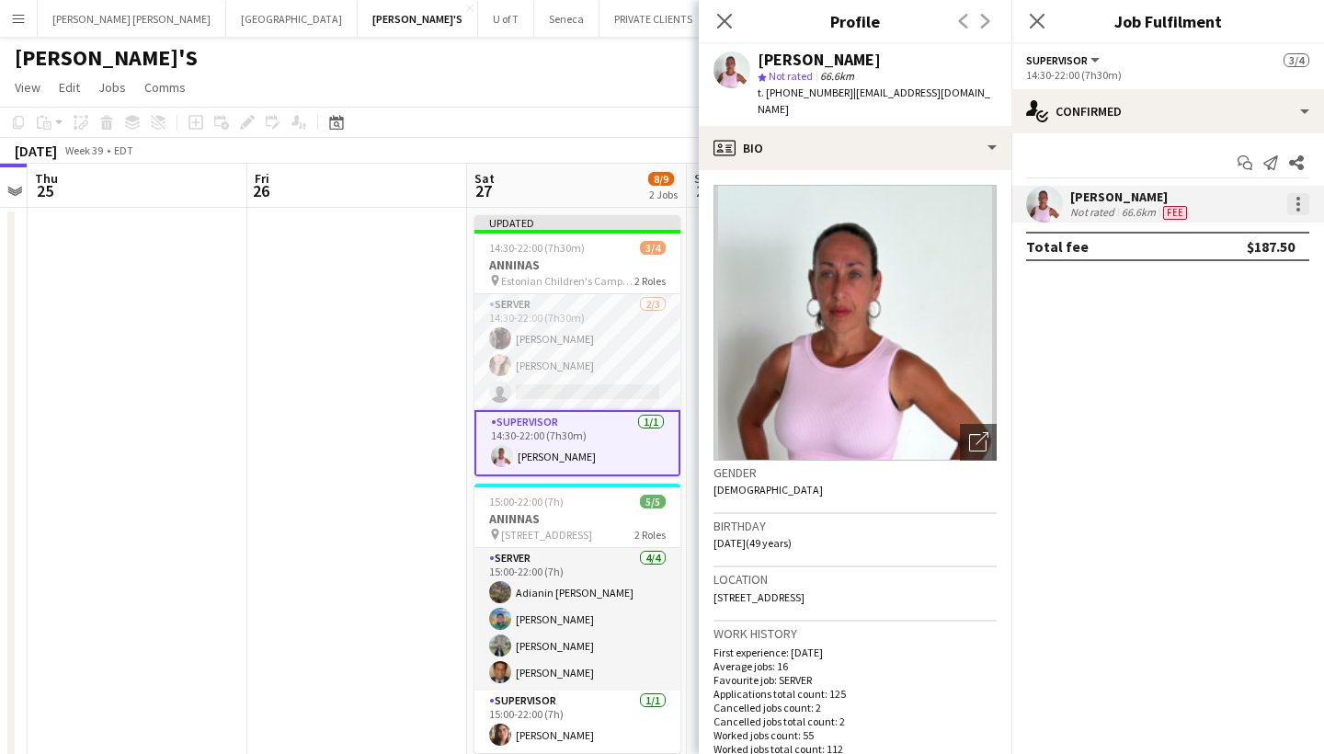
click at [1293, 212] on div at bounding box center [1299, 204] width 22 height 22
click at [1223, 257] on button "Edit fee" at bounding box center [1237, 238] width 143 height 44
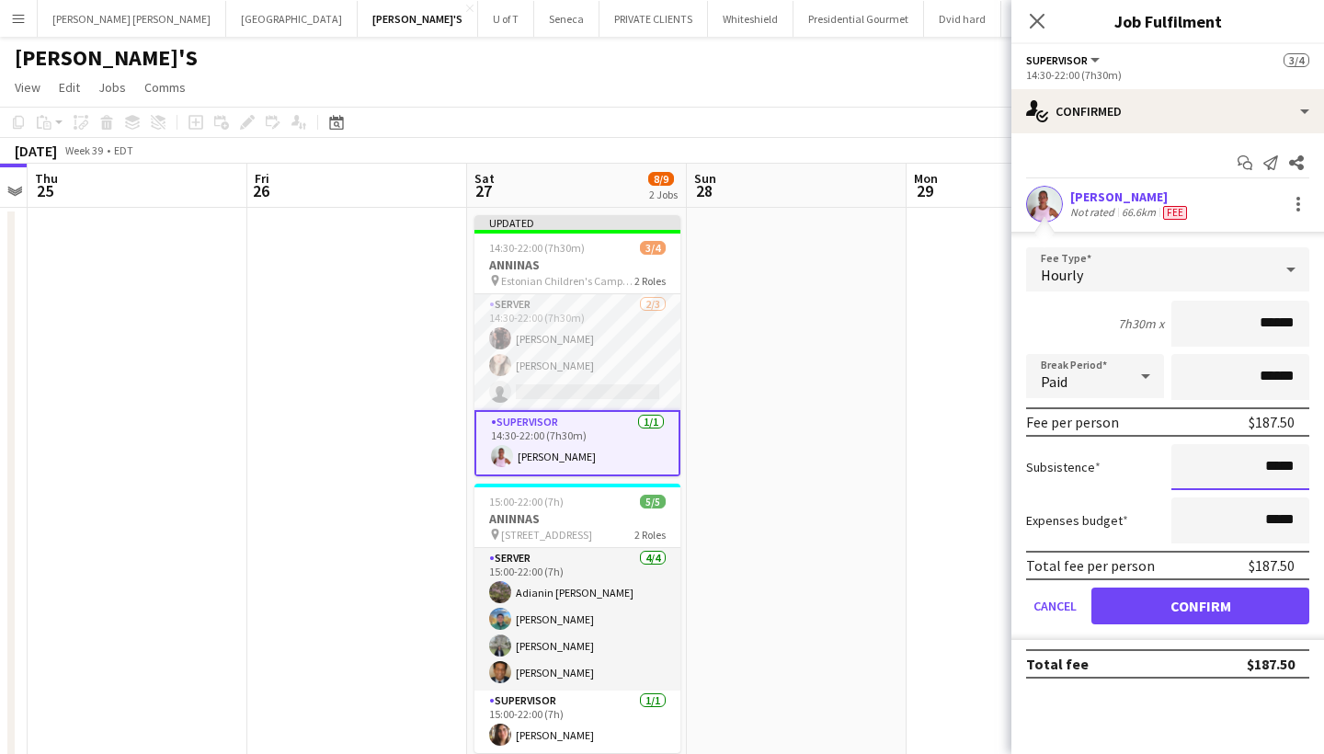
click at [1302, 469] on input "*****" at bounding box center [1241, 467] width 138 height 46
type input "**"
type input "***"
click at [1200, 599] on button "Confirm" at bounding box center [1201, 606] width 218 height 37
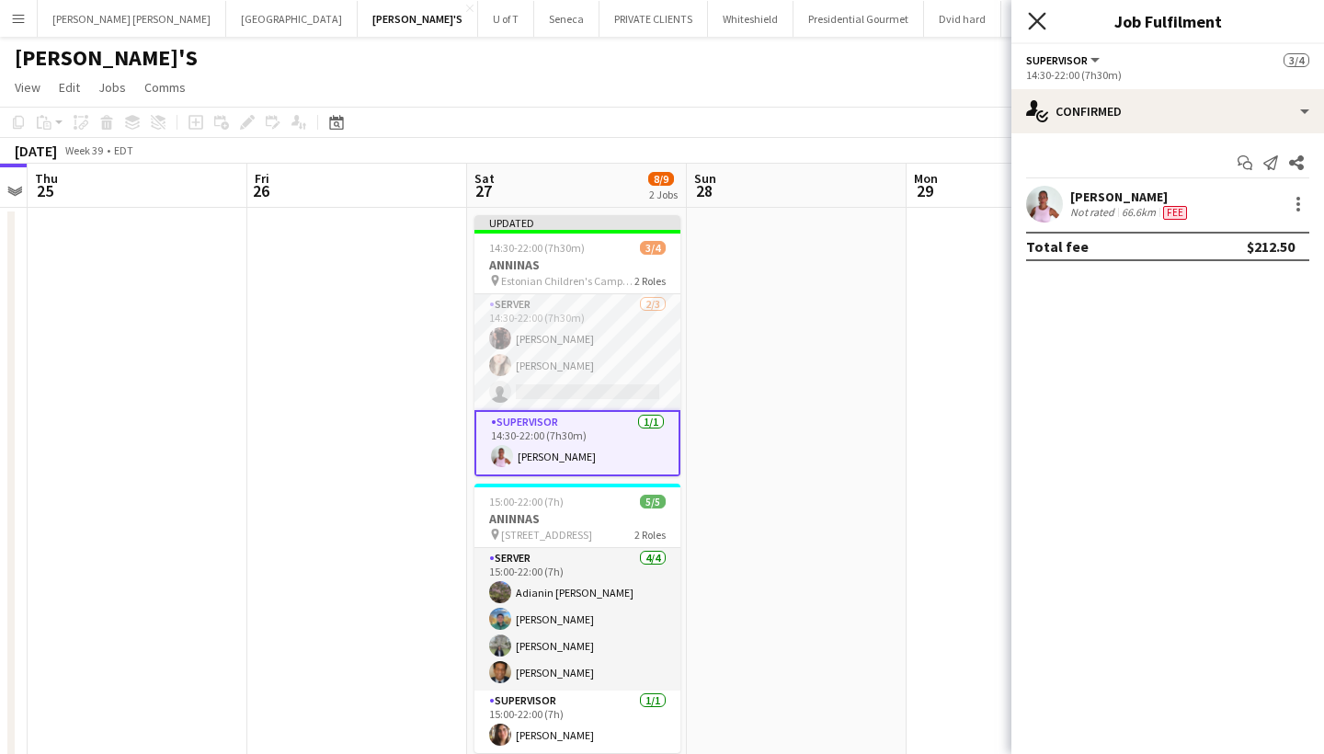
click at [1036, 18] on icon at bounding box center [1036, 20] width 17 height 17
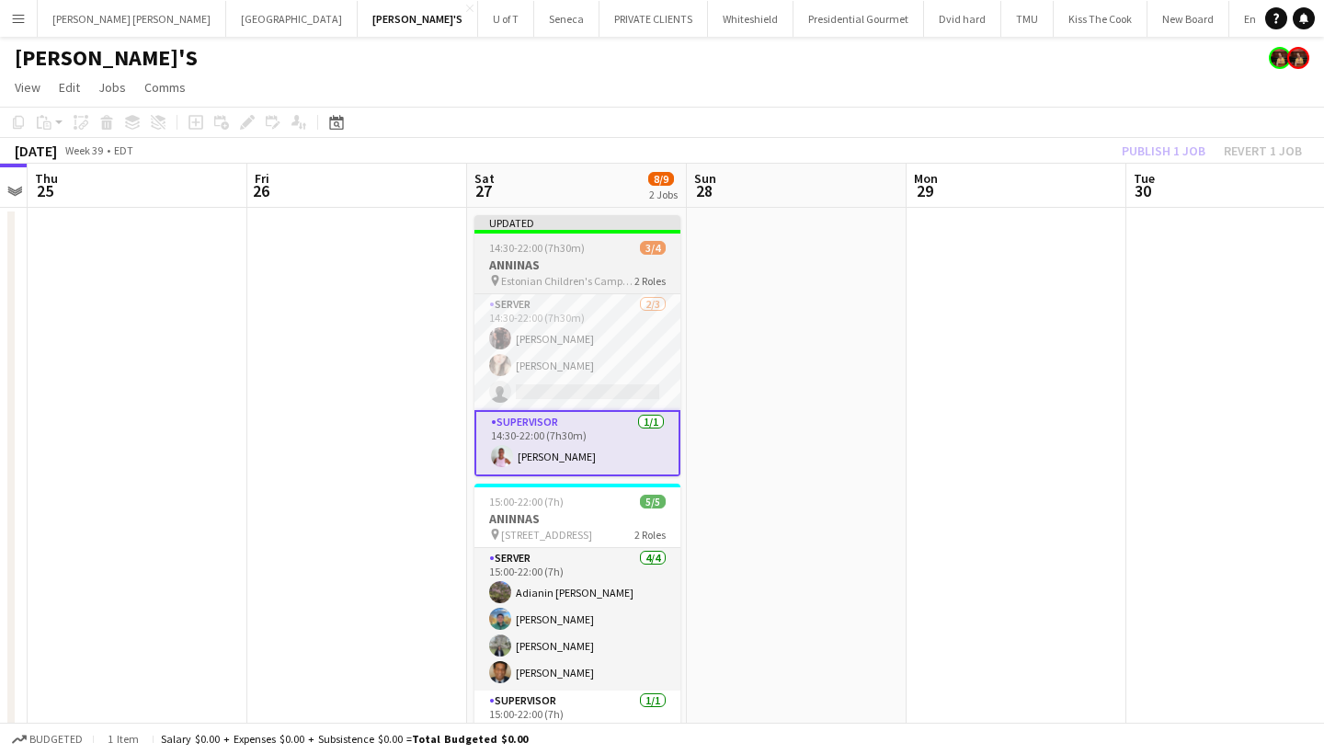
click at [595, 240] on app-job-card "Updated 14:30-22:00 (7h30m) 3/4 ANNINAS pin Estonian Children's Camp, 38 Viru A…" at bounding box center [578, 345] width 206 height 261
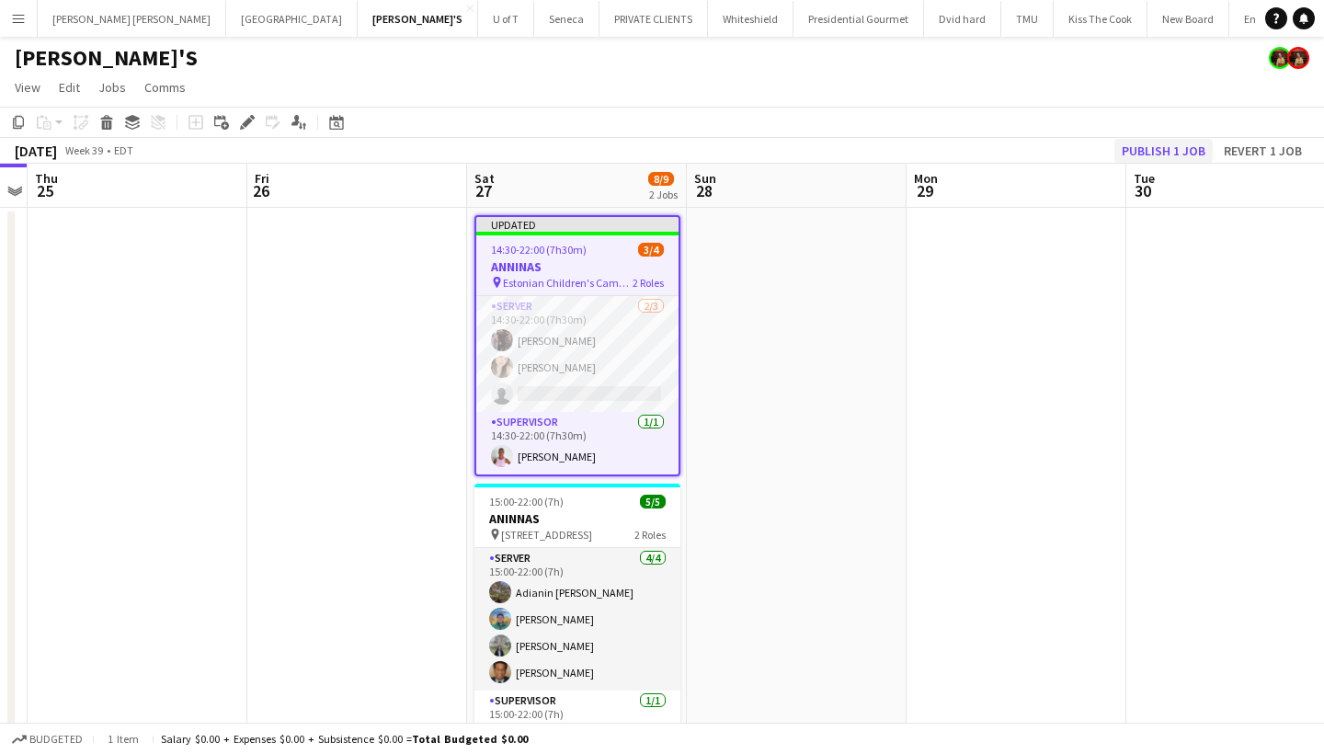
click at [1167, 150] on button "Publish 1 job" at bounding box center [1164, 151] width 98 height 24
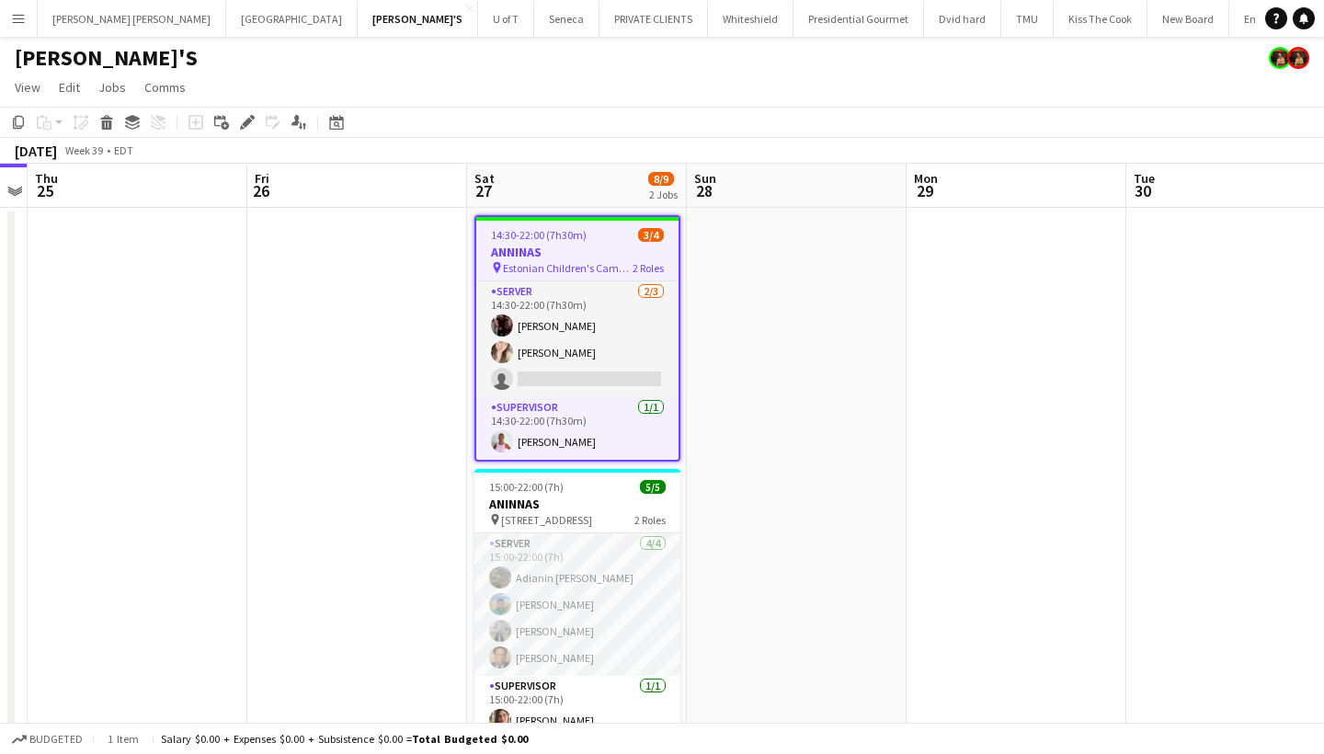
click at [12, 17] on app-icon "Menu" at bounding box center [18, 18] width 15 height 15
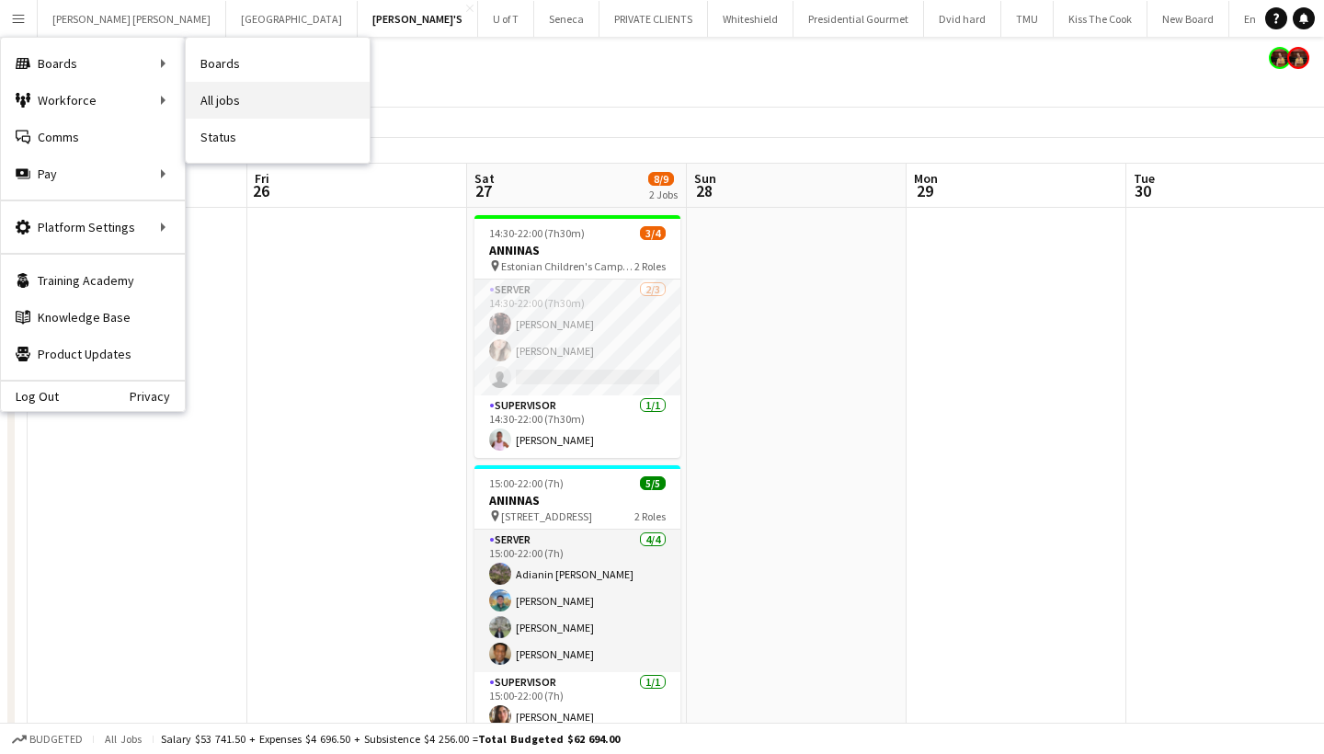
click at [282, 96] on link "All jobs" at bounding box center [278, 100] width 184 height 37
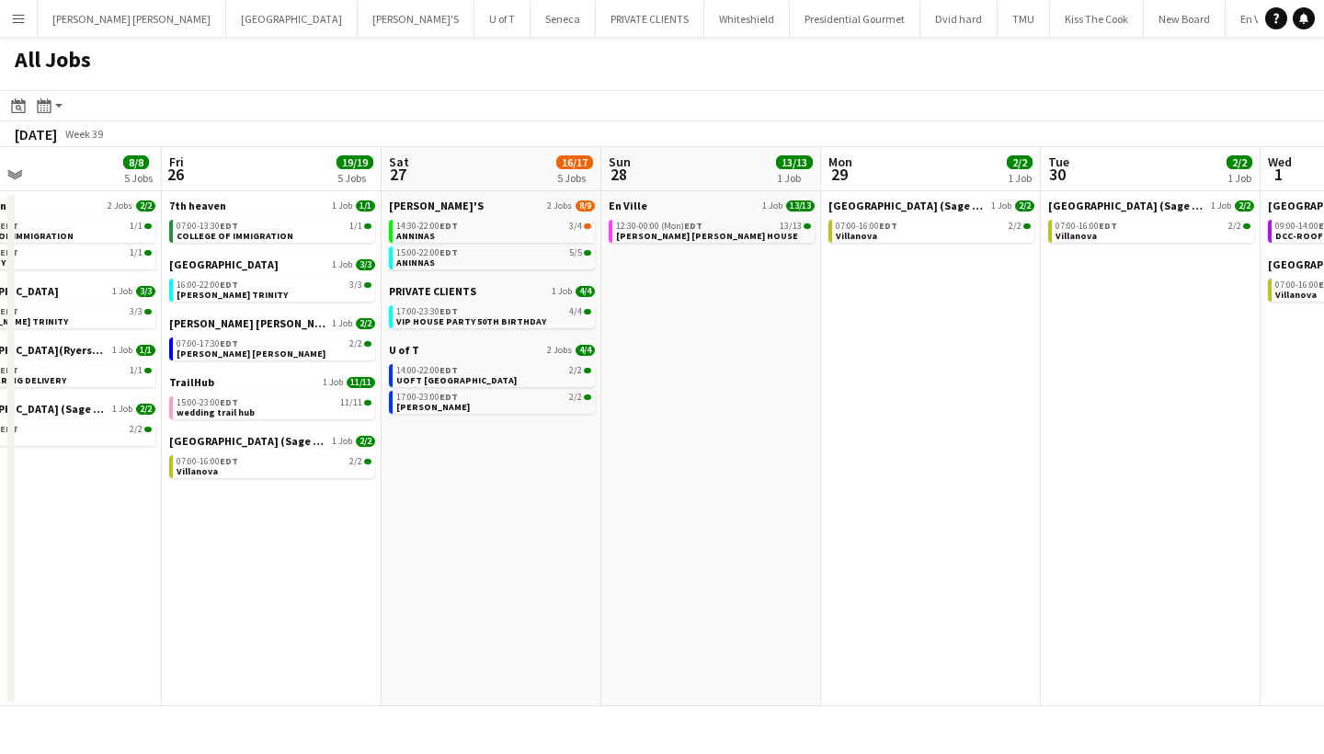
scroll to position [0, 938]
click at [499, 235] on link "14:30-22:00 EDT 3/4 ANNINAS" at bounding box center [492, 230] width 195 height 21
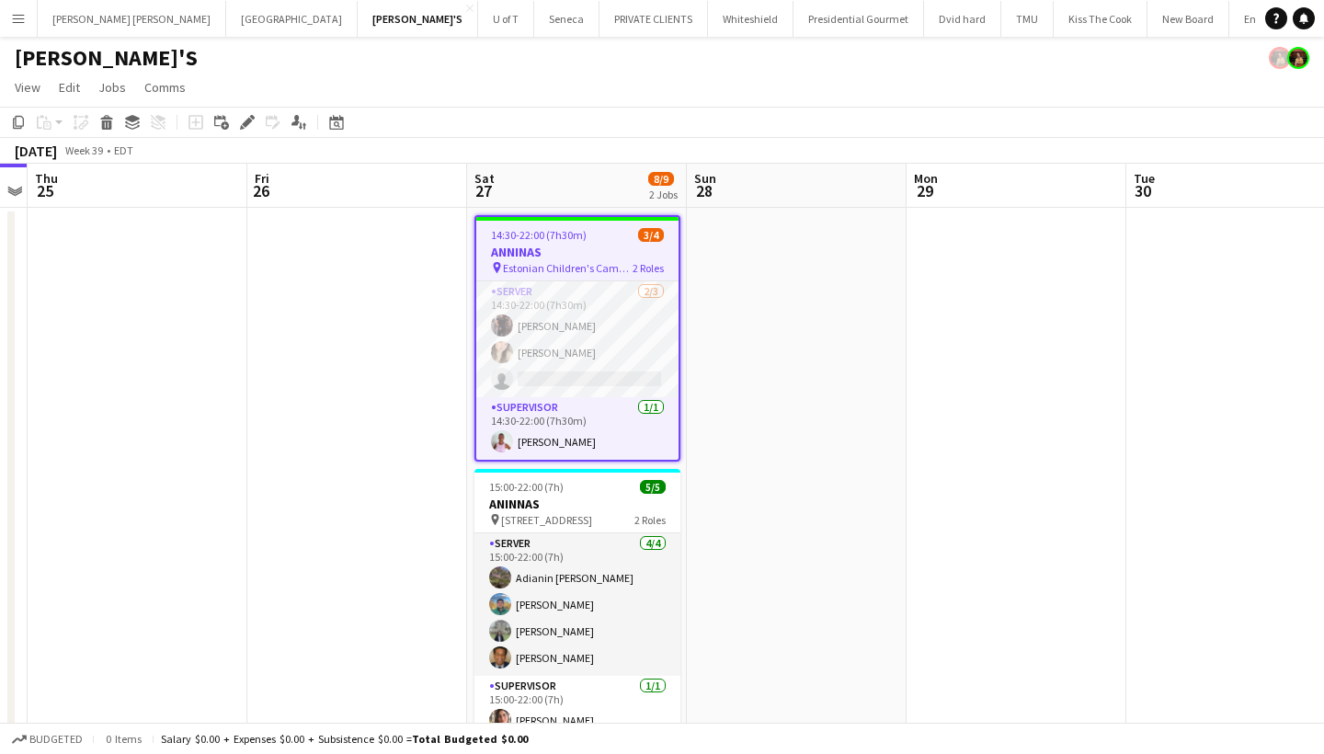
click at [18, 28] on button "Menu" at bounding box center [18, 18] width 37 height 37
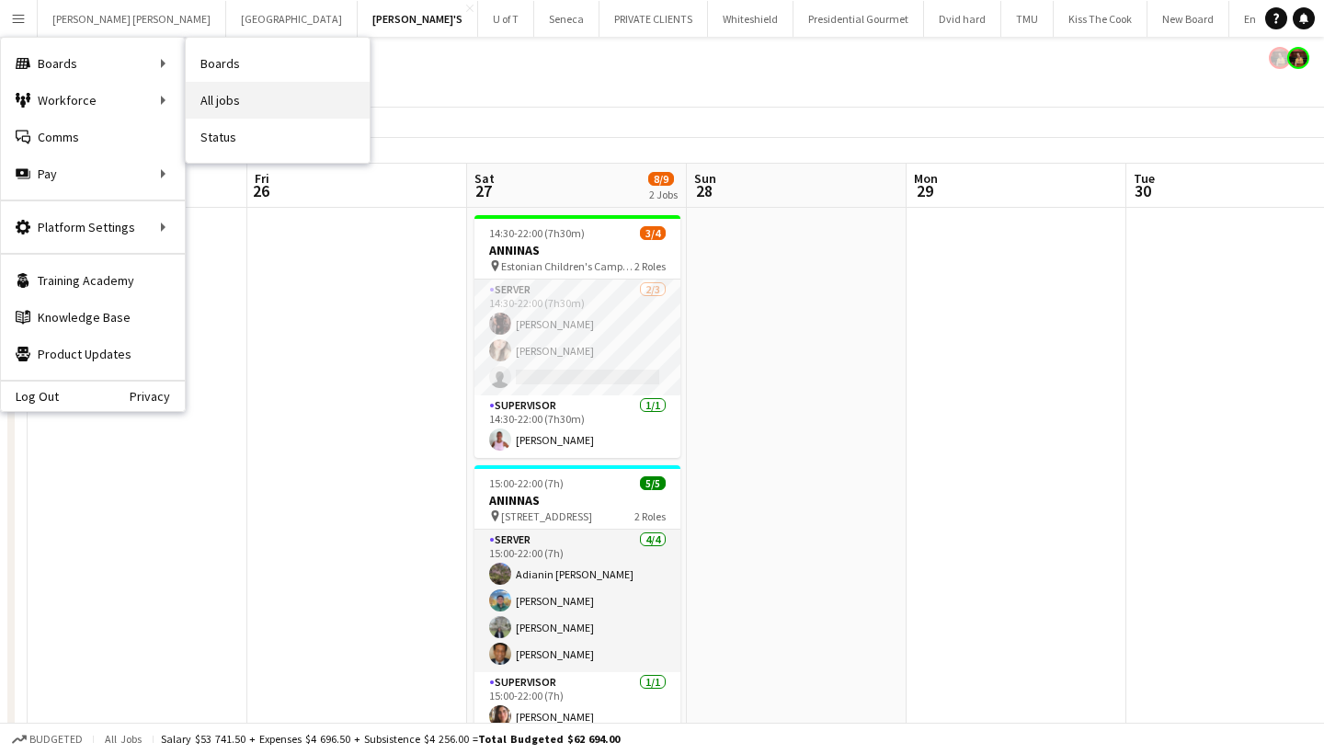
click at [290, 103] on link "All jobs" at bounding box center [278, 100] width 184 height 37
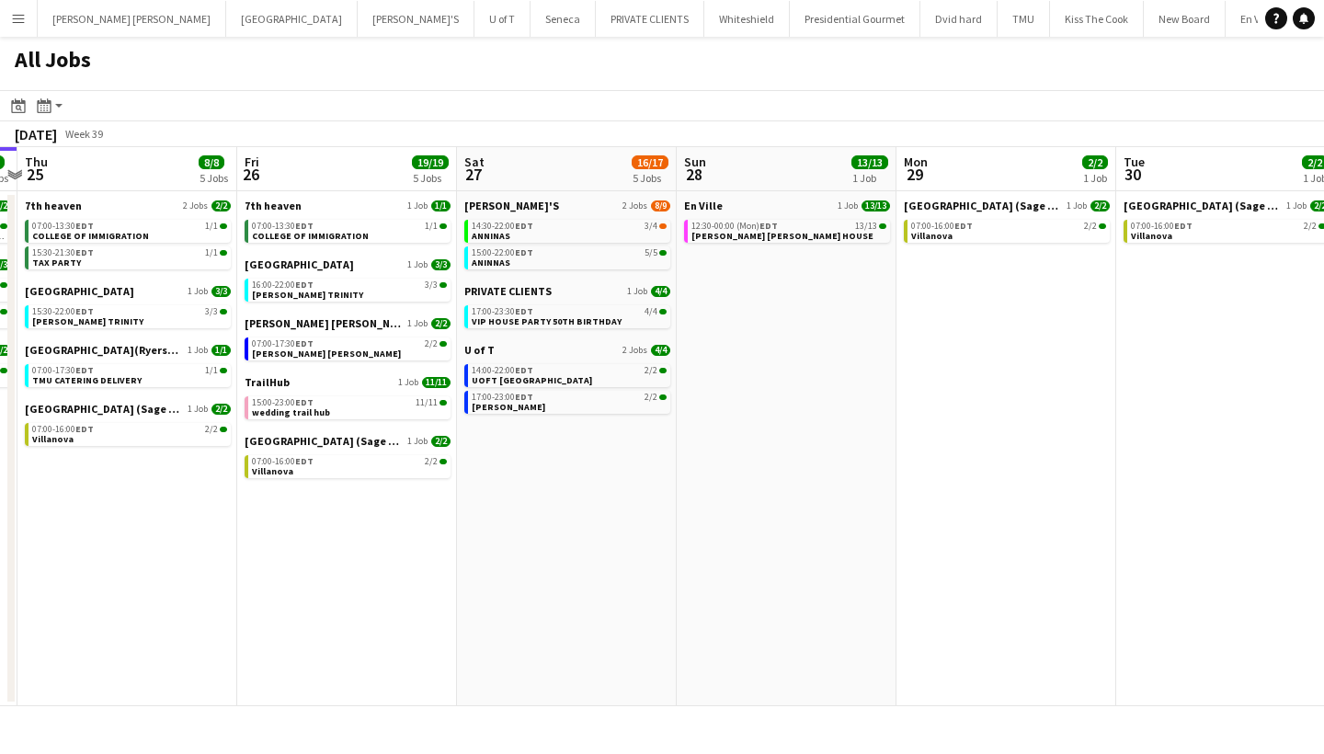
scroll to position [0, 863]
click at [562, 321] on span "VIP HOUSE PARTY 50TH BIRTHDAY" at bounding box center [546, 321] width 150 height 12
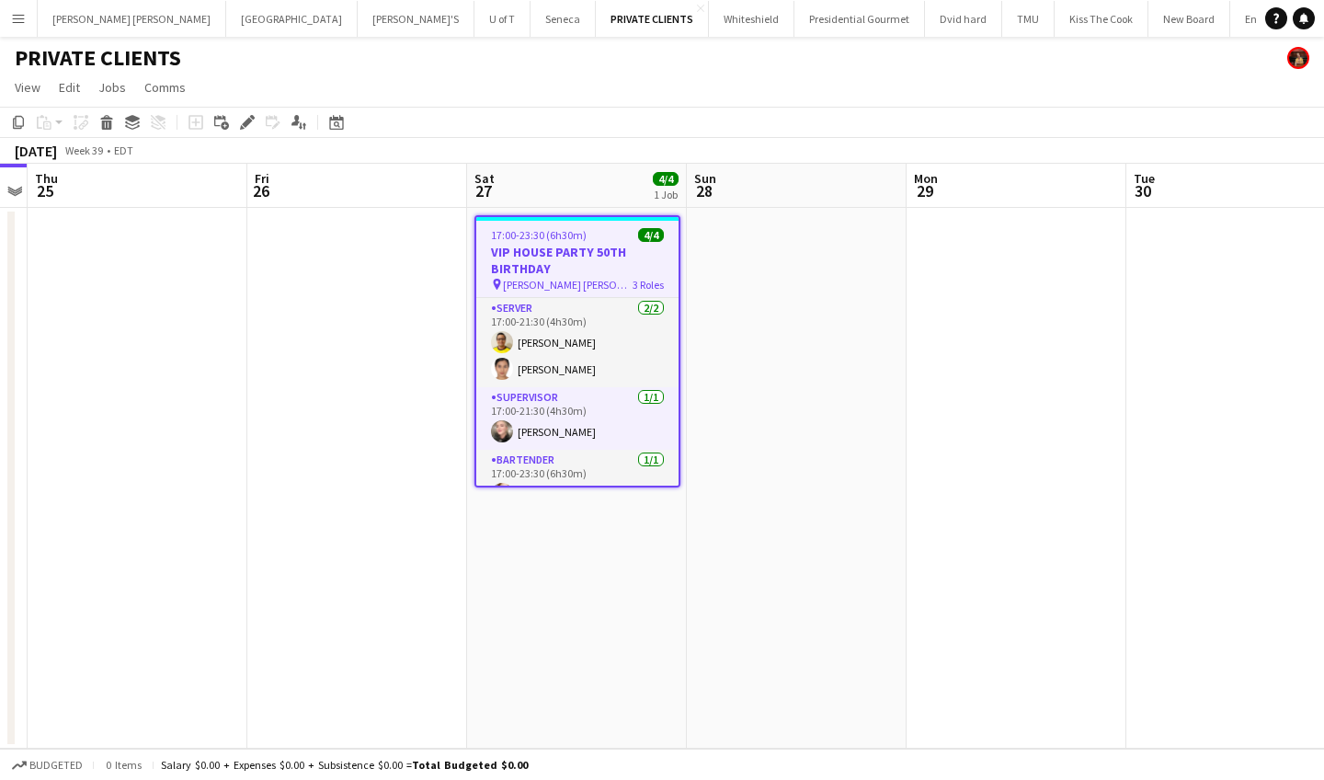
click at [16, 25] on app-icon "Menu" at bounding box center [18, 18] width 15 height 15
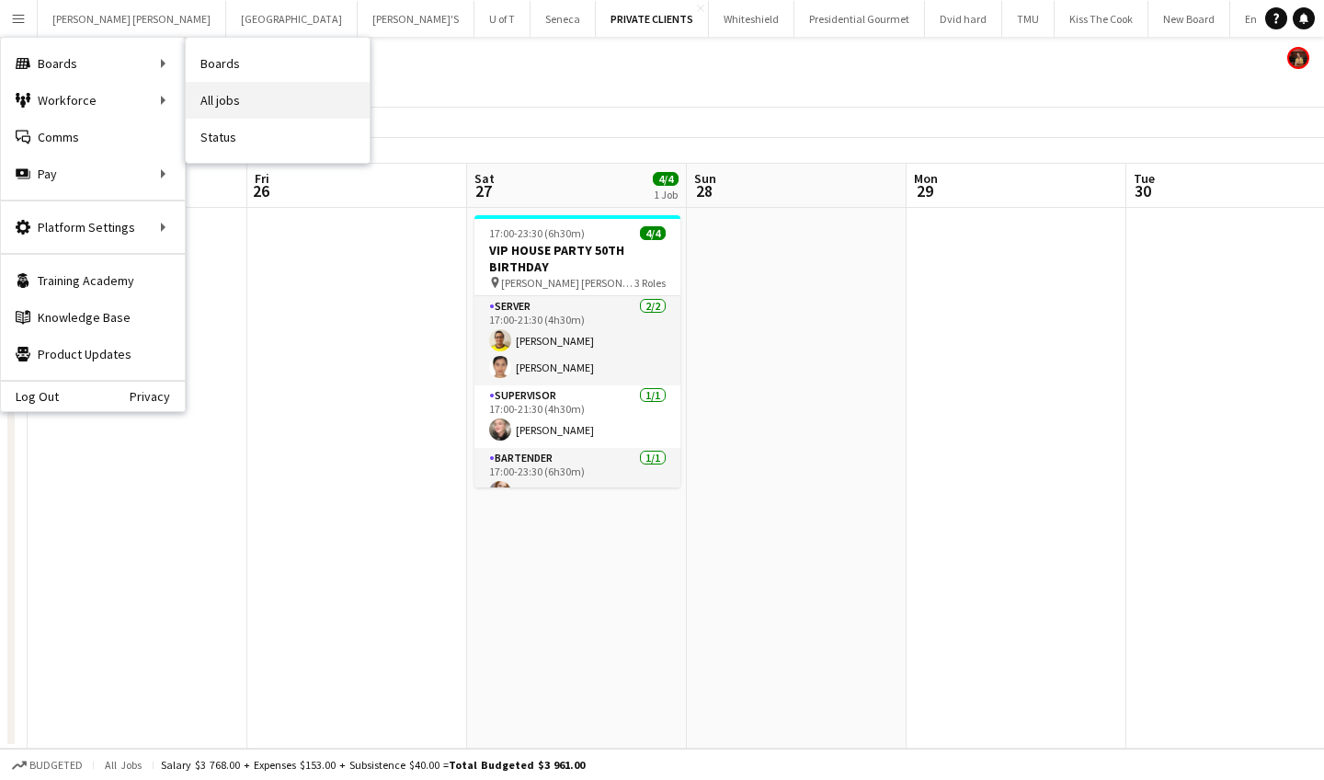
click at [247, 102] on link "All jobs" at bounding box center [278, 100] width 184 height 37
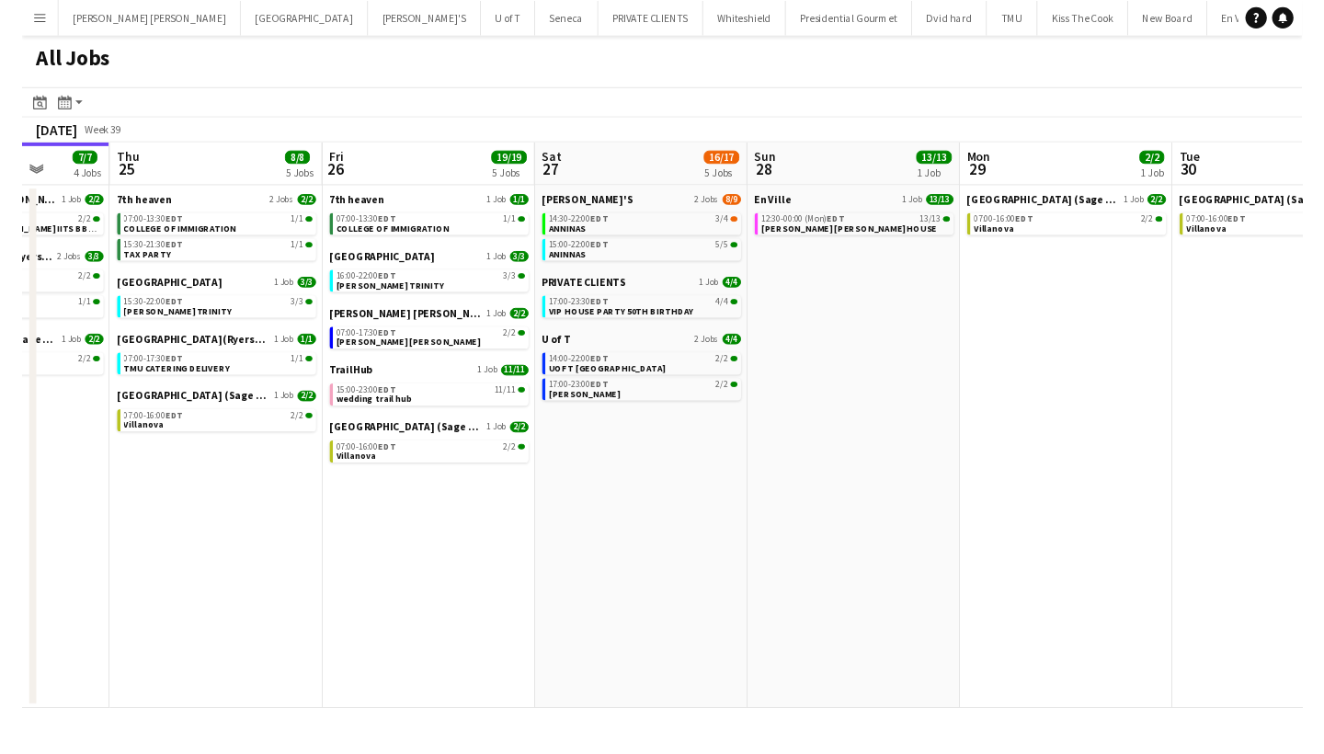
scroll to position [0, 893]
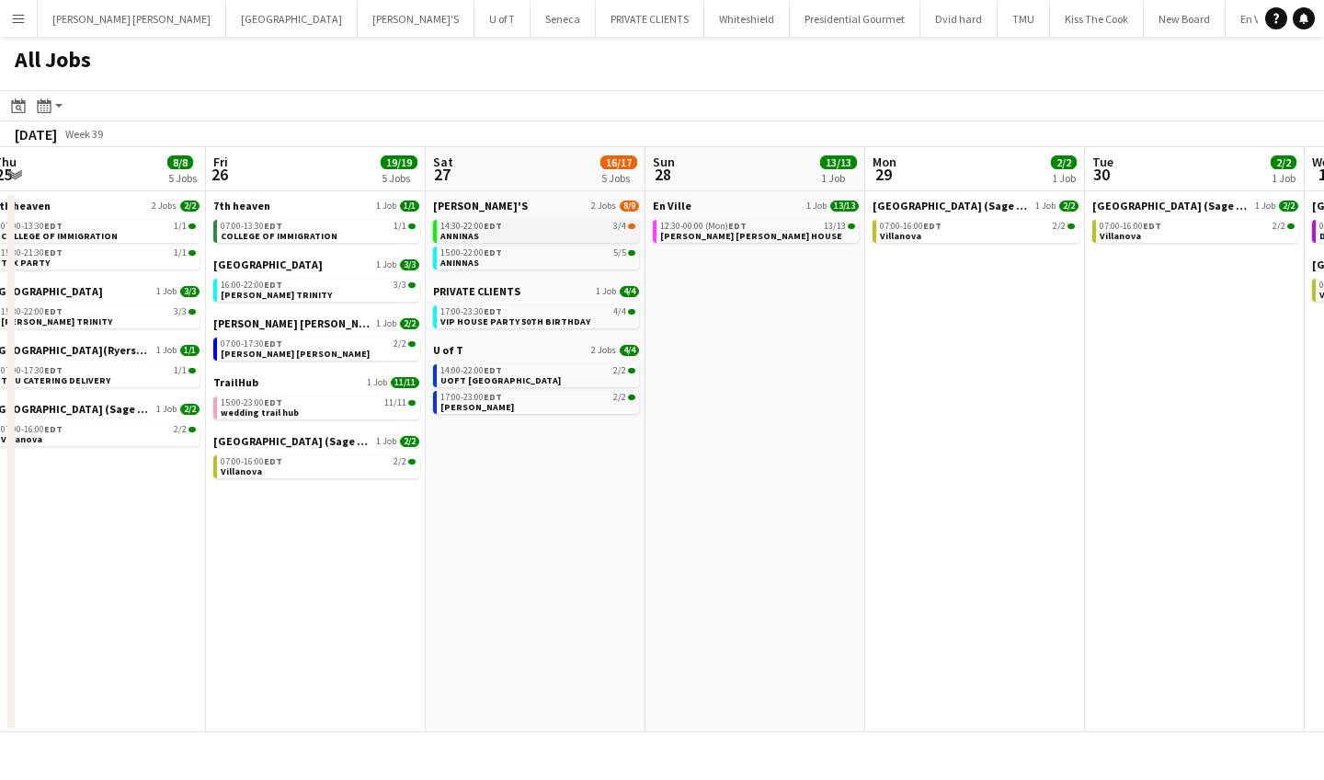
click at [547, 224] on div "14:30-22:00 EDT 3/4" at bounding box center [538, 226] width 195 height 9
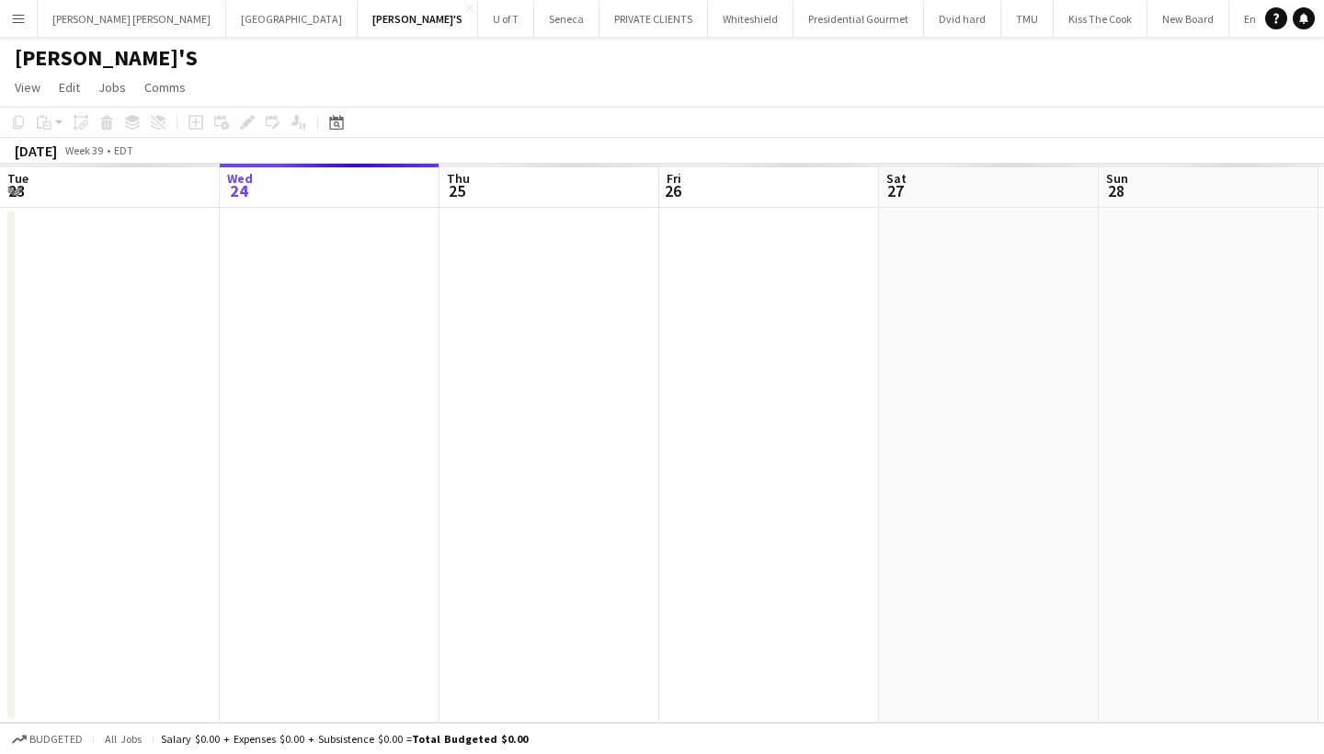
scroll to position [0, 632]
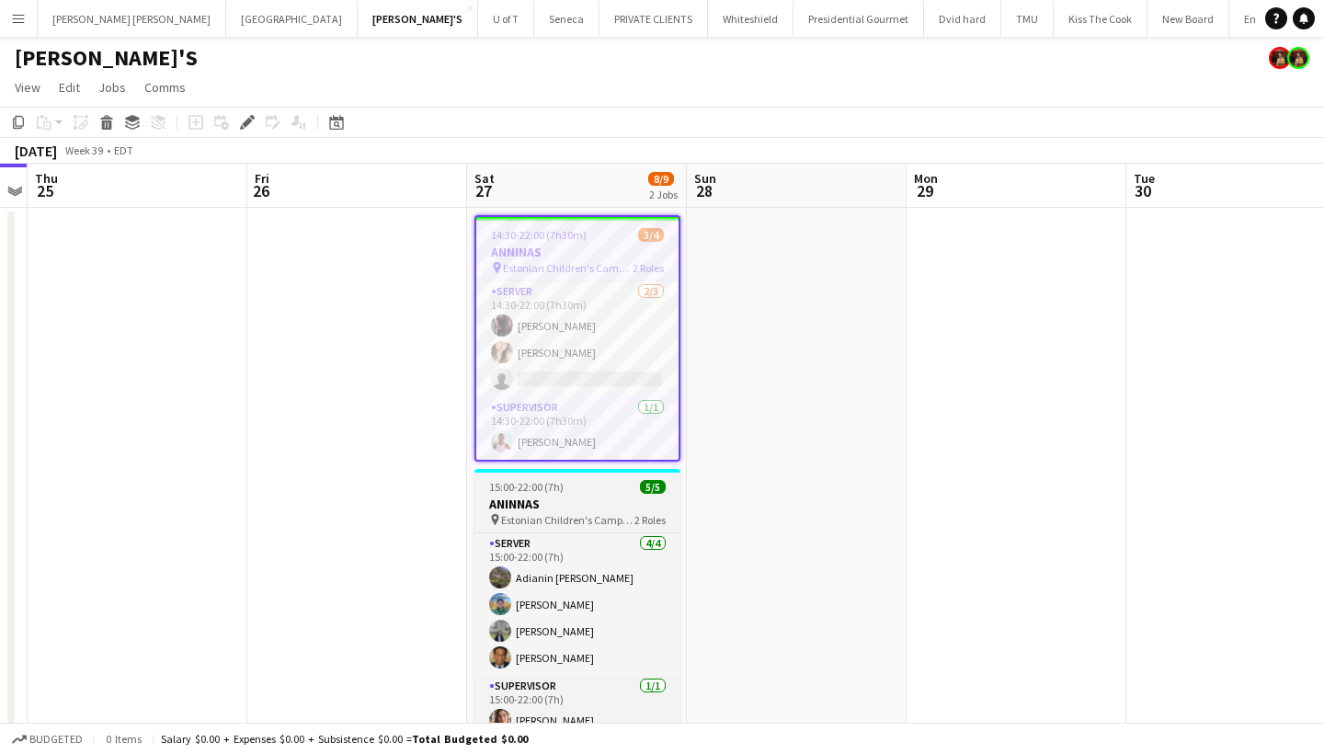
click at [606, 489] on div "15:00-22:00 (7h) 5/5" at bounding box center [578, 487] width 206 height 14
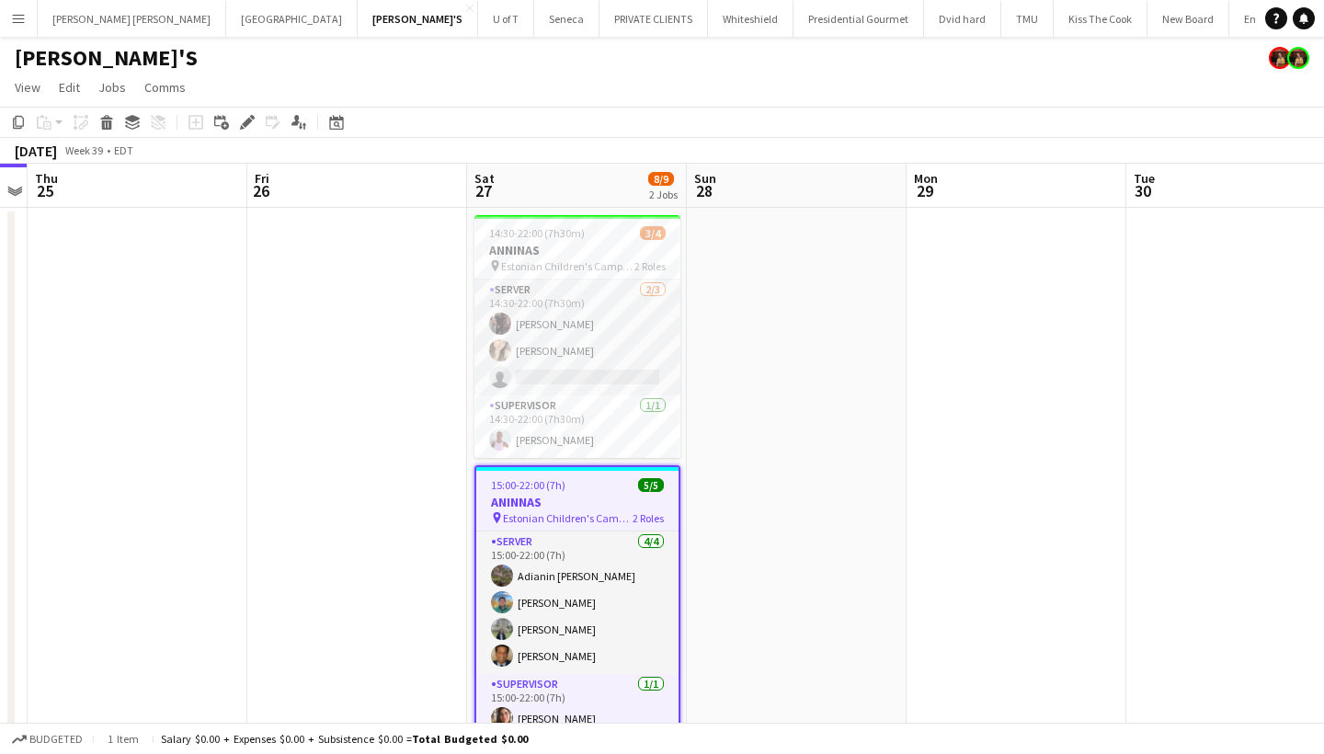
click at [606, 489] on div "15:00-22:00 (7h) 5/5" at bounding box center [577, 485] width 202 height 14
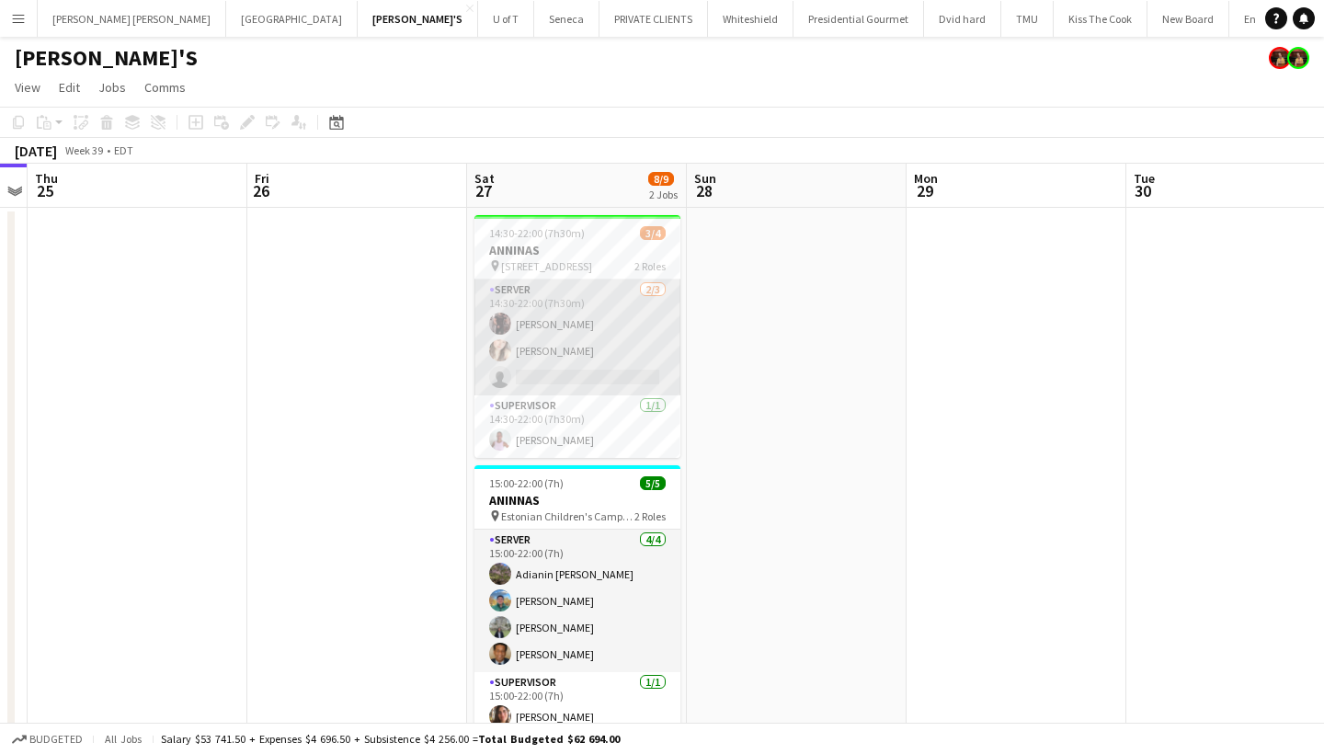
click at [590, 374] on app-card-role "SERVER [DATE] 14:30-22:00 (7h30m) [PERSON_NAME] [PERSON_NAME] single-neutral-ac…" at bounding box center [578, 338] width 206 height 116
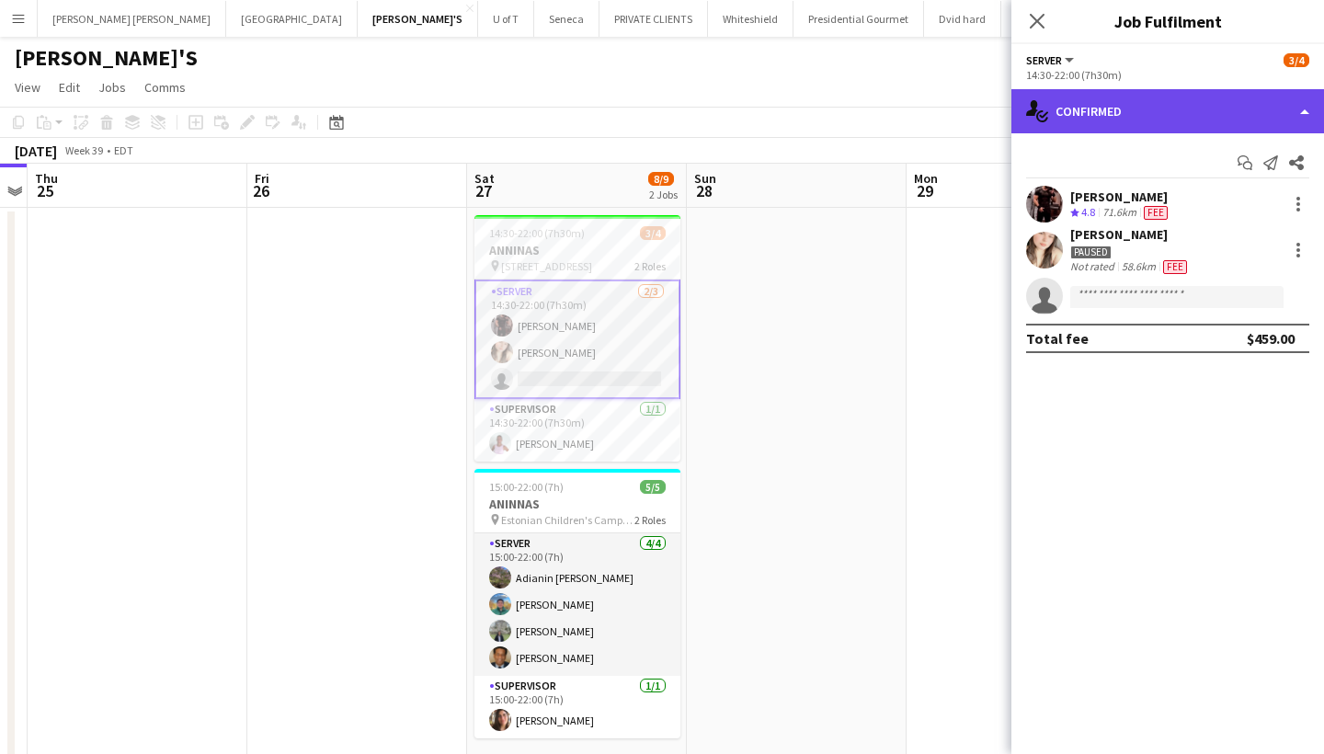
click at [1154, 120] on div "single-neutral-actions-check-2 Confirmed" at bounding box center [1168, 111] width 313 height 44
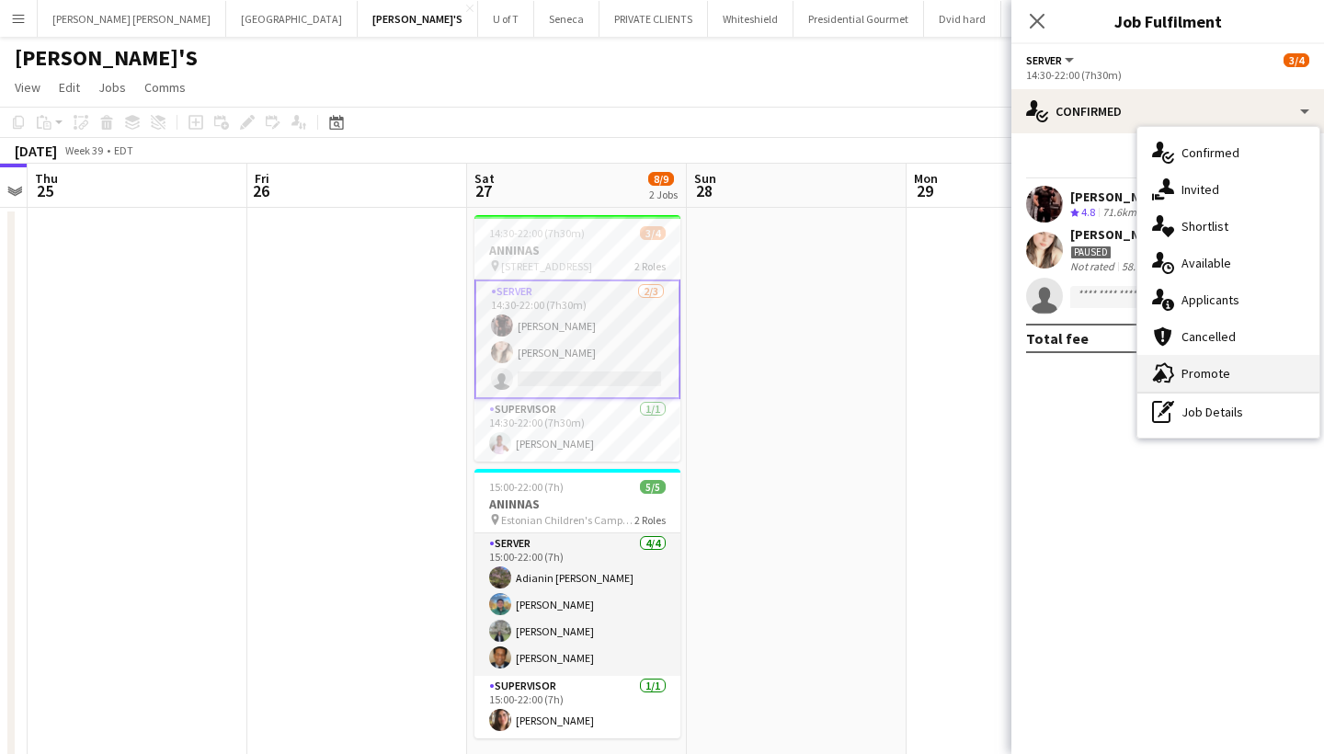
click at [1213, 361] on div "advertising-megaphone Promote" at bounding box center [1229, 373] width 182 height 37
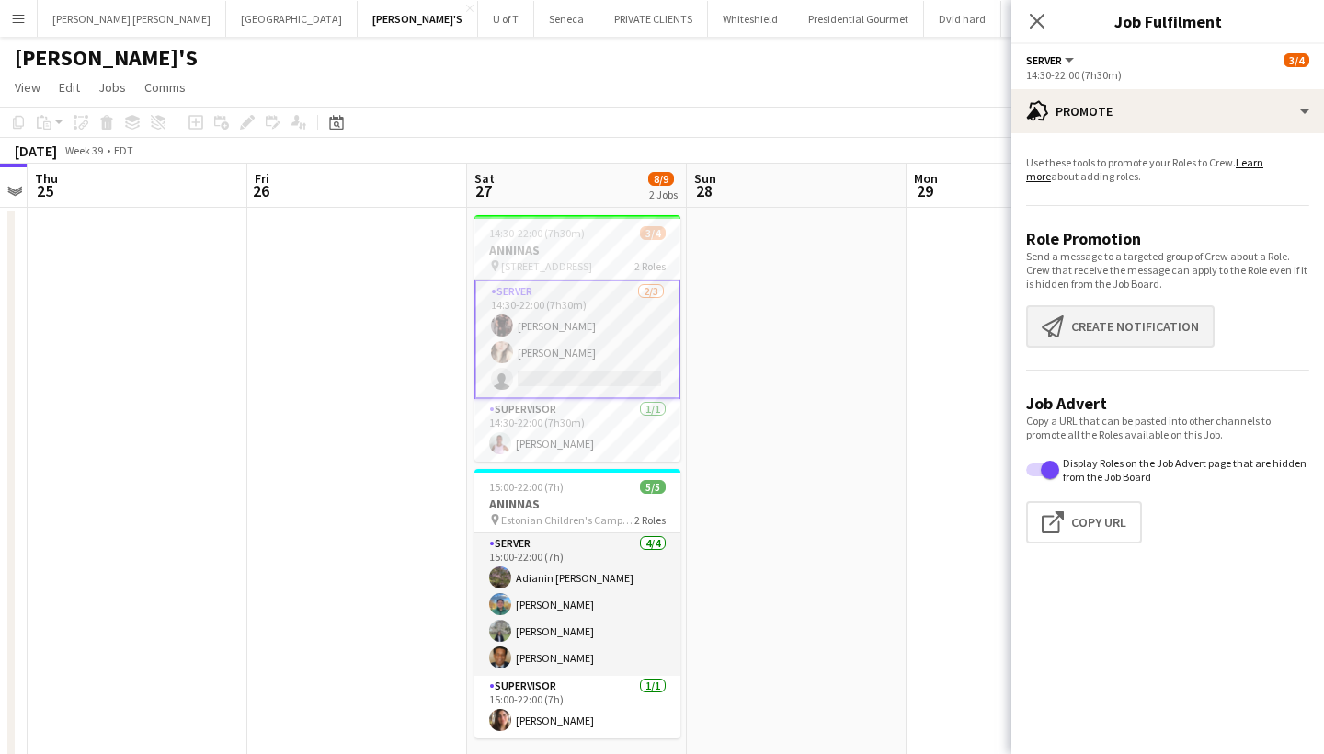
click at [1164, 316] on button "Create notification Create notification" at bounding box center [1120, 326] width 189 height 42
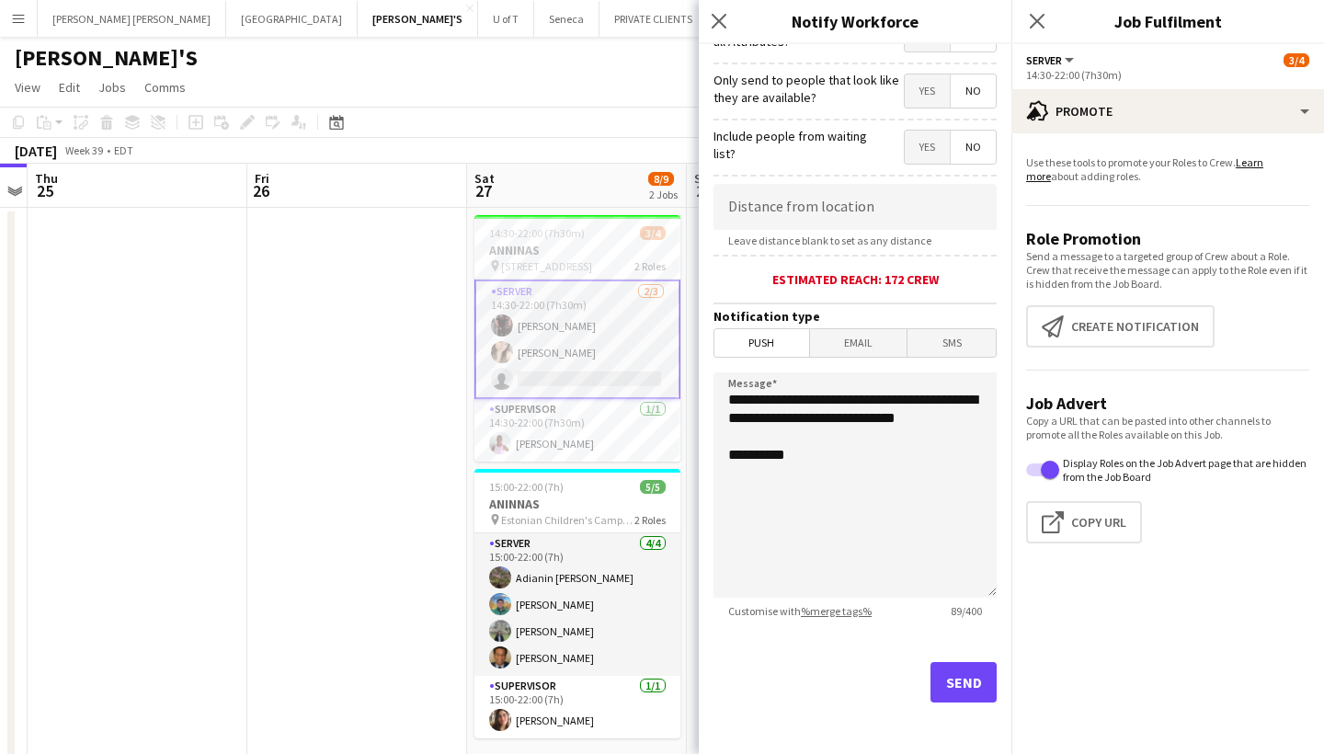
scroll to position [258, 0]
click at [967, 674] on button "Send" at bounding box center [964, 682] width 66 height 40
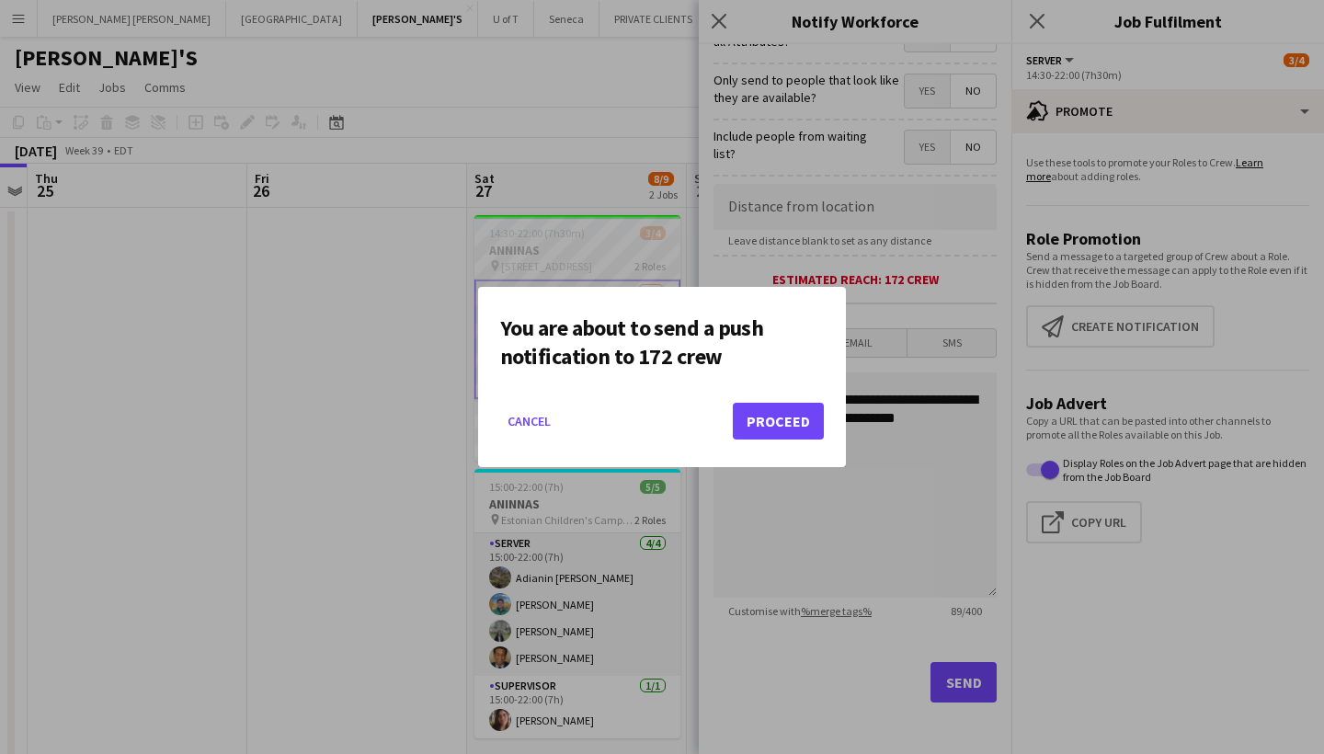
click at [802, 425] on button "Proceed" at bounding box center [778, 421] width 91 height 37
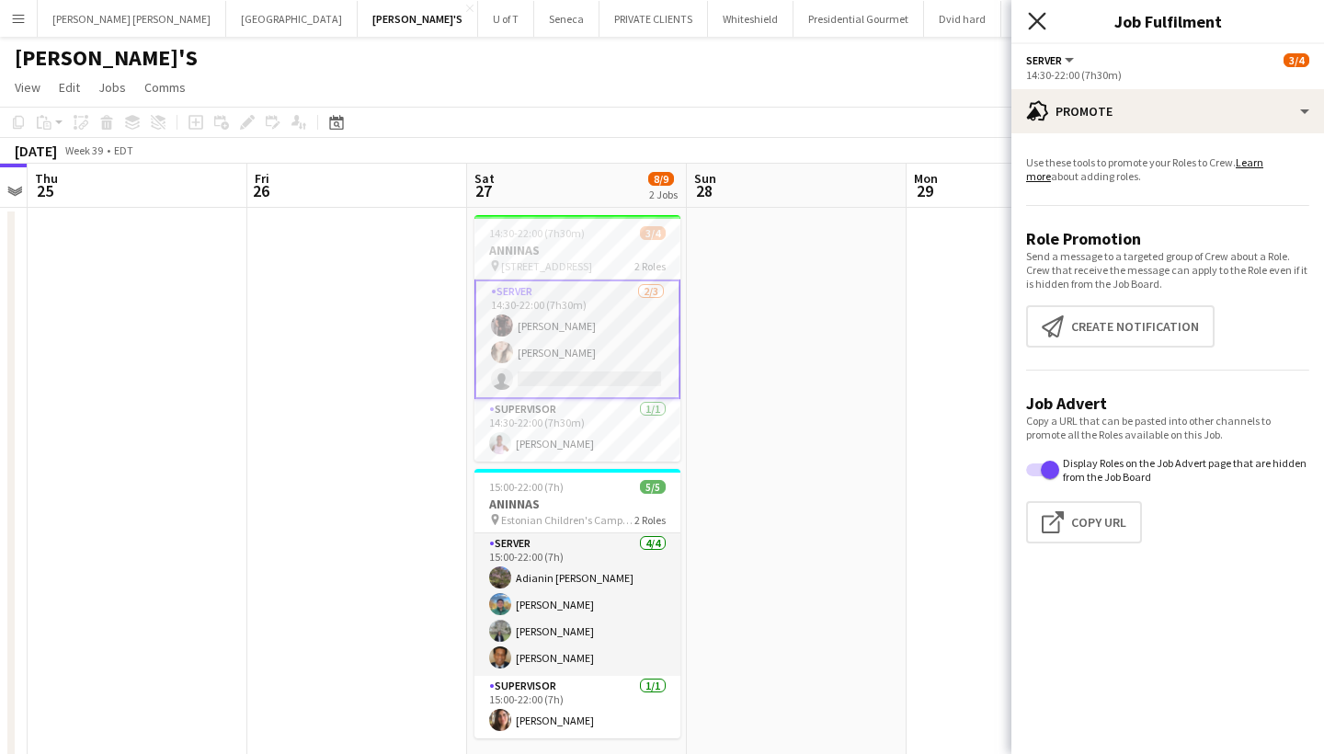
click at [1036, 17] on icon "Close pop-in" at bounding box center [1036, 20] width 17 height 17
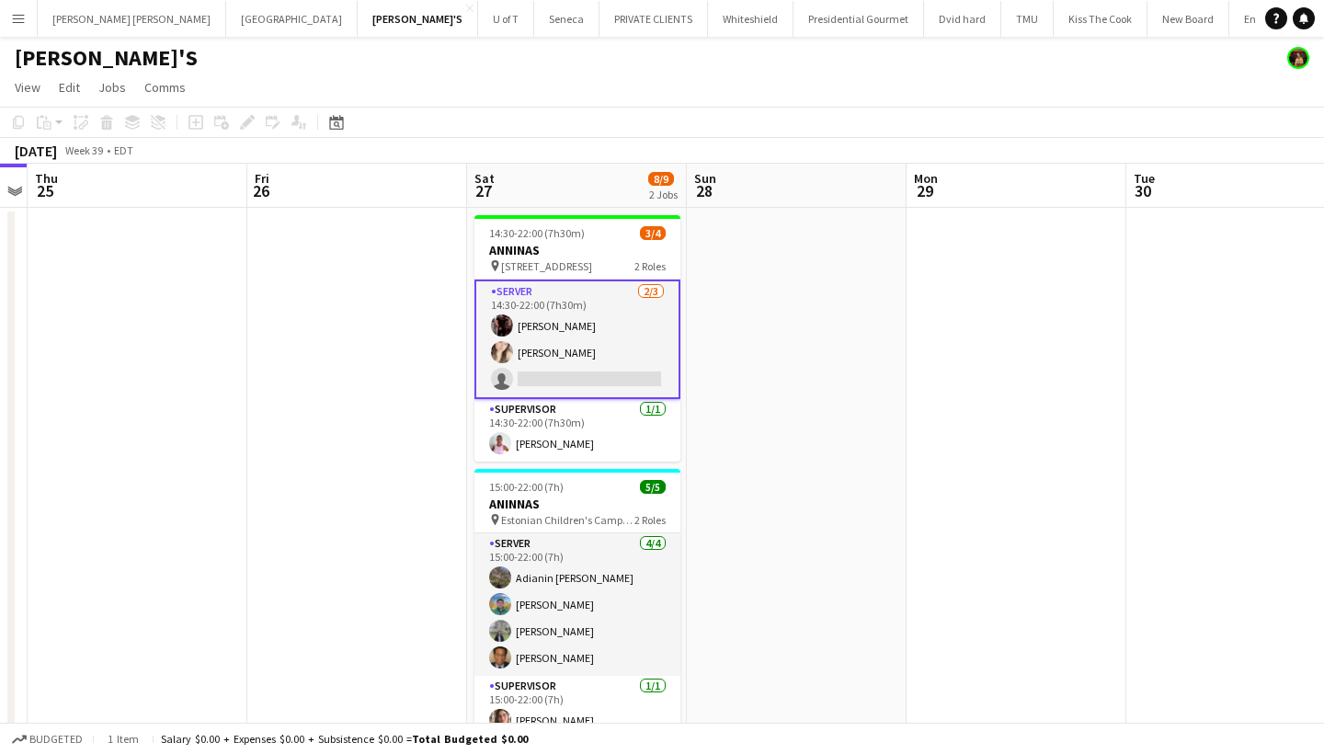
click at [11, 12] on app-icon "Menu" at bounding box center [18, 18] width 15 height 15
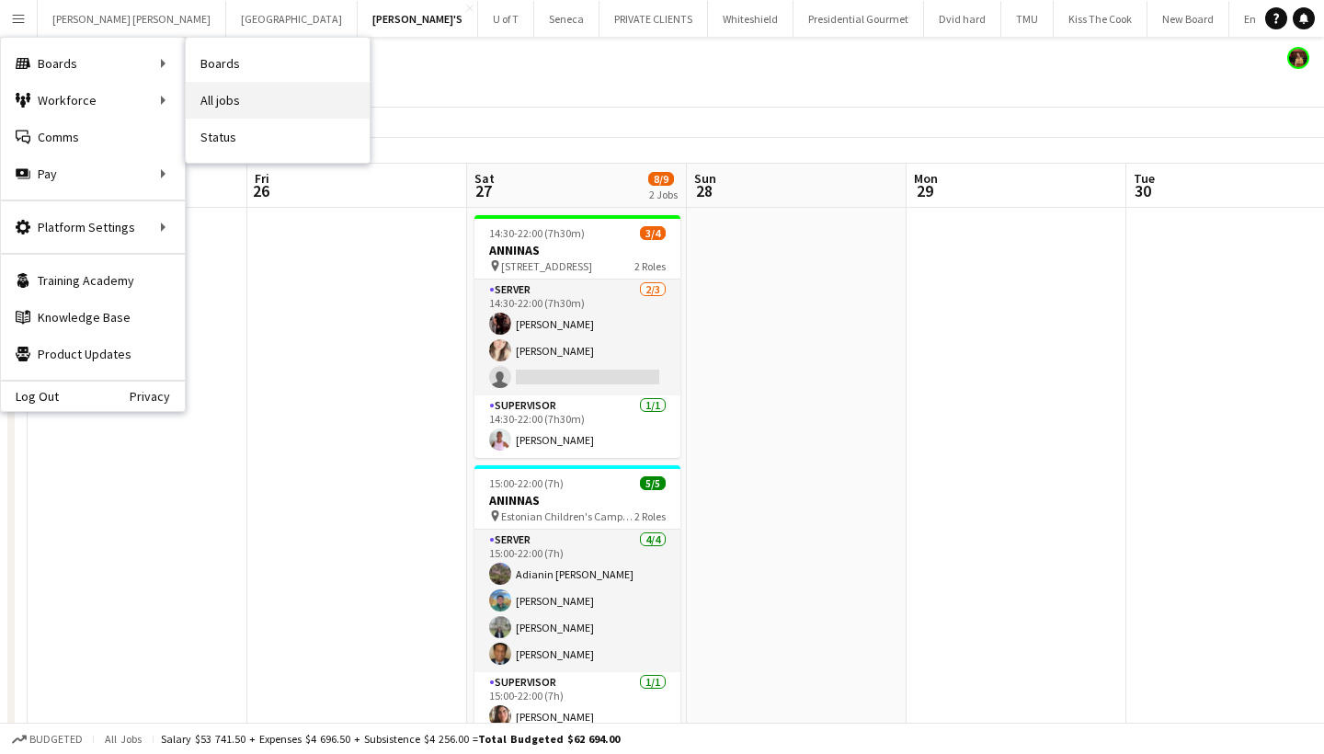
click at [283, 106] on link "All jobs" at bounding box center [278, 100] width 184 height 37
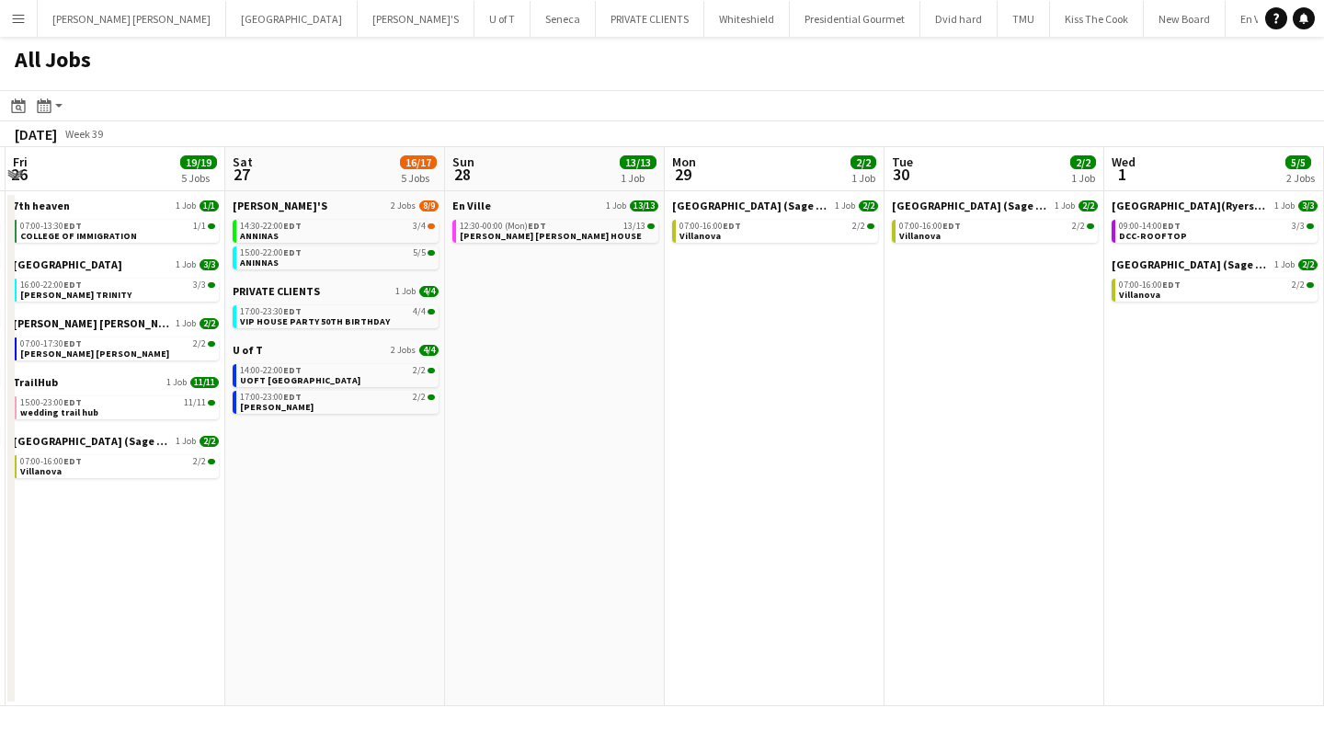
scroll to position [0, 652]
click at [325, 315] on div "17:00-23:30 EDT 4/4" at bounding box center [339, 311] width 195 height 9
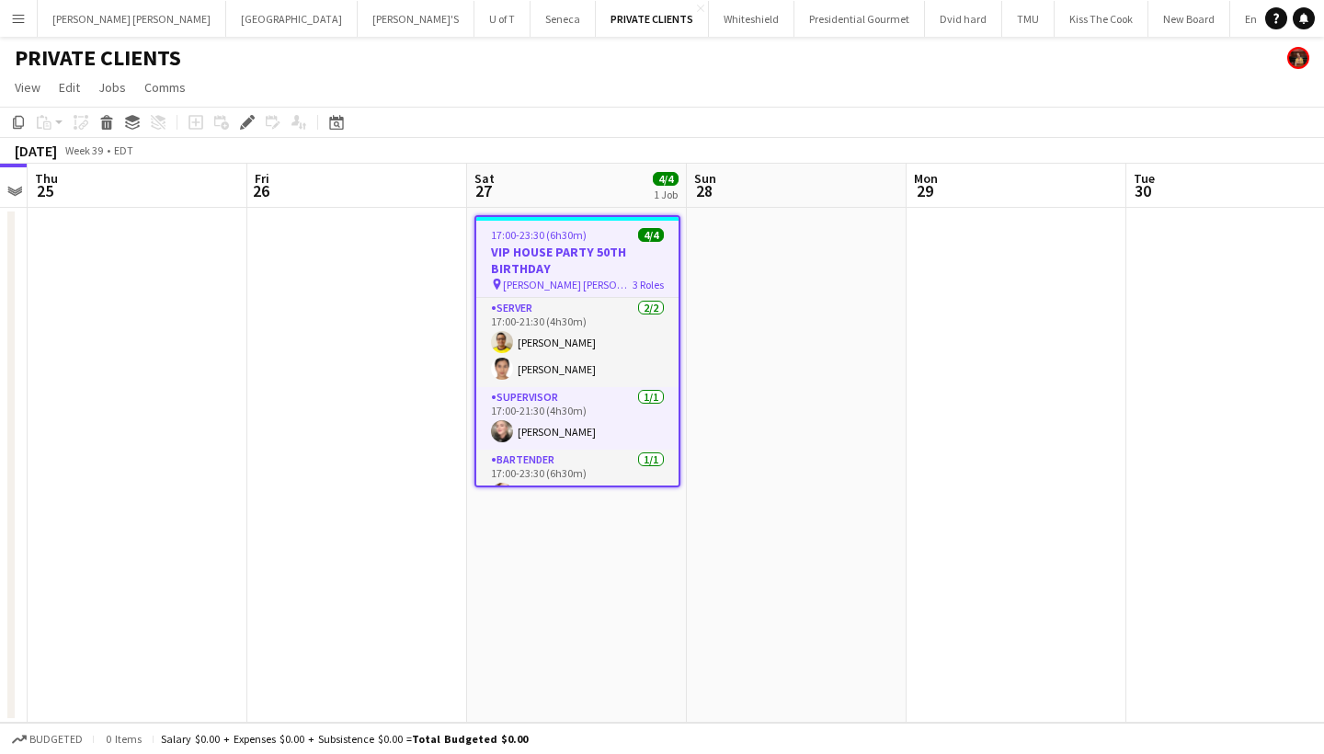
click at [17, 20] on app-icon "Menu" at bounding box center [18, 18] width 15 height 15
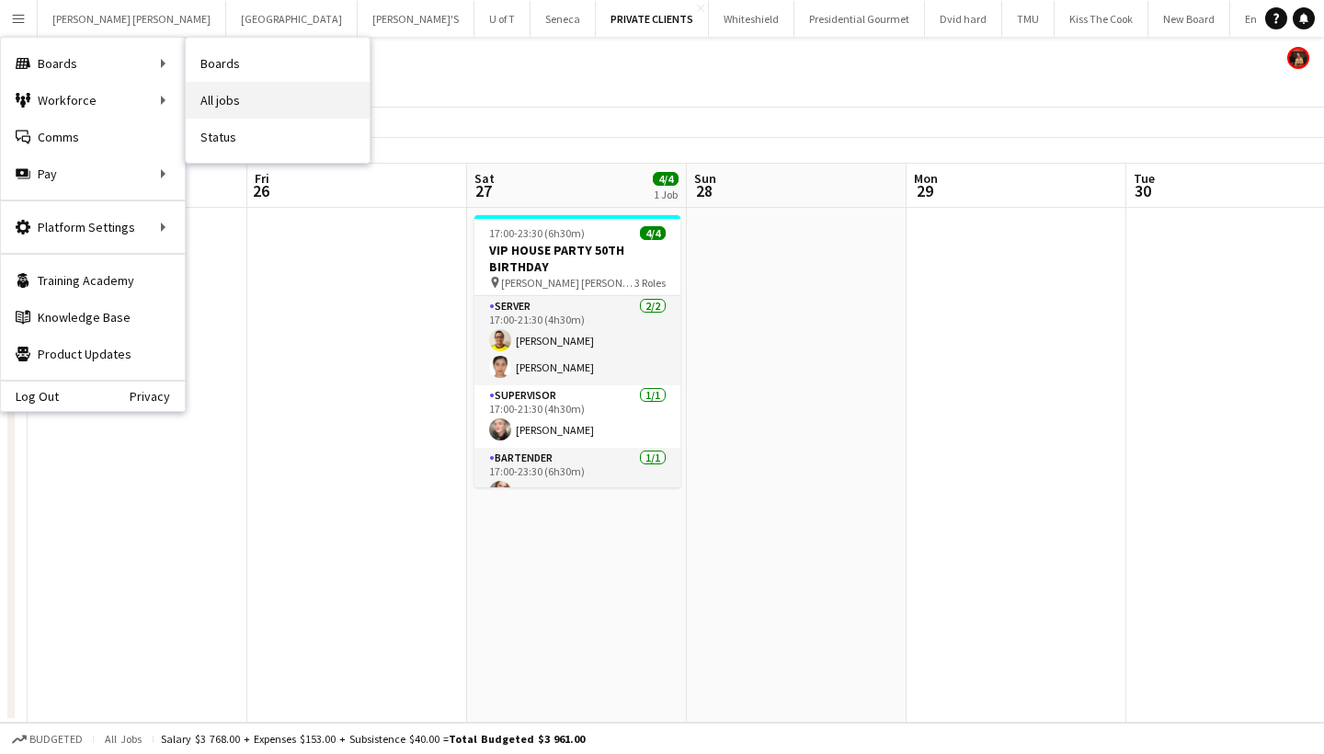
click at [254, 98] on link "All jobs" at bounding box center [278, 100] width 184 height 37
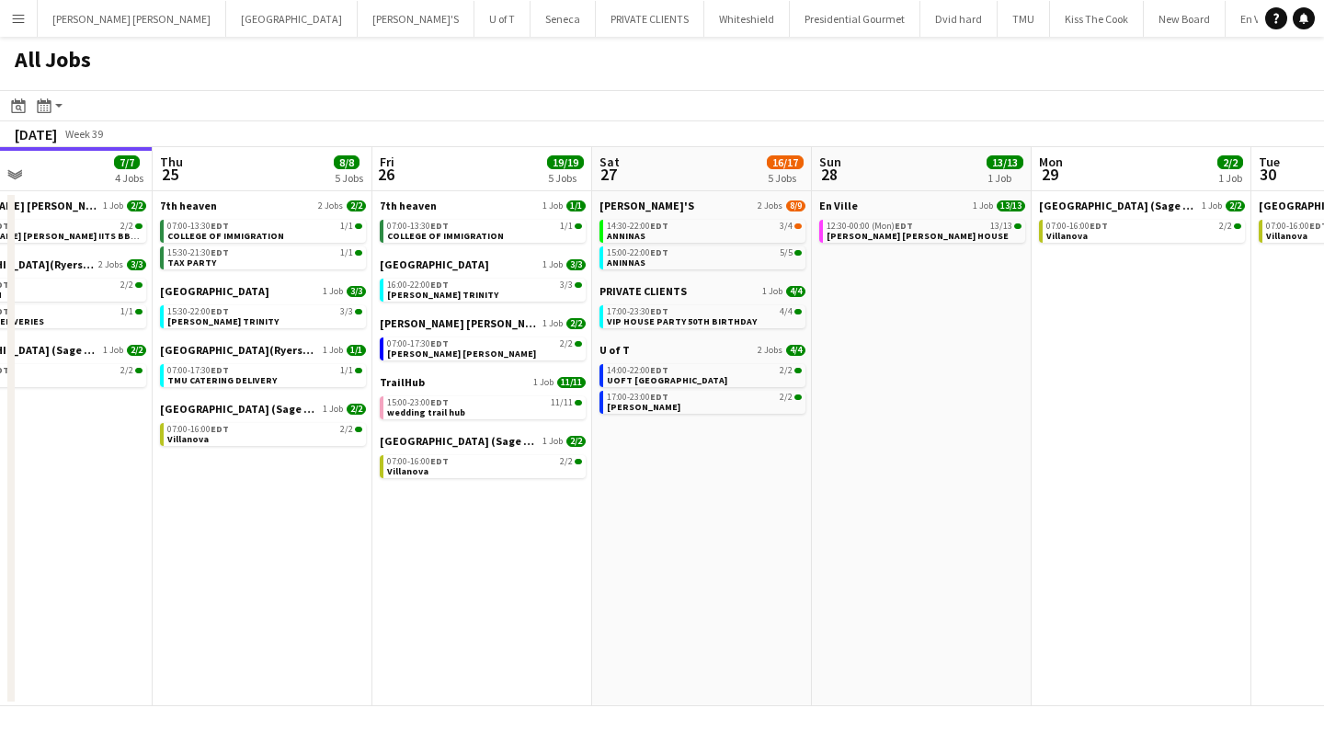
scroll to position [0, 727]
click at [739, 231] on link "14:30-22:00 EDT 3/4 ANNINAS" at bounding box center [703, 230] width 195 height 21
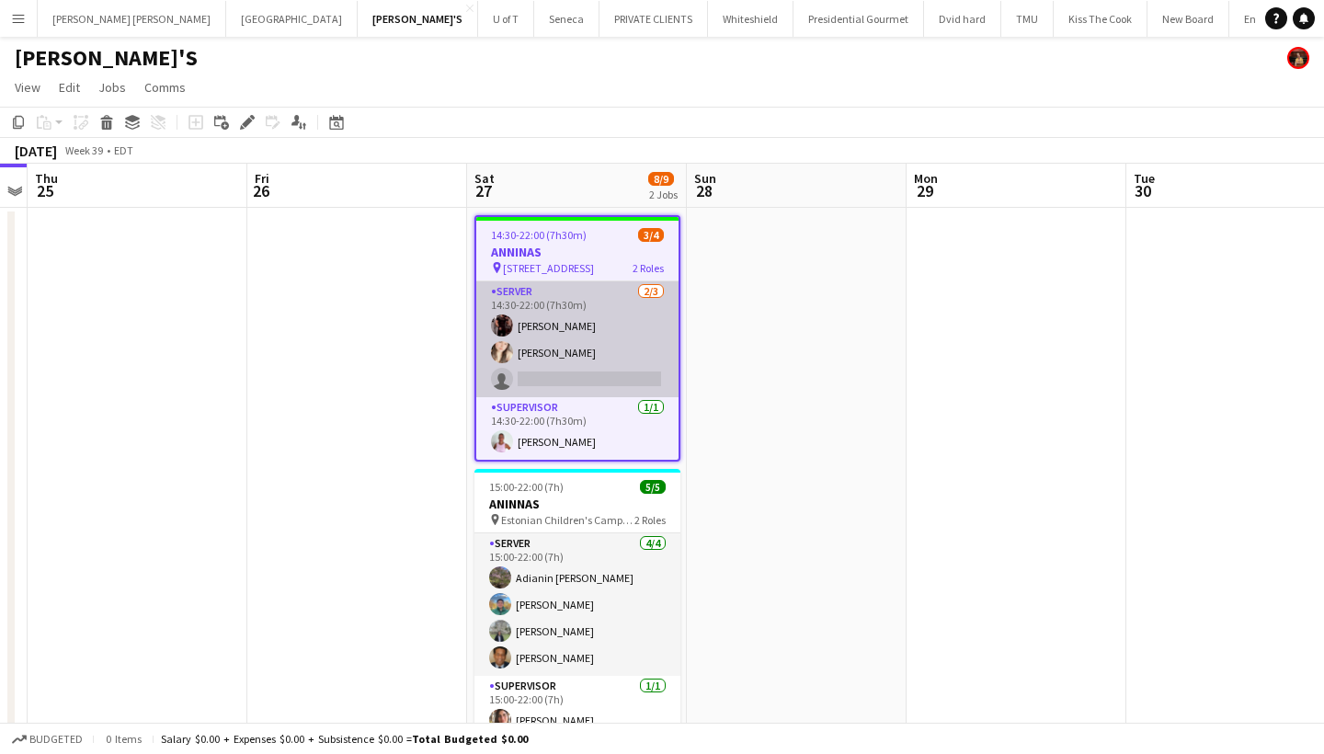
click at [623, 382] on app-card-role "SERVER 2/3 14:30-22:00 (7h30m) Joseph Ernesto Dayanis Garcia Aguiar single-neut…" at bounding box center [577, 339] width 202 height 116
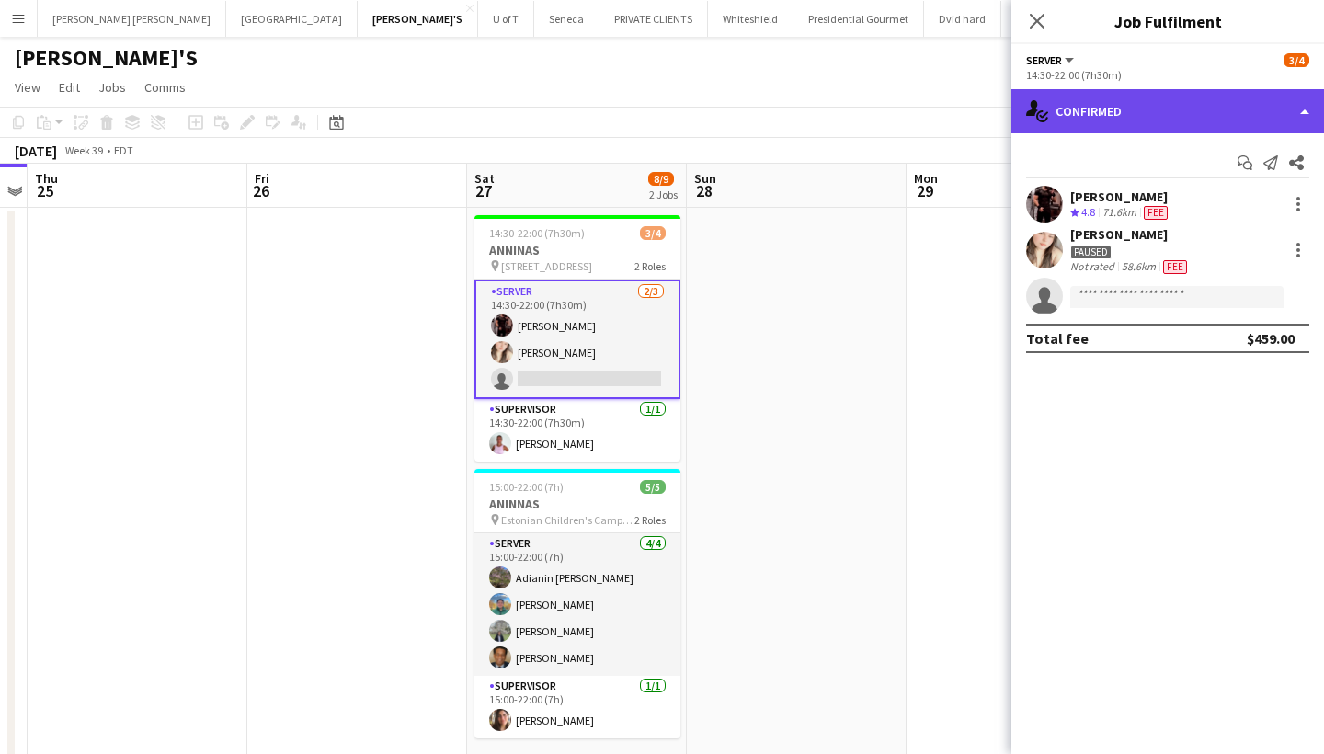
click at [1178, 110] on div "single-neutral-actions-check-2 Confirmed" at bounding box center [1168, 111] width 313 height 44
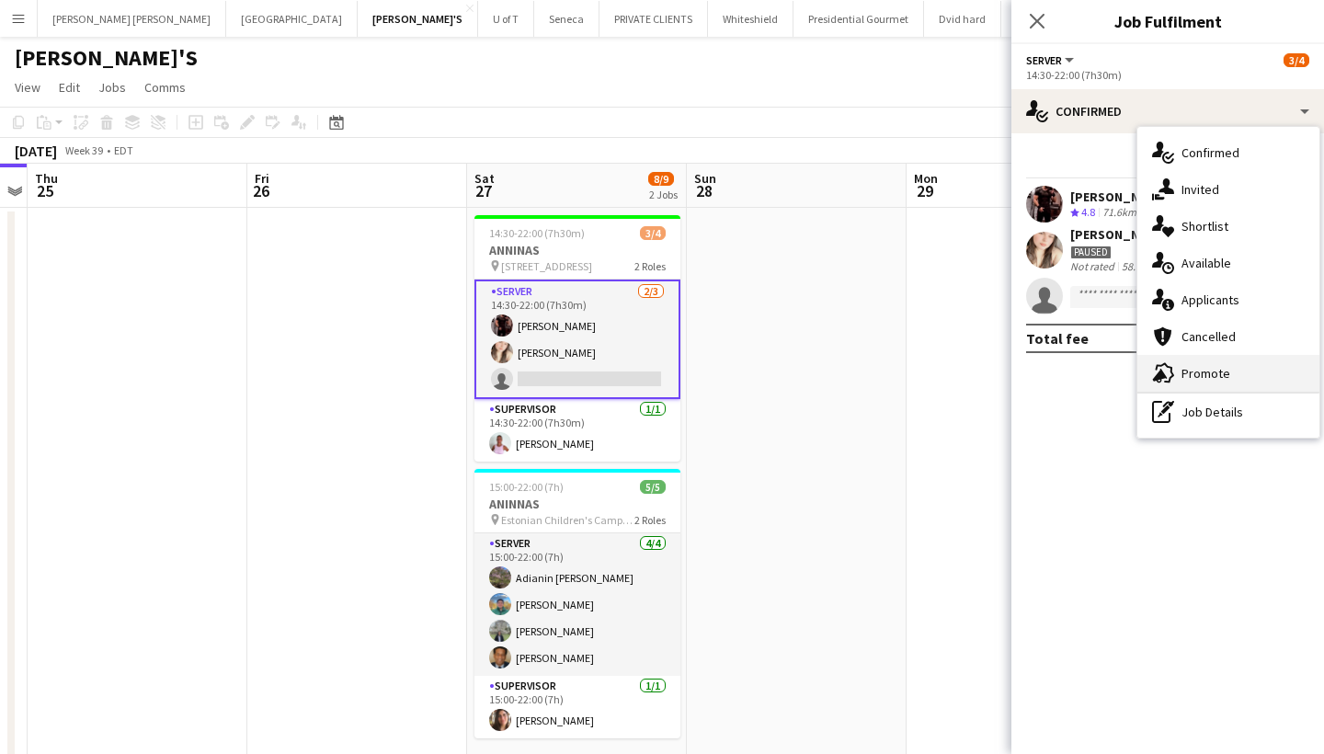
click at [1214, 383] on div "advertising-megaphone Promote" at bounding box center [1229, 373] width 182 height 37
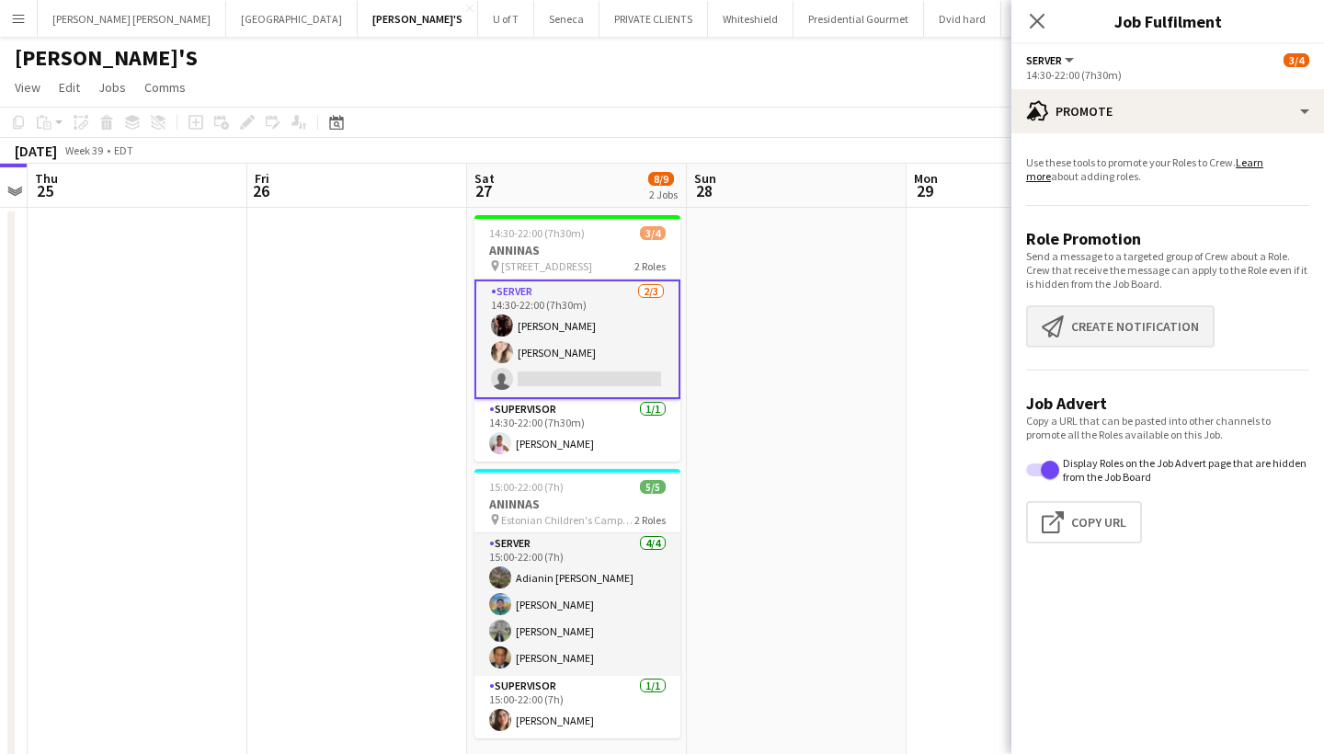
click at [1156, 328] on button "Create notification Create notification" at bounding box center [1120, 326] width 189 height 42
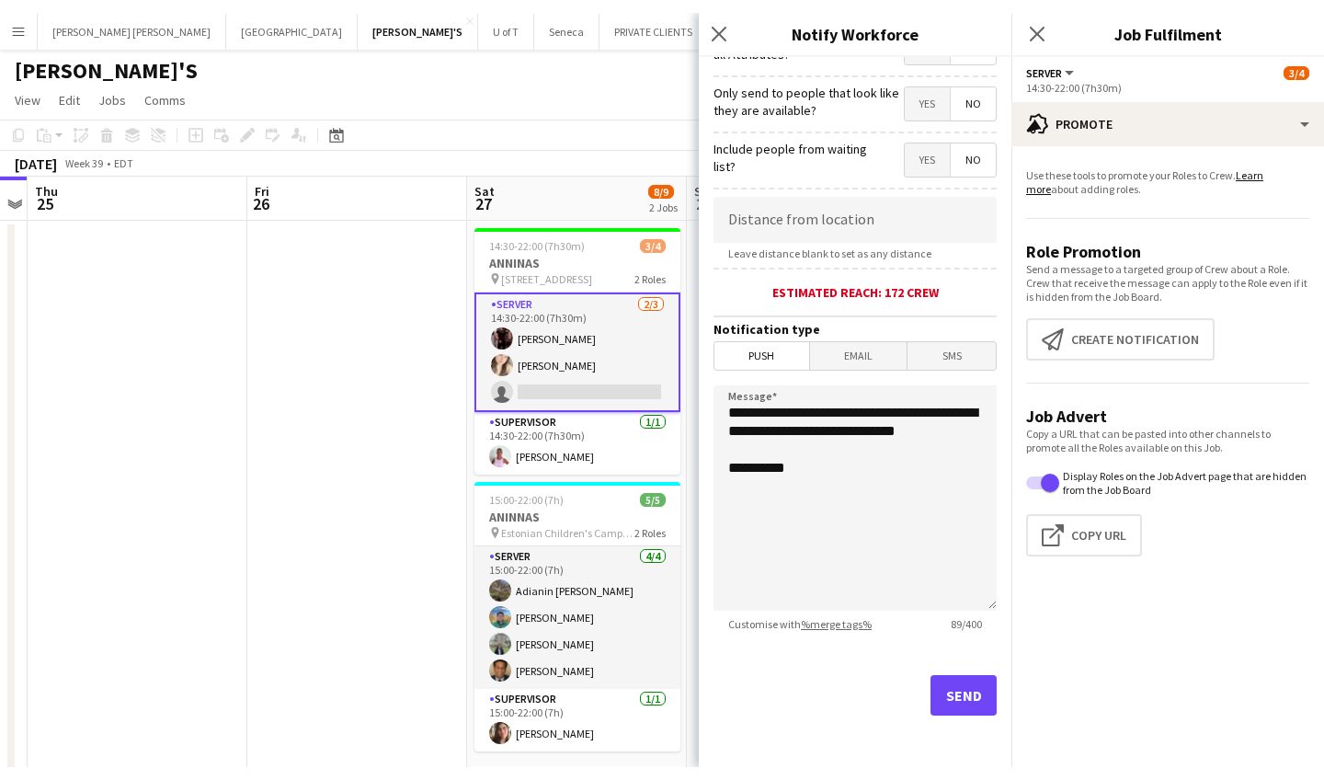
scroll to position [258, 0]
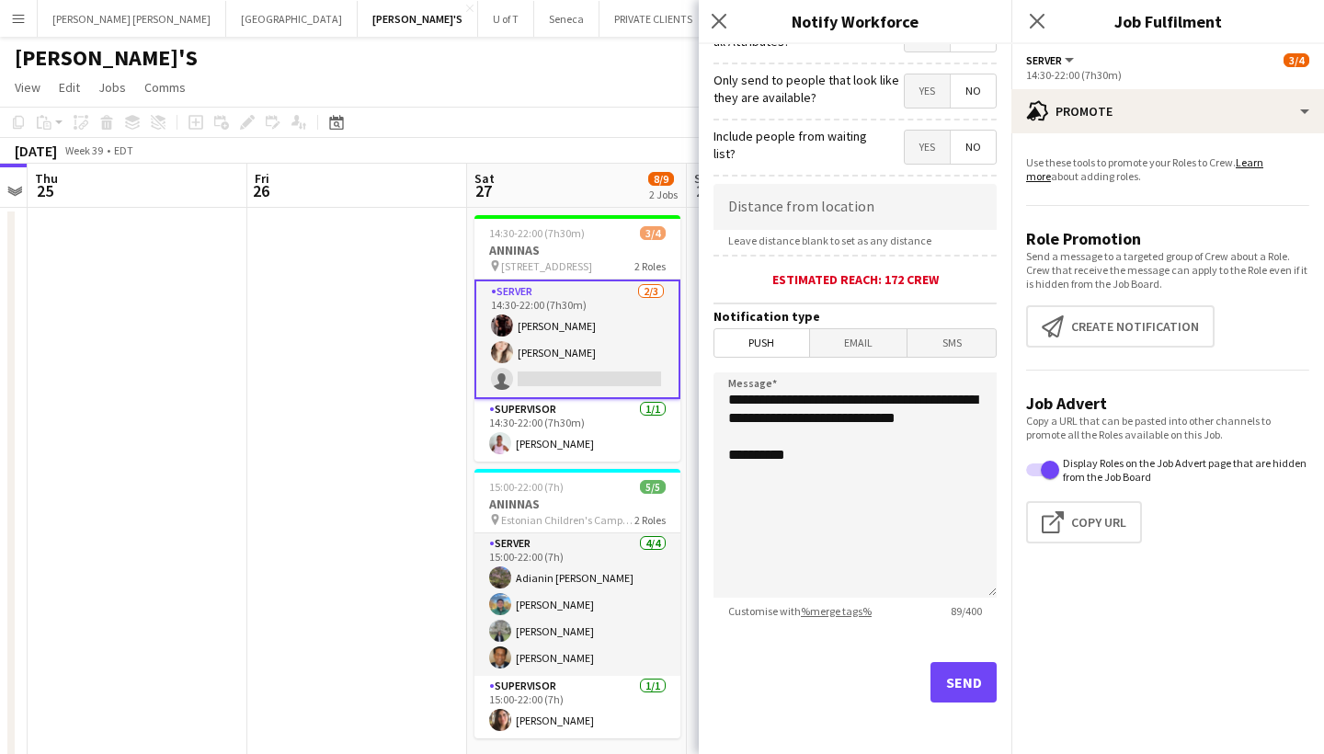
click at [956, 674] on button "Send" at bounding box center [964, 682] width 66 height 40
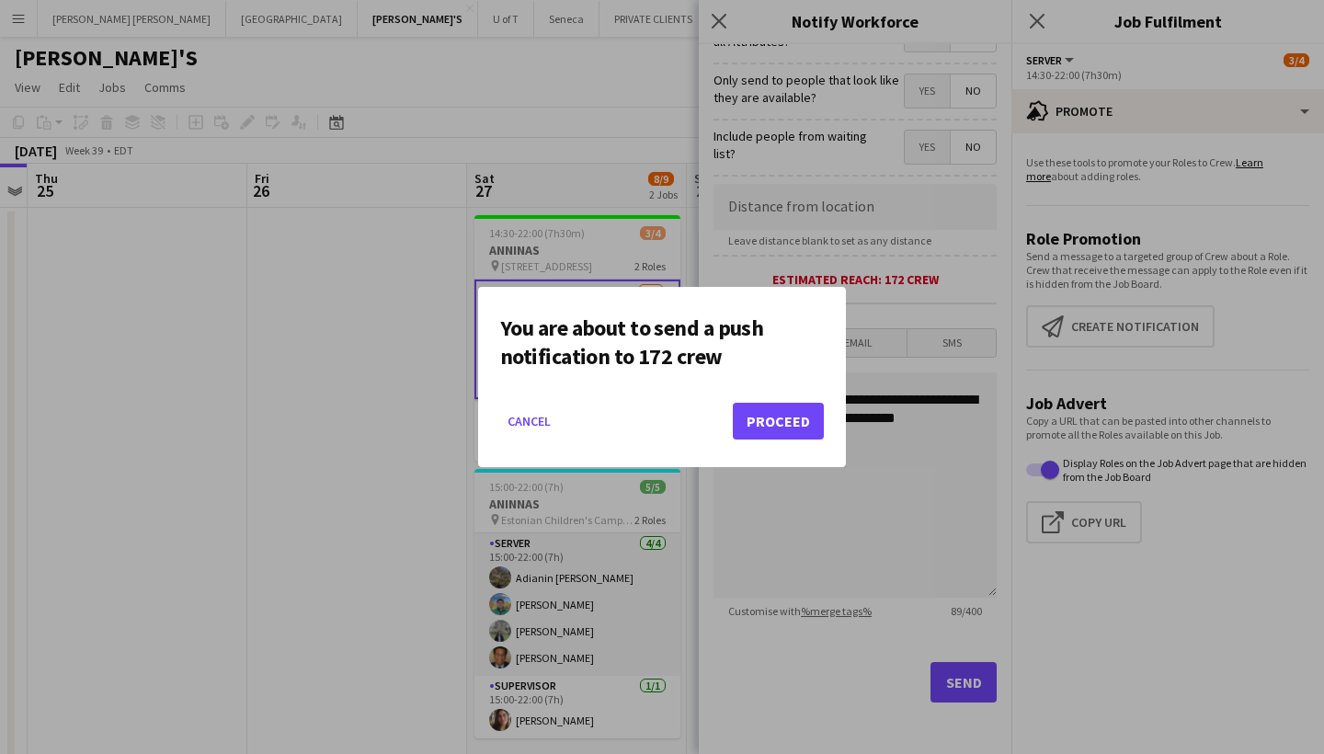
click at [787, 414] on button "Proceed" at bounding box center [778, 421] width 91 height 37
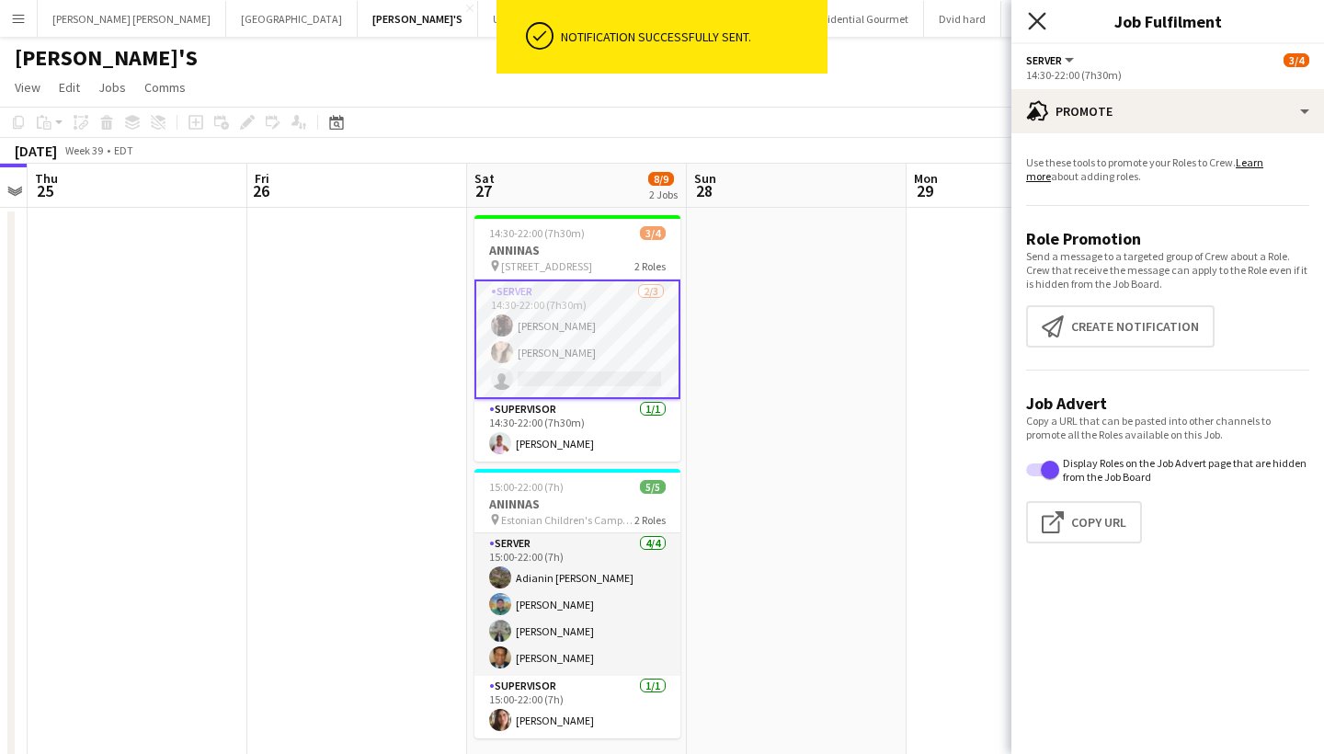
click at [1034, 14] on icon "Close pop-in" at bounding box center [1036, 20] width 17 height 17
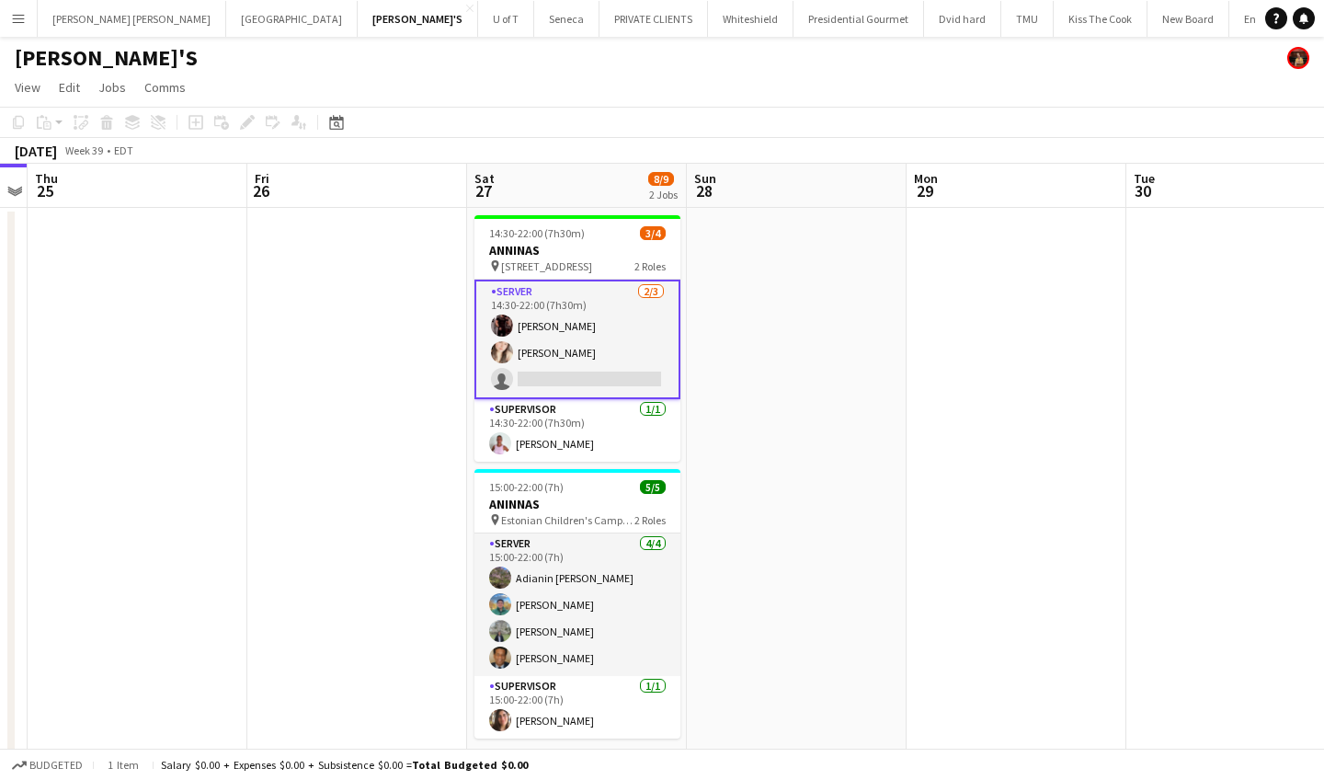
click at [24, 19] on app-icon "Menu" at bounding box center [18, 18] width 15 height 15
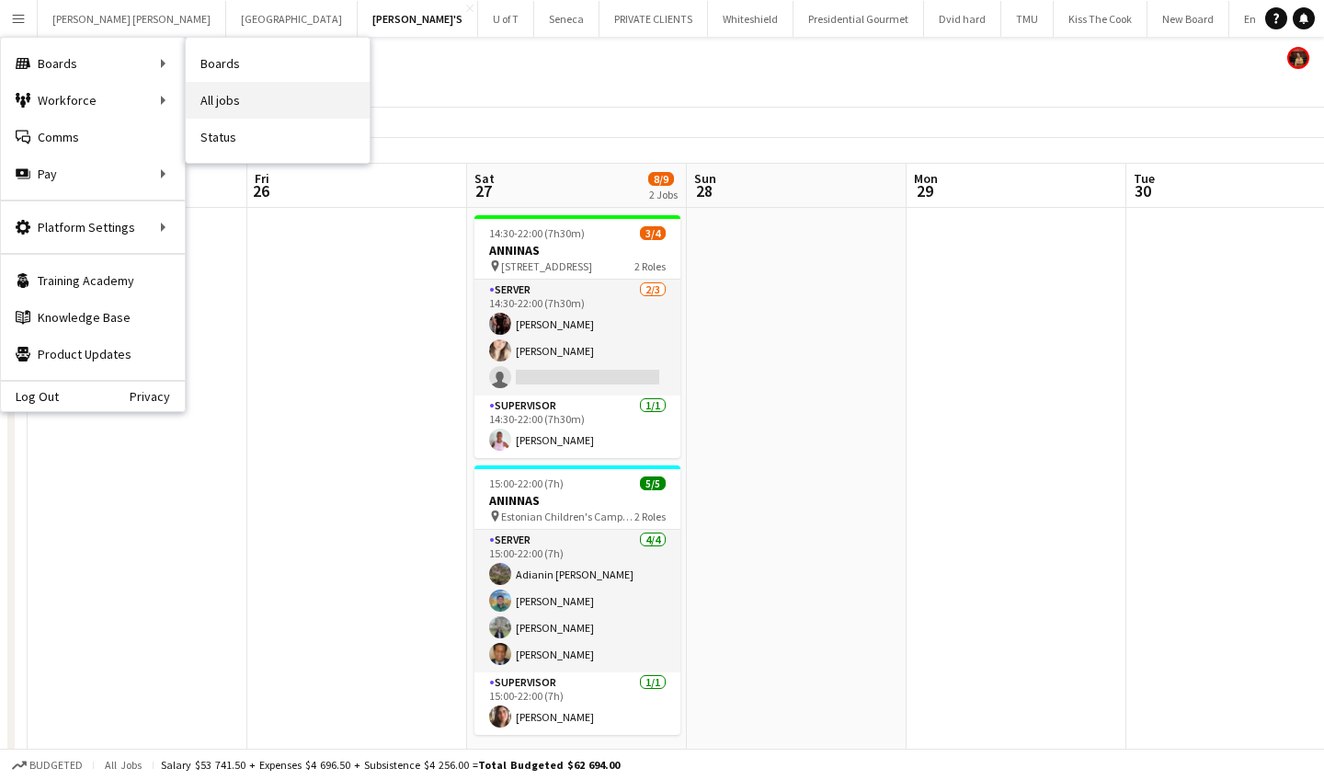
click at [254, 109] on link "All jobs" at bounding box center [278, 100] width 184 height 37
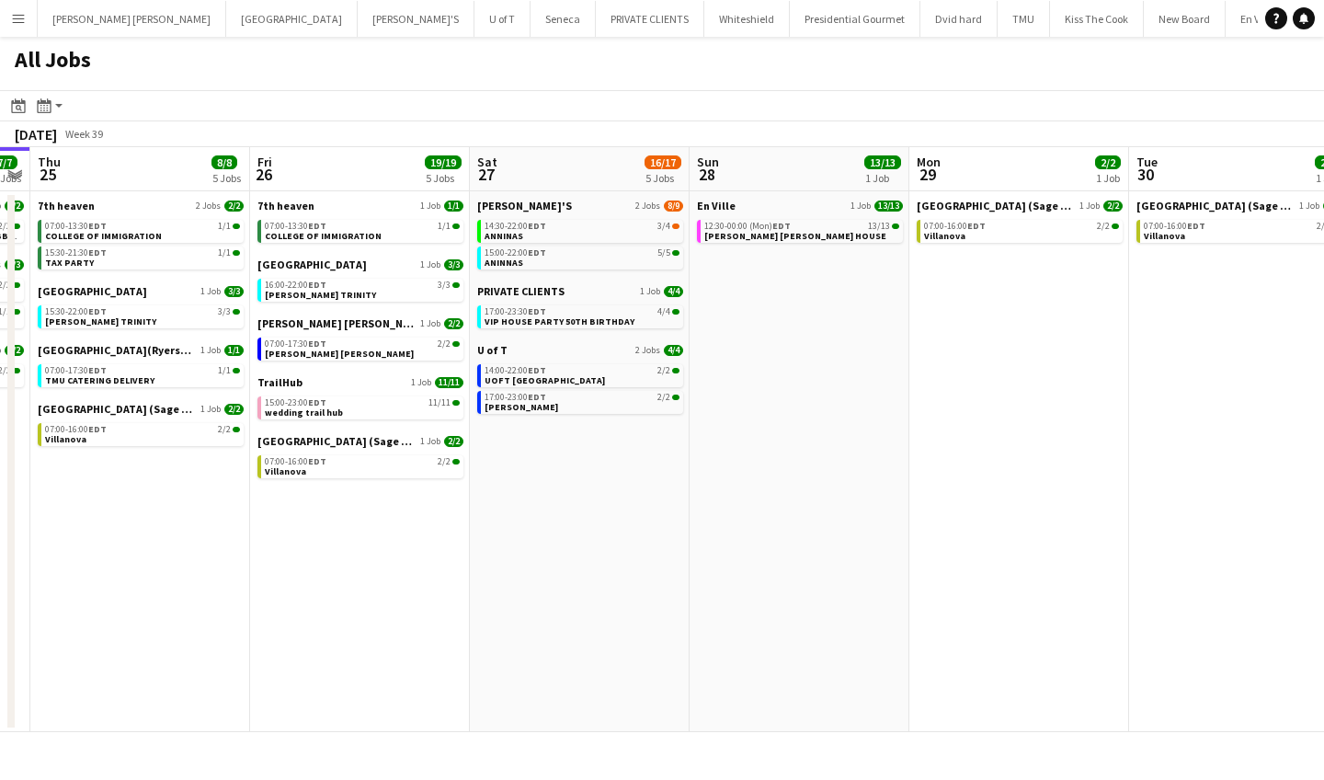
scroll to position [0, 866]
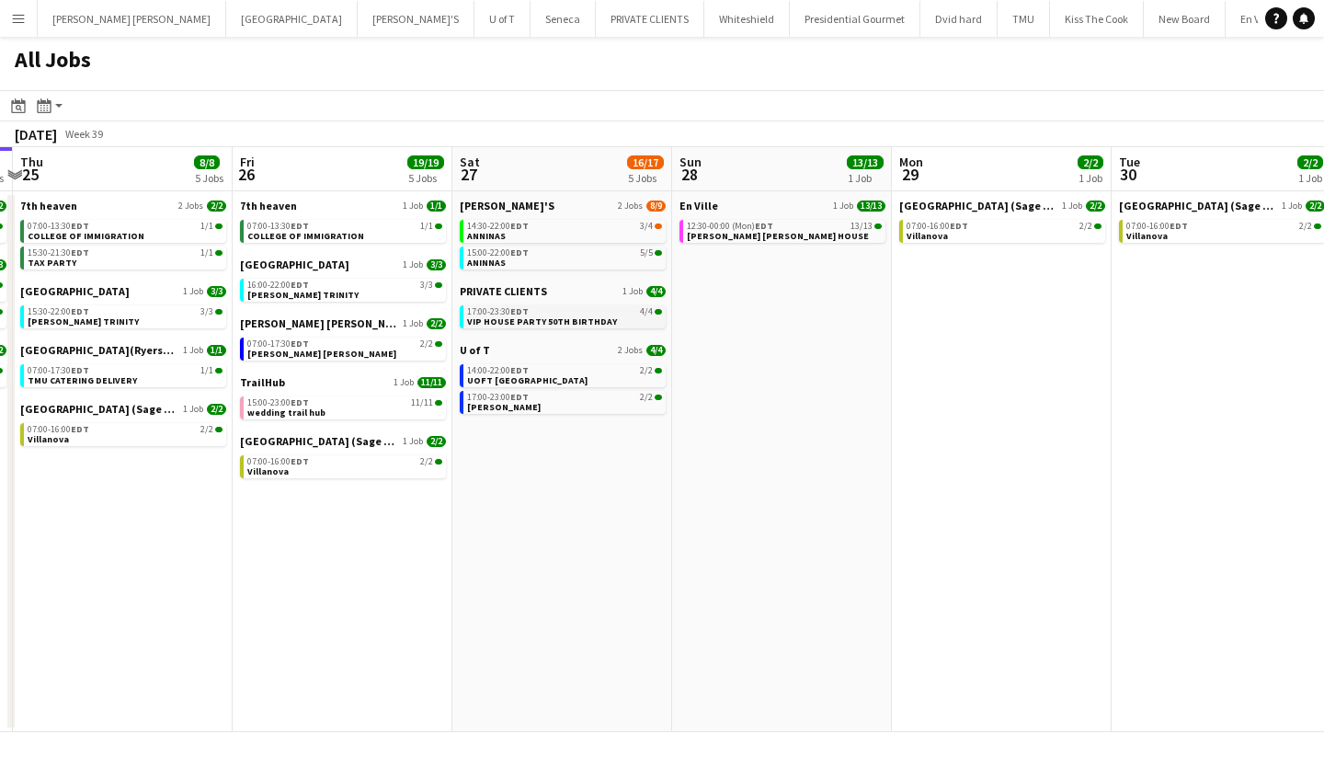
click at [554, 321] on span "VIP HOUSE PARTY 50TH BIRTHDAY" at bounding box center [542, 321] width 150 height 12
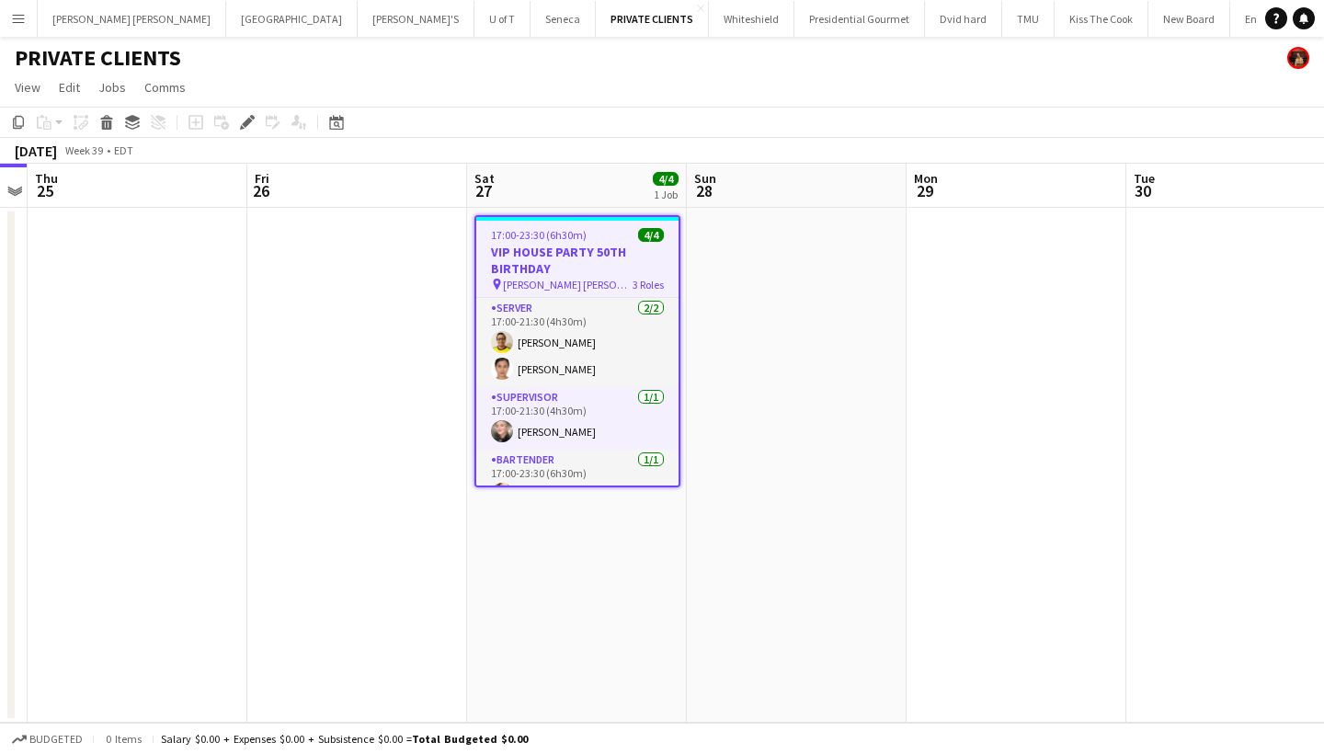
click at [19, 24] on app-icon "Menu" at bounding box center [18, 18] width 15 height 15
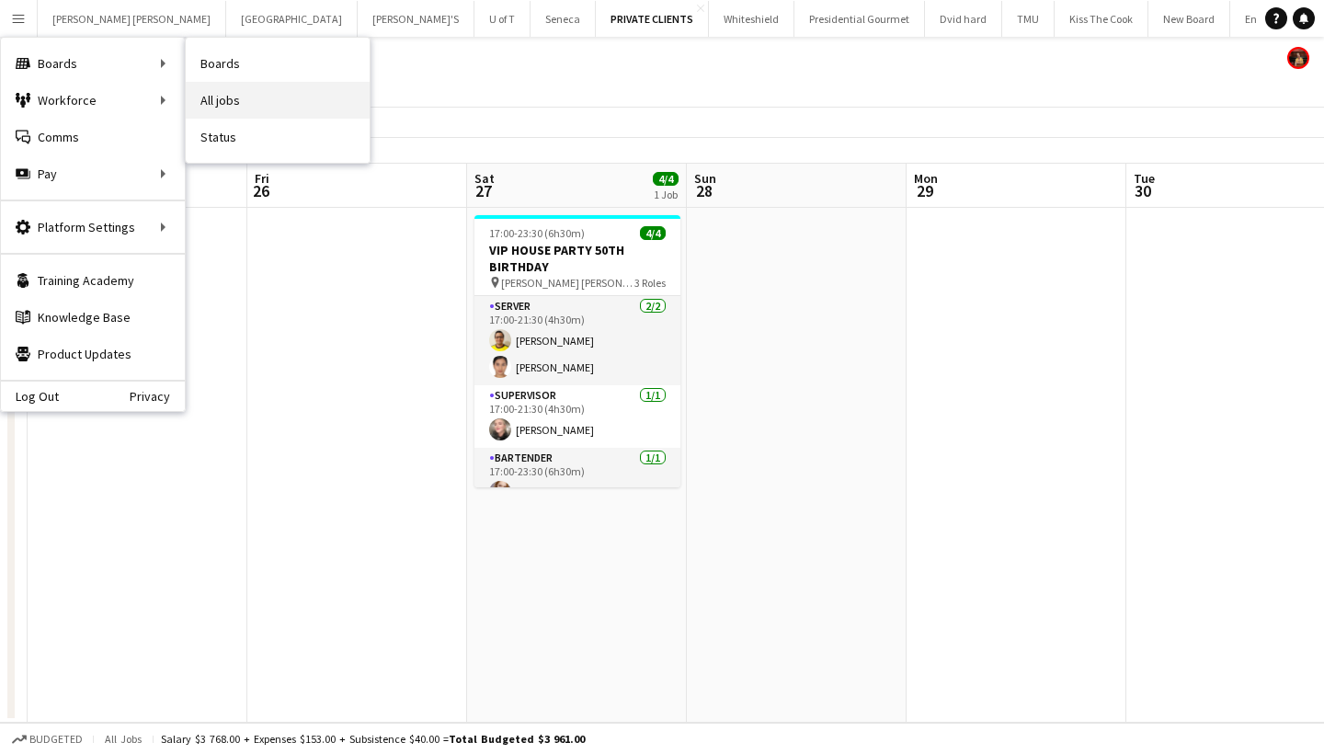
click at [235, 90] on link "All jobs" at bounding box center [278, 100] width 184 height 37
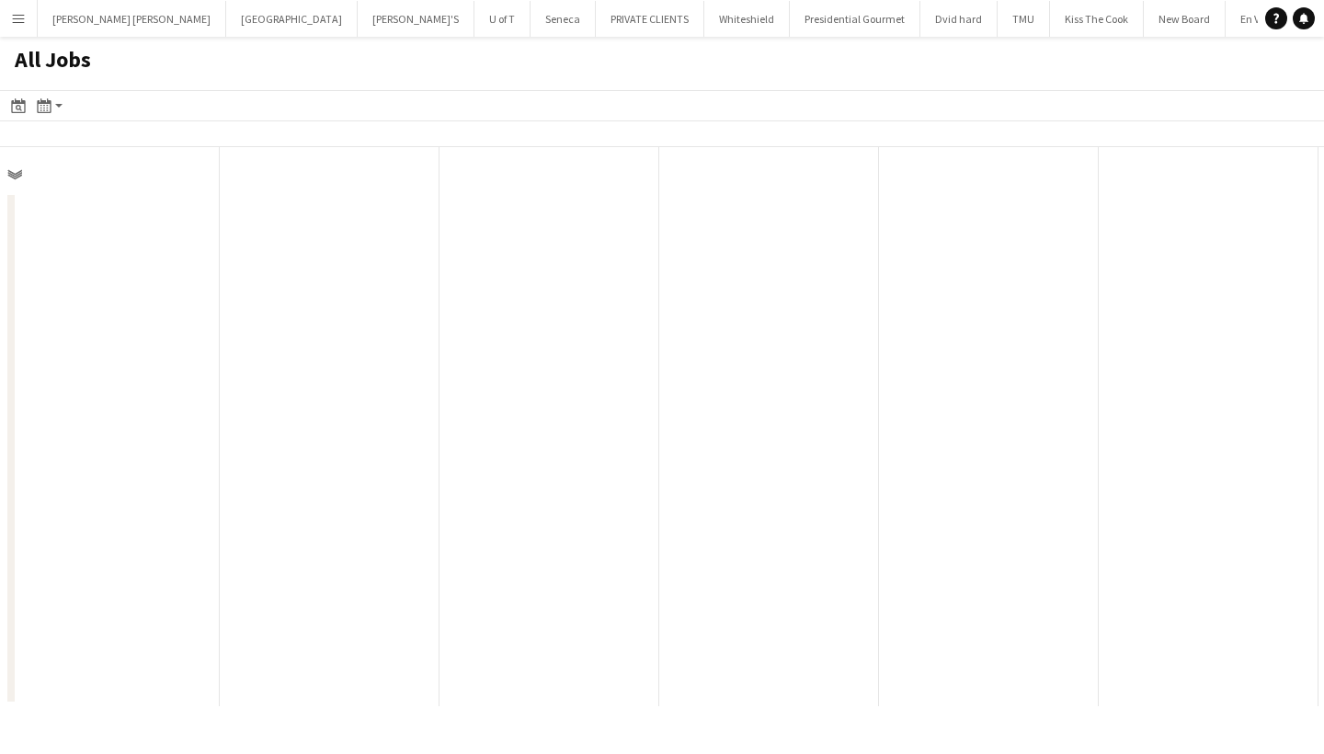
scroll to position [0, 440]
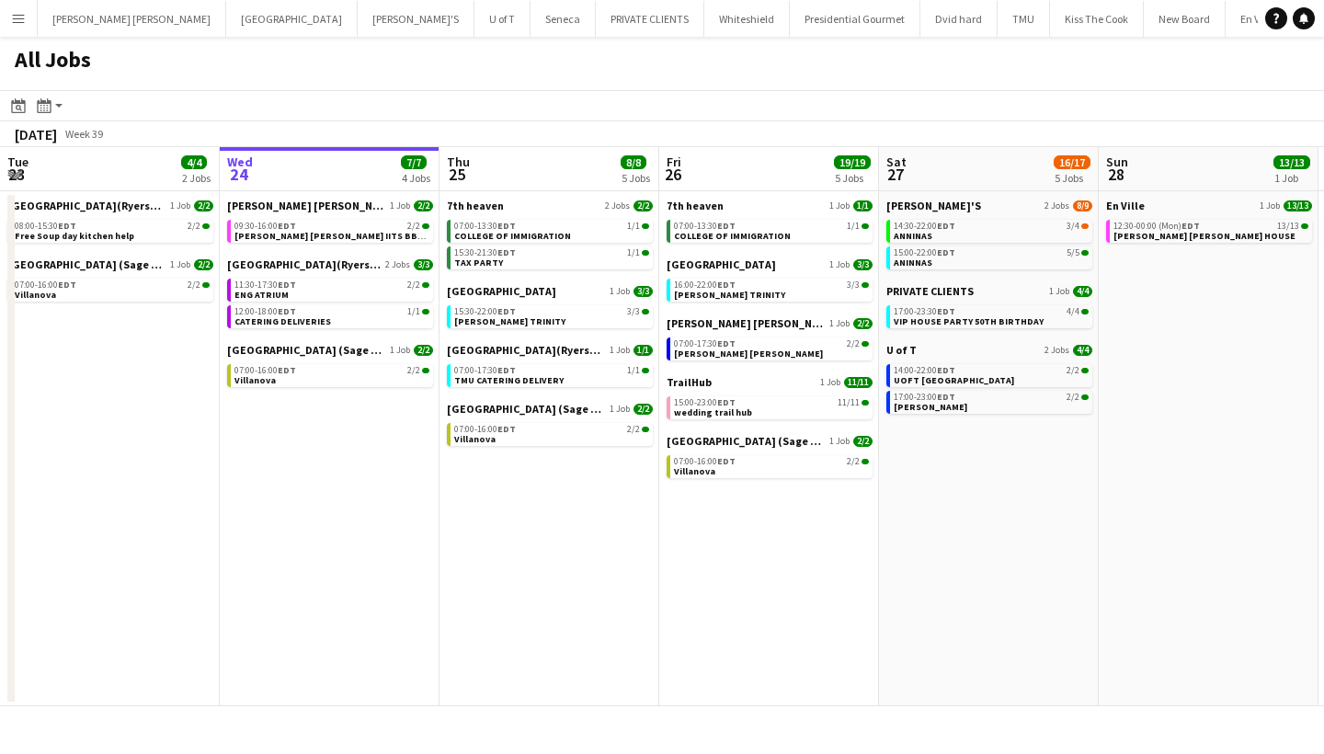
click at [933, 595] on app-date-cell "ANNINA'S 2 Jobs [DATE] 14:30-22:00 EDT 3/4 ANNINAS 15:00-22:00 EDT 5/5 ANINNAS …" at bounding box center [989, 448] width 220 height 515
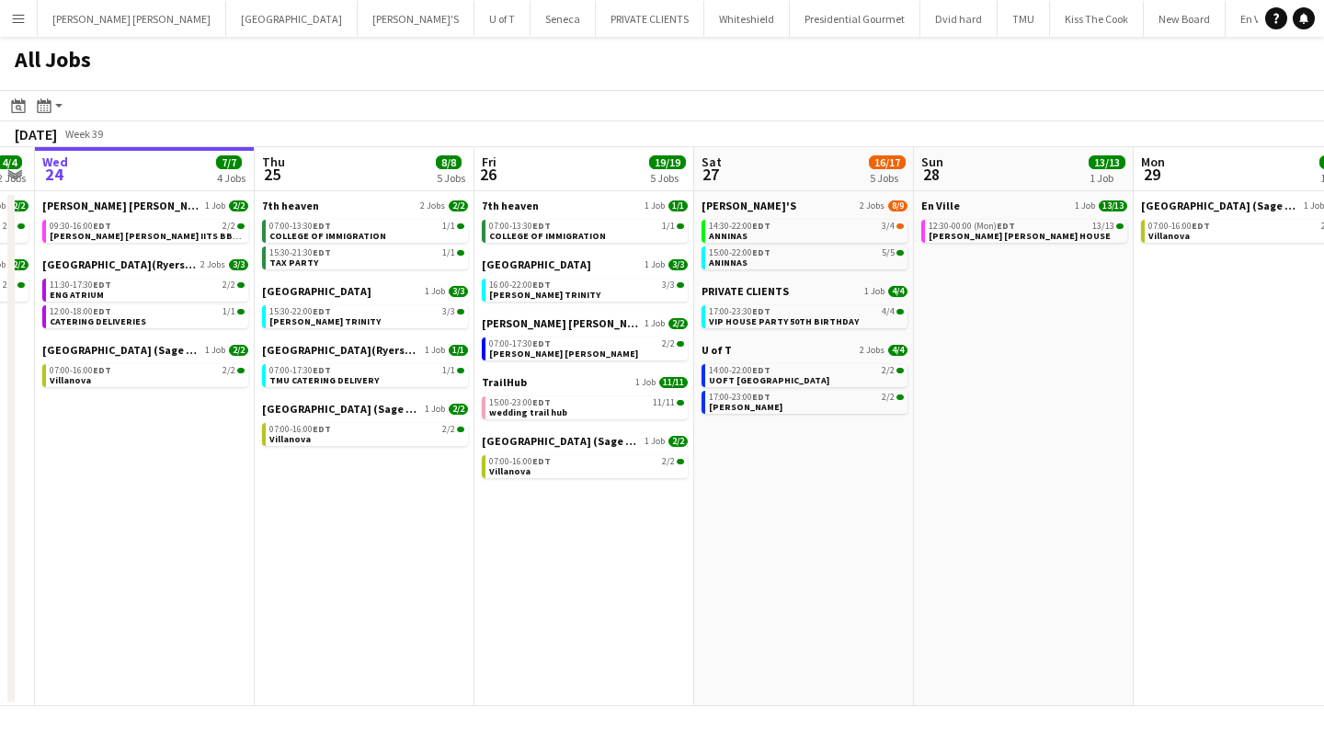
scroll to position [0, 630]
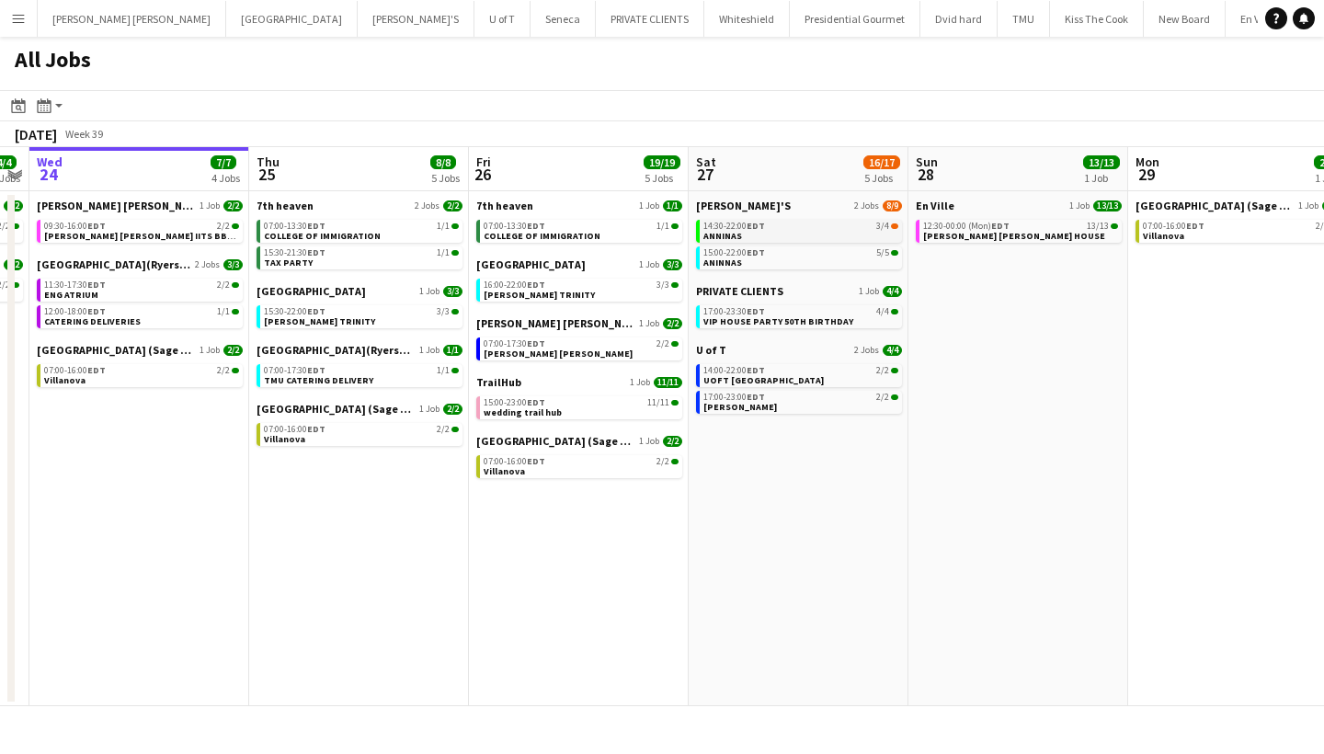
click at [836, 232] on link "14:30-22:00 EDT 3/4 ANNINAS" at bounding box center [801, 230] width 195 height 21
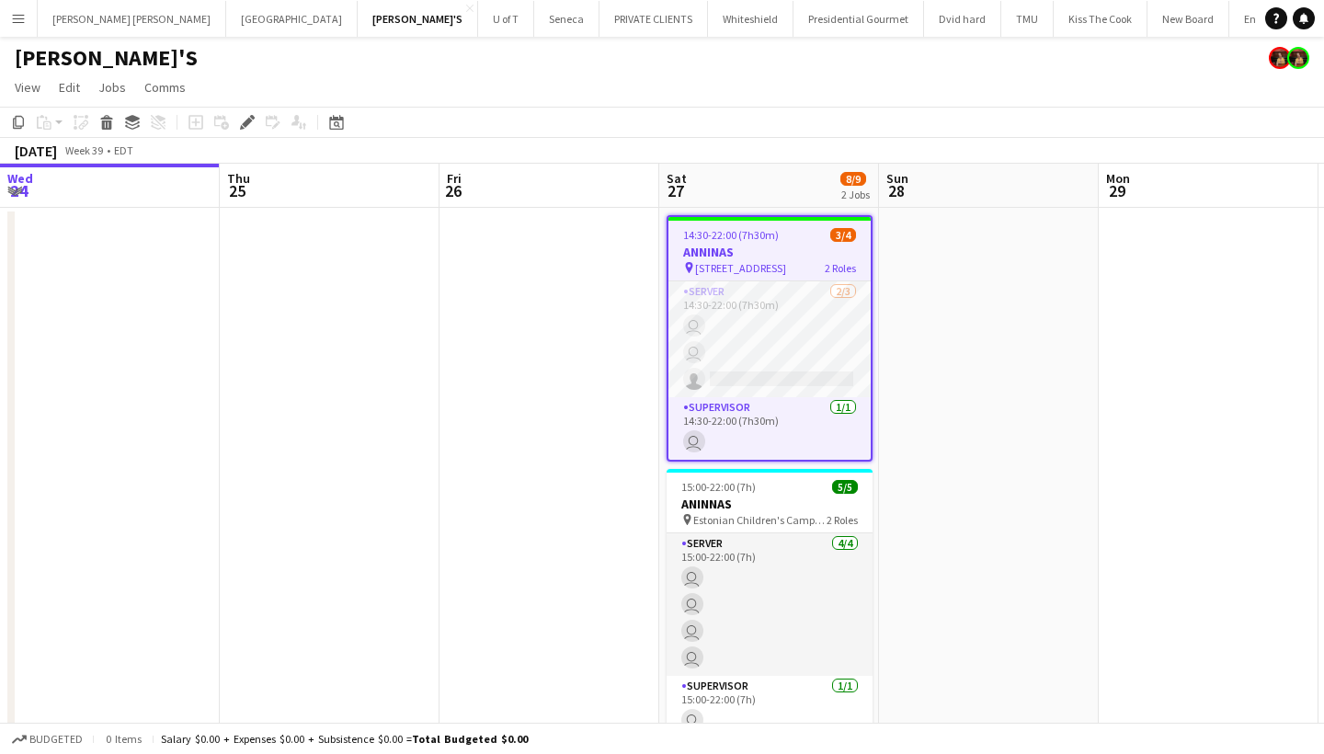
scroll to position [0, 632]
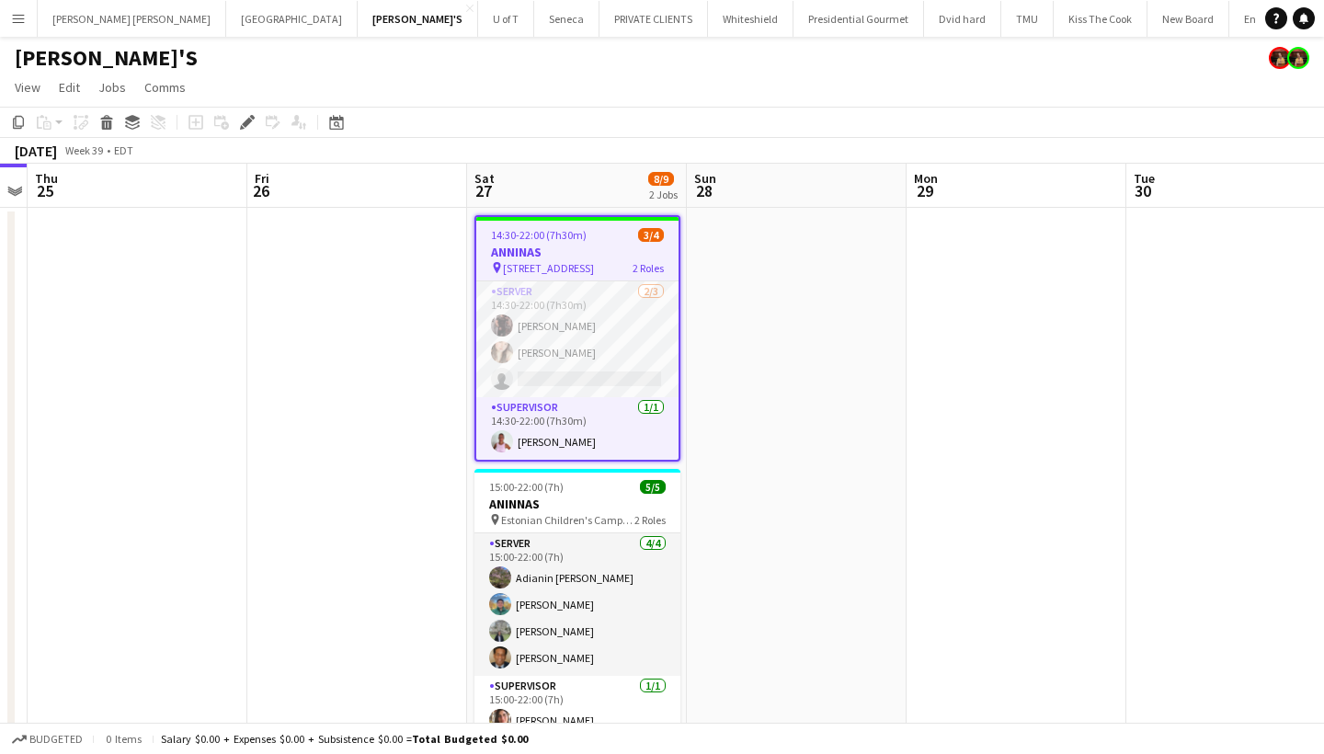
click at [606, 237] on div "14:30-22:00 (7h30m) 3/4" at bounding box center [577, 235] width 202 height 14
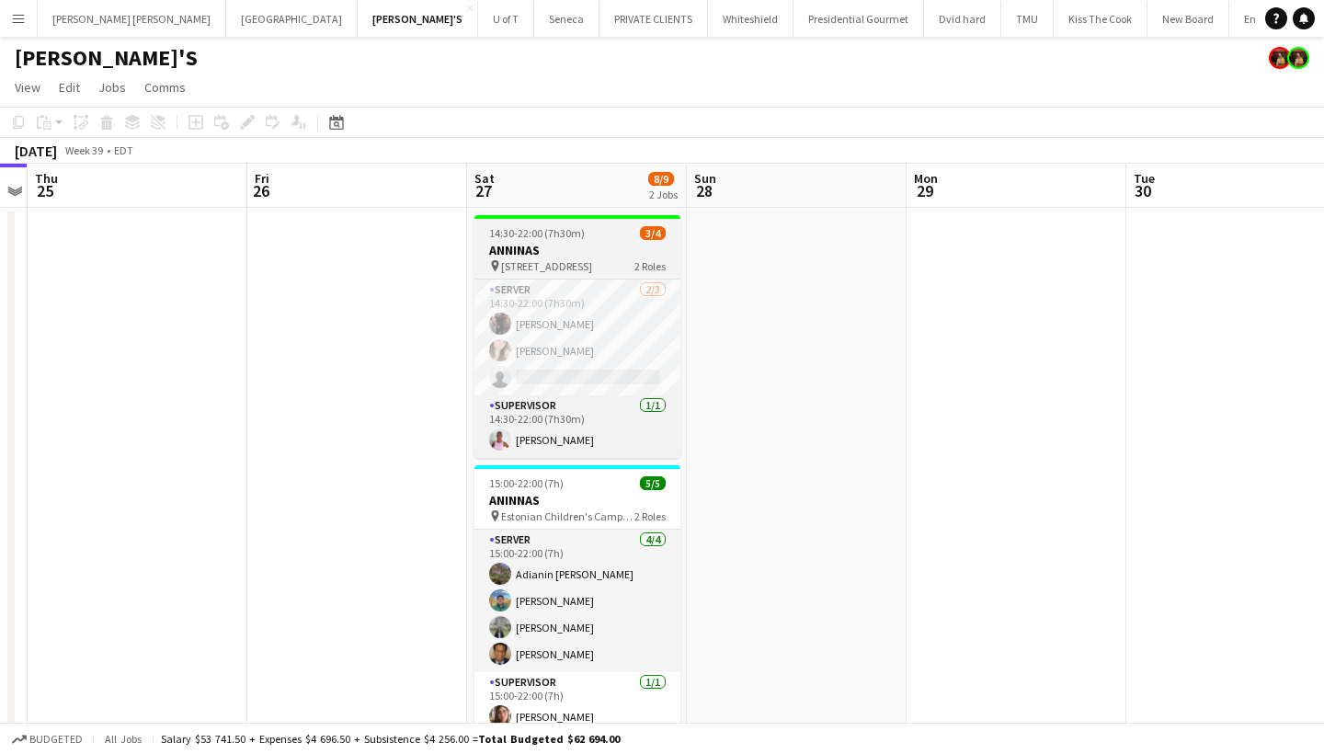
click at [606, 237] on div "14:30-22:00 (7h30m) 3/4" at bounding box center [578, 233] width 206 height 14
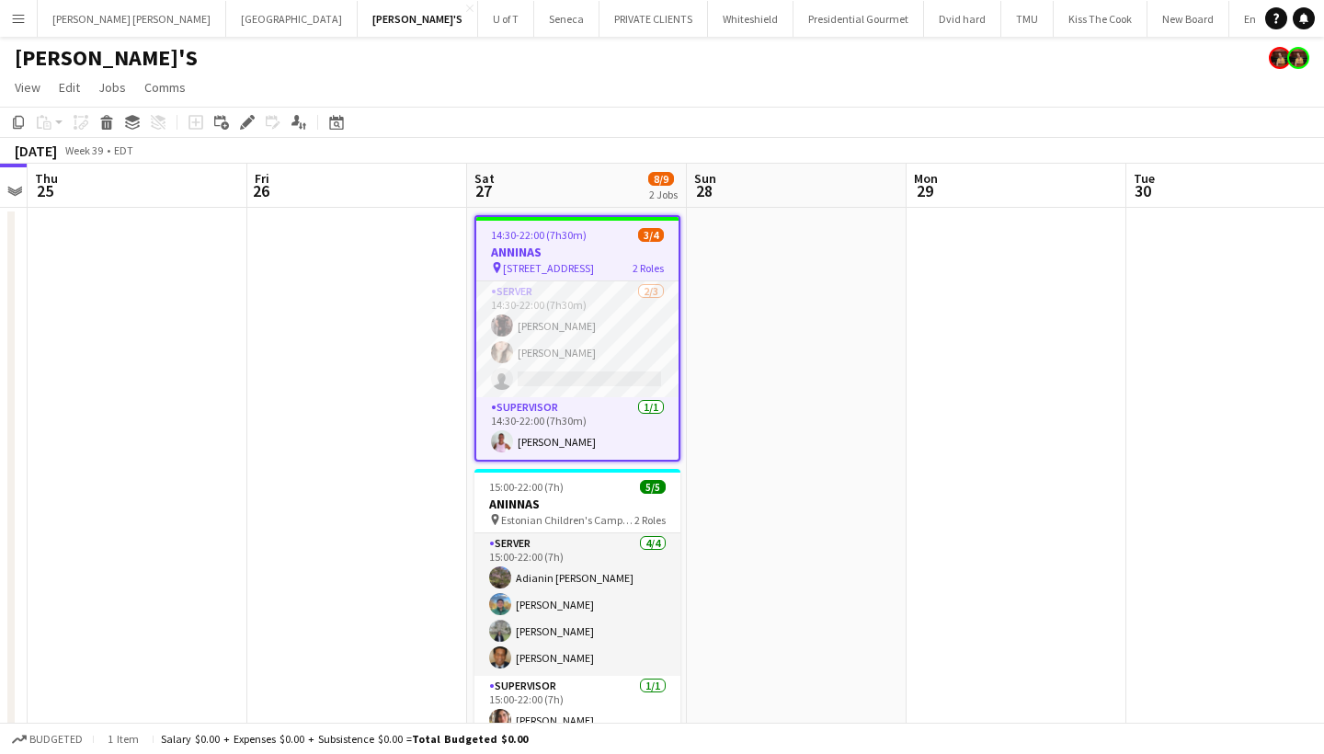
click at [606, 237] on div "14:30-22:00 (7h30m) 3/4" at bounding box center [577, 235] width 202 height 14
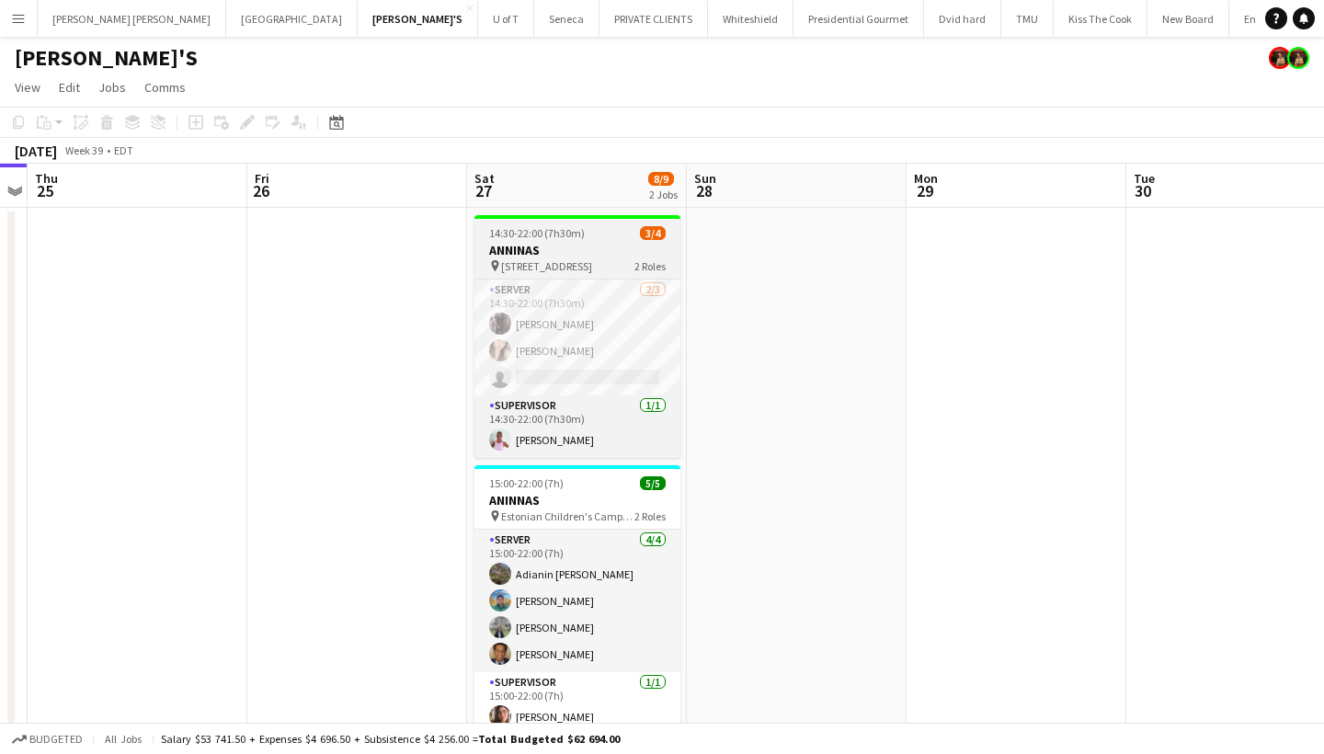
click at [606, 237] on div "14:30-22:00 (7h30m) 3/4" at bounding box center [578, 233] width 206 height 14
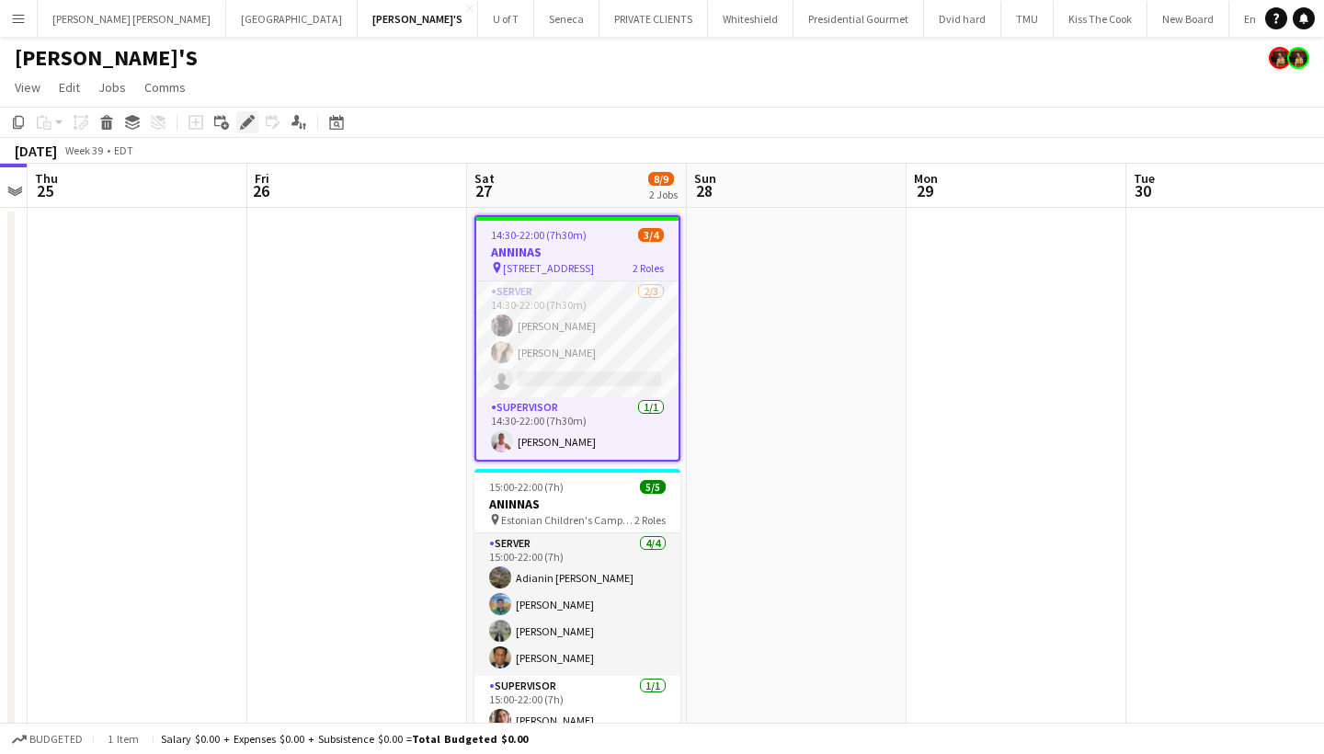
click at [250, 118] on icon "Edit" at bounding box center [247, 122] width 15 height 15
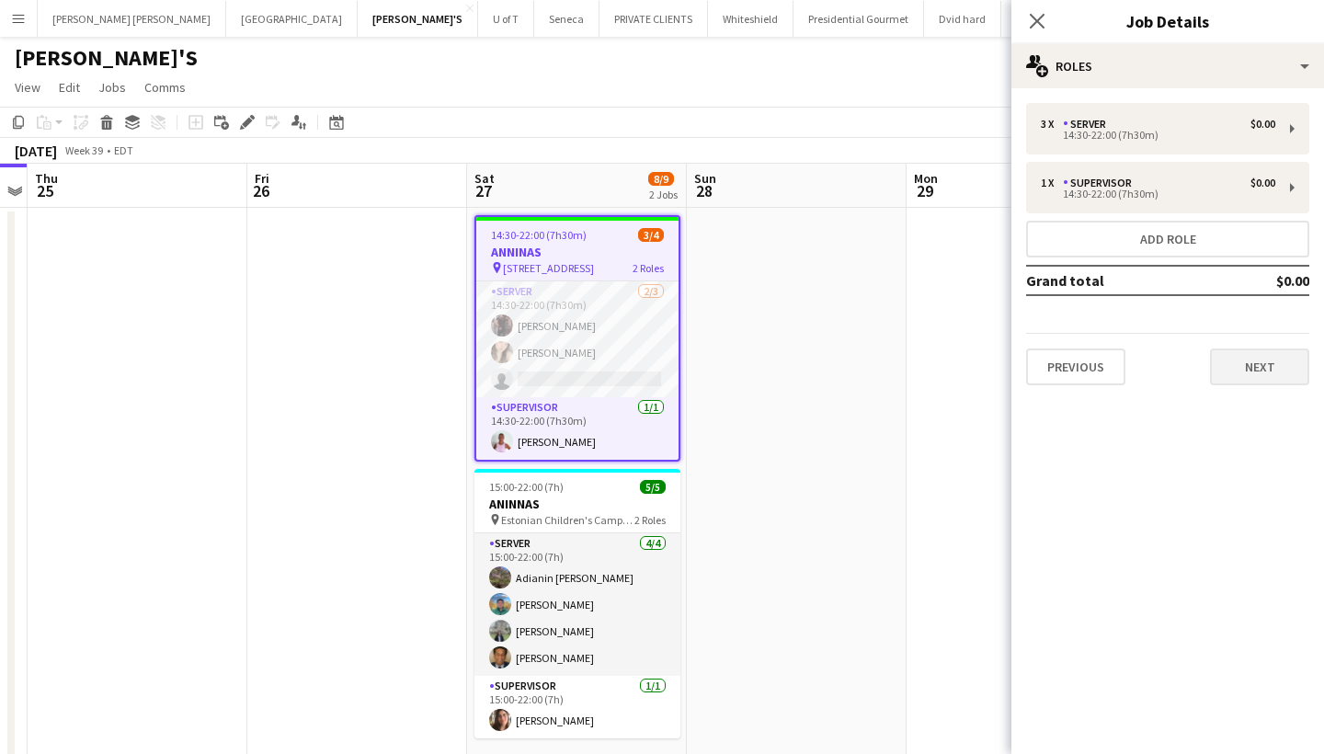
click at [1236, 372] on button "Next" at bounding box center [1259, 367] width 99 height 37
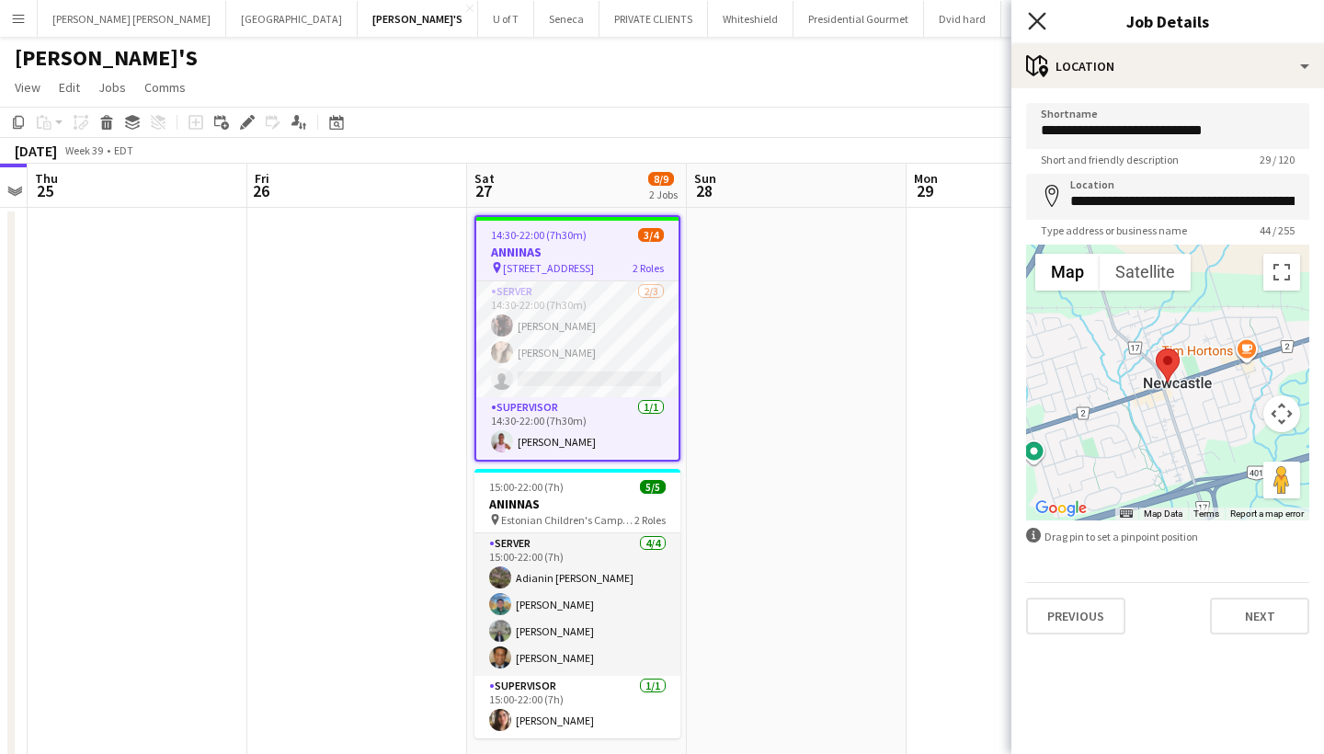
click at [1036, 17] on icon "Close pop-in" at bounding box center [1036, 20] width 17 height 17
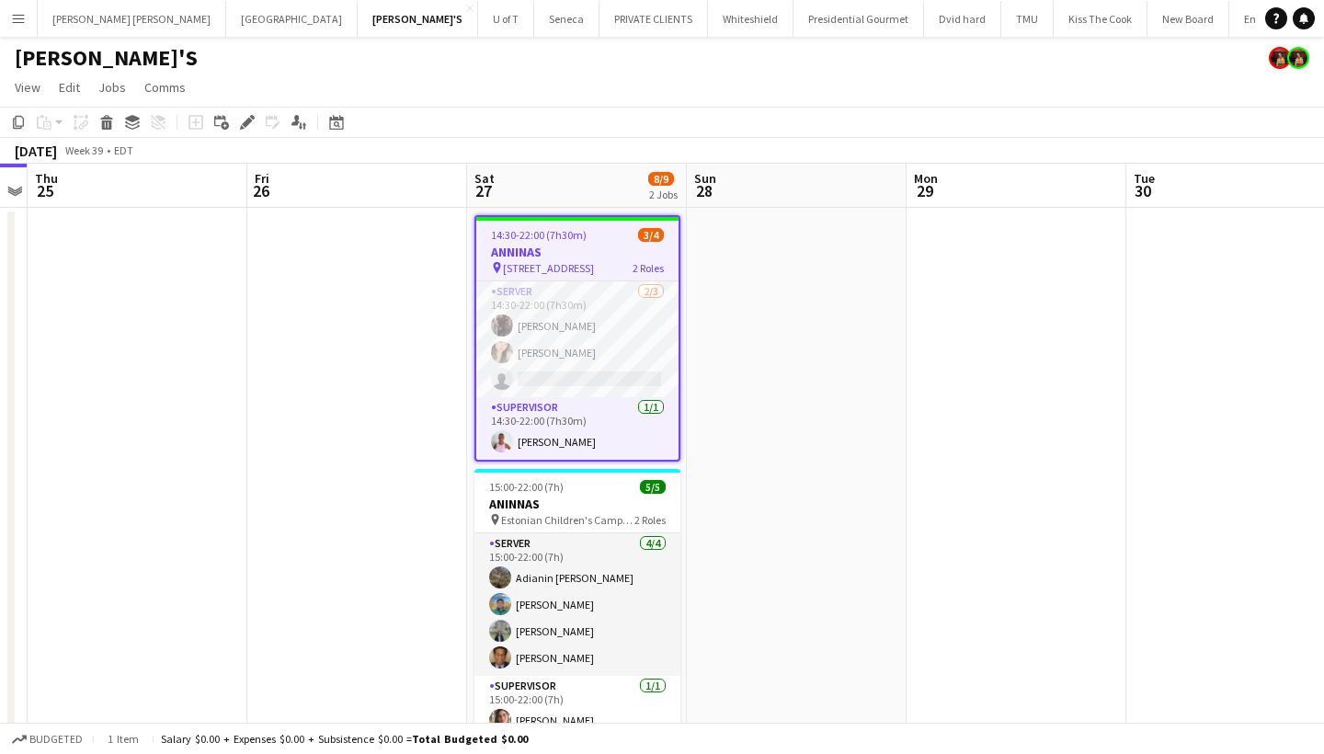
click at [19, 6] on button "Menu" at bounding box center [18, 18] width 37 height 37
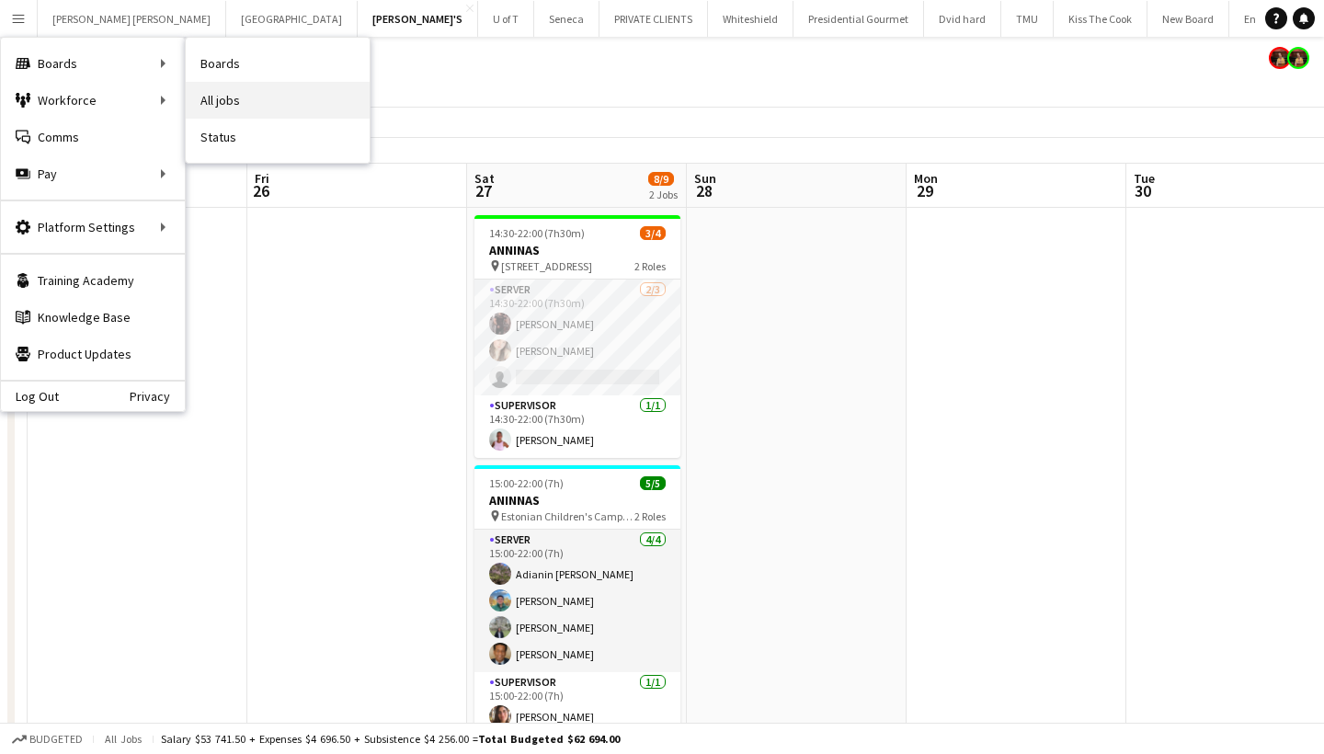
click at [234, 86] on link "All jobs" at bounding box center [278, 100] width 184 height 37
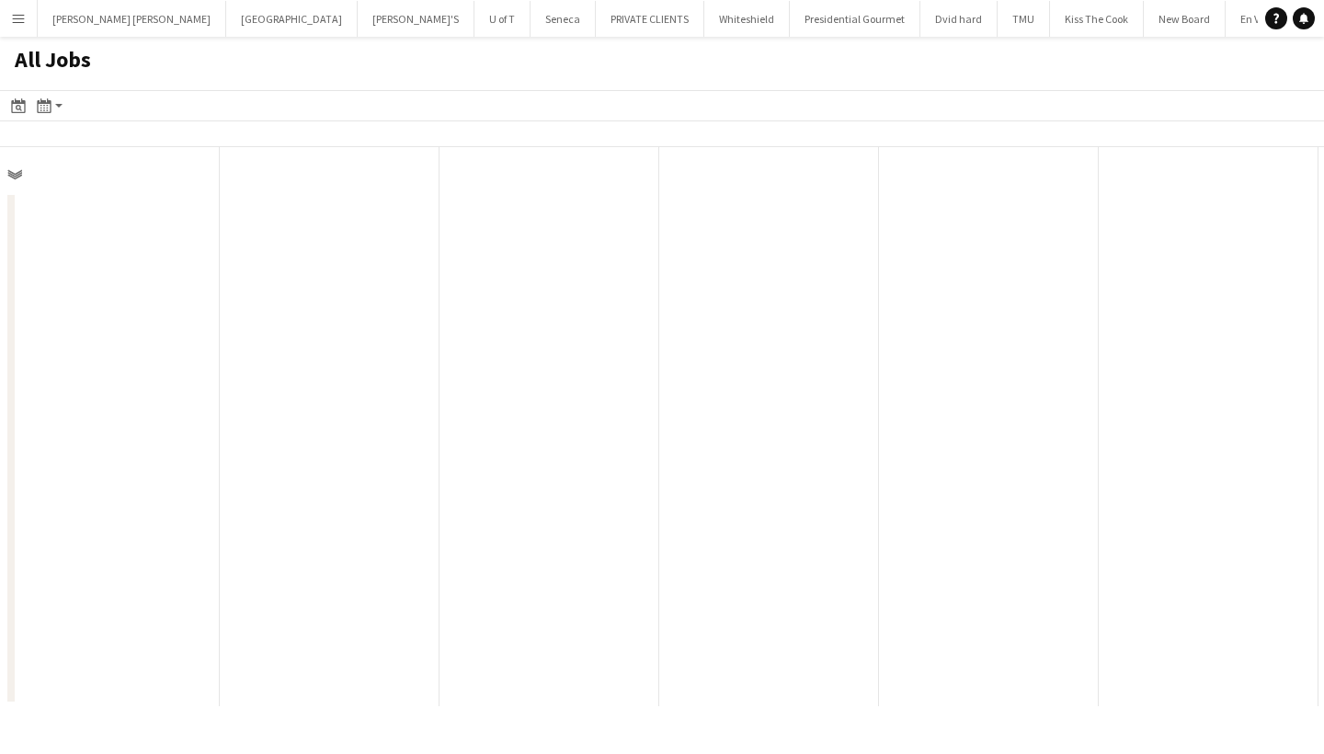
scroll to position [0, 440]
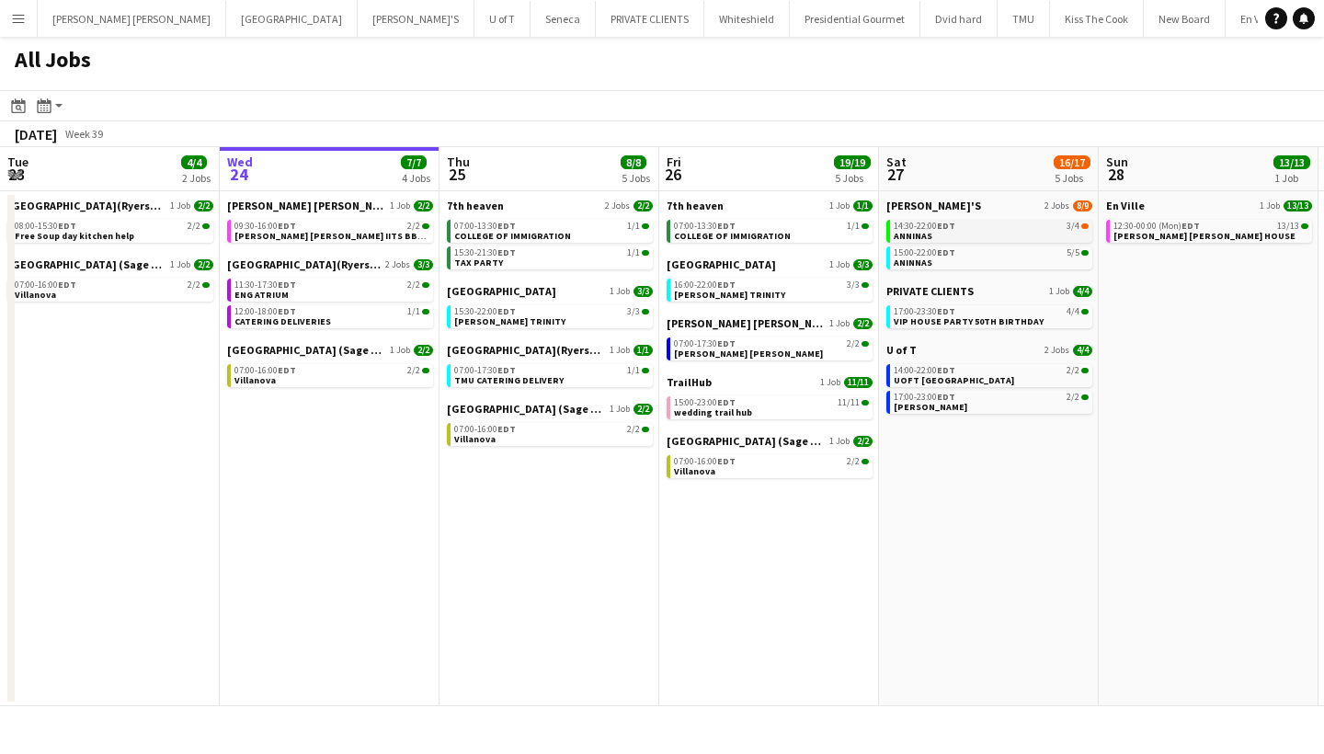
click at [959, 236] on link "14:30-22:00 EDT 3/4 ANNINAS" at bounding box center [991, 230] width 195 height 21
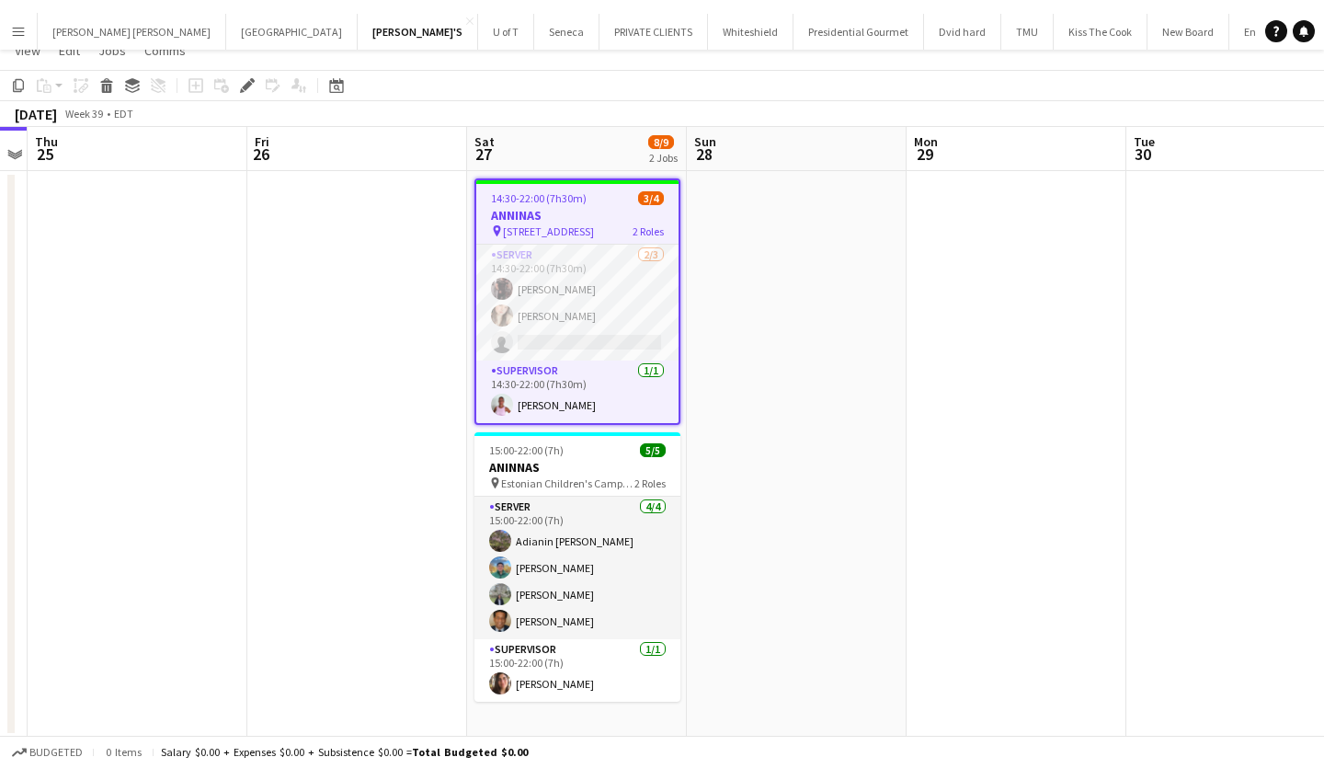
scroll to position [24, 0]
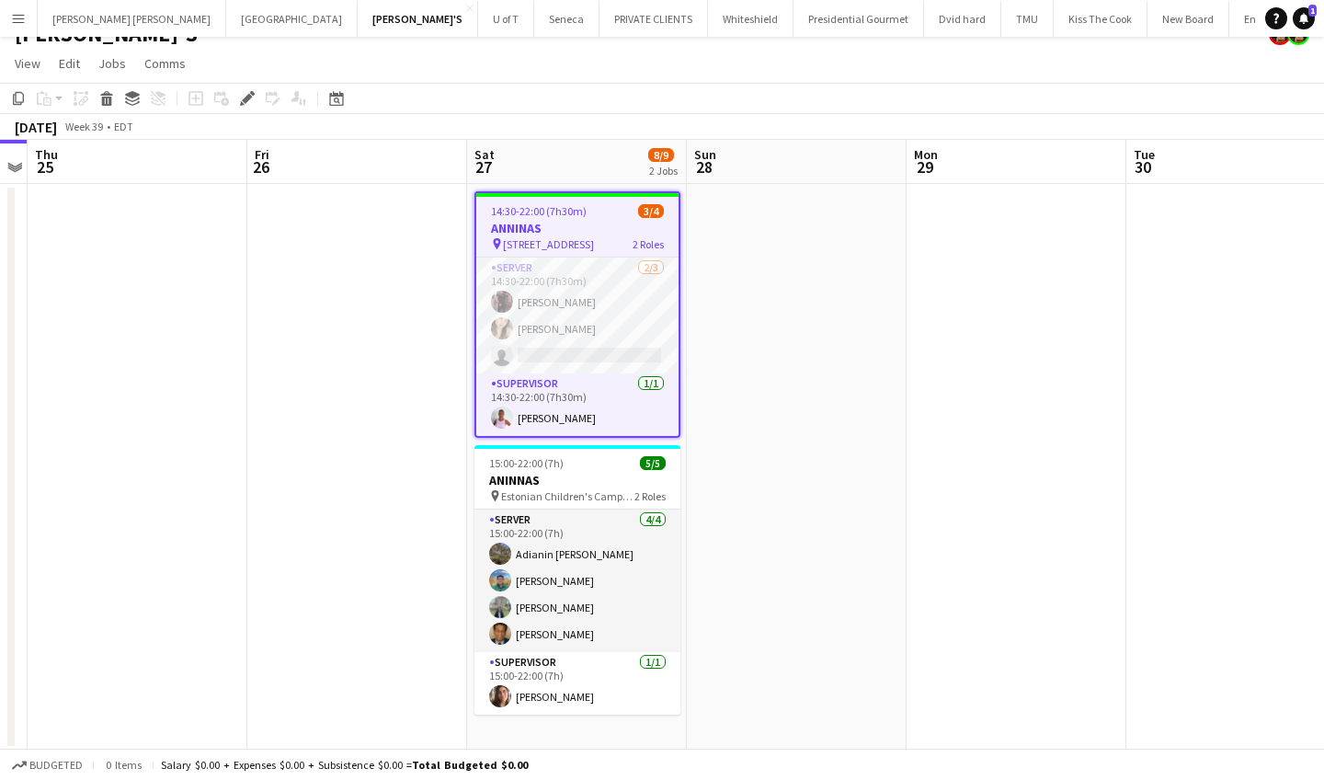
click at [26, 20] on button "Menu" at bounding box center [18, 18] width 37 height 37
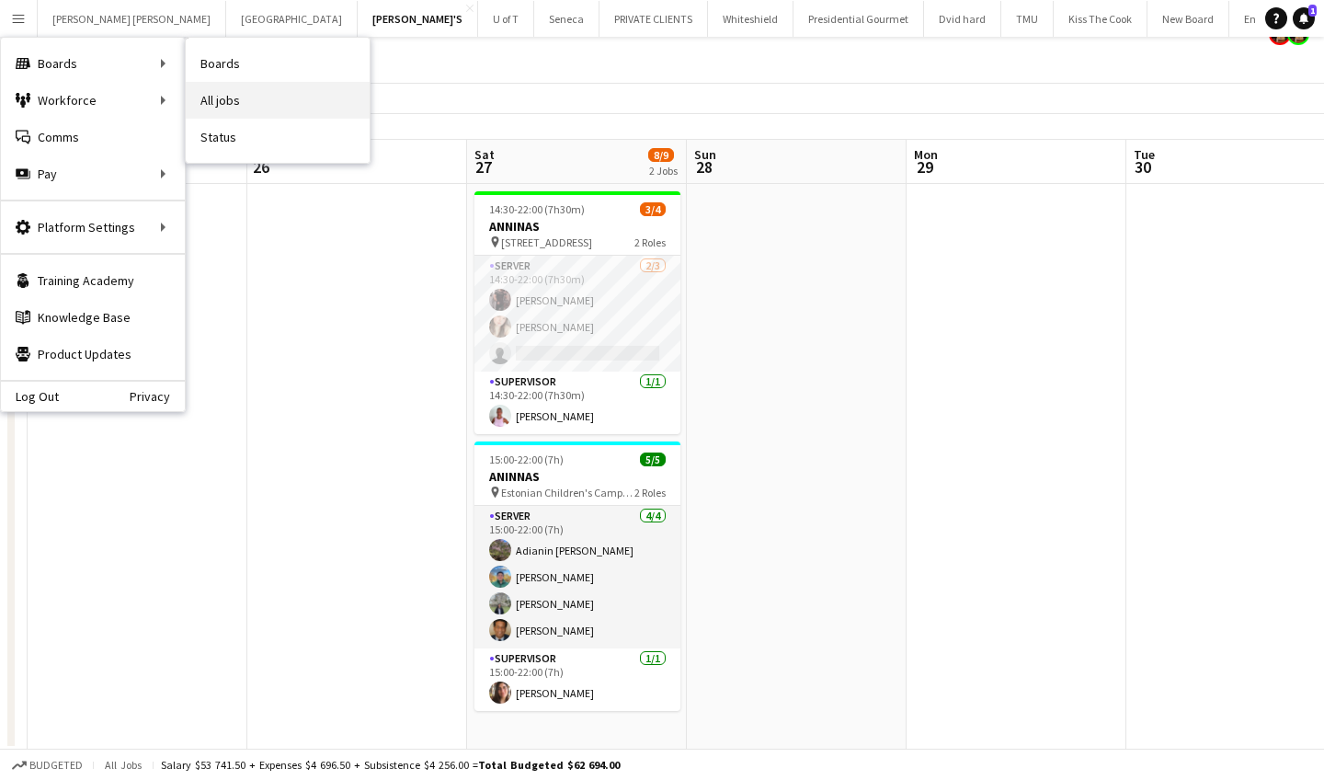
click at [263, 88] on link "All jobs" at bounding box center [278, 100] width 184 height 37
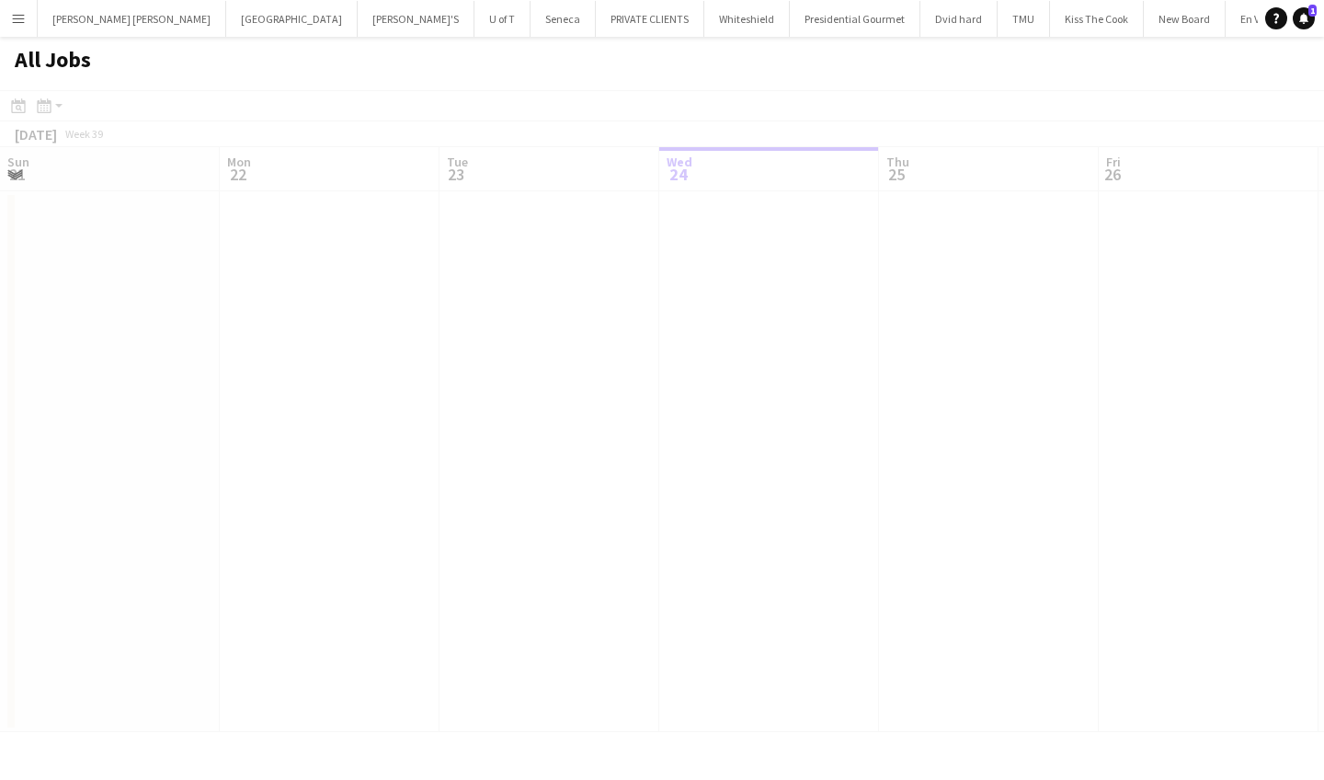
scroll to position [0, 440]
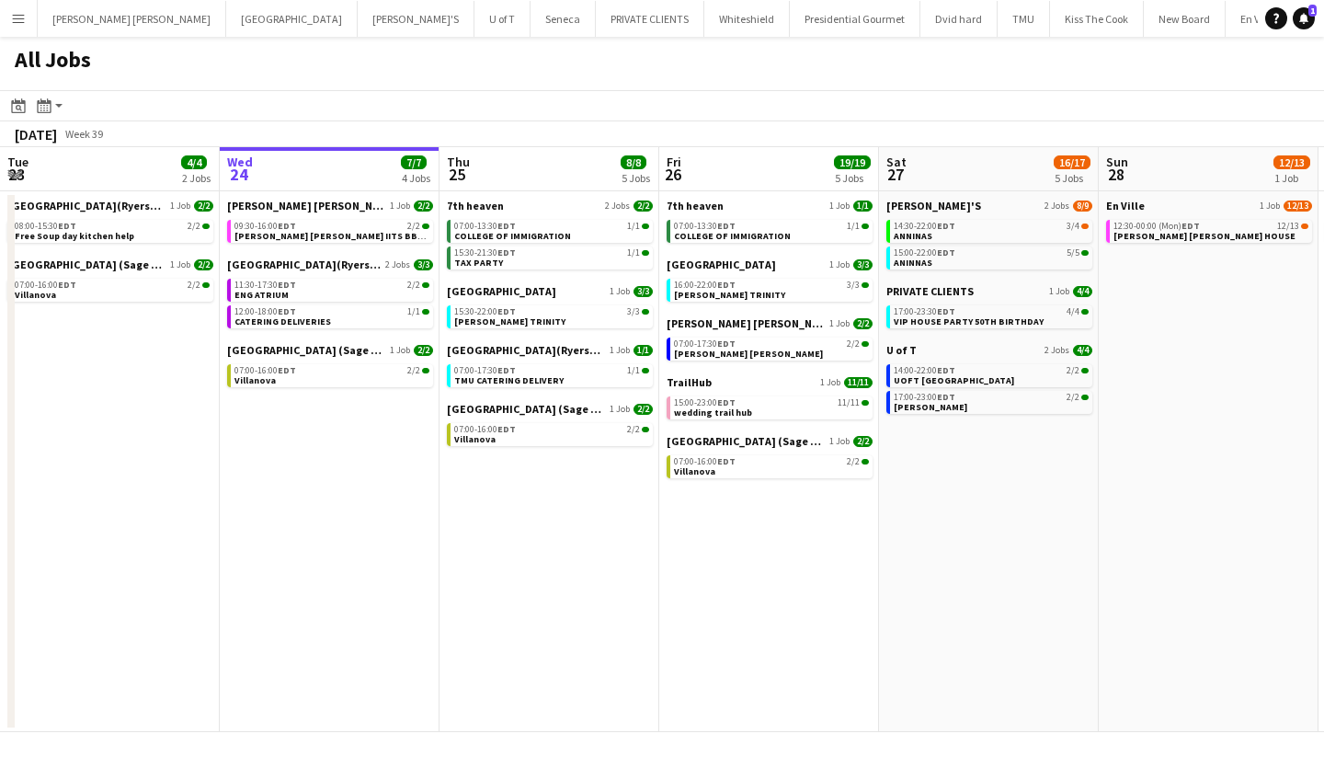
click at [939, 546] on app-date-cell "ANNINA'S 2 Jobs 8/9 14:30-22:00 EDT 3/4 ANNINAS 15:00-22:00 EDT 5/5 ANINNAS PRI…" at bounding box center [989, 461] width 220 height 541
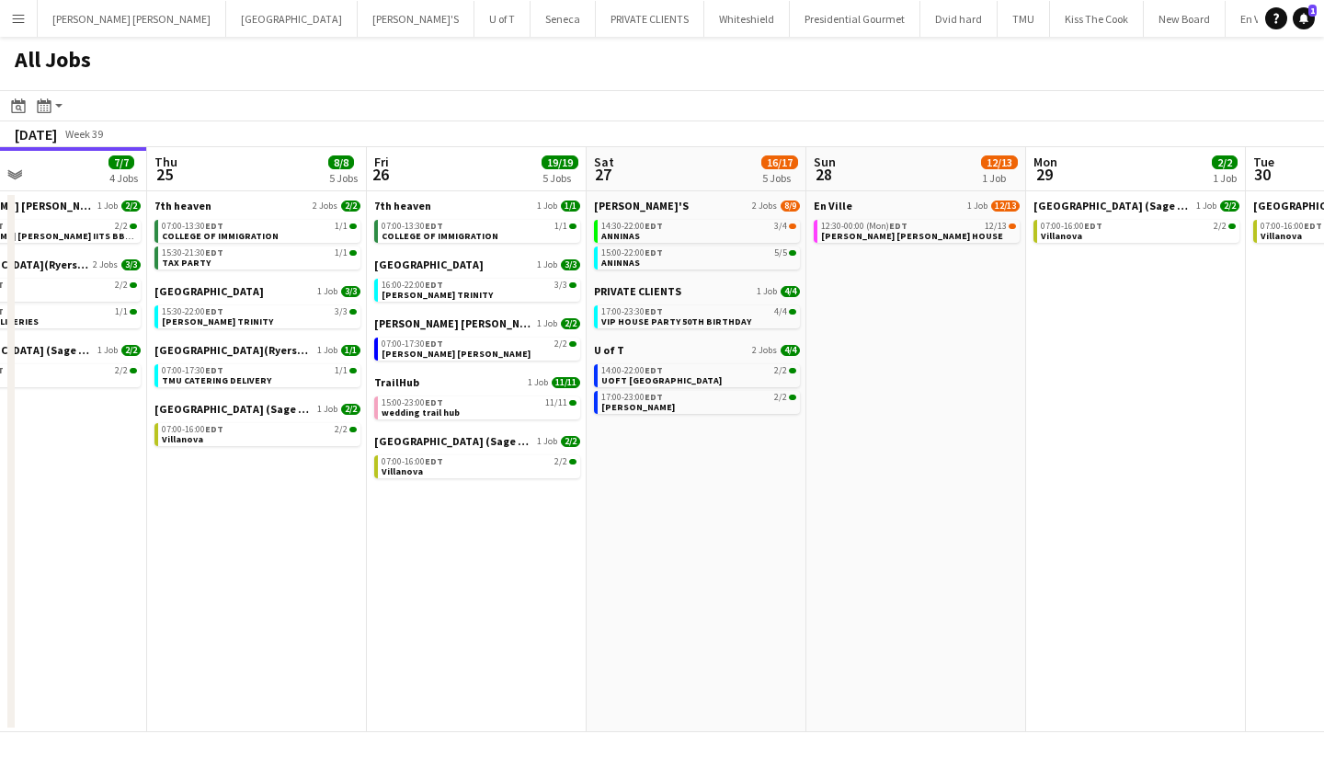
scroll to position [0, 744]
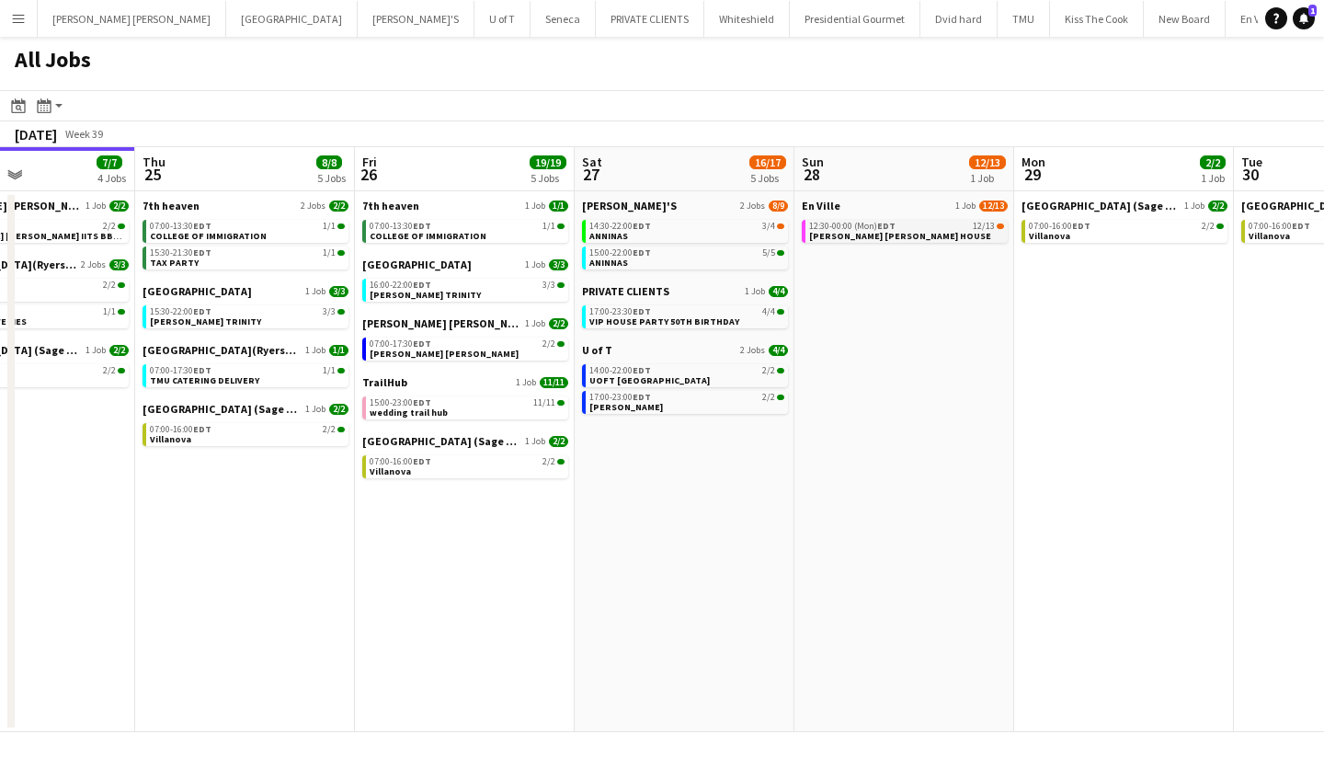
click at [878, 233] on span "[PERSON_NAME] [PERSON_NAME] HOUSE" at bounding box center [900, 236] width 182 height 12
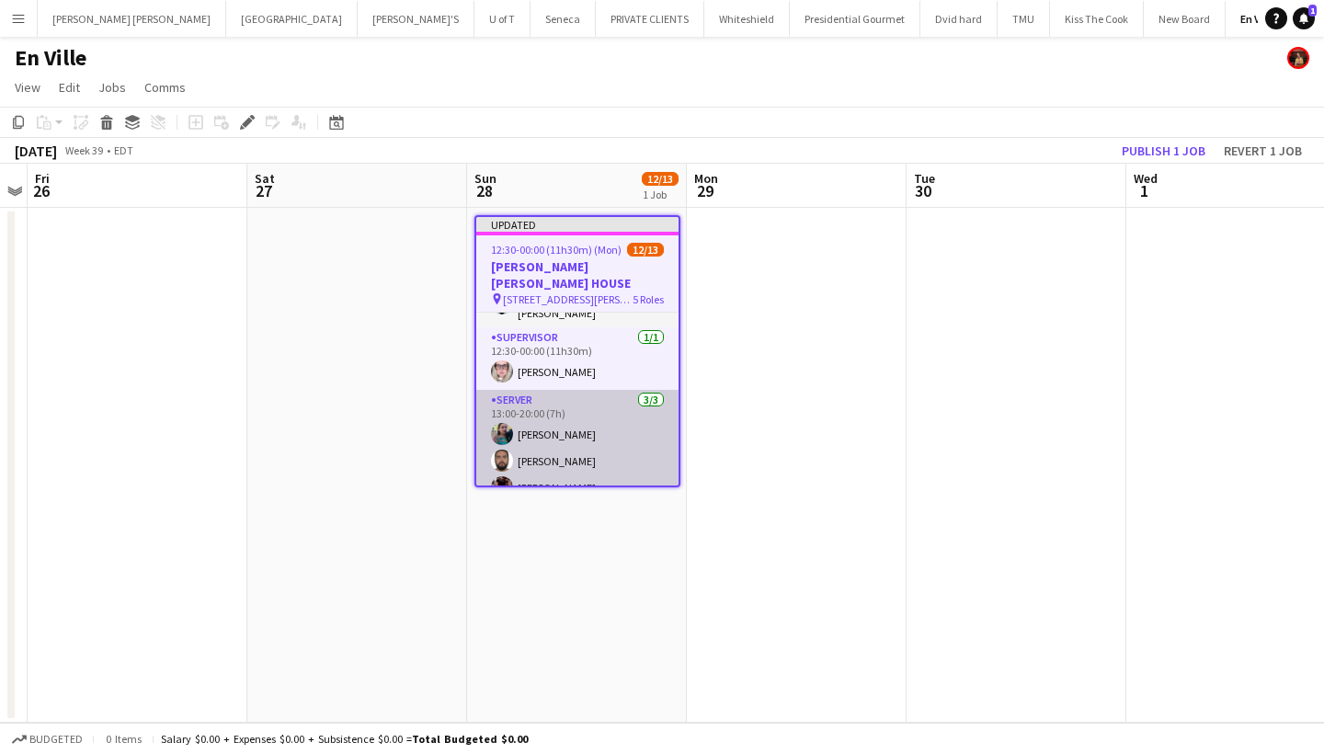
scroll to position [337, 0]
click at [570, 464] on app-card-role "SERVER [DATE] 13:00-20:00 (7h) [PERSON_NAME] [PERSON_NAME] [PERSON_NAME]" at bounding box center [577, 450] width 202 height 116
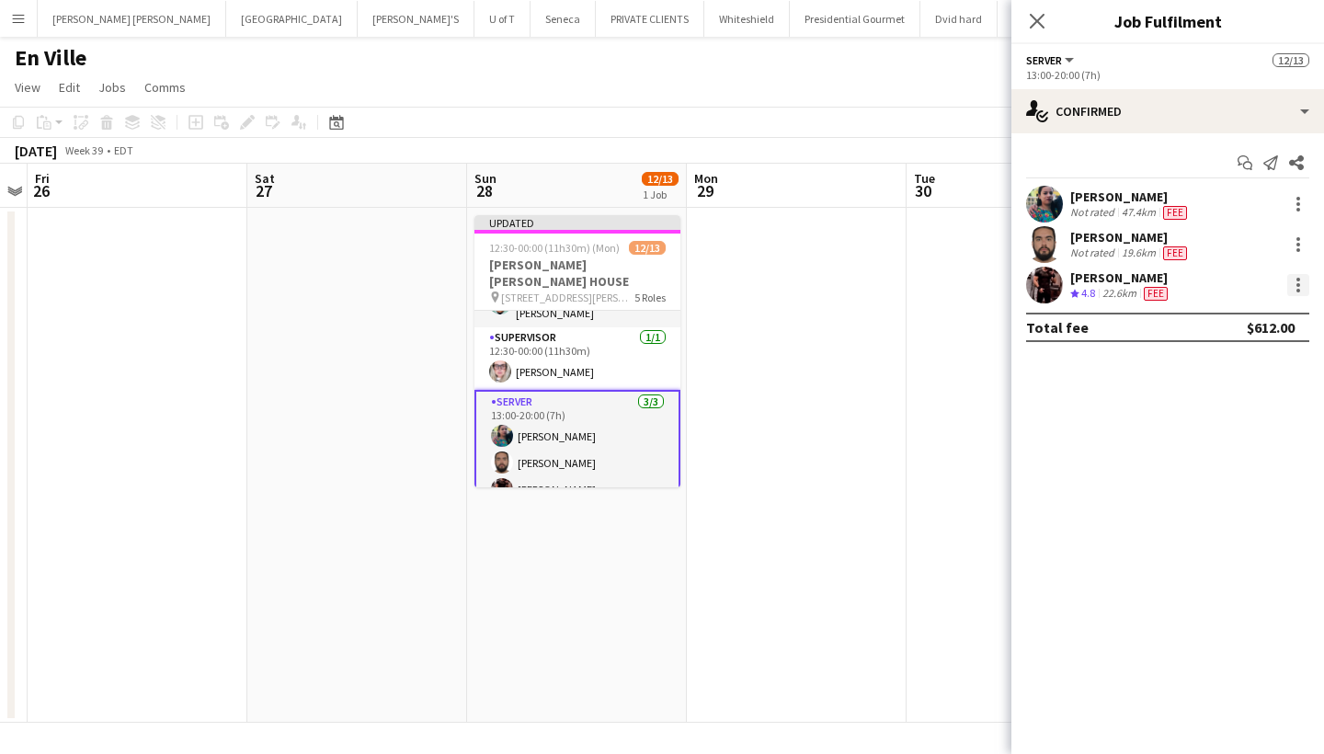
click at [1298, 289] on div at bounding box center [1299, 291] width 4 height 4
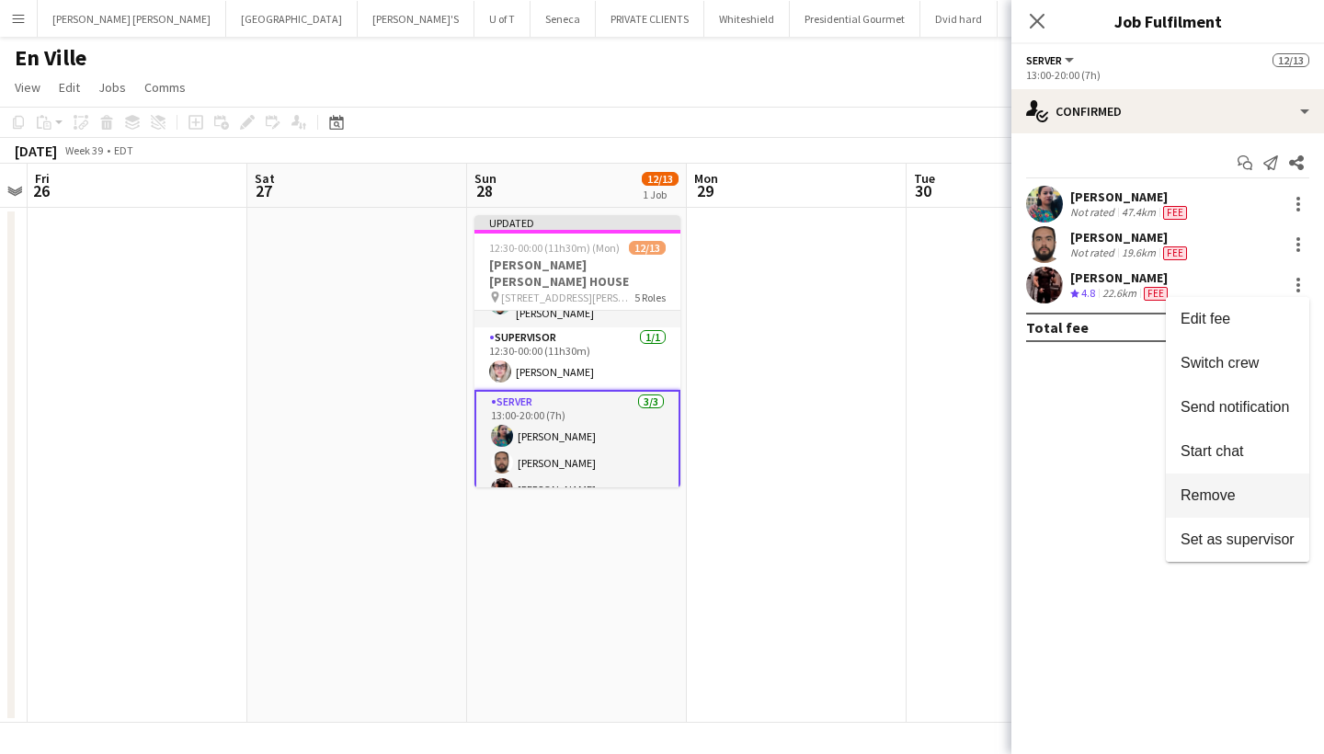
click at [1251, 493] on span "Remove" at bounding box center [1238, 495] width 114 height 17
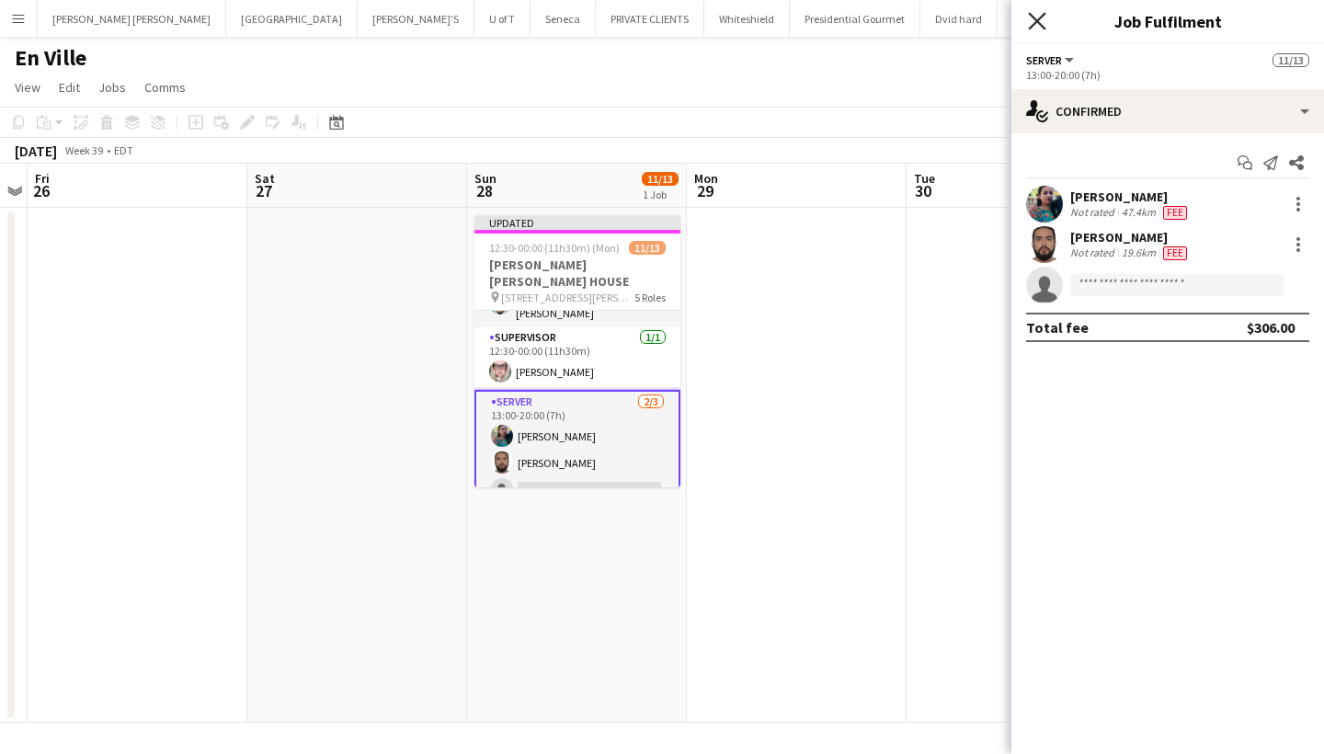
click at [1036, 17] on icon "Close pop-in" at bounding box center [1036, 20] width 17 height 17
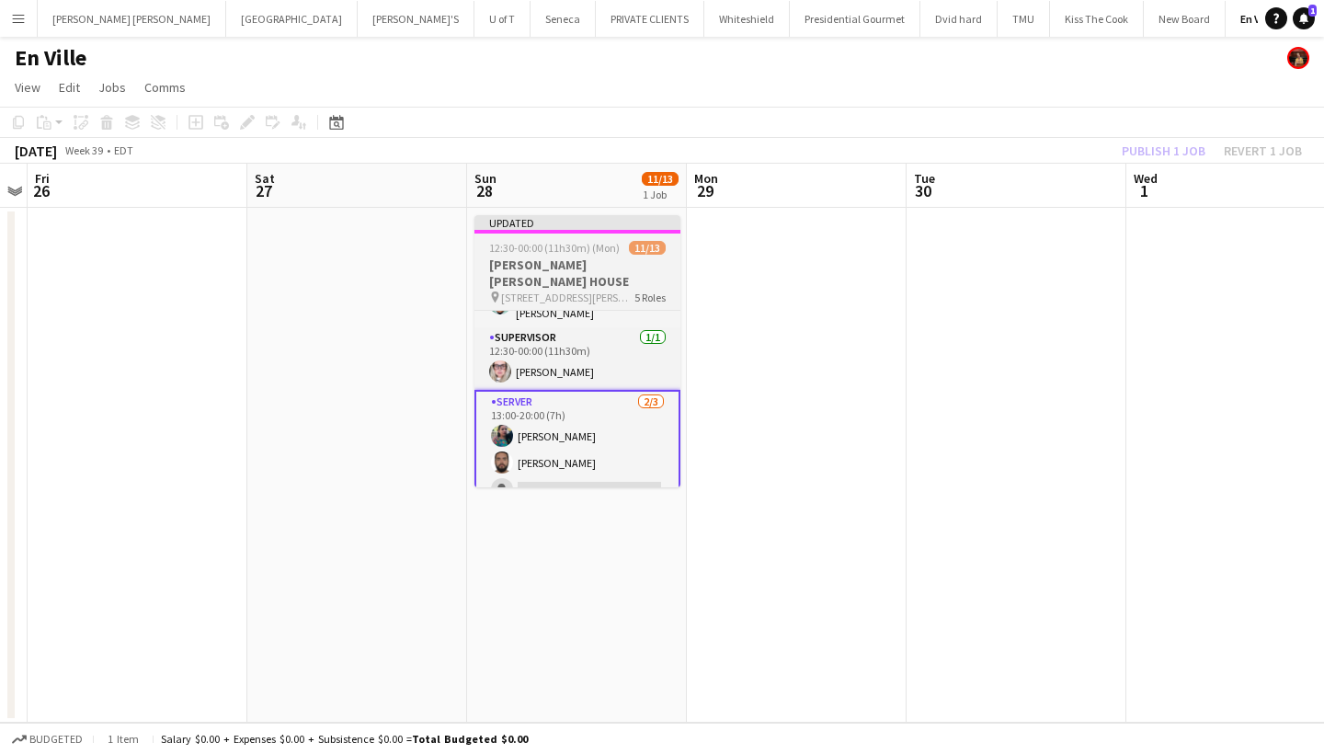
click at [622, 247] on div "12:30-00:00 (11h30m) (Mon) 11/13" at bounding box center [578, 248] width 206 height 14
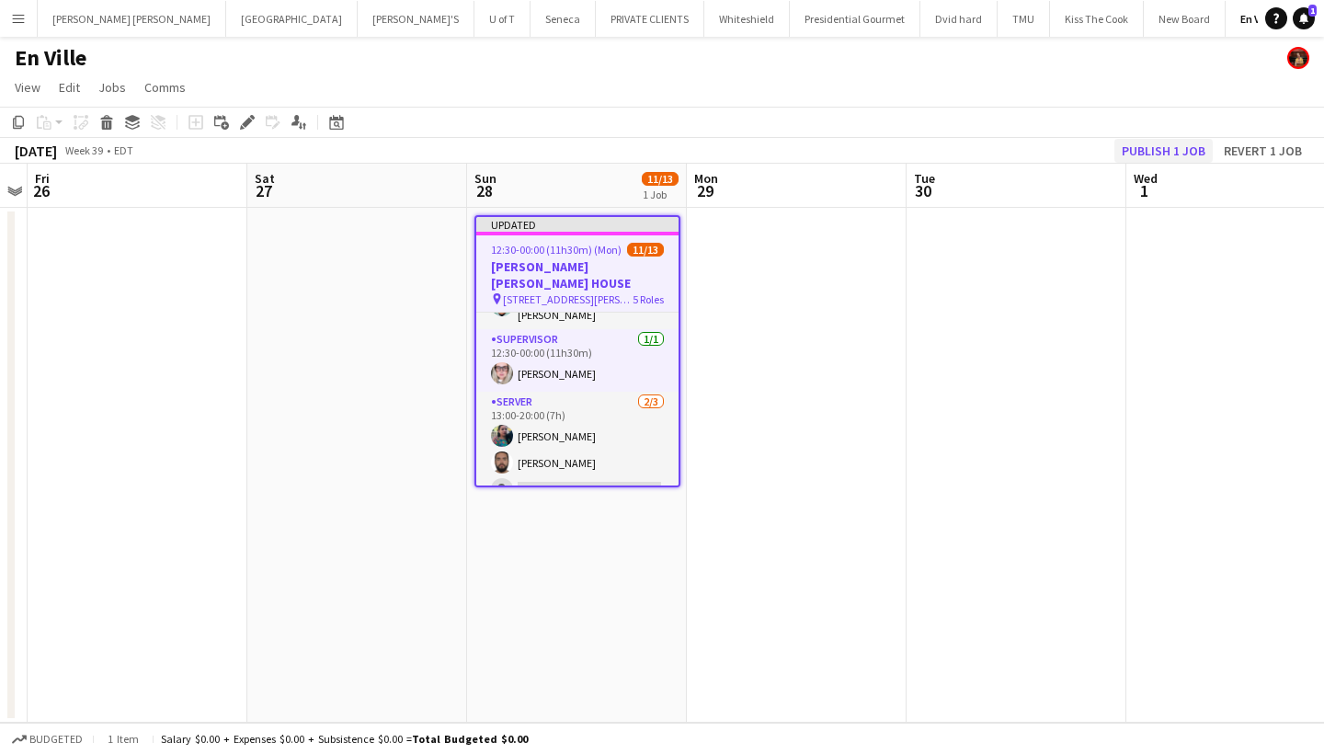
click at [1186, 144] on button "Publish 1 job" at bounding box center [1164, 151] width 98 height 24
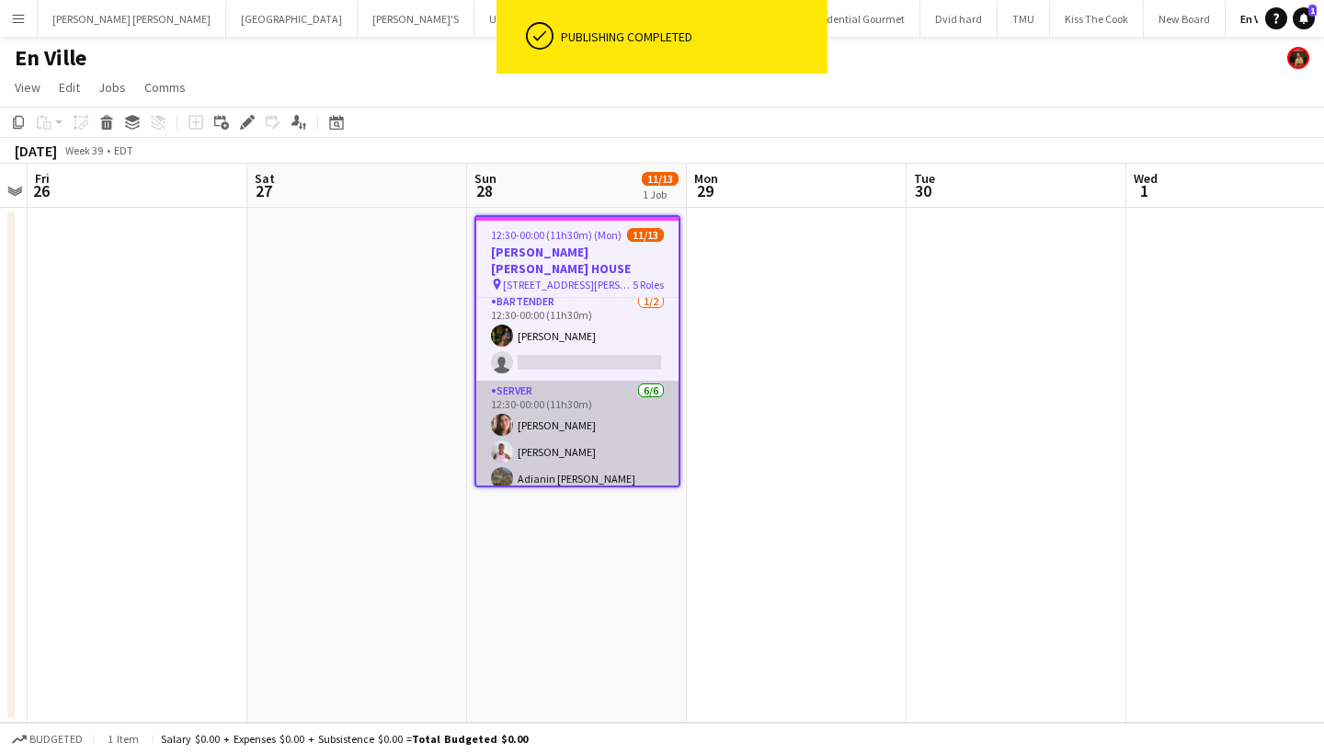
scroll to position [66, 0]
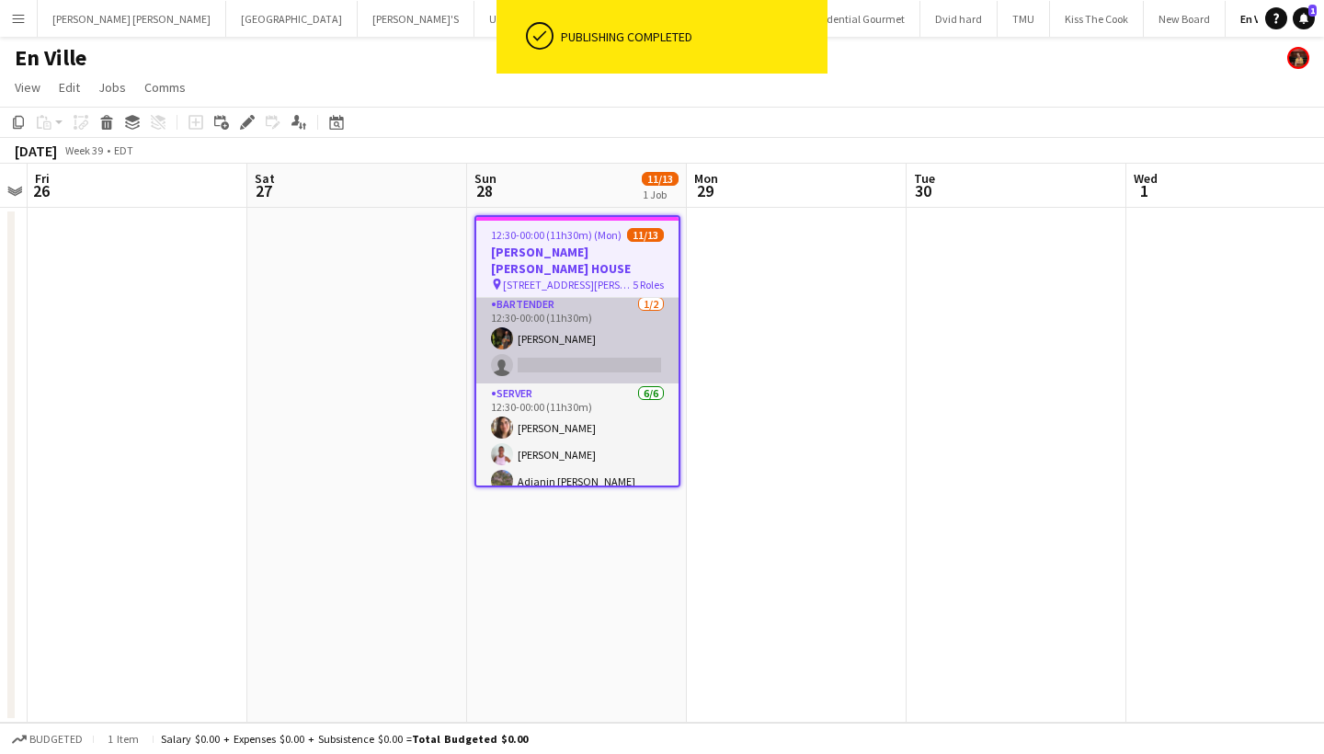
click at [546, 349] on app-card-role "BARTENDER [DATE] 12:30-00:00 (11h30m) [PERSON_NAME] single-neutral-actions" at bounding box center [577, 338] width 202 height 89
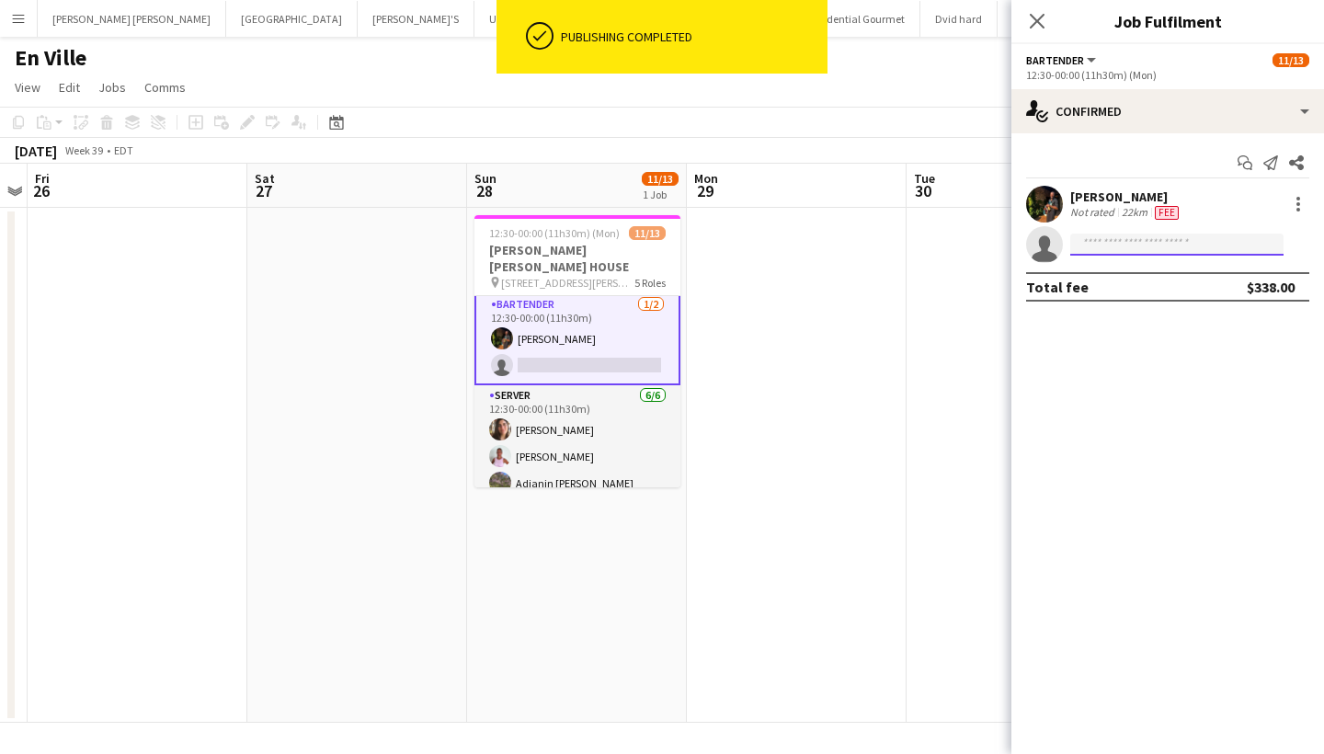
click at [1131, 247] on input at bounding box center [1177, 245] width 213 height 22
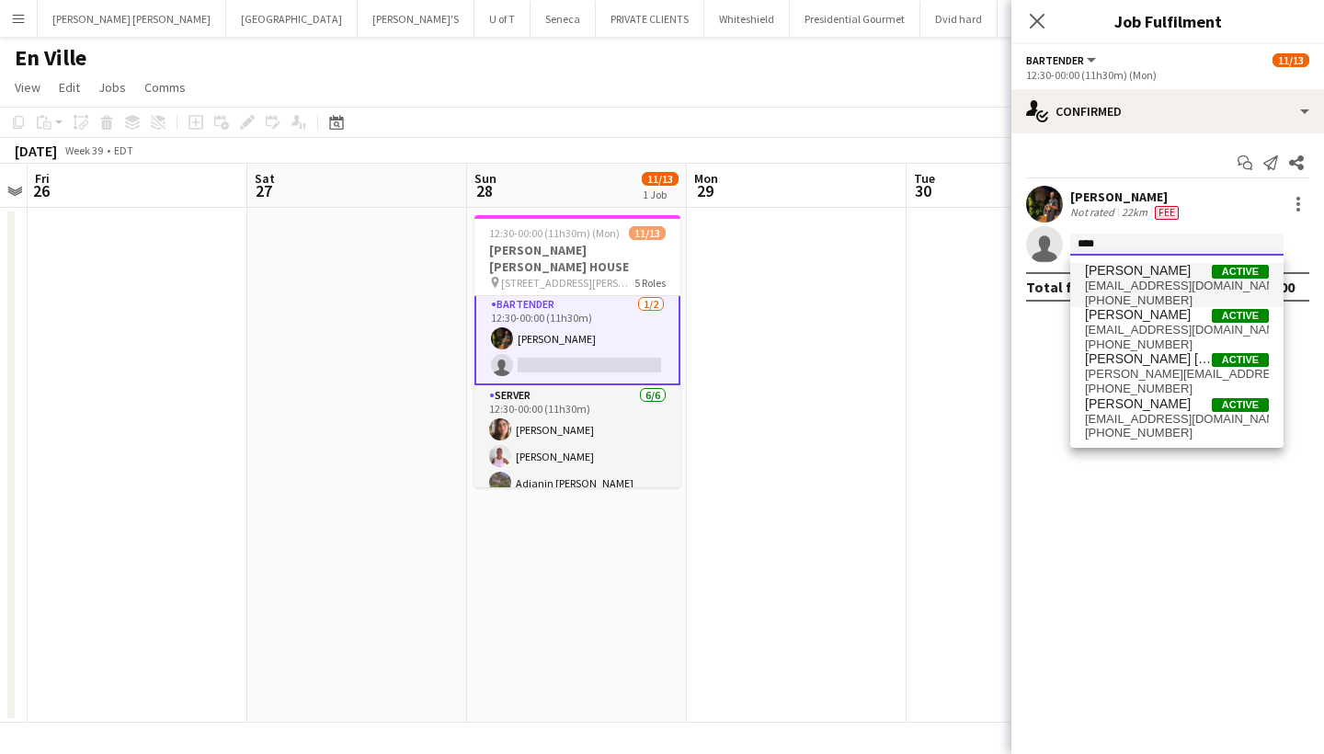
type input "****"
click at [1148, 275] on span "[PERSON_NAME]" at bounding box center [1138, 271] width 106 height 16
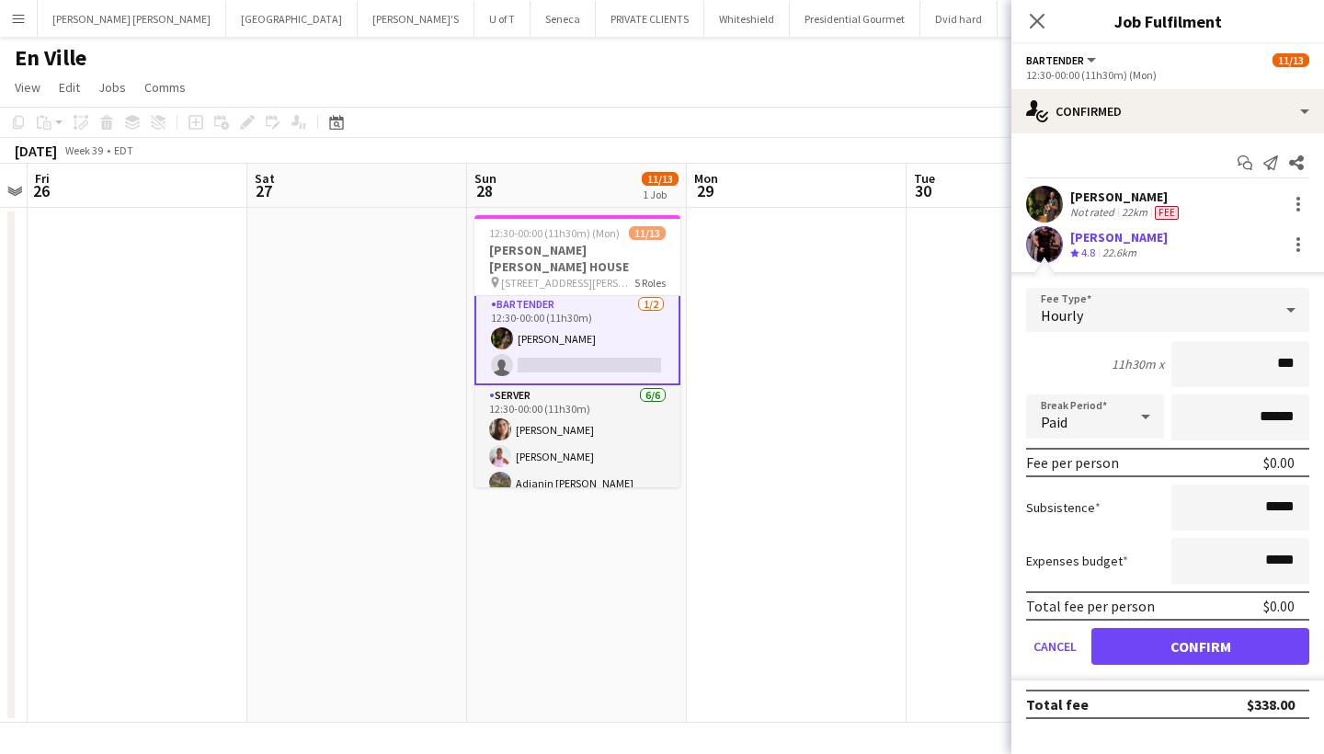
type input "**"
type input "***"
click at [1174, 637] on button "Confirm" at bounding box center [1201, 646] width 218 height 37
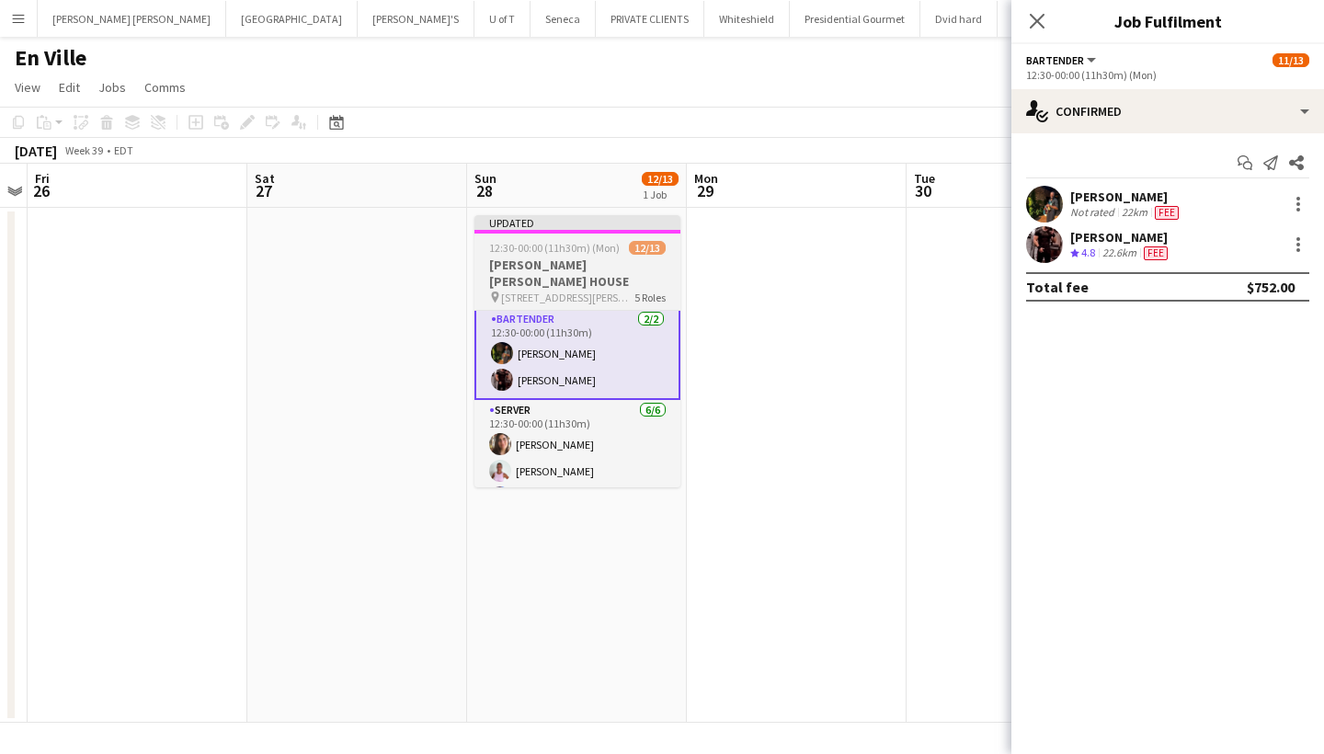
click at [618, 245] on div "12:30-00:00 (11h30m) (Mon) 12/13" at bounding box center [578, 248] width 206 height 14
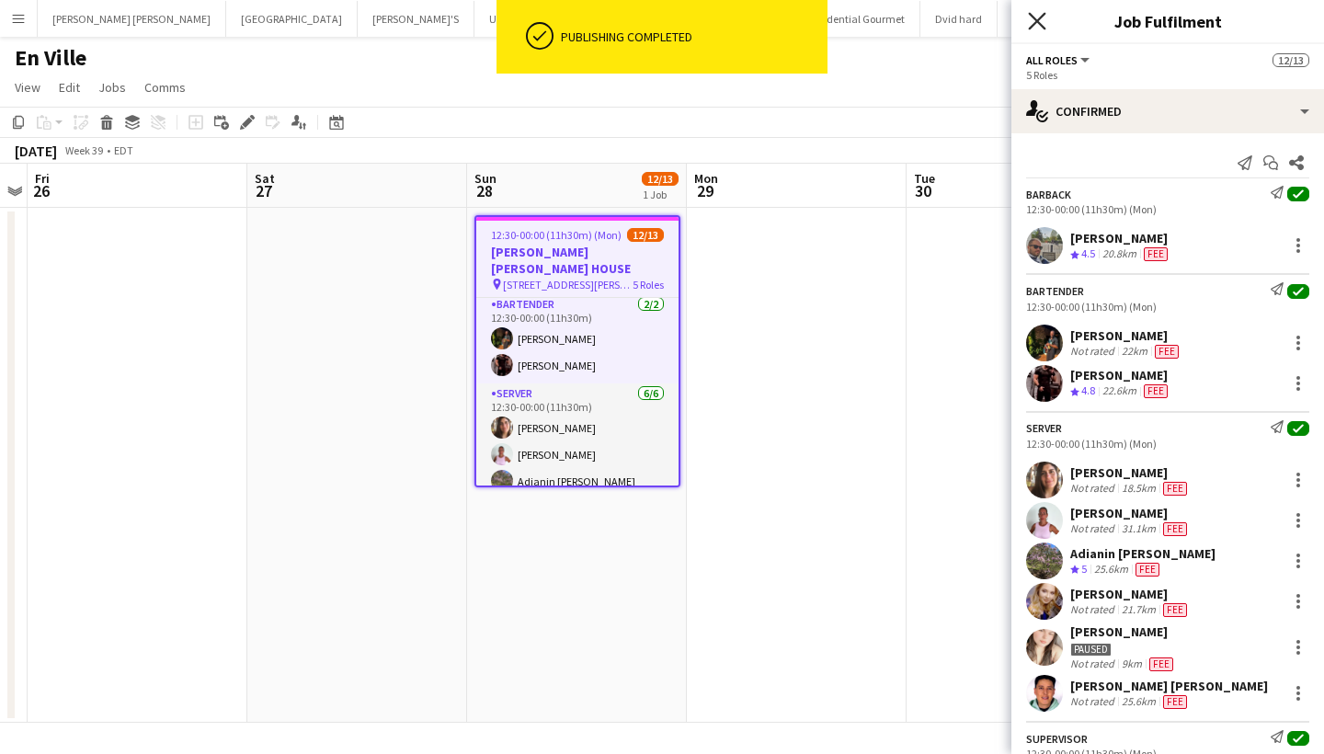
click at [1037, 19] on icon "Close pop-in" at bounding box center [1036, 20] width 17 height 17
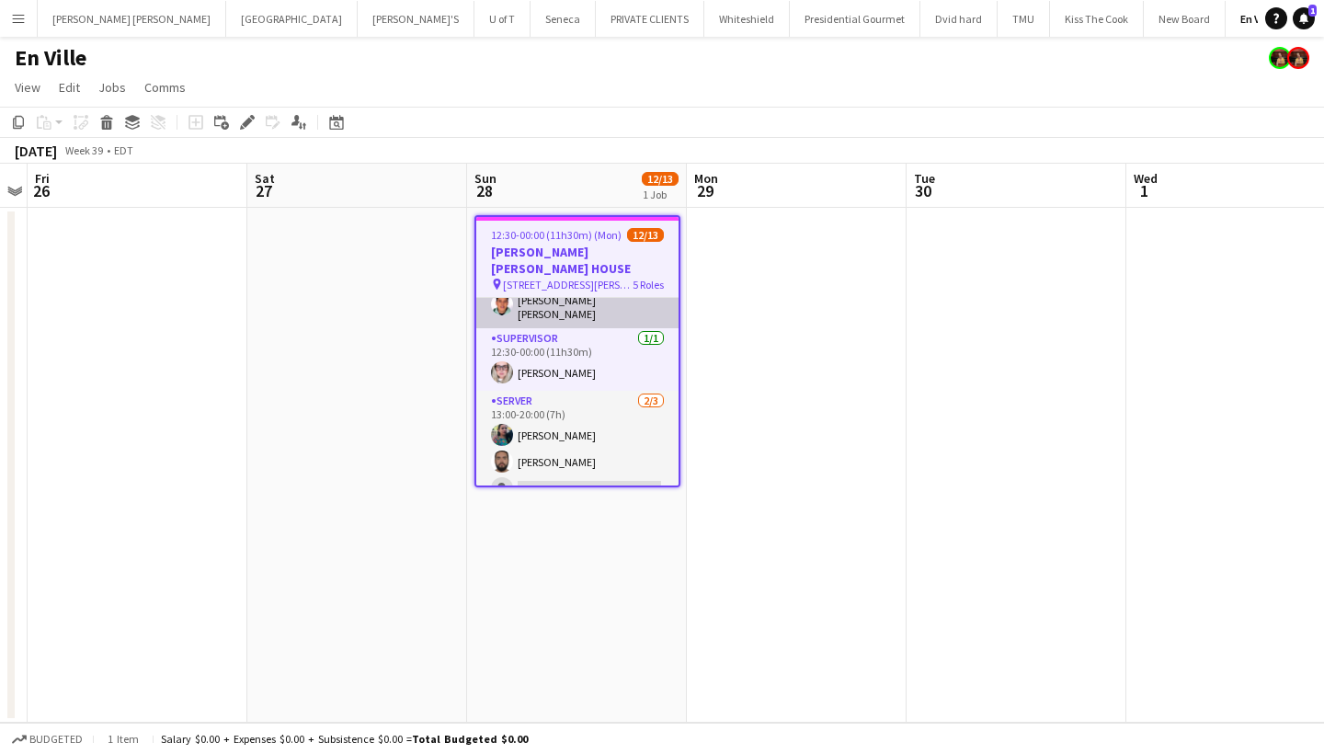
scroll to position [322, 0]
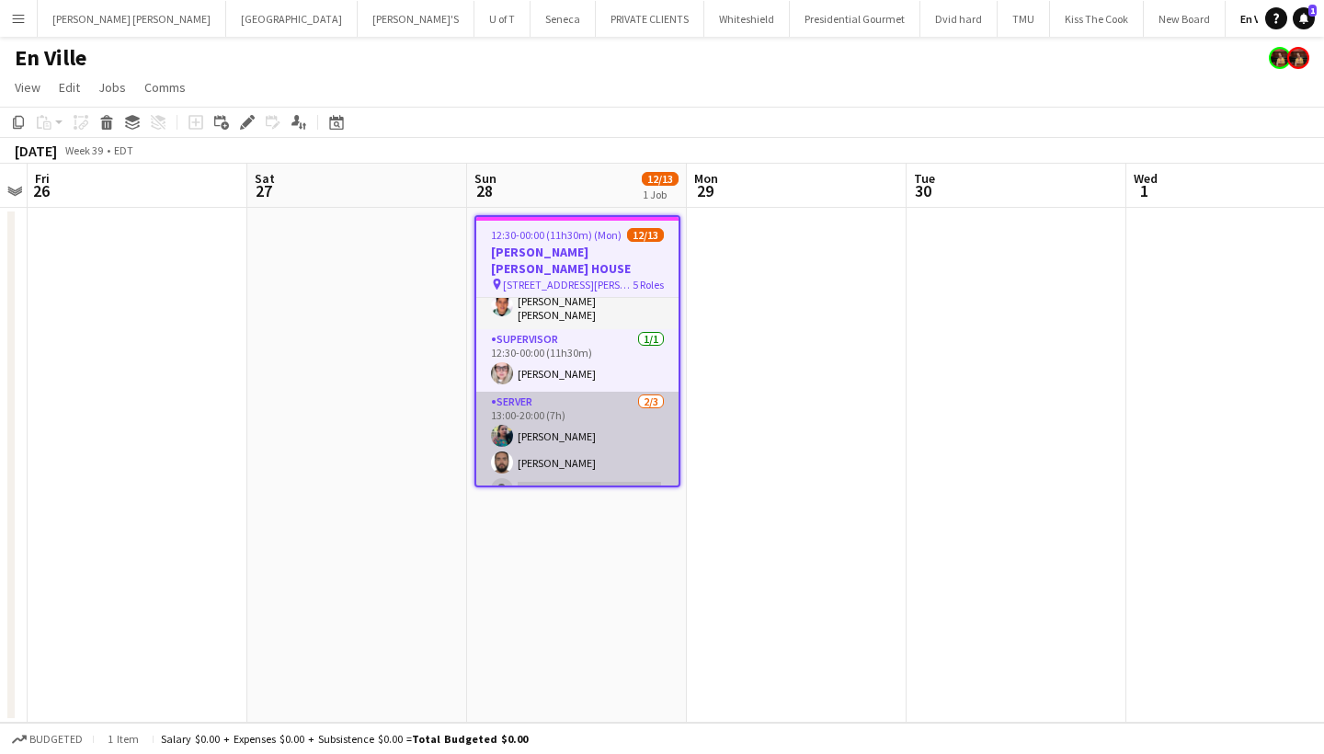
click at [586, 469] on app-card-role "SERVER 2/3 13:00-20:00 (7h) Jasleen Kour Renato Tomatis single-neutral-actions" at bounding box center [577, 450] width 202 height 116
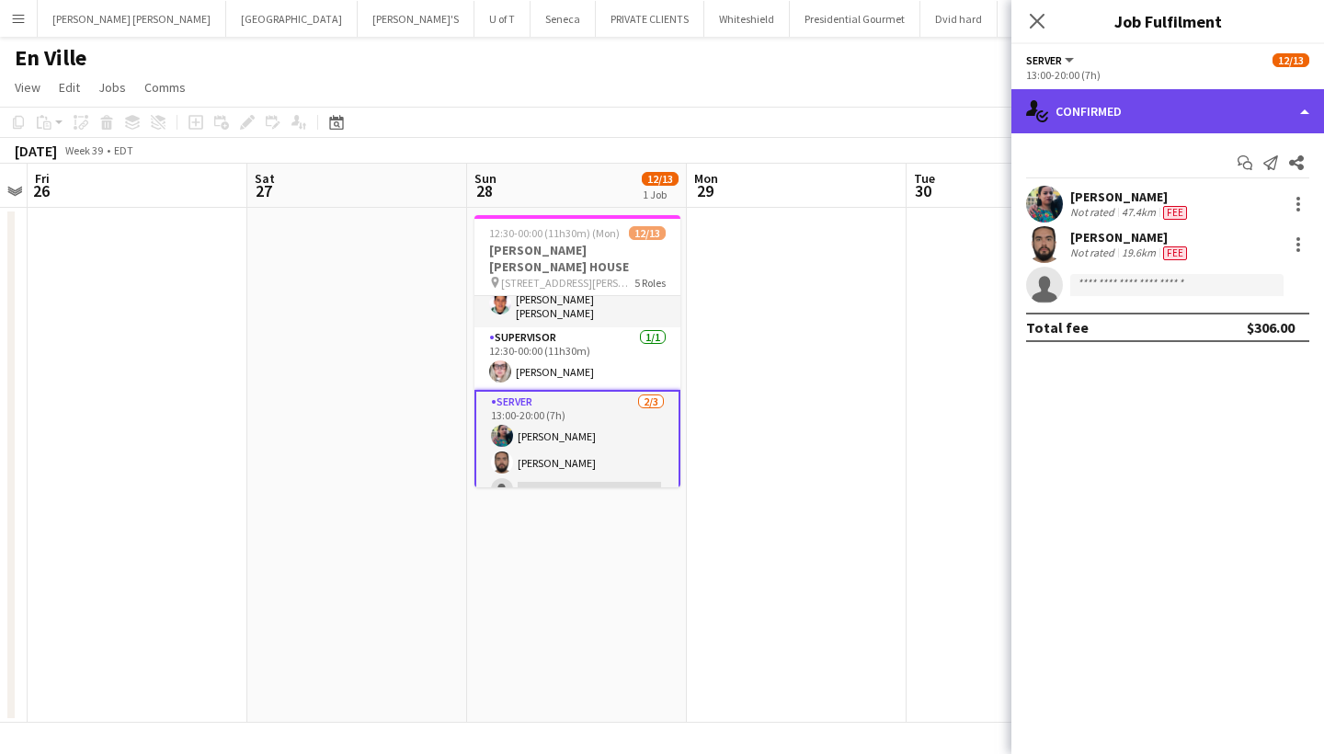
click at [1174, 105] on div "single-neutral-actions-check-2 Confirmed" at bounding box center [1168, 111] width 313 height 44
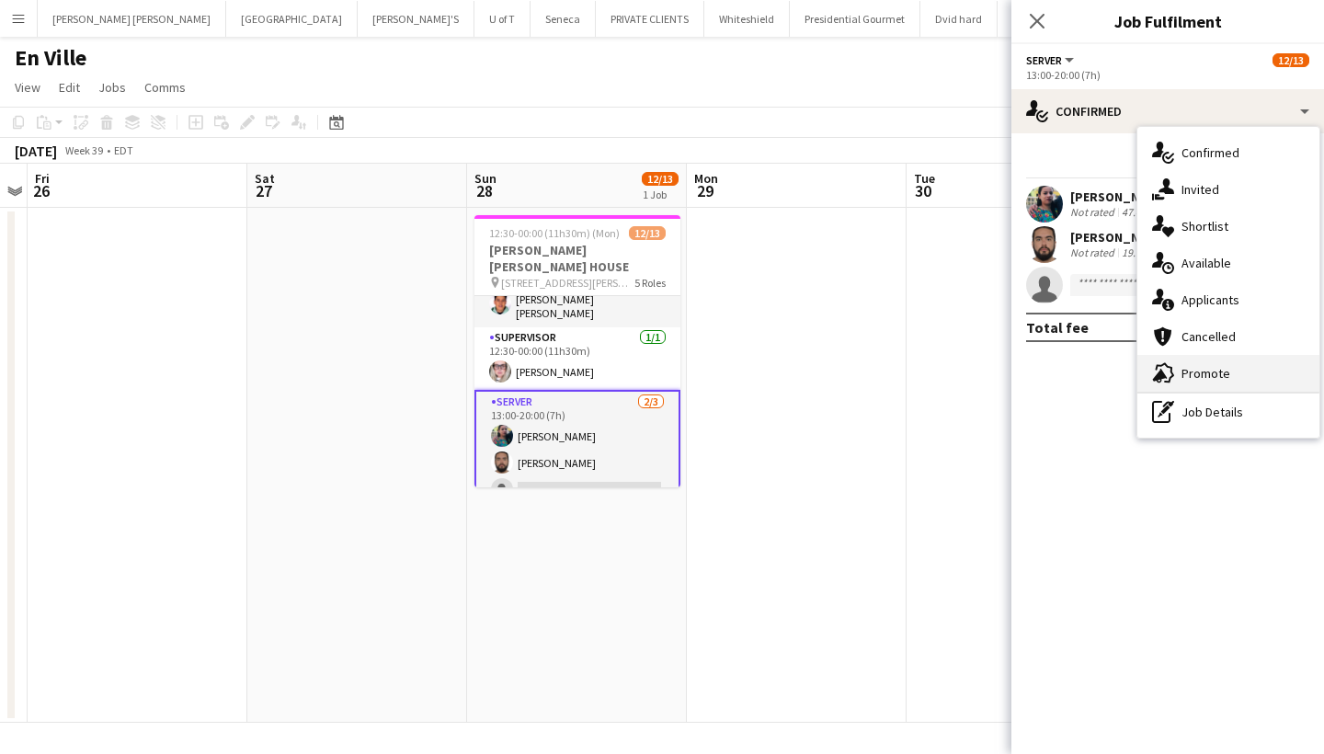
click at [1210, 380] on span "Promote" at bounding box center [1206, 373] width 49 height 17
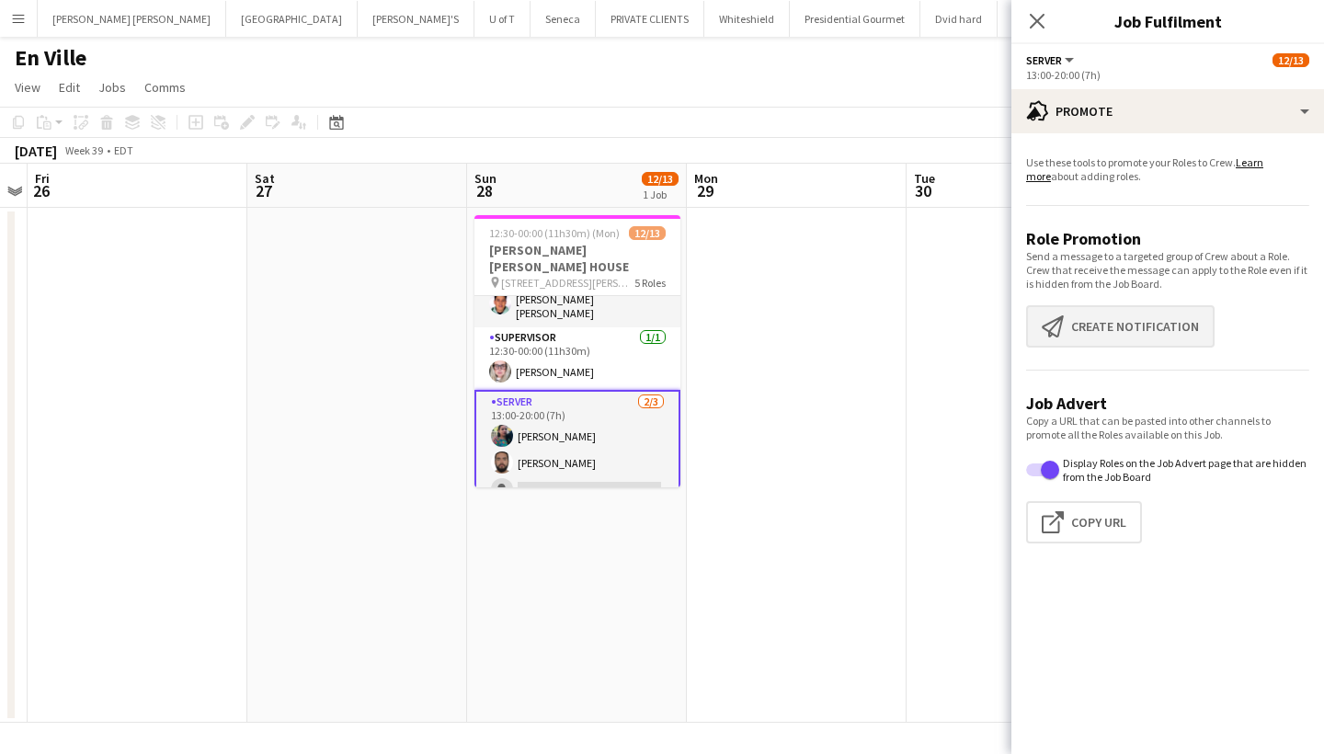
click at [1168, 337] on button "Create notification Create notification" at bounding box center [1120, 326] width 189 height 42
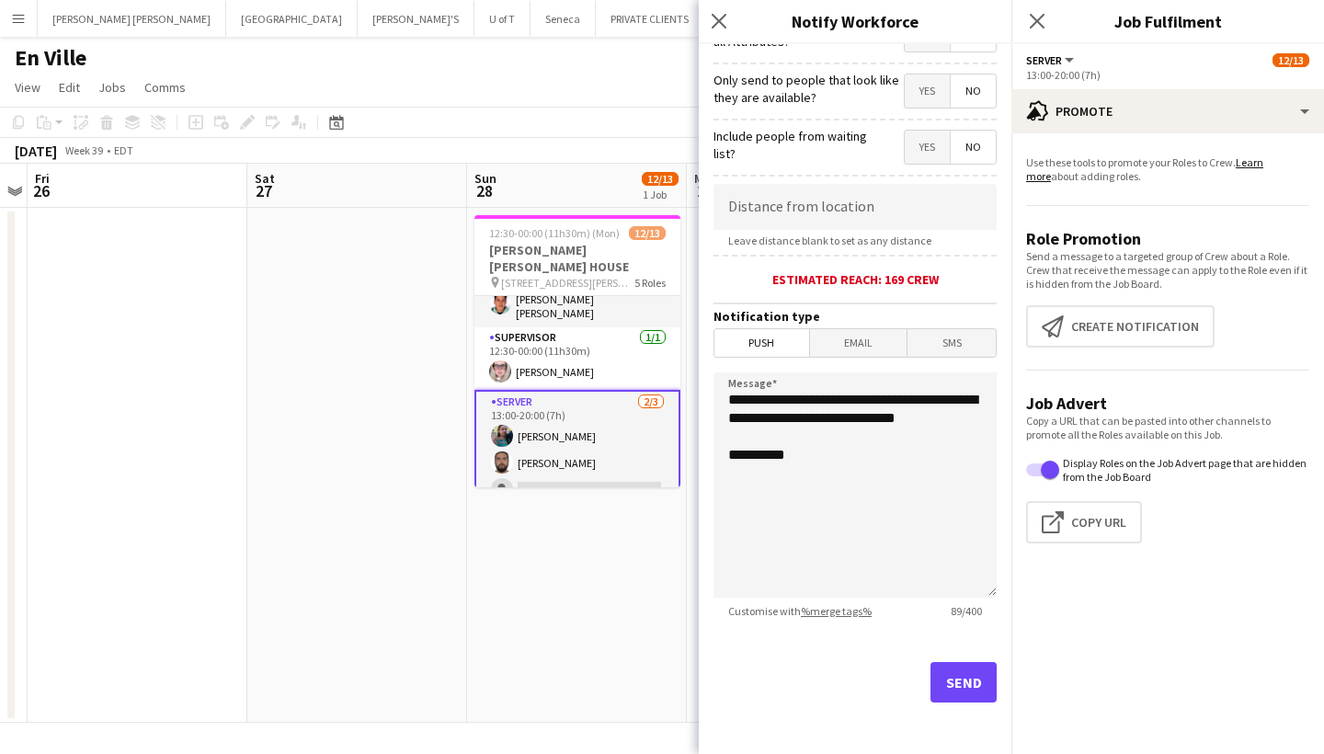
scroll to position [258, 0]
click at [966, 685] on button "Send" at bounding box center [964, 682] width 66 height 40
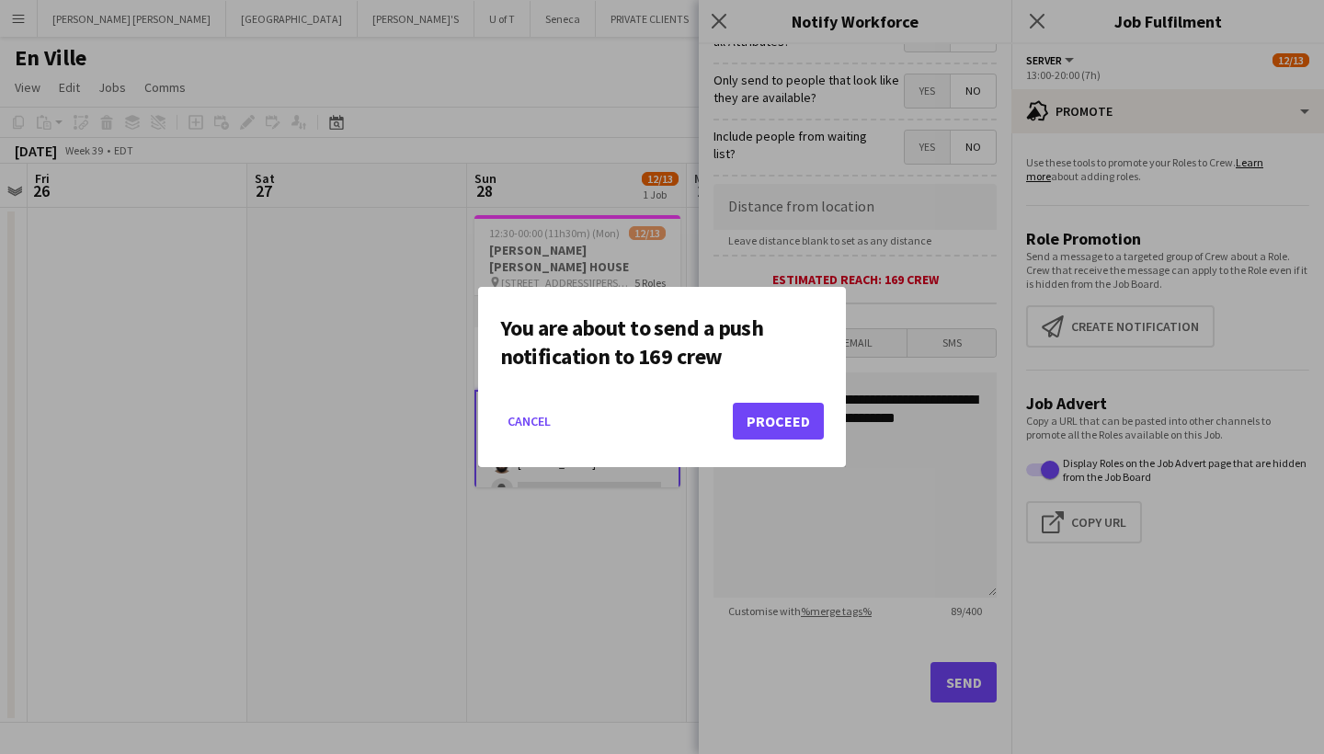
click at [786, 427] on button "Proceed" at bounding box center [778, 421] width 91 height 37
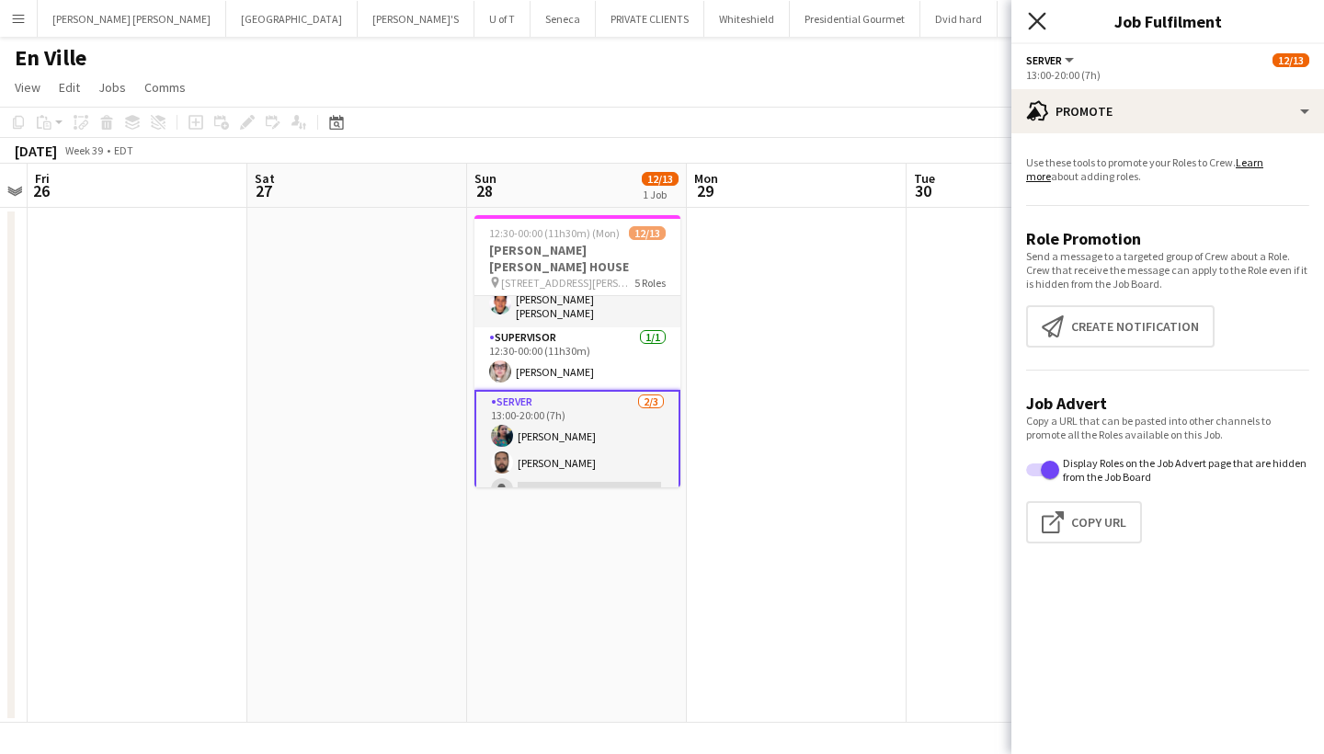
click at [1035, 24] on icon at bounding box center [1036, 20] width 17 height 17
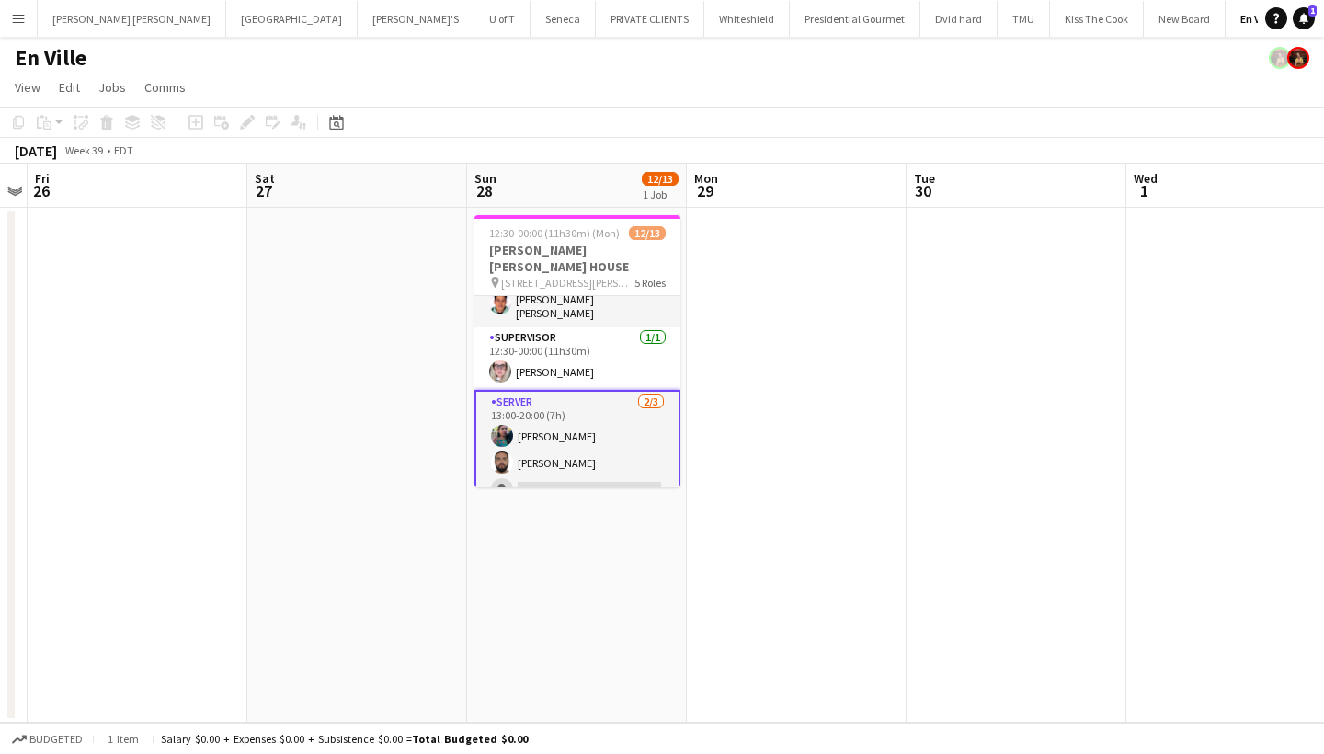
click at [571, 470] on app-card-role "SERVER 2/3 13:00-20:00 (7h) Jasleen Kour Renato Tomatis single-neutral-actions" at bounding box center [578, 450] width 206 height 120
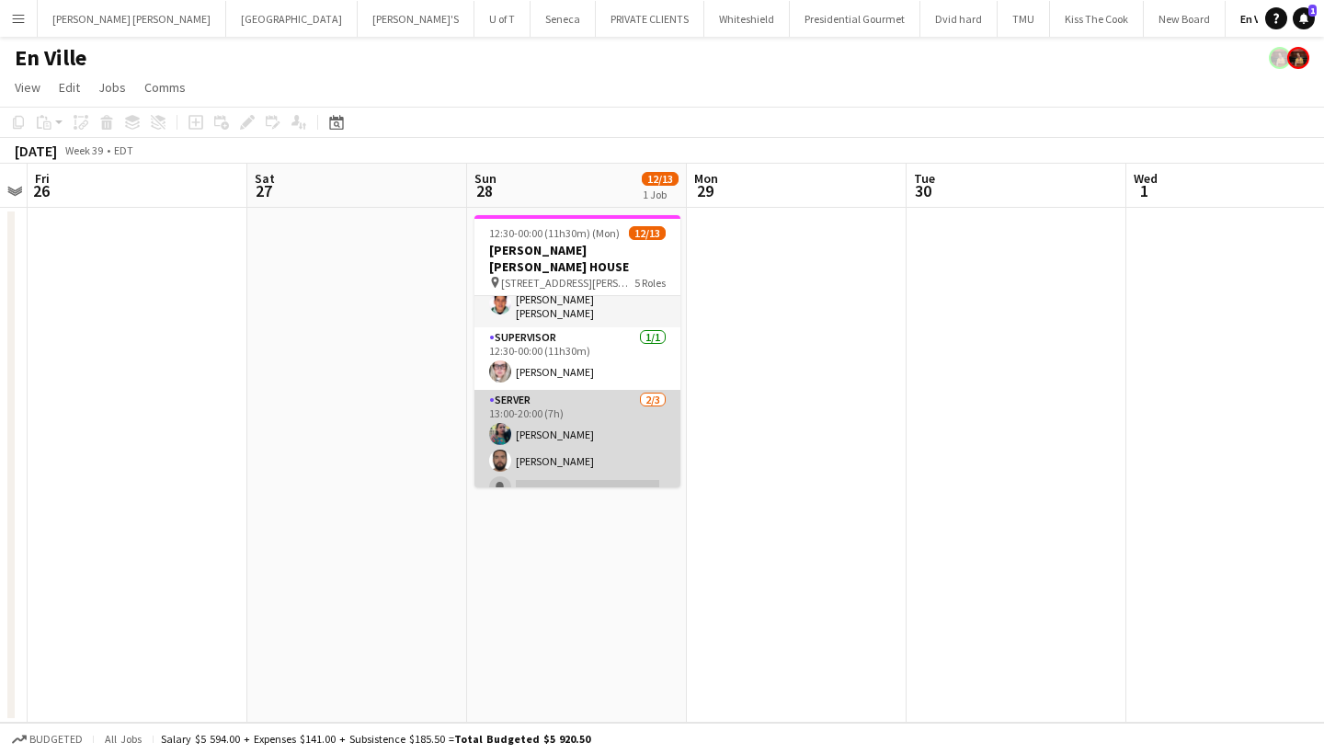
scroll to position [318, 0]
click at [571, 470] on app-card-role "SERVER 2/3 13:00-20:00 (7h) Jasleen Kour Renato Tomatis single-neutral-actions" at bounding box center [578, 452] width 206 height 116
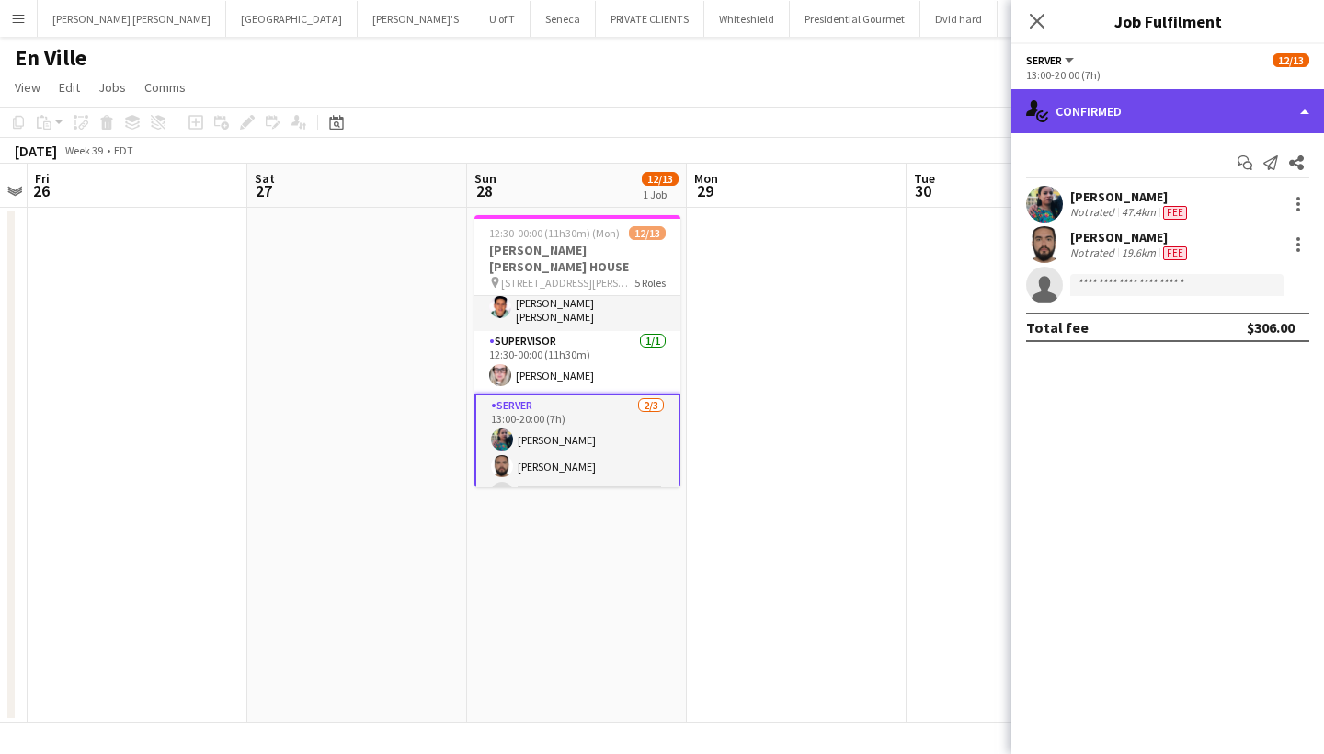
click at [1175, 100] on div "single-neutral-actions-check-2 Confirmed" at bounding box center [1168, 111] width 313 height 44
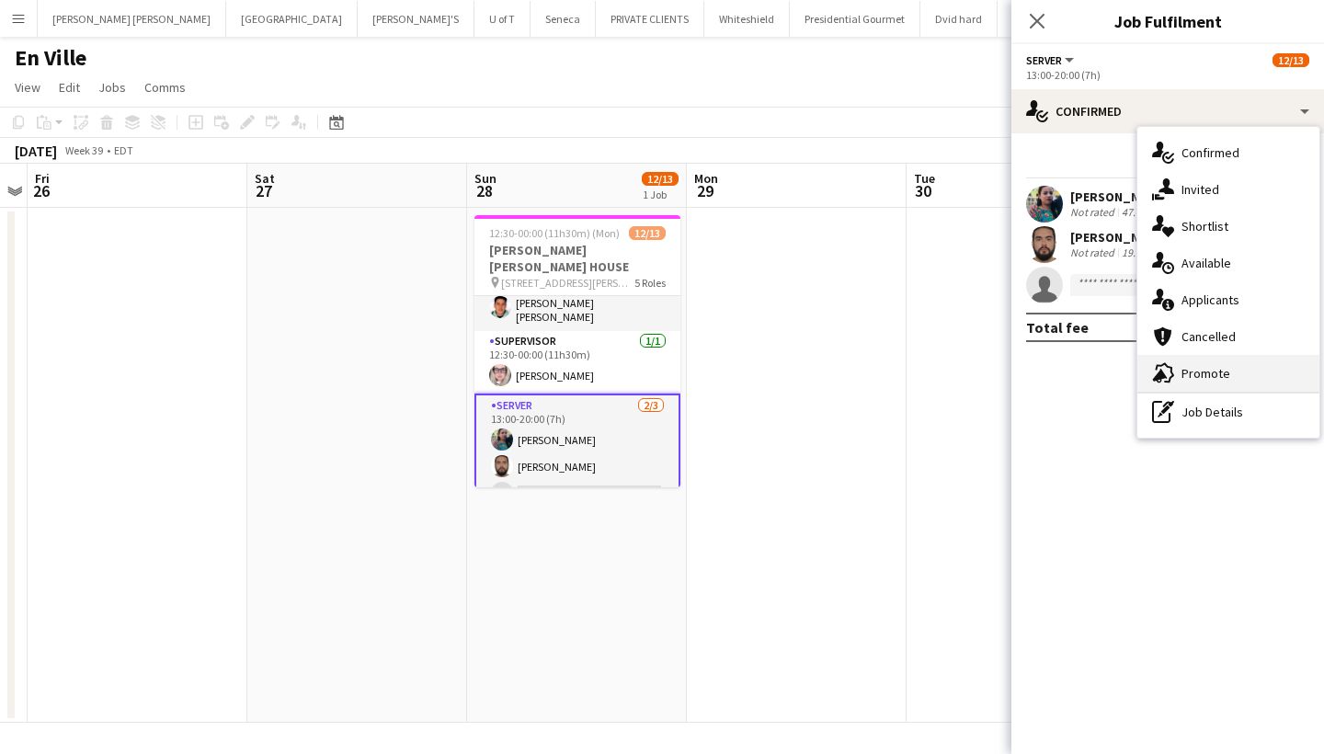
click at [1207, 372] on span "Promote" at bounding box center [1206, 373] width 49 height 17
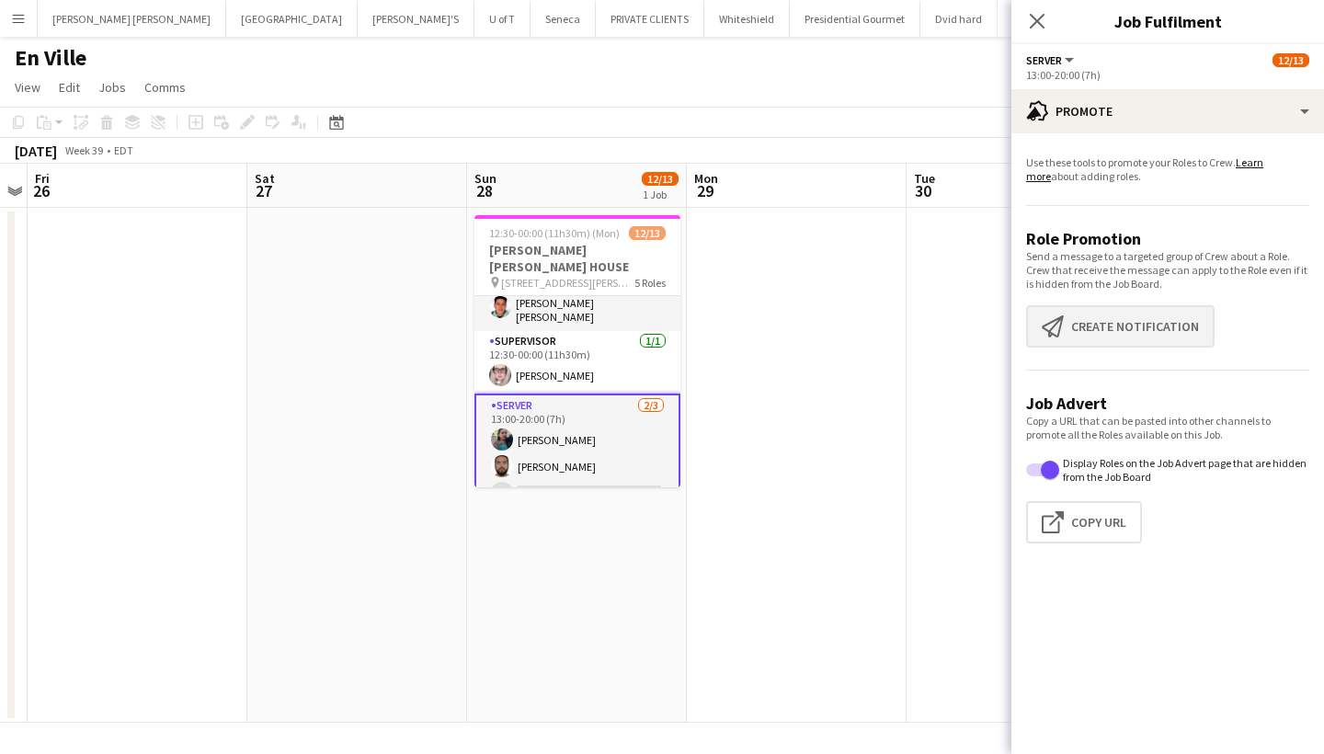
click at [1151, 325] on button "Create notification Create notification" at bounding box center [1120, 326] width 189 height 42
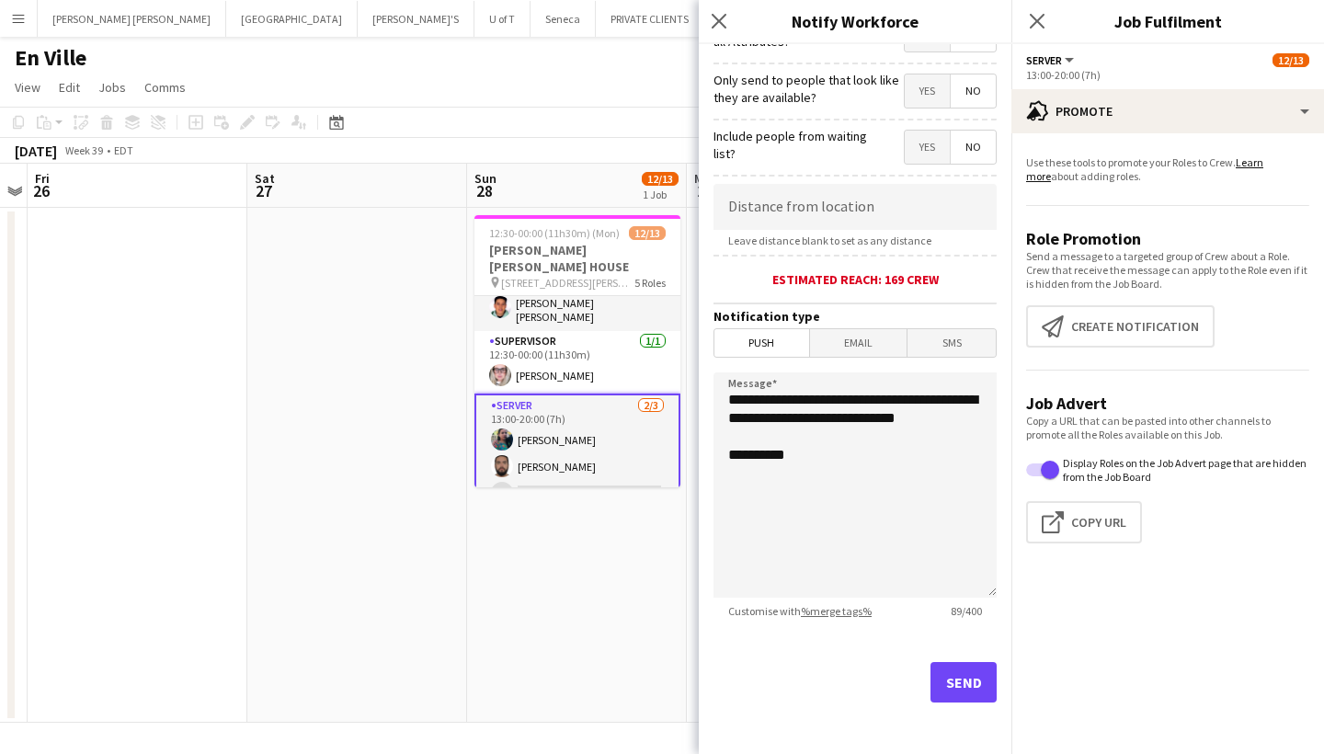
scroll to position [258, 0]
click at [956, 674] on button "Send" at bounding box center [964, 682] width 66 height 40
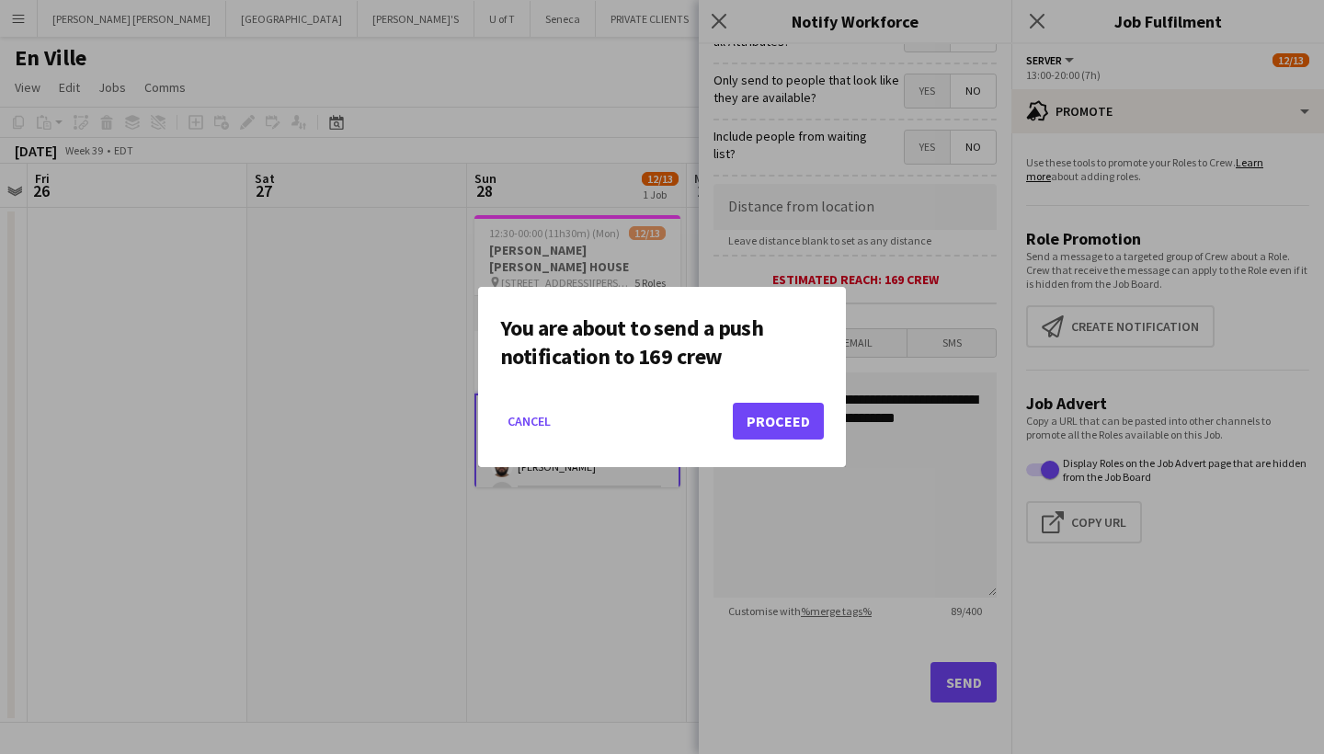
click at [777, 409] on button "Proceed" at bounding box center [778, 421] width 91 height 37
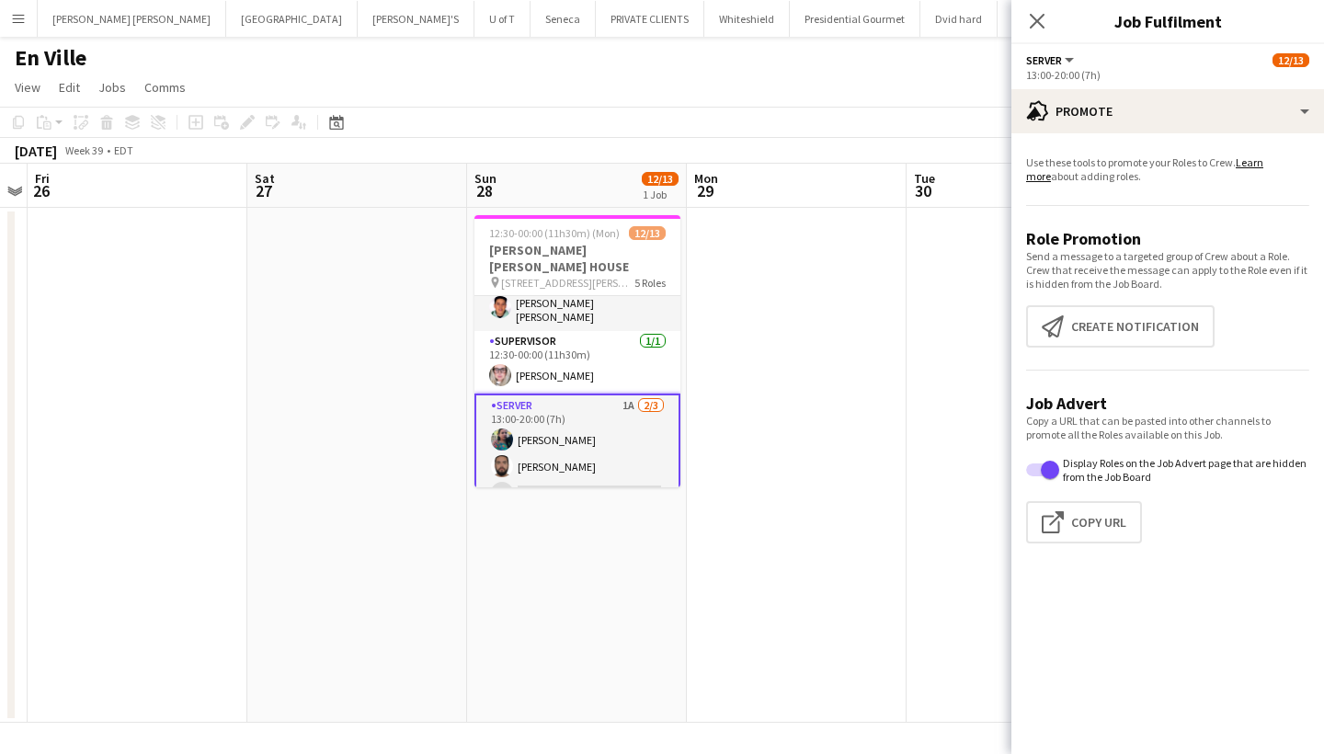
click at [560, 466] on app-card-role "SERVER 1A 2/3 13:00-20:00 (7h) Jasleen Kour Renato Tomatis single-neutral-actio…" at bounding box center [578, 454] width 206 height 120
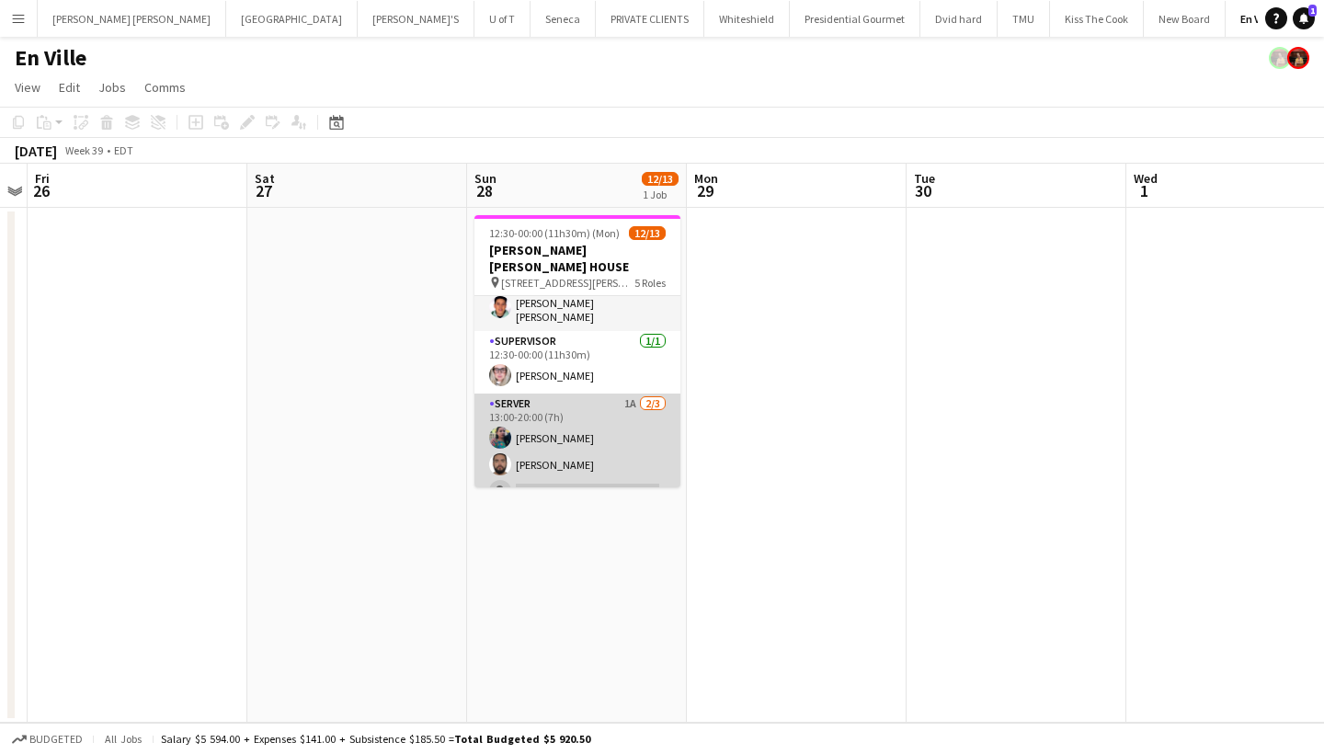
click at [560, 466] on app-card-role "SERVER 1A 2/3 13:00-20:00 (7h) Jasleen Kour Renato Tomatis single-neutral-actio…" at bounding box center [578, 452] width 206 height 116
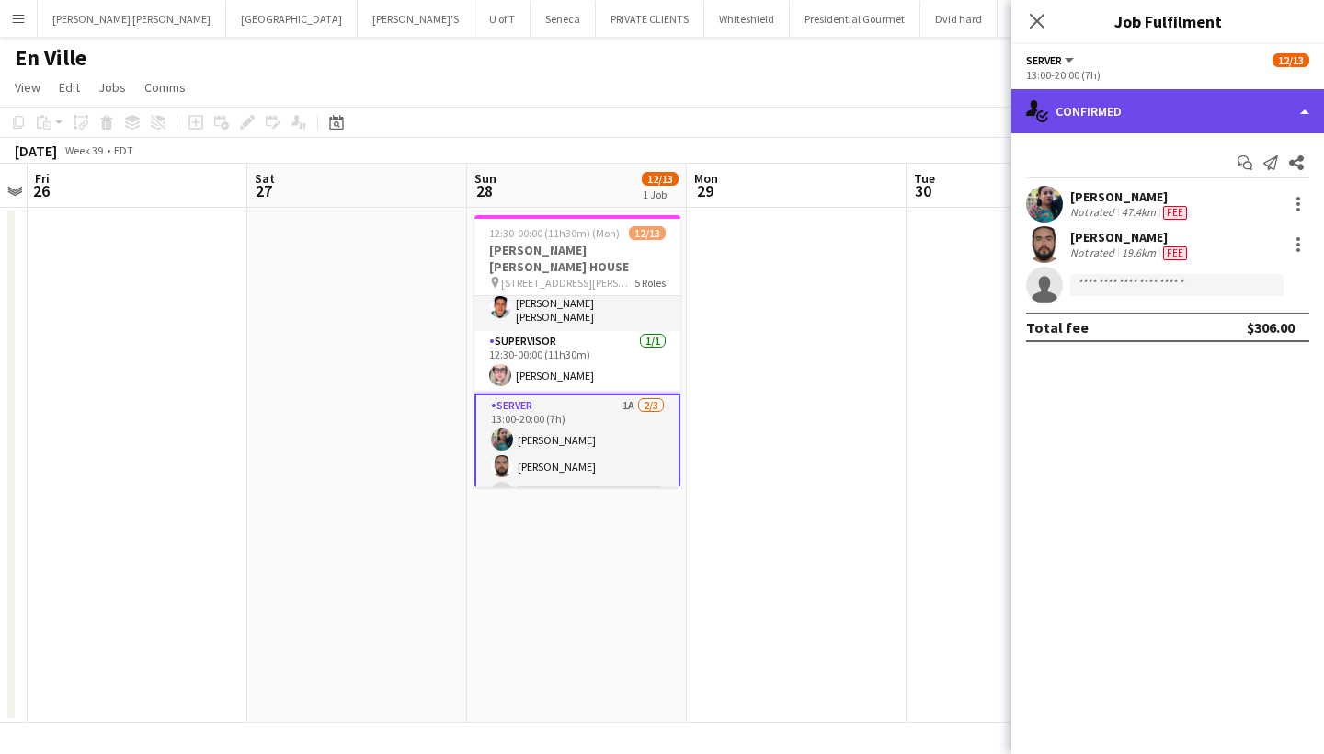
click at [1214, 117] on div "single-neutral-actions-check-2 Confirmed" at bounding box center [1168, 111] width 313 height 44
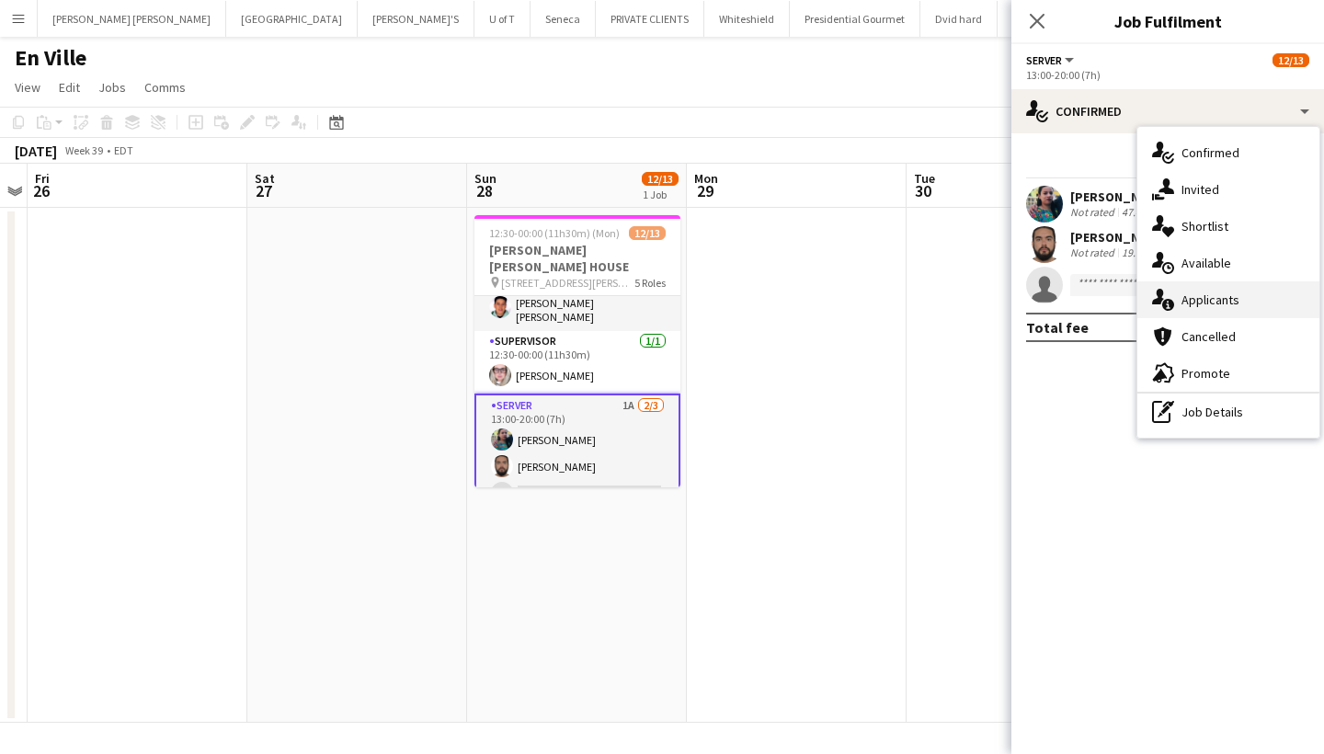
click at [1232, 305] on span "Applicants" at bounding box center [1211, 300] width 58 height 17
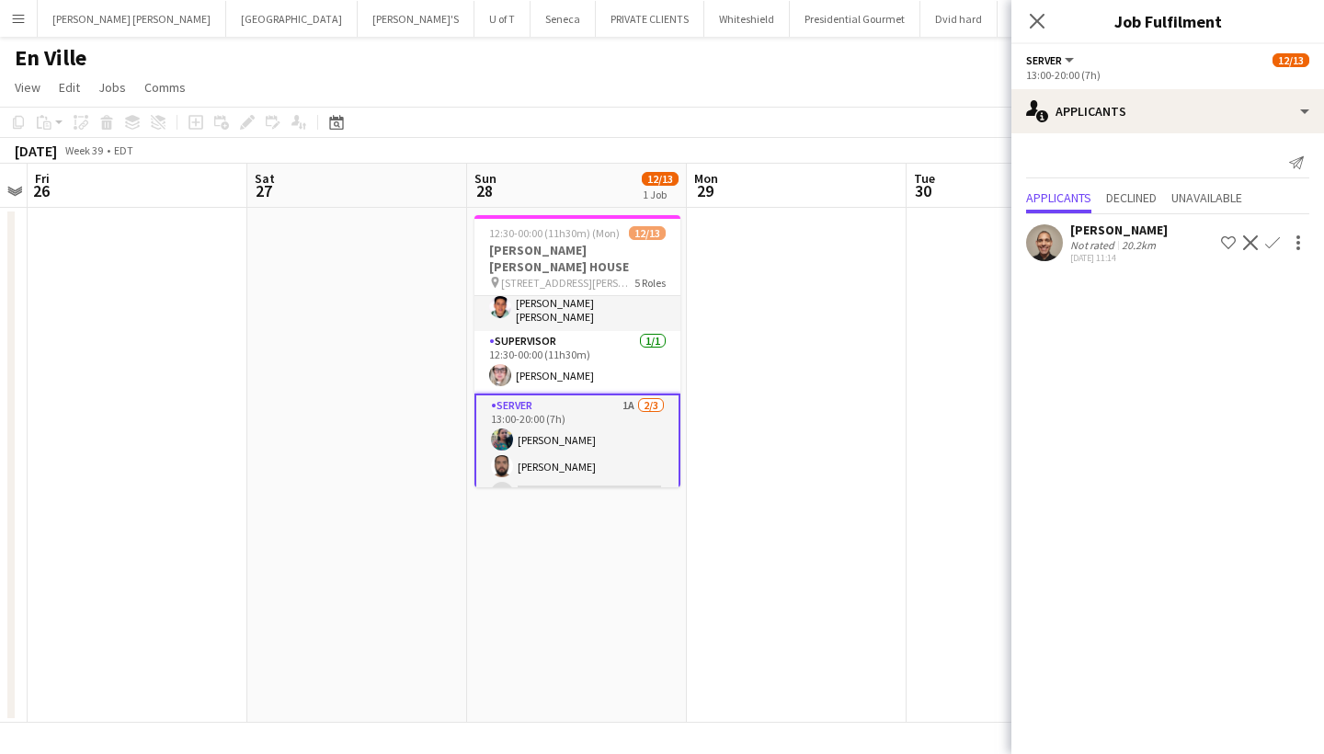
click at [21, 14] on app-icon "Menu" at bounding box center [18, 18] width 15 height 15
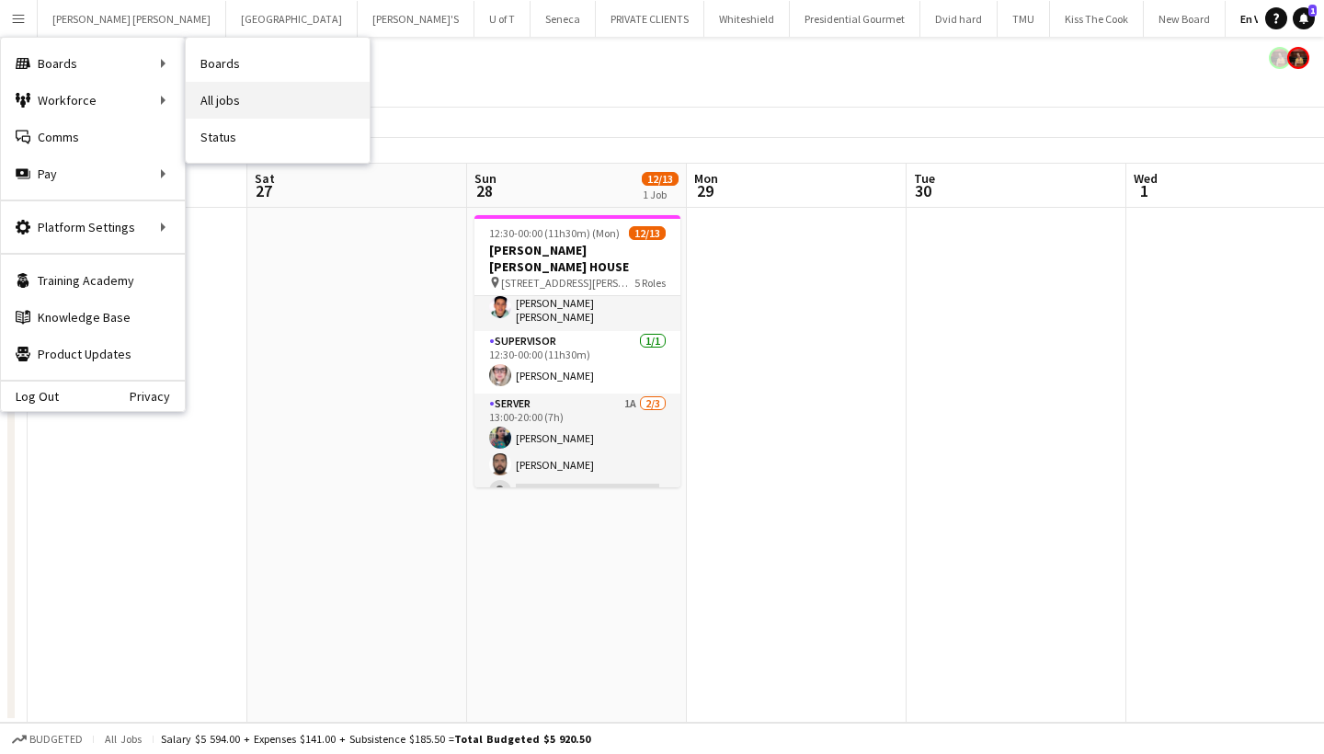
click at [247, 98] on link "All jobs" at bounding box center [278, 100] width 184 height 37
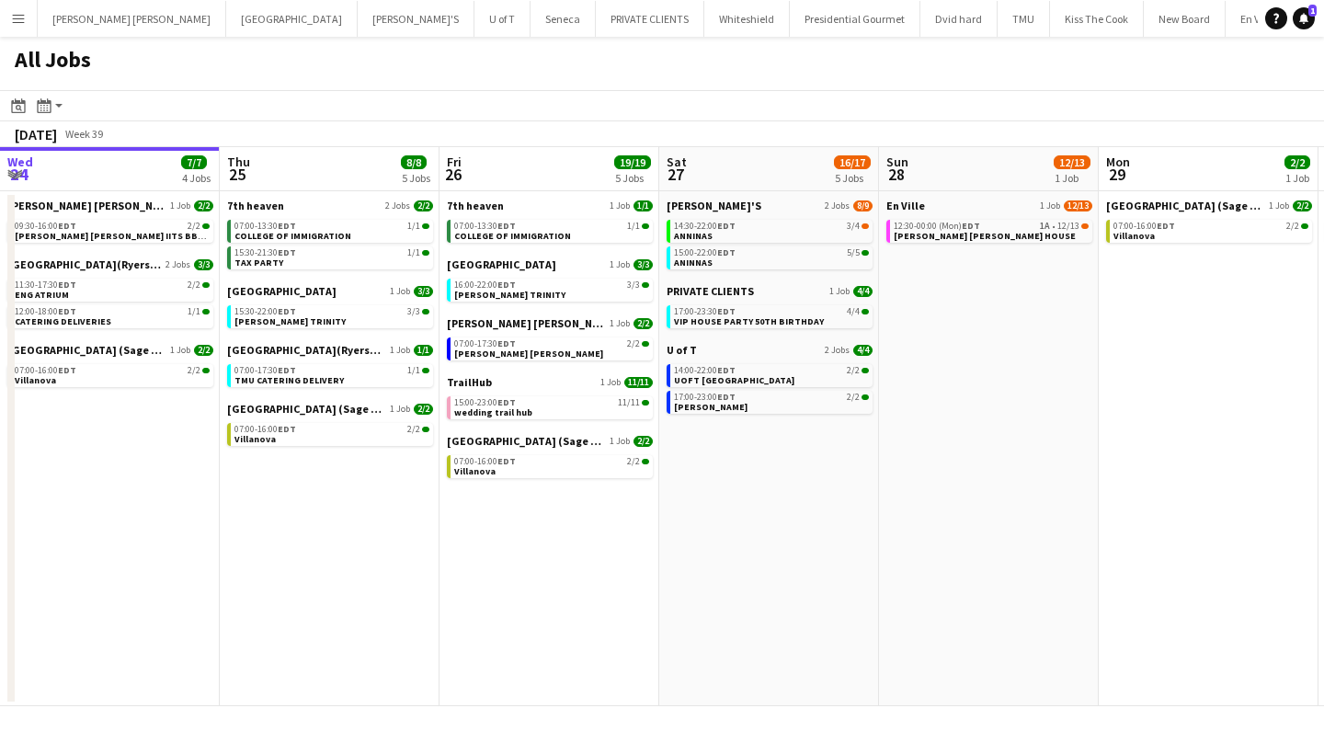
scroll to position [0, 670]
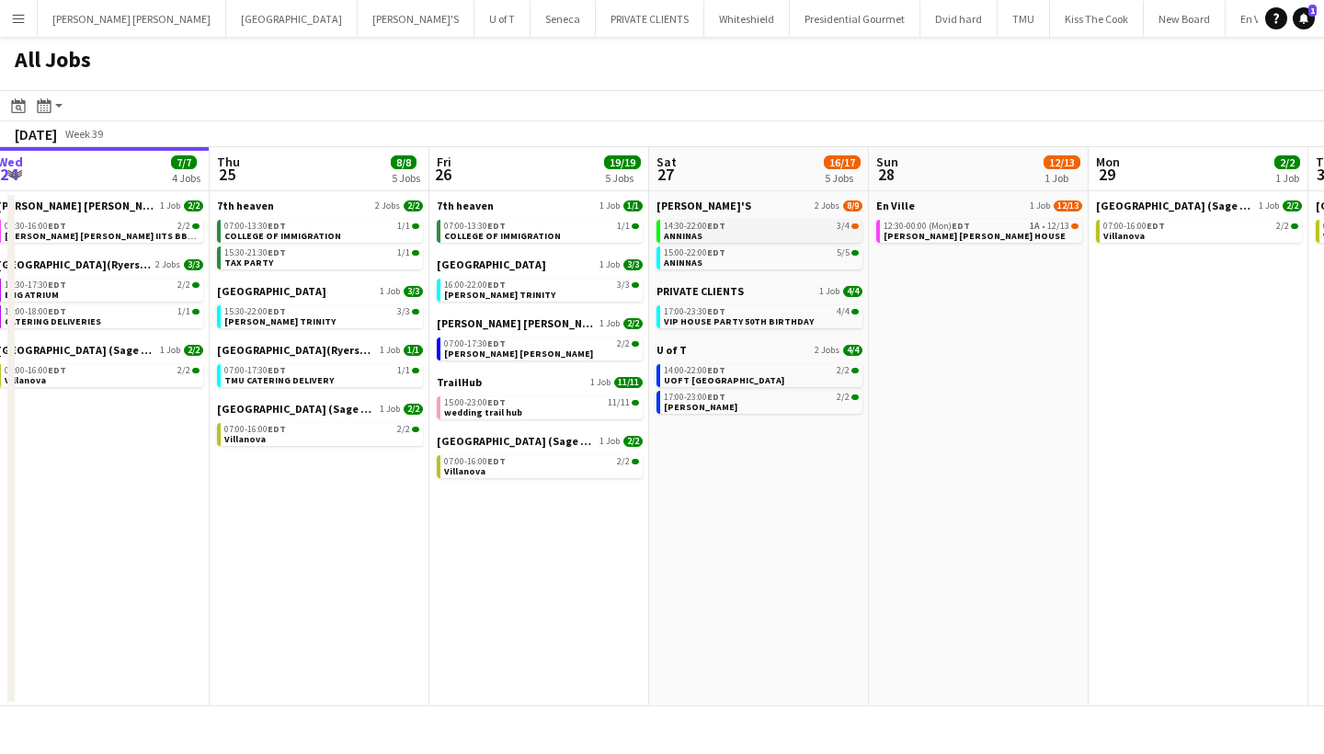
click at [758, 227] on div "14:30-22:00 EDT 3/4" at bounding box center [761, 226] width 195 height 9
click at [1005, 227] on div "12:30-00:00 (Mon) EDT 1A • 12/13" at bounding box center [981, 226] width 195 height 9
click at [739, 227] on div "14:30-22:00 EDT 3/4" at bounding box center [761, 226] width 195 height 9
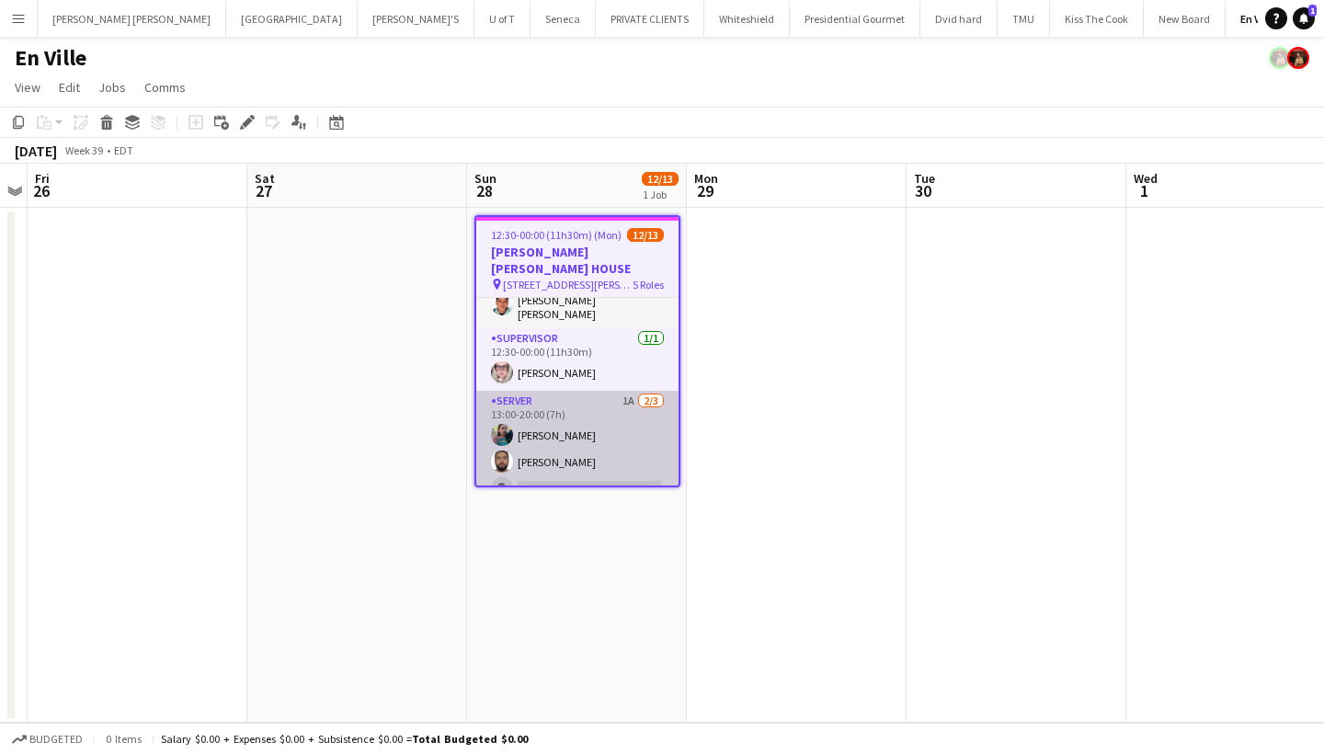
scroll to position [322, 0]
click at [566, 465] on app-card-role "SERVER 1A [DATE] 13:00-20:00 (7h) [PERSON_NAME] [PERSON_NAME] single-neutral-ac…" at bounding box center [577, 450] width 202 height 116
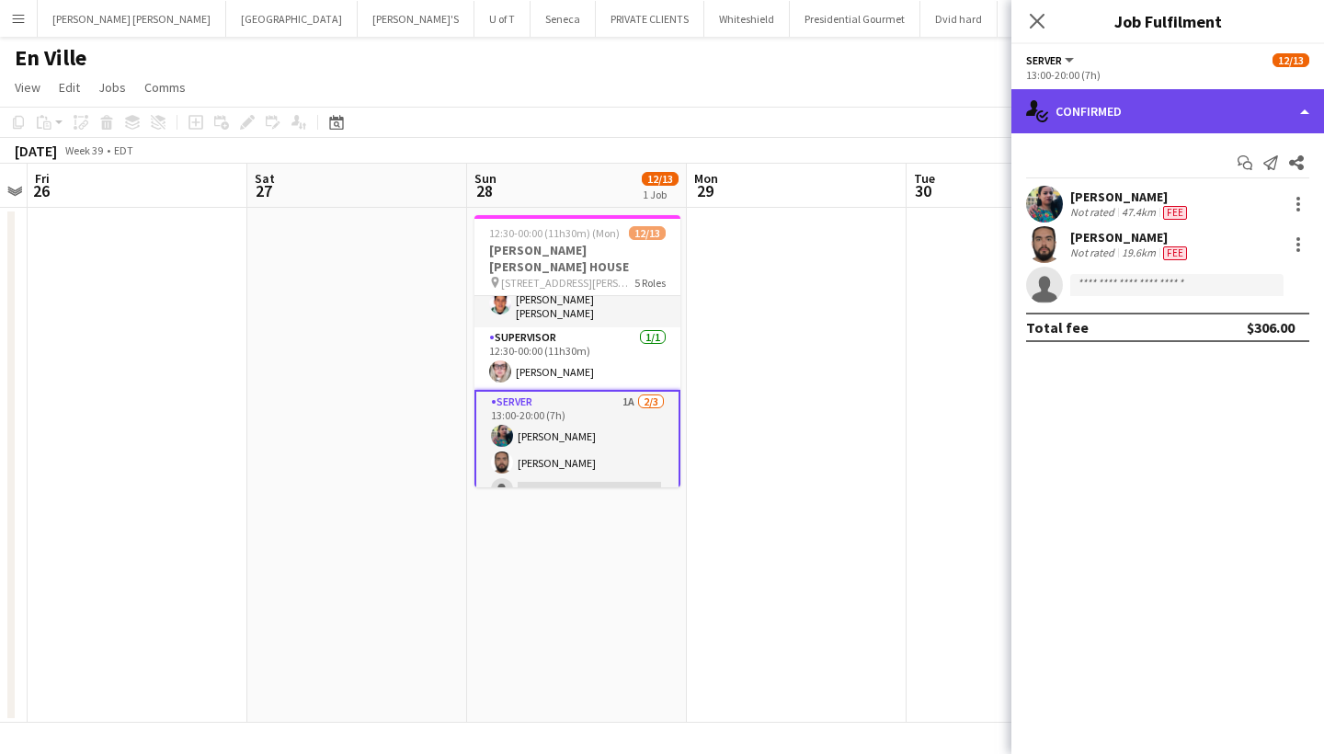
click at [1126, 109] on div "single-neutral-actions-check-2 Confirmed" at bounding box center [1168, 111] width 313 height 44
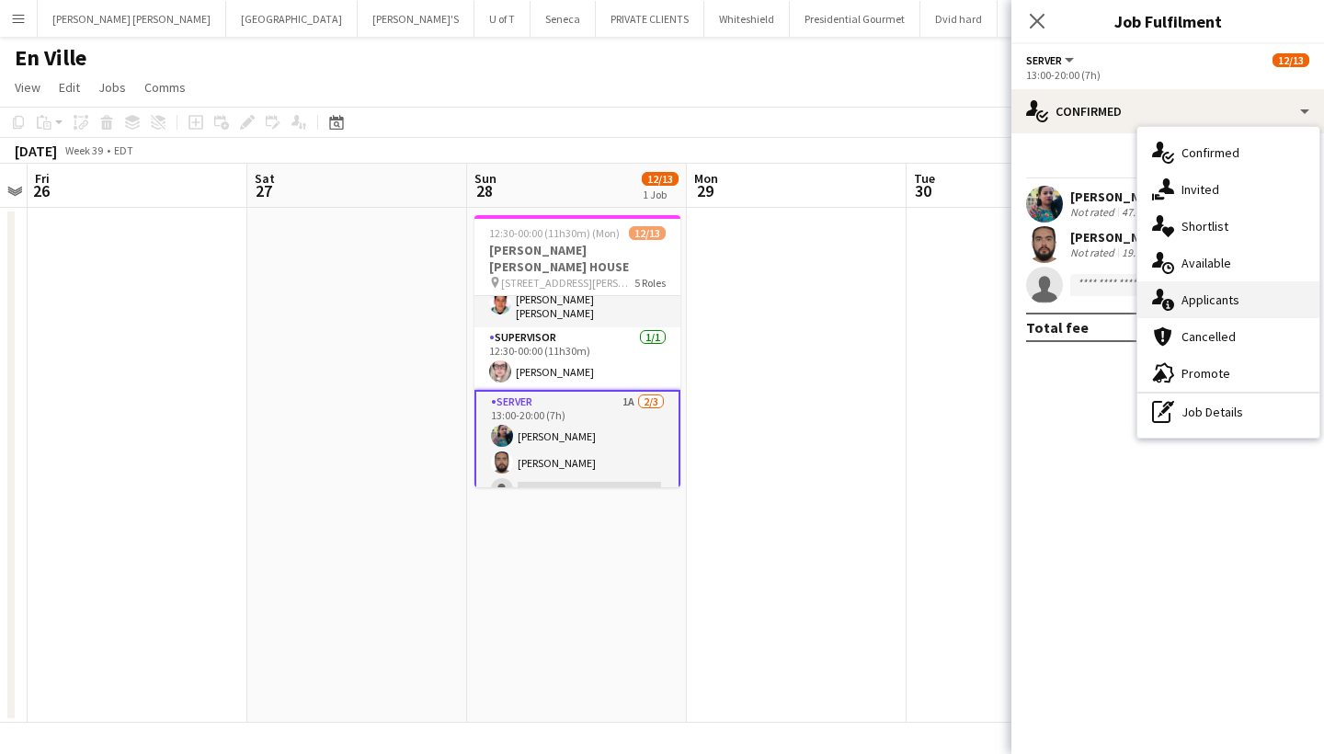
click at [1243, 295] on div "single-neutral-actions-information Applicants" at bounding box center [1229, 299] width 182 height 37
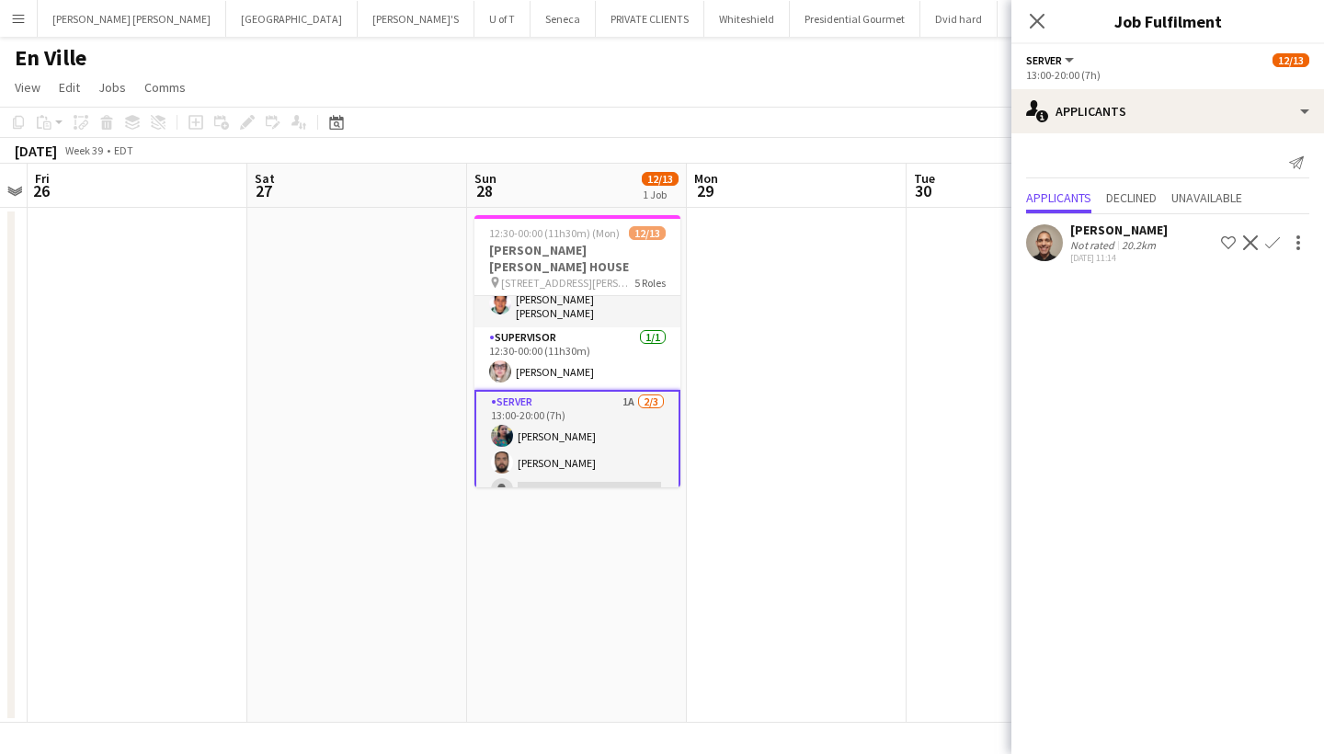
click at [1266, 236] on app-icon "Confirm" at bounding box center [1272, 242] width 15 height 15
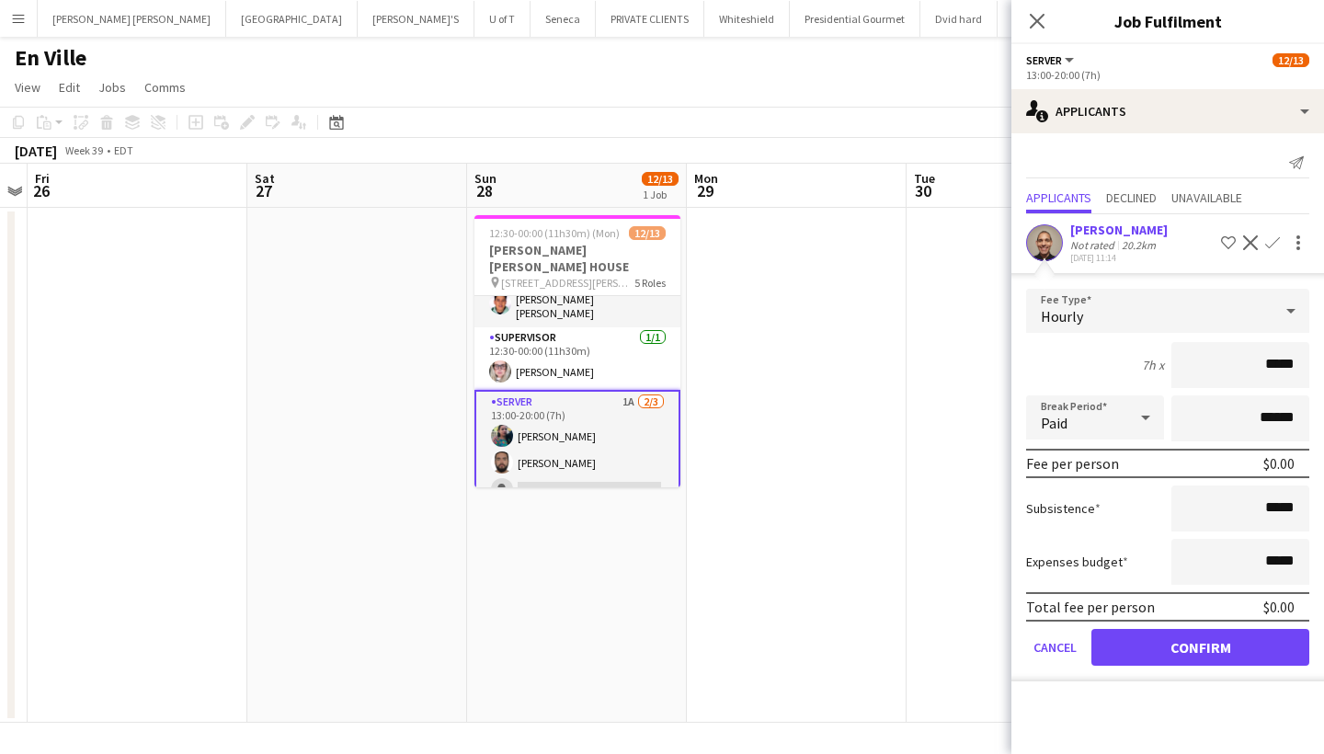
click at [1267, 364] on input "*****" at bounding box center [1241, 365] width 138 height 46
type input "******"
click at [1270, 511] on input "*****" at bounding box center [1241, 509] width 138 height 46
type input "******"
click at [1173, 639] on button "Confirm" at bounding box center [1201, 647] width 218 height 37
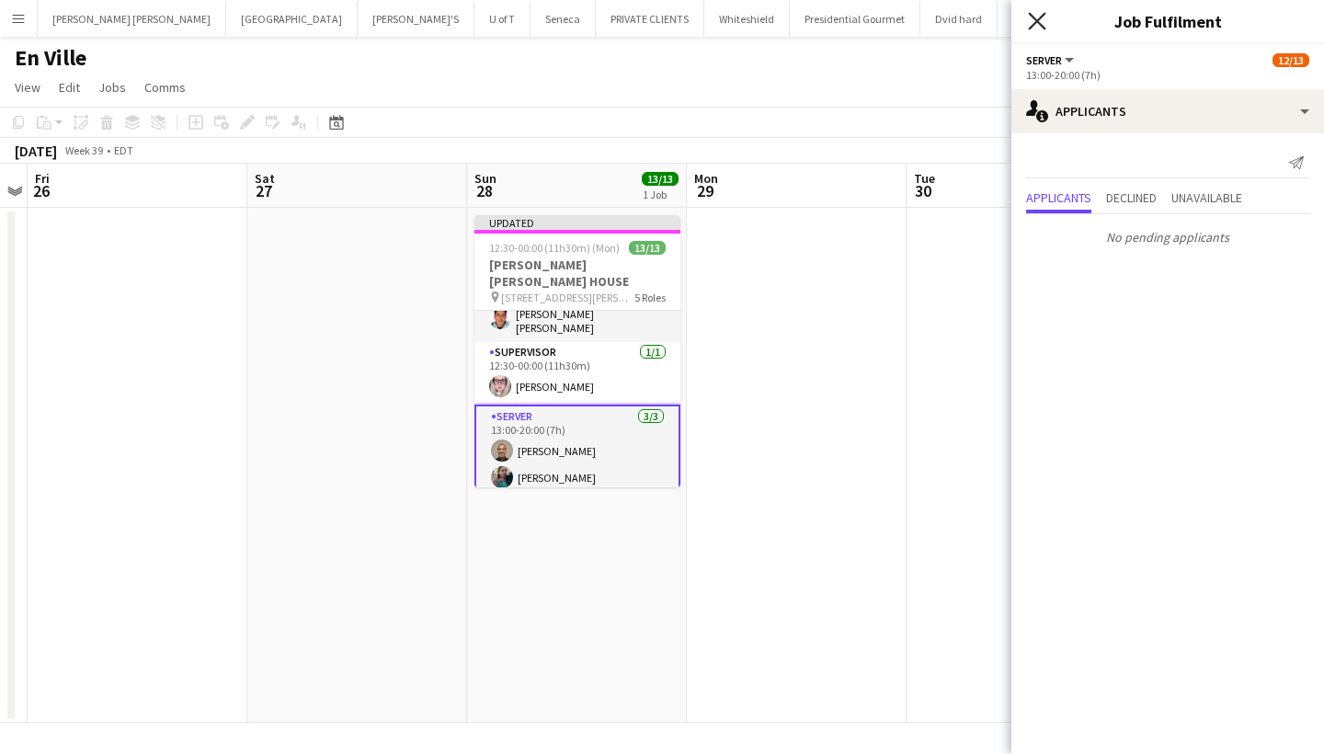
click at [1036, 15] on icon "Close pop-in" at bounding box center [1036, 20] width 17 height 17
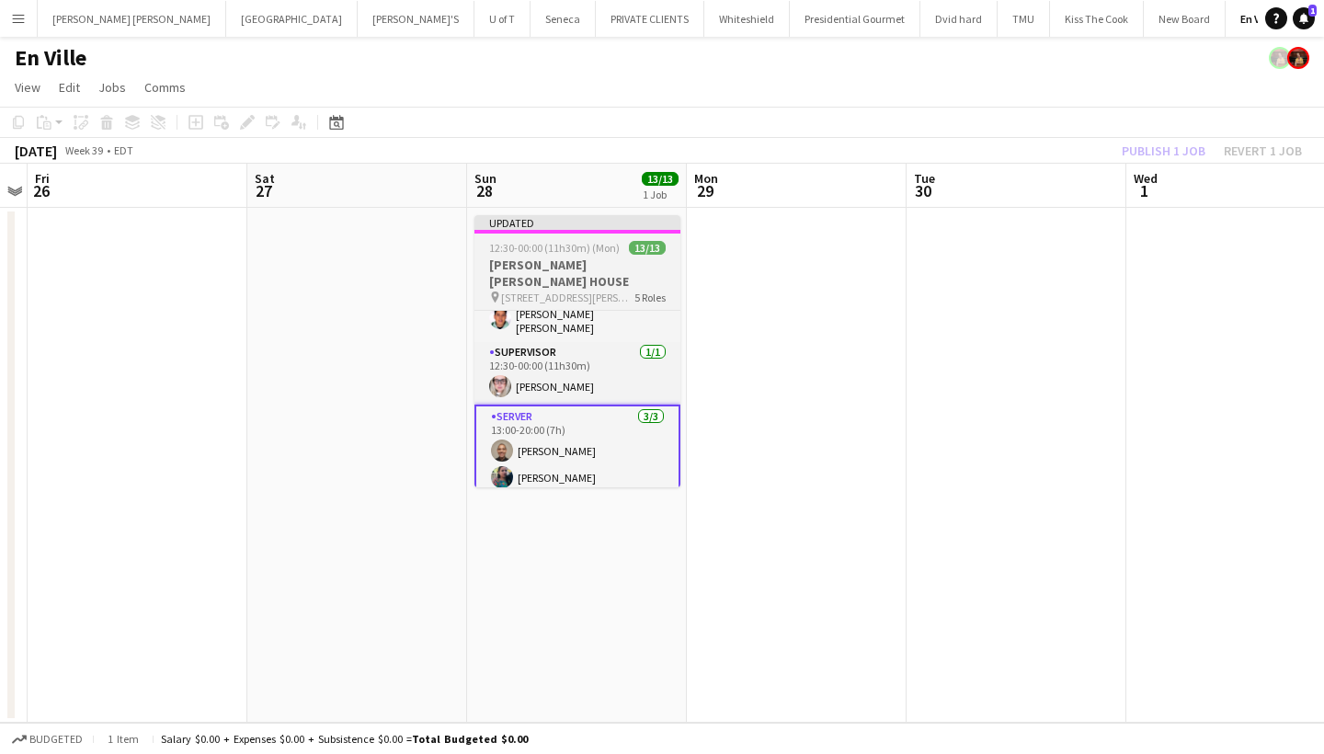
click at [587, 244] on span "12:30-00:00 (11h30m) (Mon)" at bounding box center [554, 248] width 131 height 14
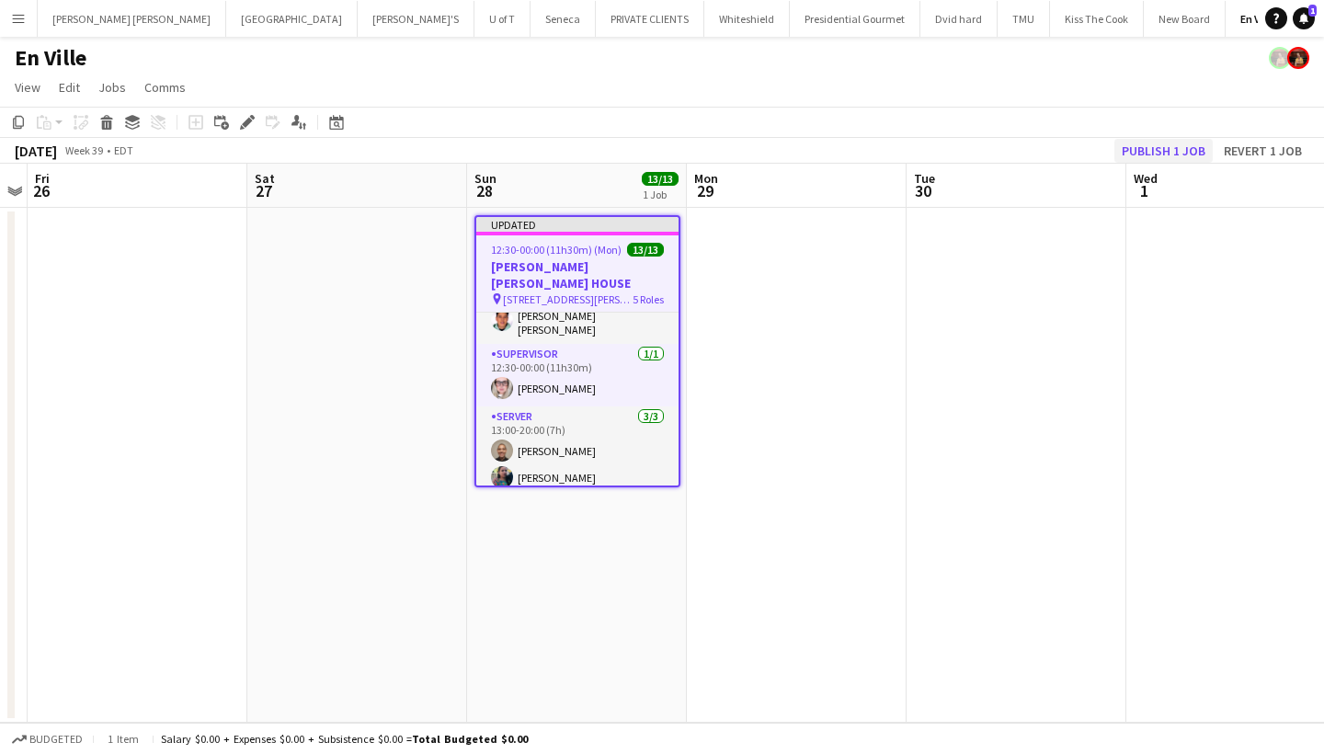
click at [1163, 157] on button "Publish 1 job" at bounding box center [1164, 151] width 98 height 24
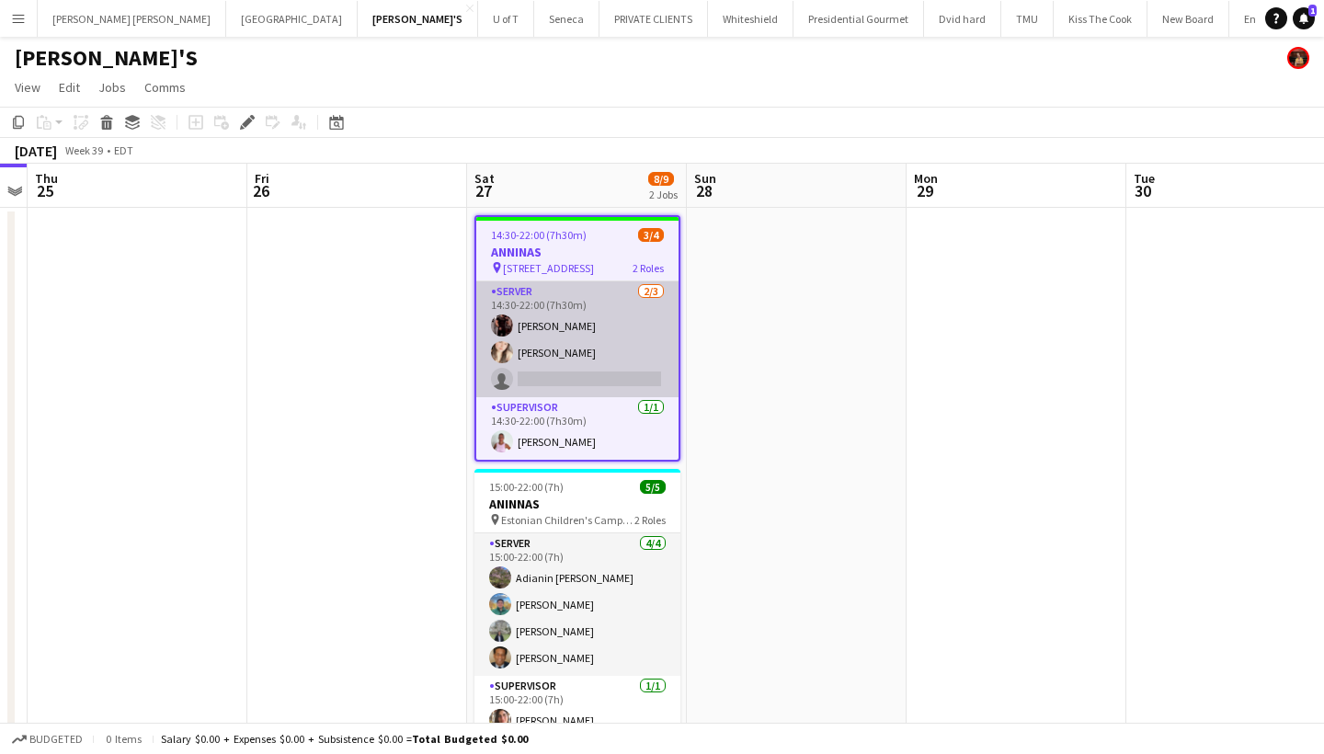
click at [553, 381] on app-card-role "SERVER [DATE] 14:30-22:00 (7h30m) [PERSON_NAME] [PERSON_NAME] single-neutral-ac…" at bounding box center [577, 339] width 202 height 116
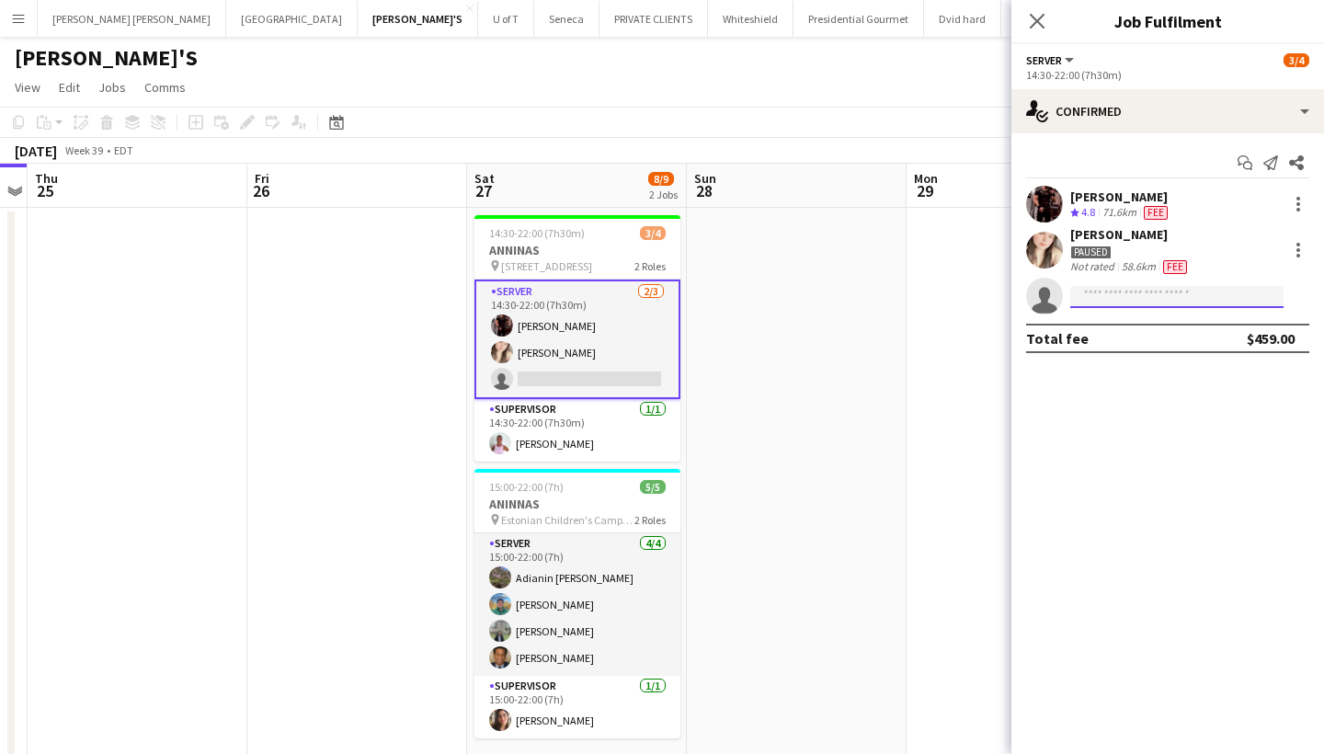
click at [1120, 293] on input at bounding box center [1177, 297] width 213 height 22
click at [1122, 297] on input at bounding box center [1177, 297] width 213 height 22
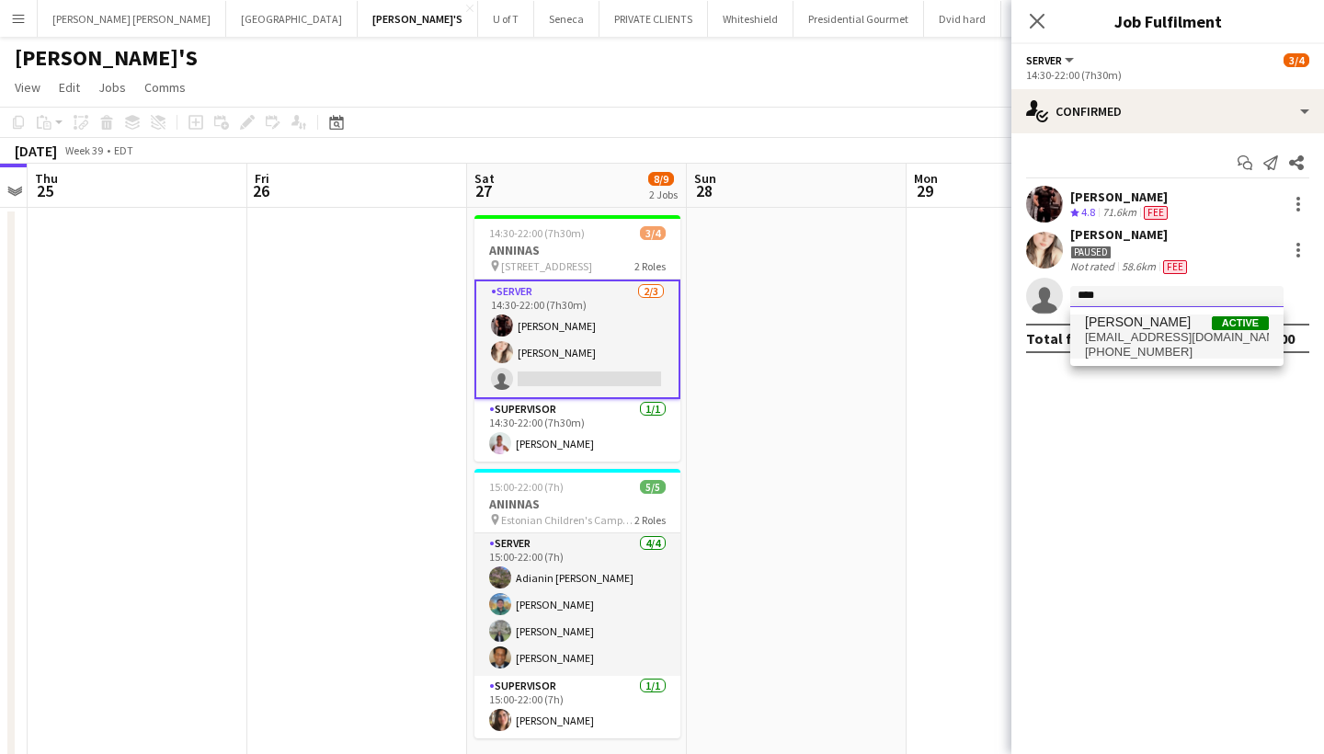
type input "****"
click at [1128, 333] on span "[EMAIL_ADDRESS][DOMAIN_NAME]" at bounding box center [1177, 337] width 184 height 15
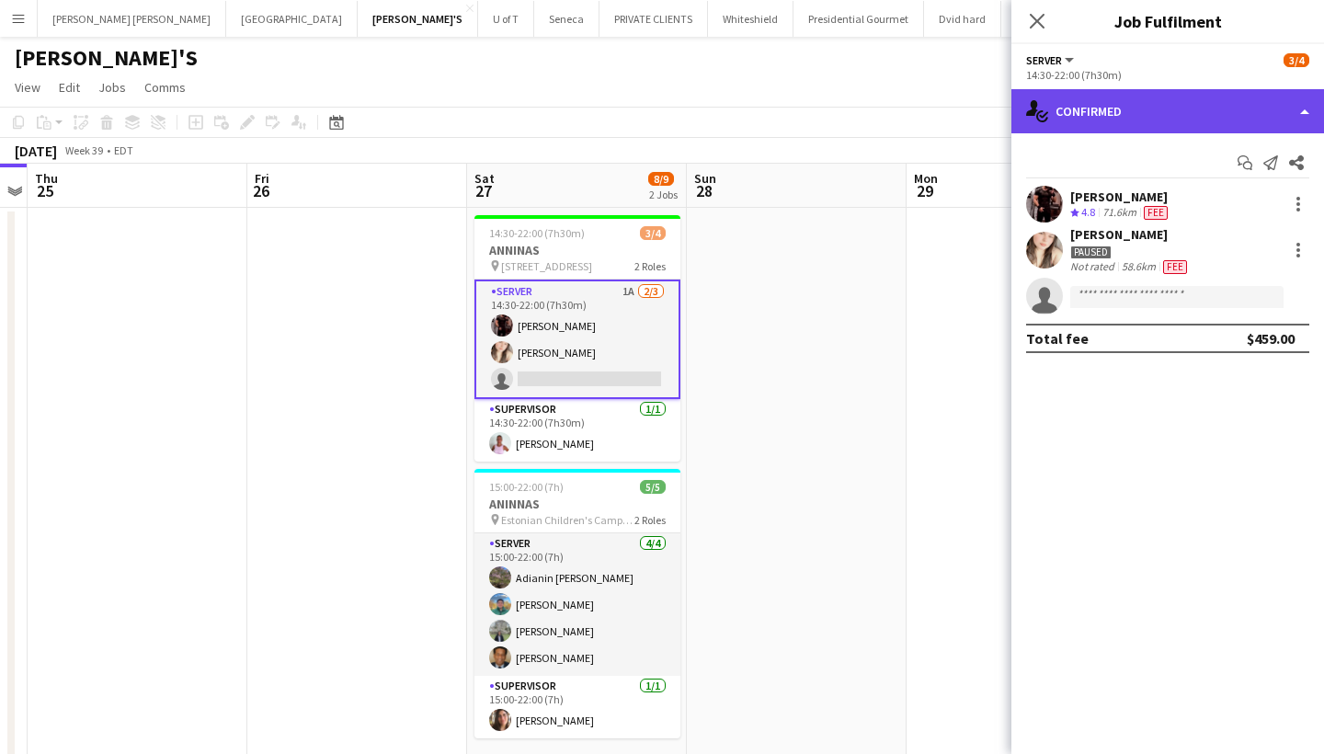
click at [1149, 105] on div "single-neutral-actions-check-2 Confirmed" at bounding box center [1168, 111] width 313 height 44
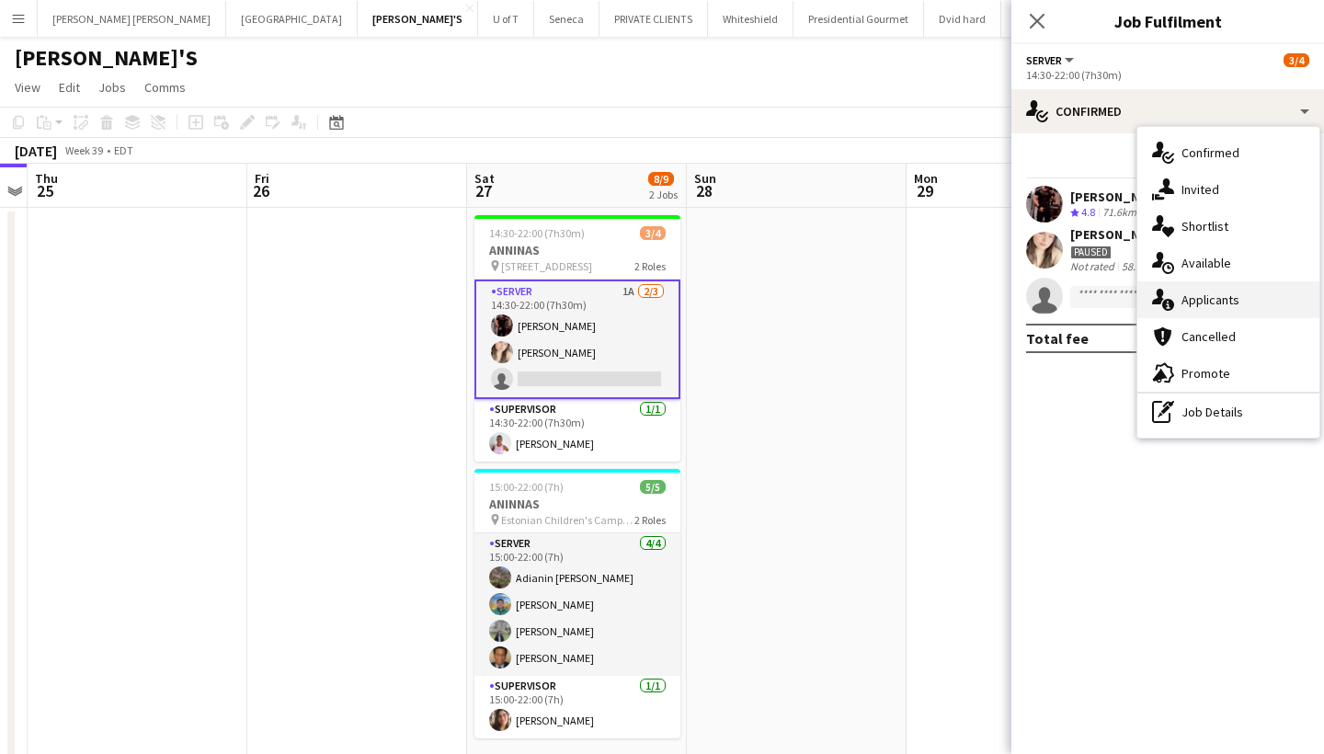
click at [1228, 304] on span "Applicants" at bounding box center [1211, 300] width 58 height 17
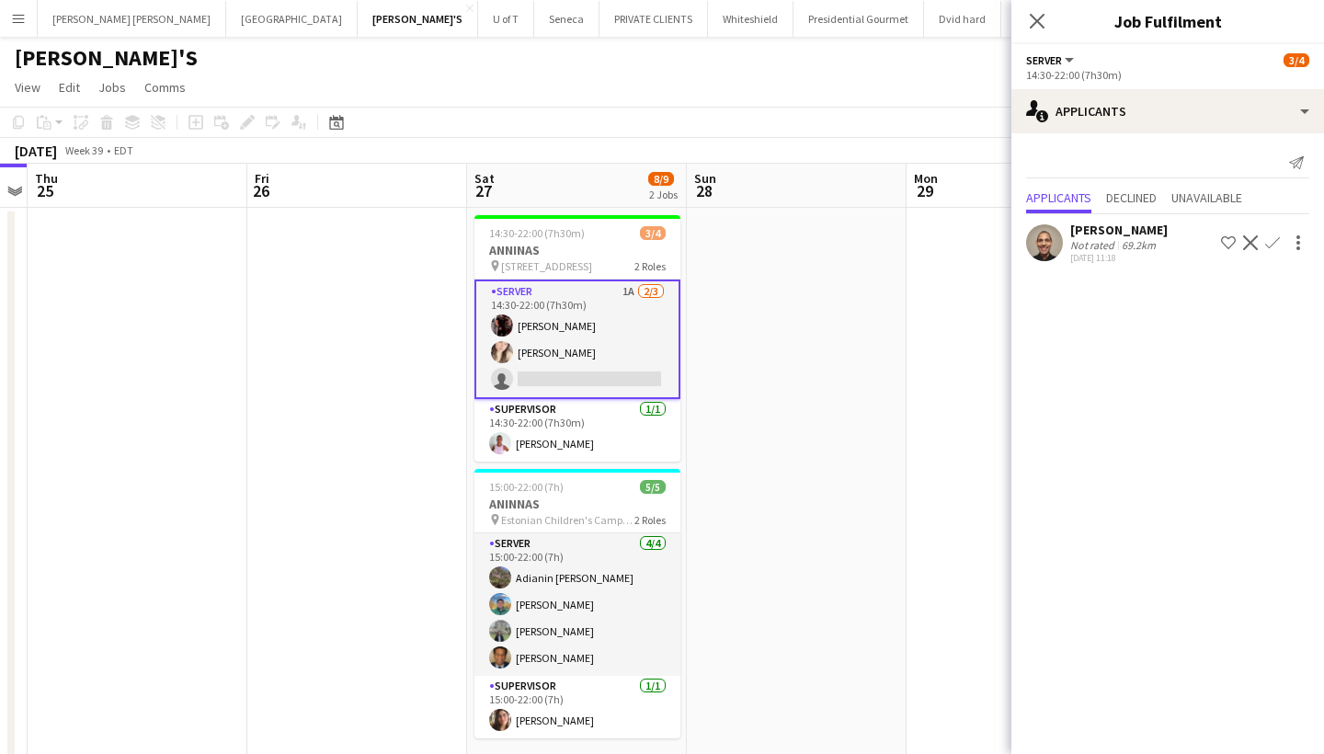
click at [1273, 242] on app-icon "Confirm" at bounding box center [1272, 242] width 15 height 15
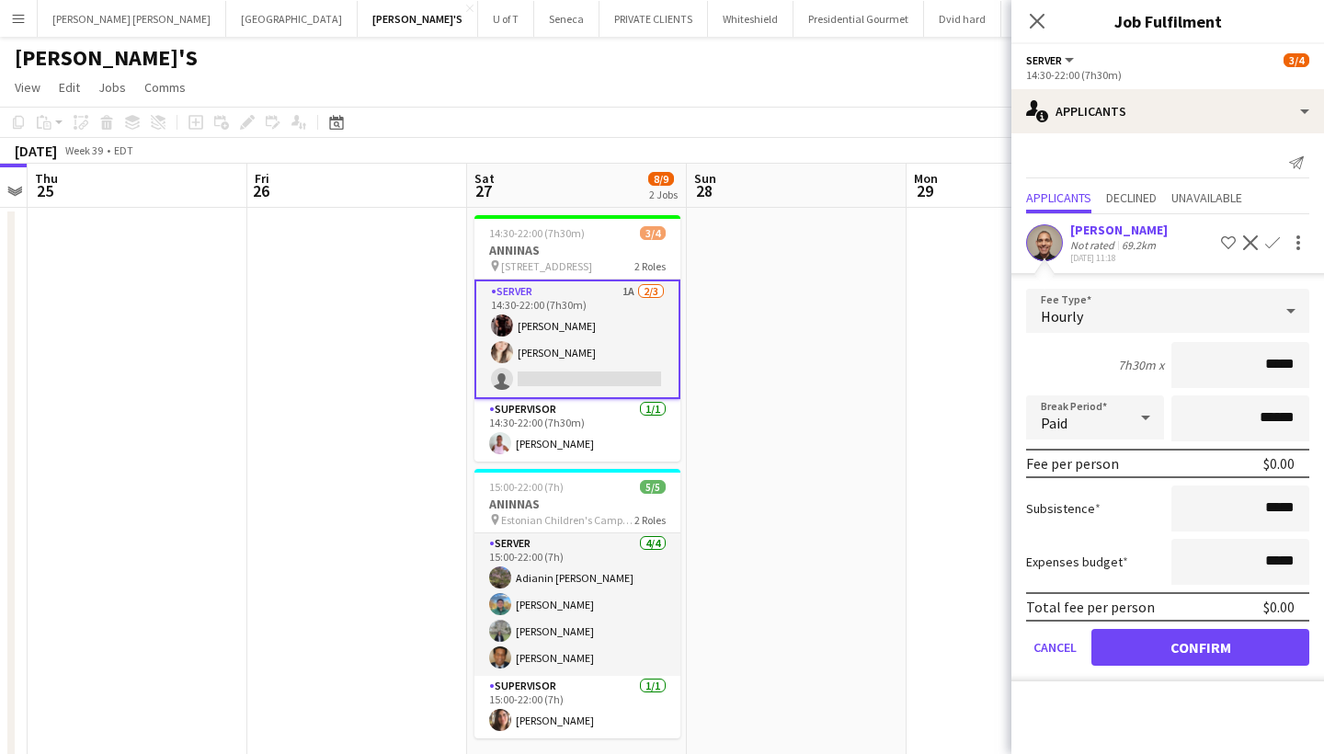
click at [1270, 368] on input "*****" at bounding box center [1241, 365] width 138 height 46
type input "******"
click at [1270, 509] on input "*****" at bounding box center [1241, 509] width 138 height 46
type input "******"
click at [1175, 642] on button "Confirm" at bounding box center [1201, 647] width 218 height 37
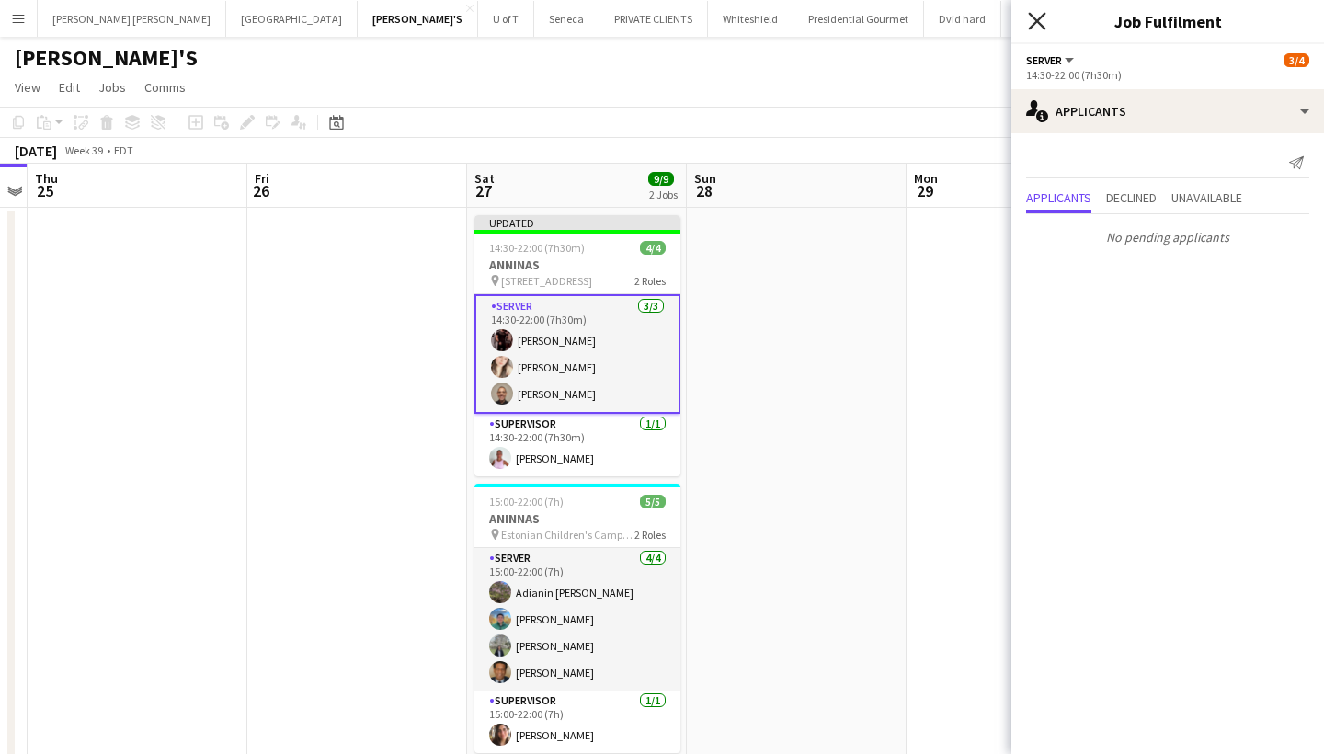
click at [1037, 17] on icon "Close pop-in" at bounding box center [1036, 20] width 17 height 17
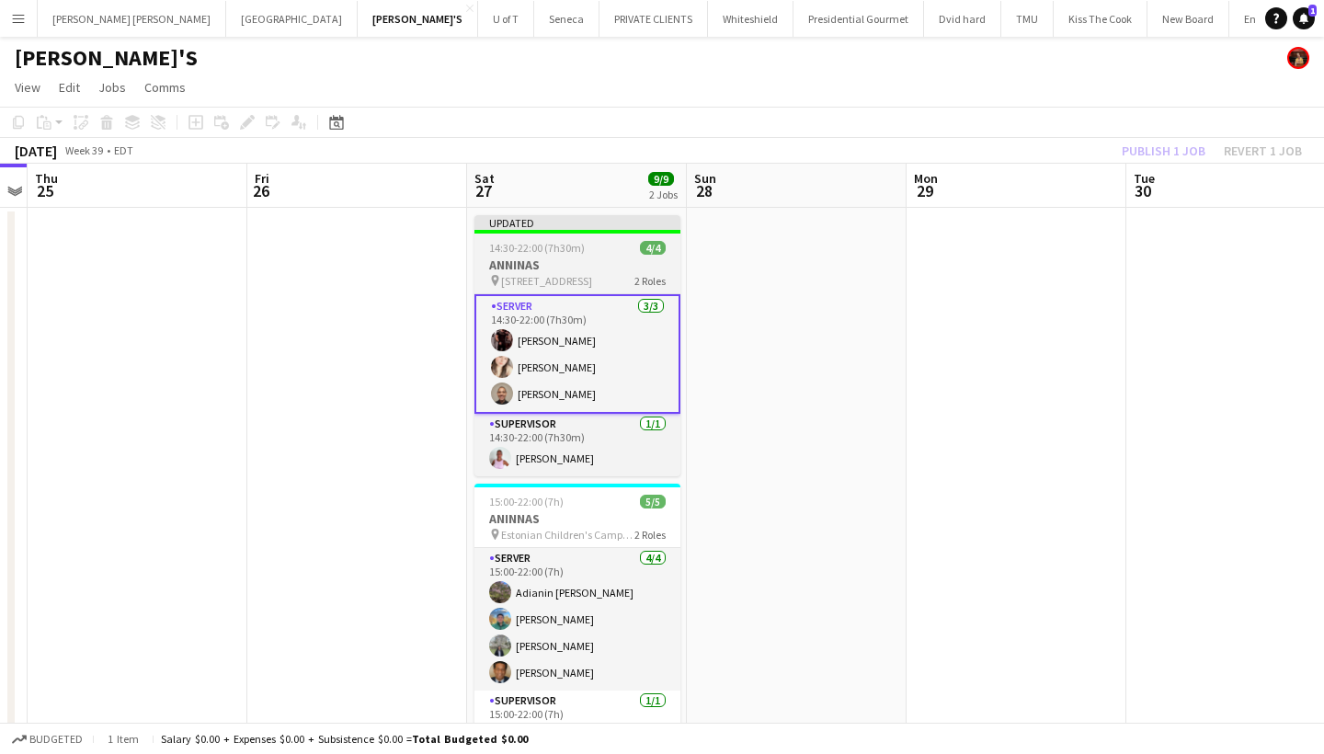
click at [598, 265] on h3 "ANNINAS" at bounding box center [578, 265] width 206 height 17
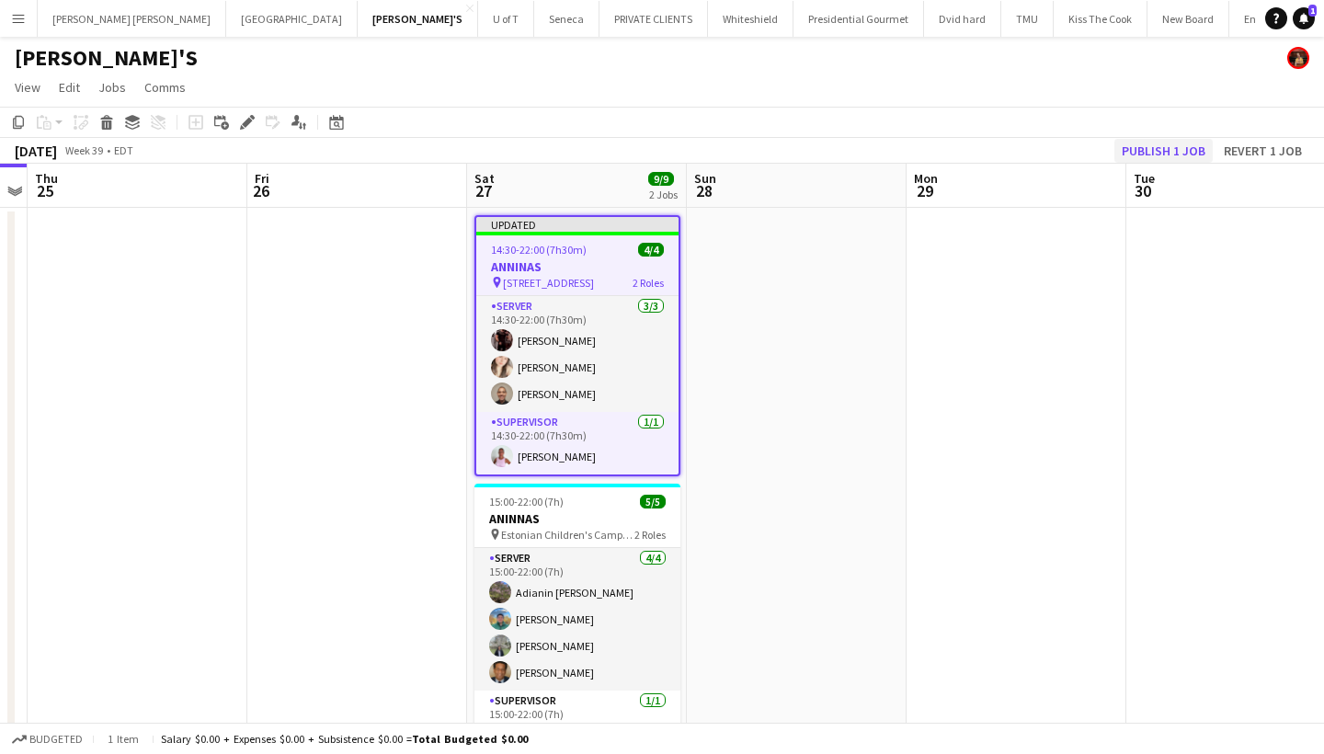
click at [1172, 143] on button "Publish 1 job" at bounding box center [1164, 151] width 98 height 24
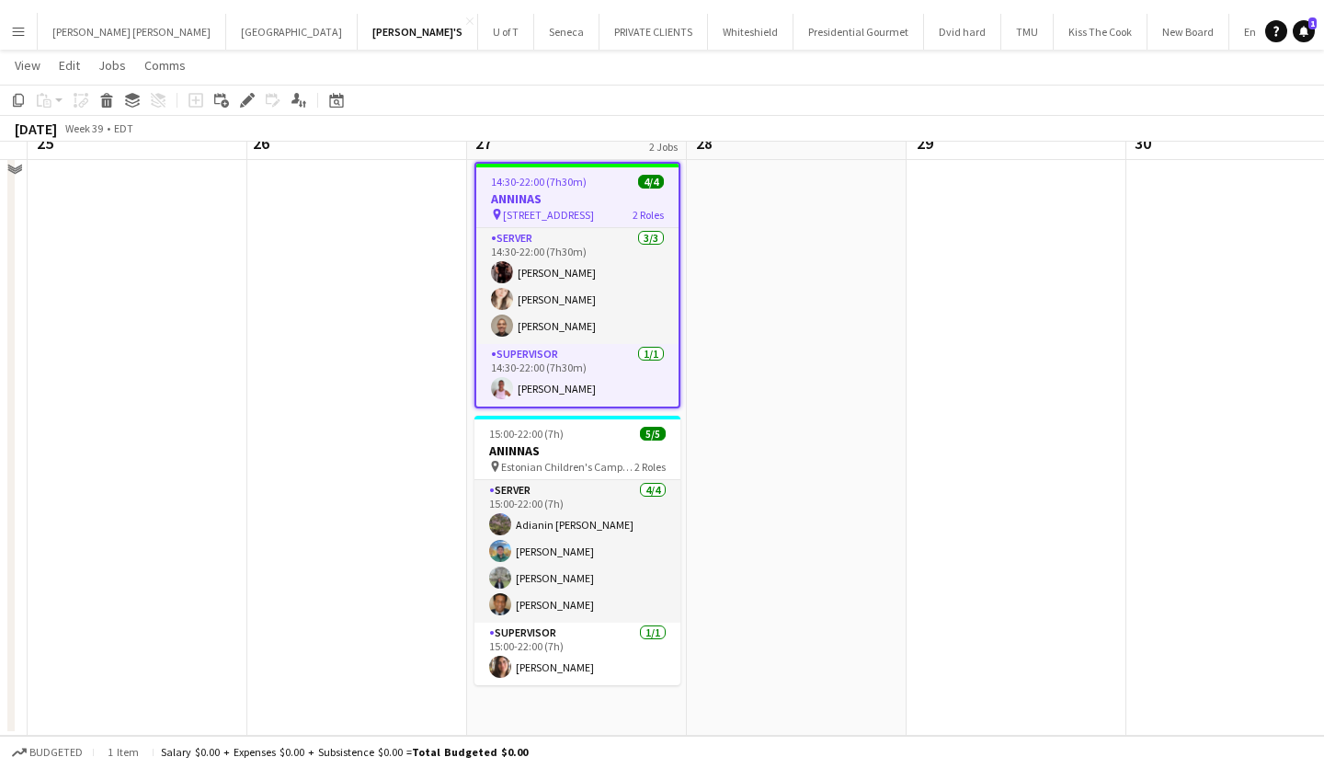
scroll to position [39, 0]
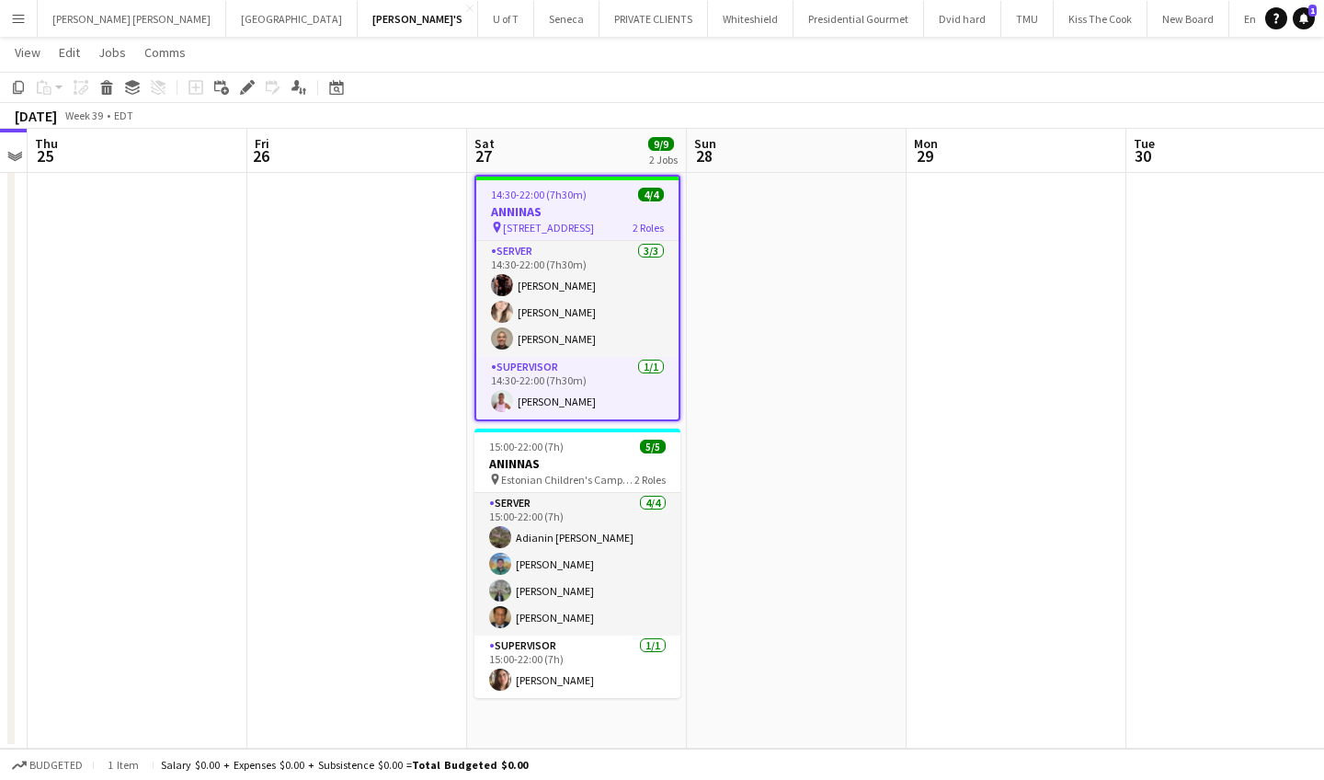
click at [15, 28] on button "Menu" at bounding box center [18, 18] width 37 height 37
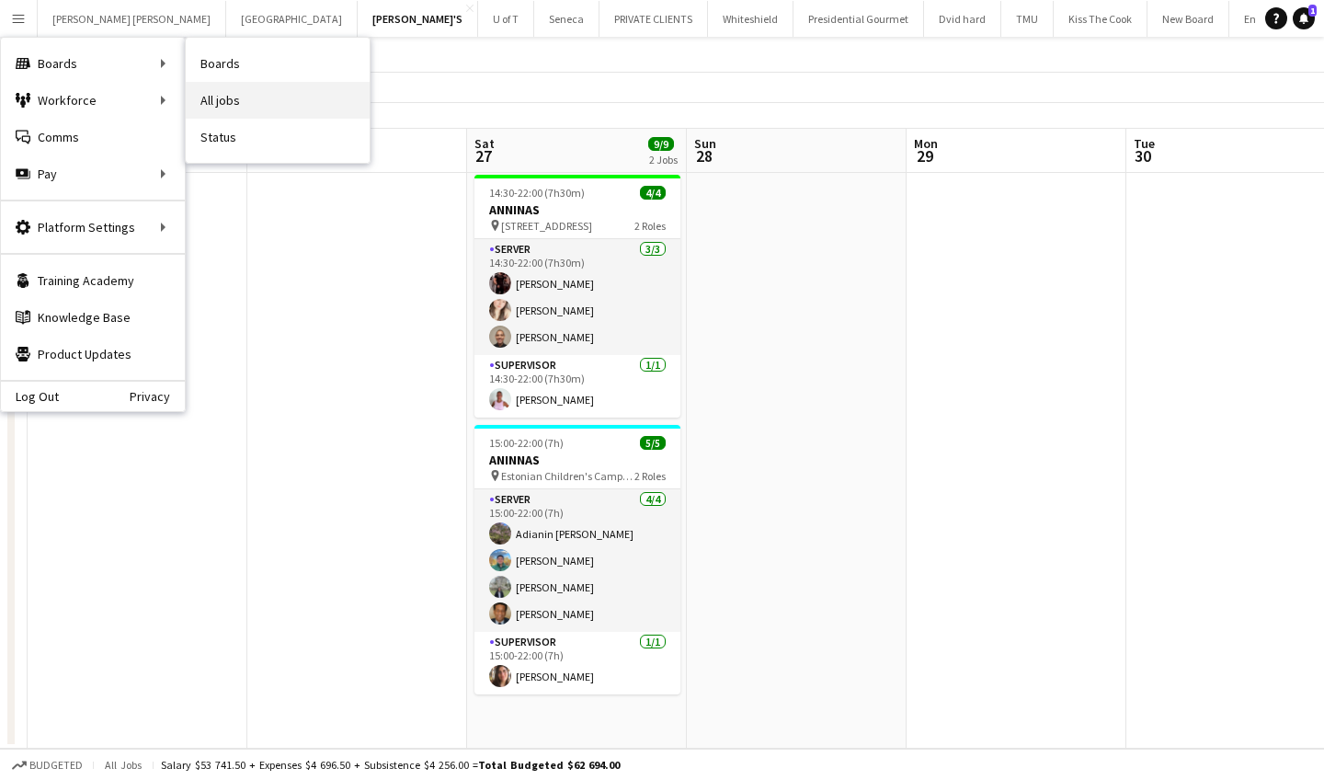
click at [253, 96] on link "All jobs" at bounding box center [278, 100] width 184 height 37
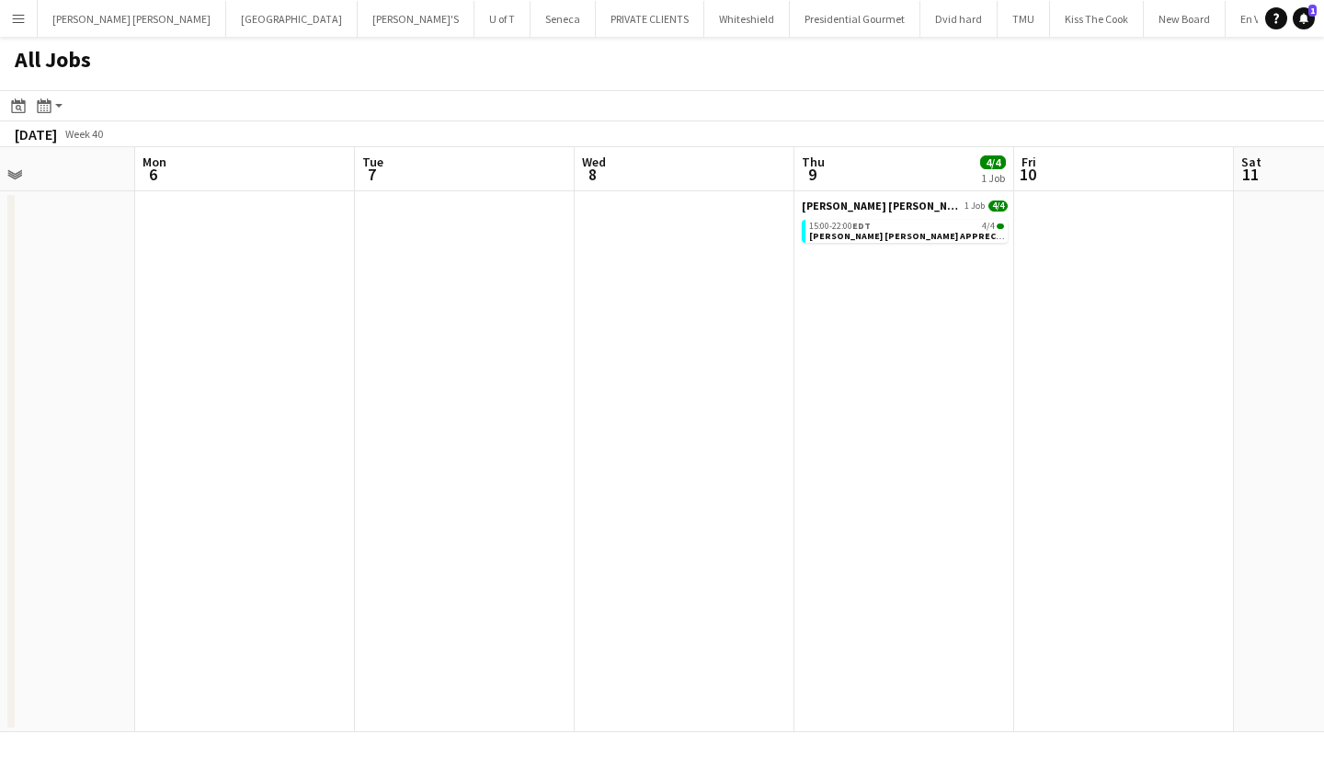
scroll to position [0, 527]
click at [865, 229] on span "EDT" at bounding box center [859, 226] width 18 height 12
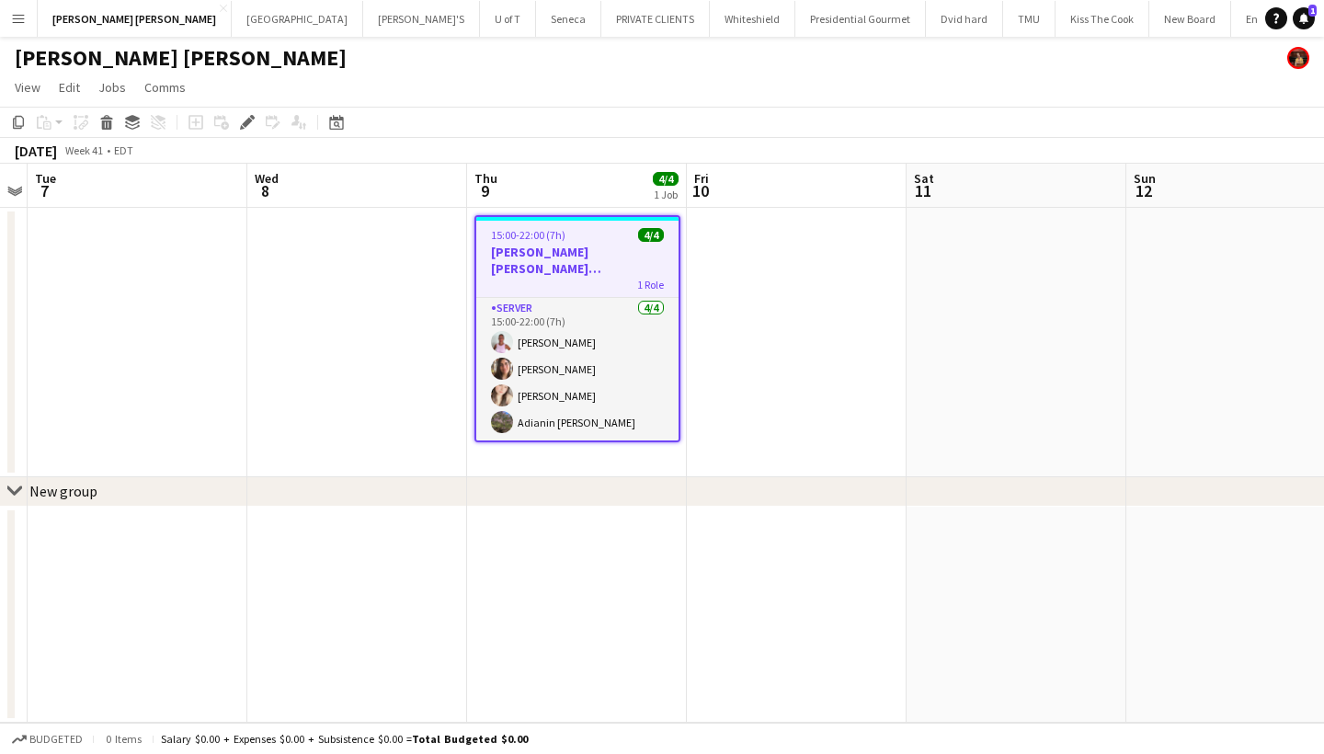
click at [19, 21] on app-icon "Menu" at bounding box center [18, 18] width 15 height 15
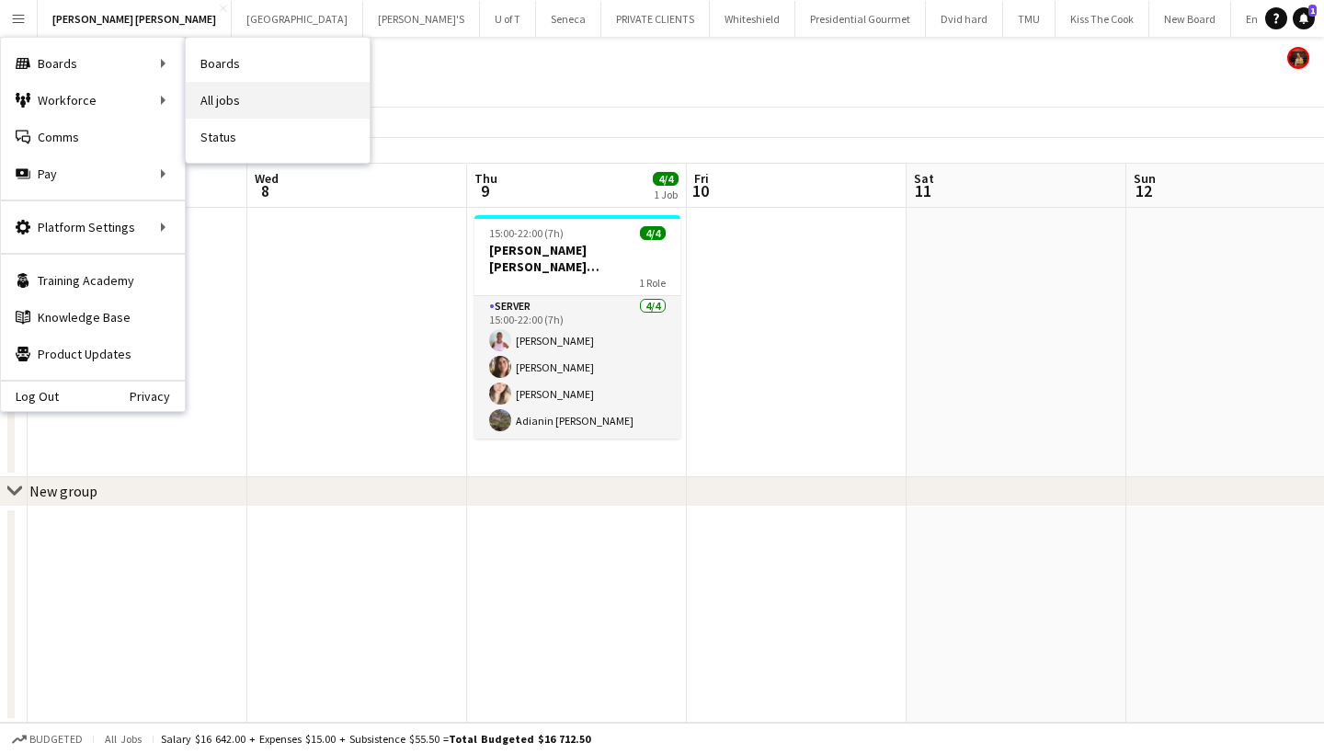
click at [270, 106] on link "All jobs" at bounding box center [278, 100] width 184 height 37
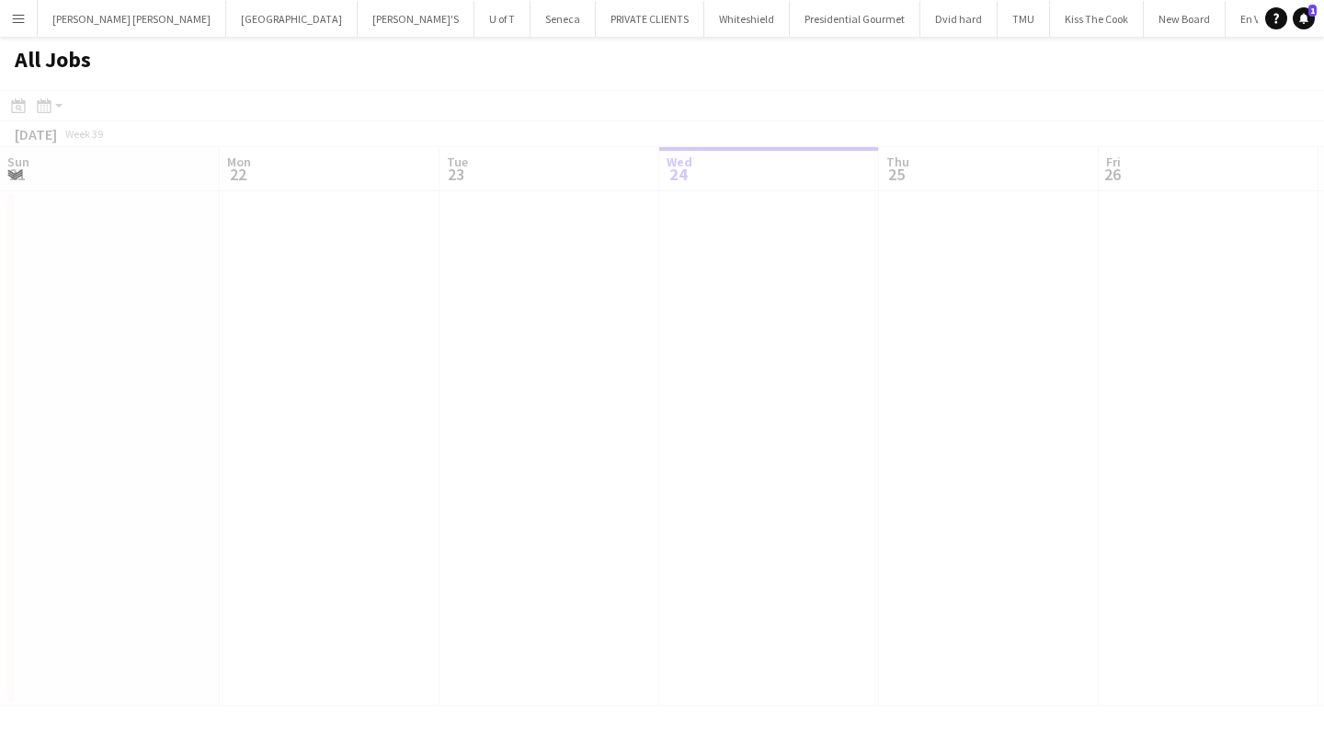
scroll to position [0, 440]
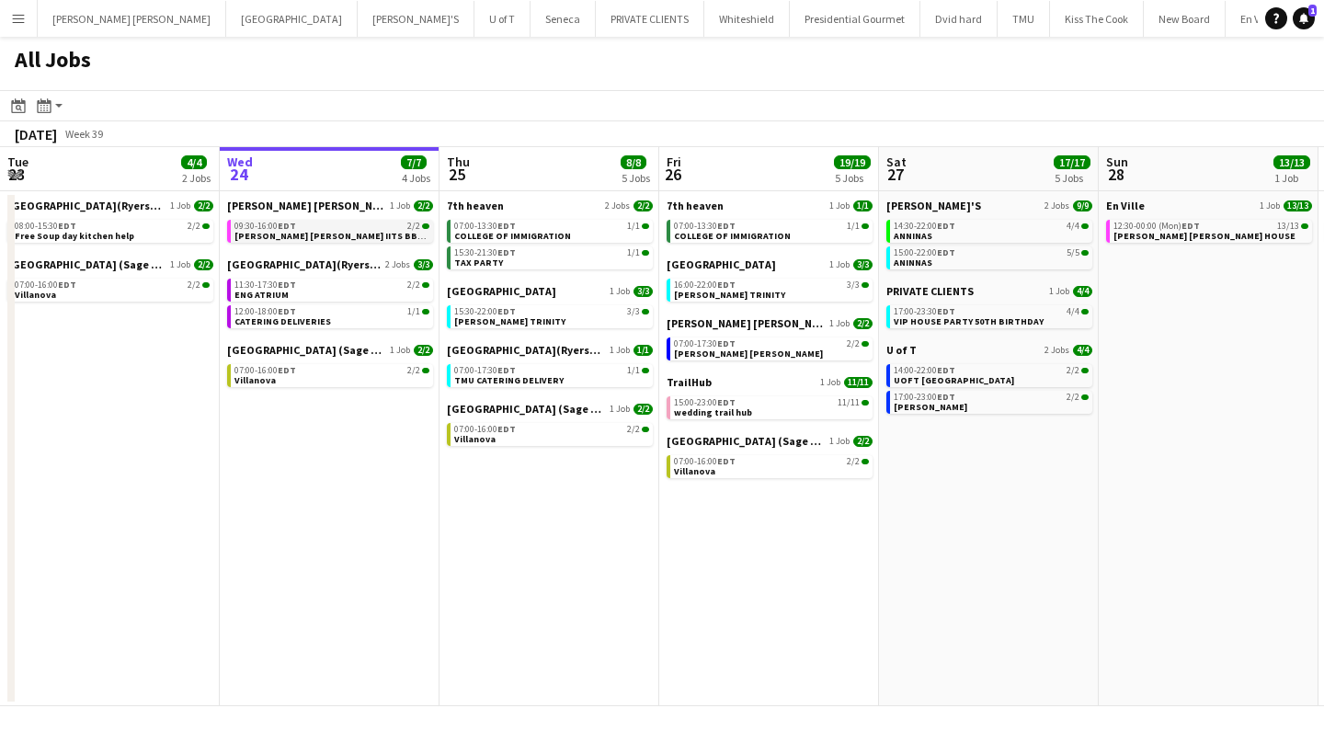
click at [364, 232] on link "09:30-16:00 EDT 2/2 [PERSON_NAME] [PERSON_NAME] IITS BBQ EVENT" at bounding box center [332, 230] width 195 height 21
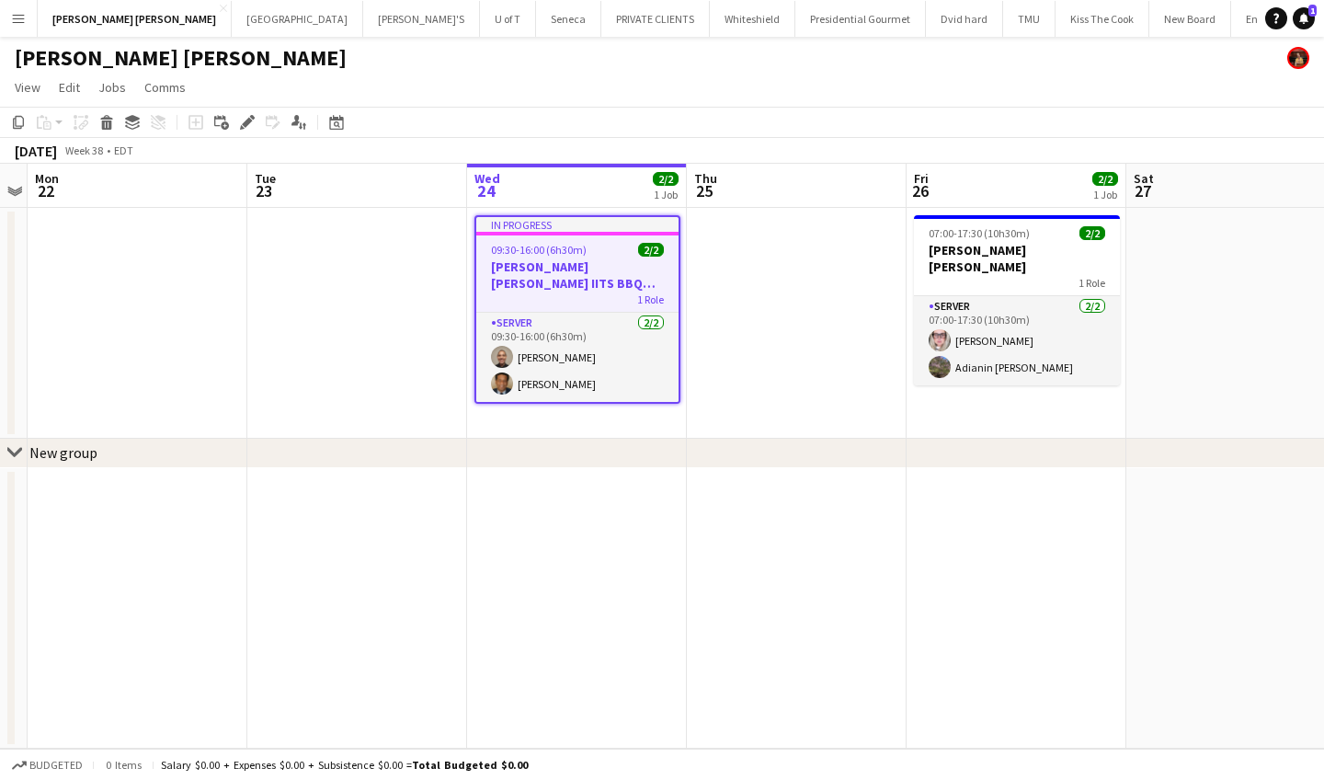
click at [10, 12] on button "Menu" at bounding box center [18, 18] width 37 height 37
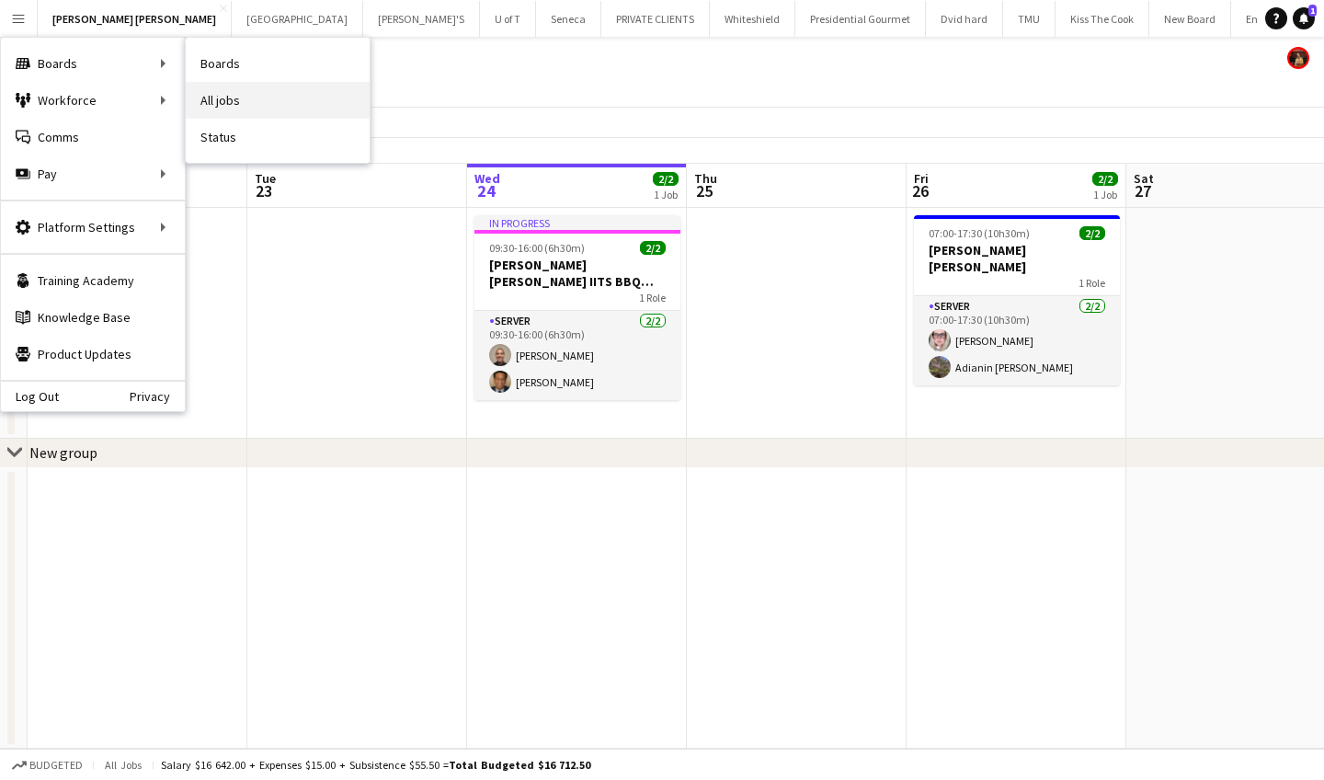
click at [253, 100] on link "All jobs" at bounding box center [278, 100] width 184 height 37
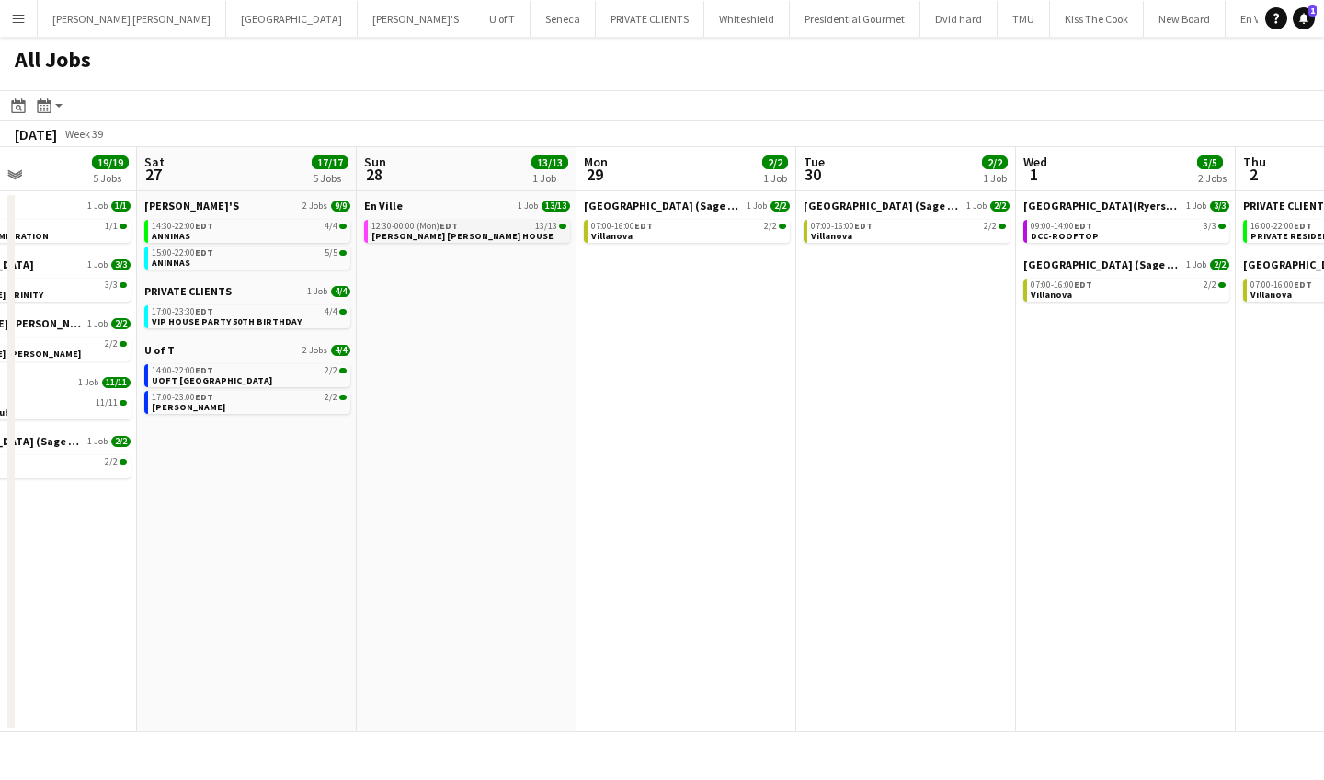
click at [461, 233] on link "12:30-00:00 (Mon) EDT 13/13 [PERSON_NAME] [PERSON_NAME] HOUSE" at bounding box center [469, 230] width 195 height 21
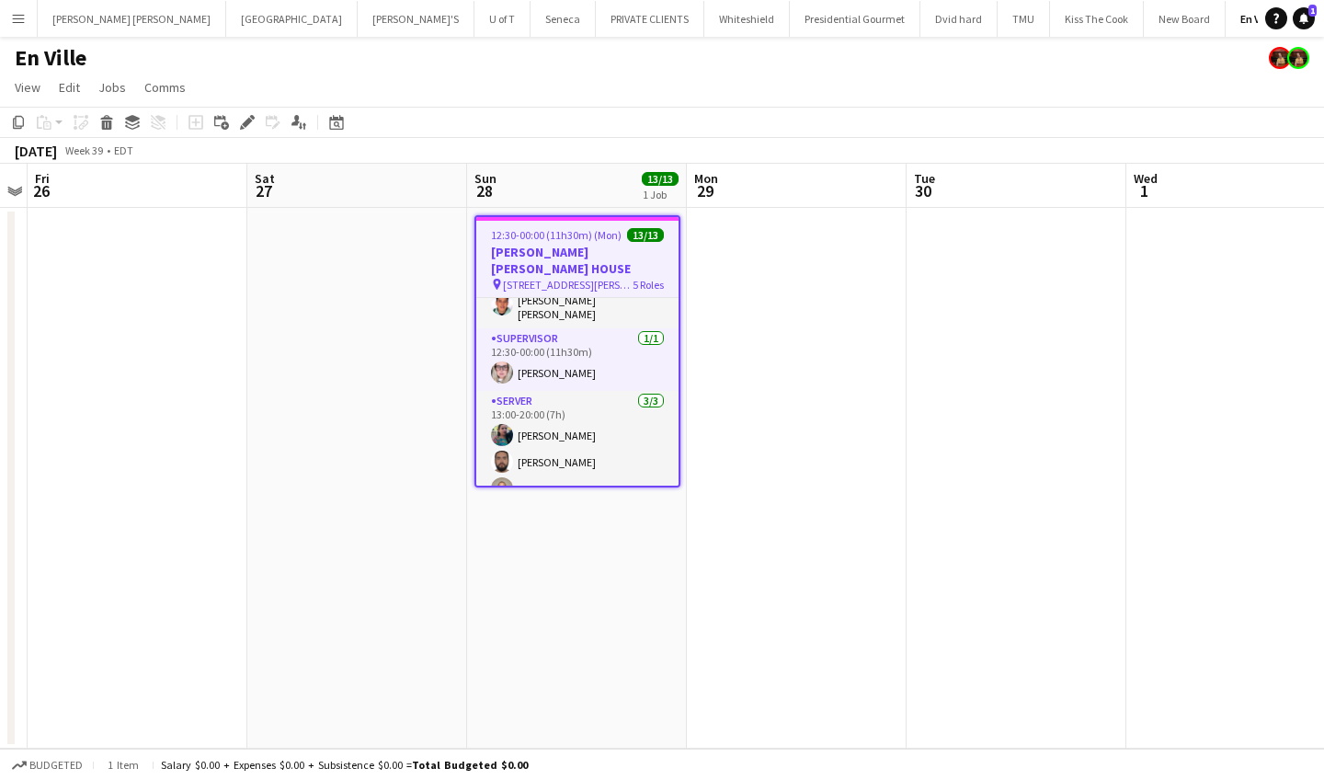
scroll to position [322, 0]
click at [17, 18] on app-icon "Menu" at bounding box center [18, 18] width 15 height 15
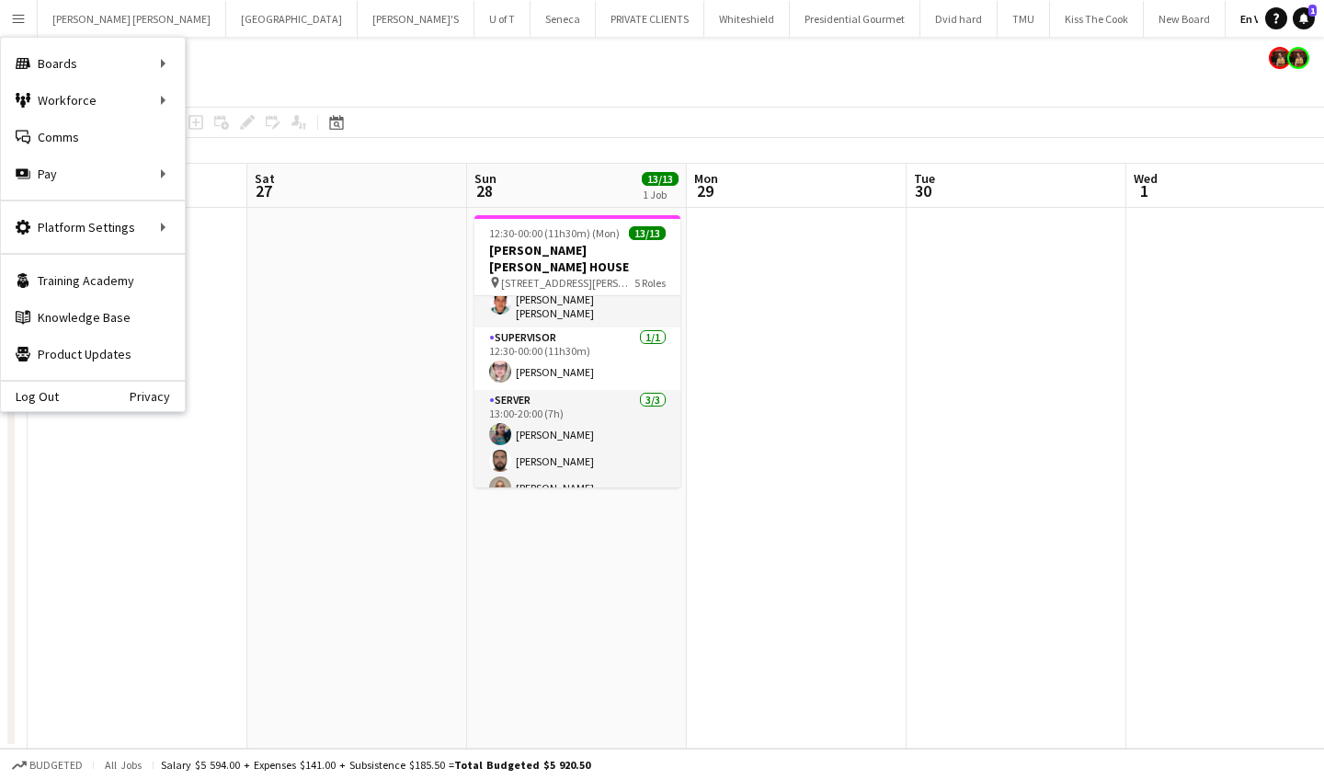
scroll to position [318, 0]
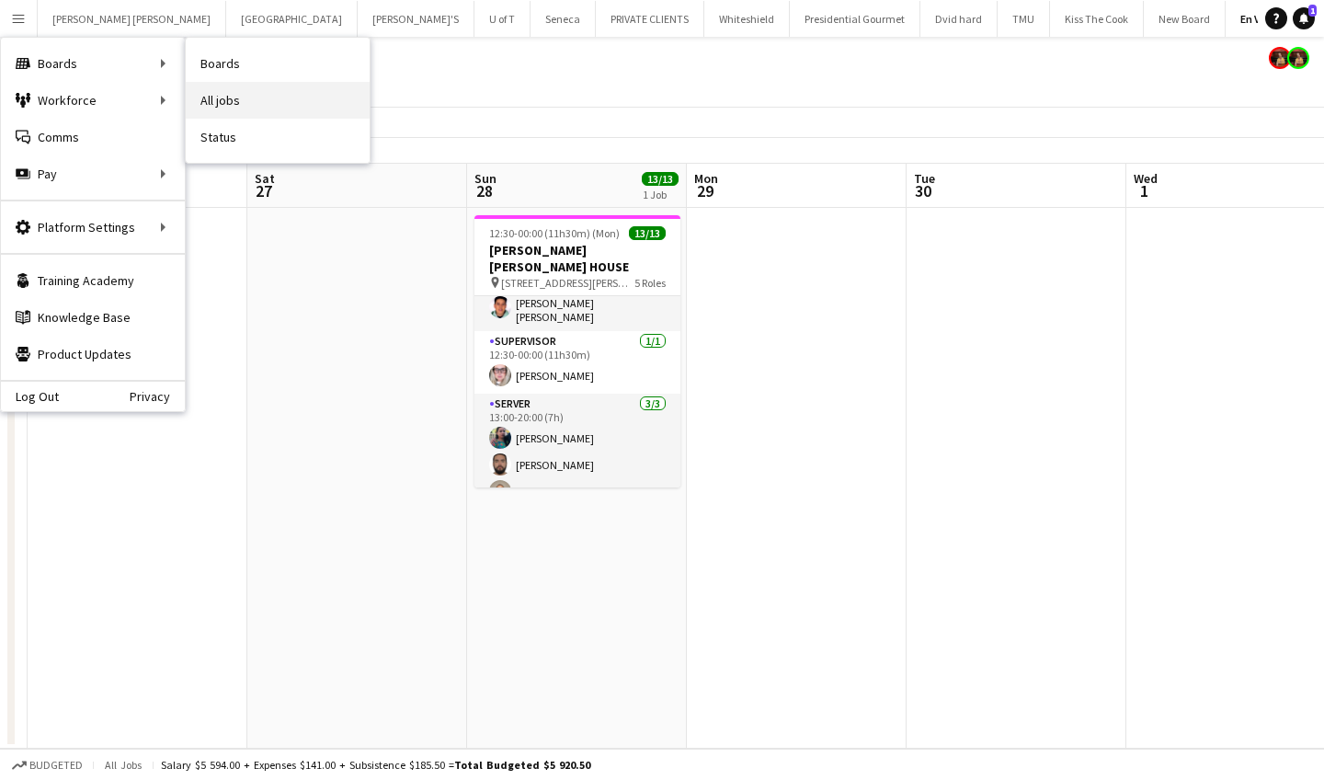
click at [281, 100] on link "All jobs" at bounding box center [278, 100] width 184 height 37
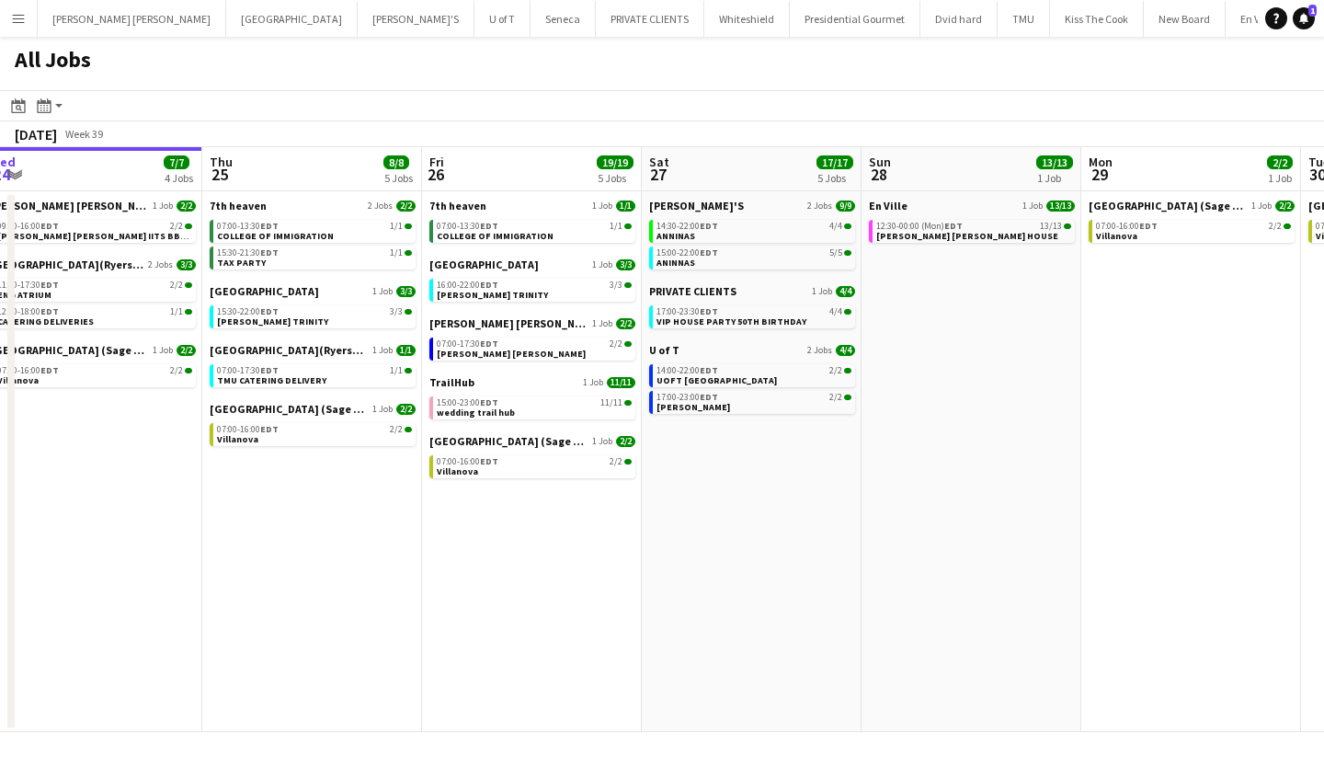
scroll to position [0, 671]
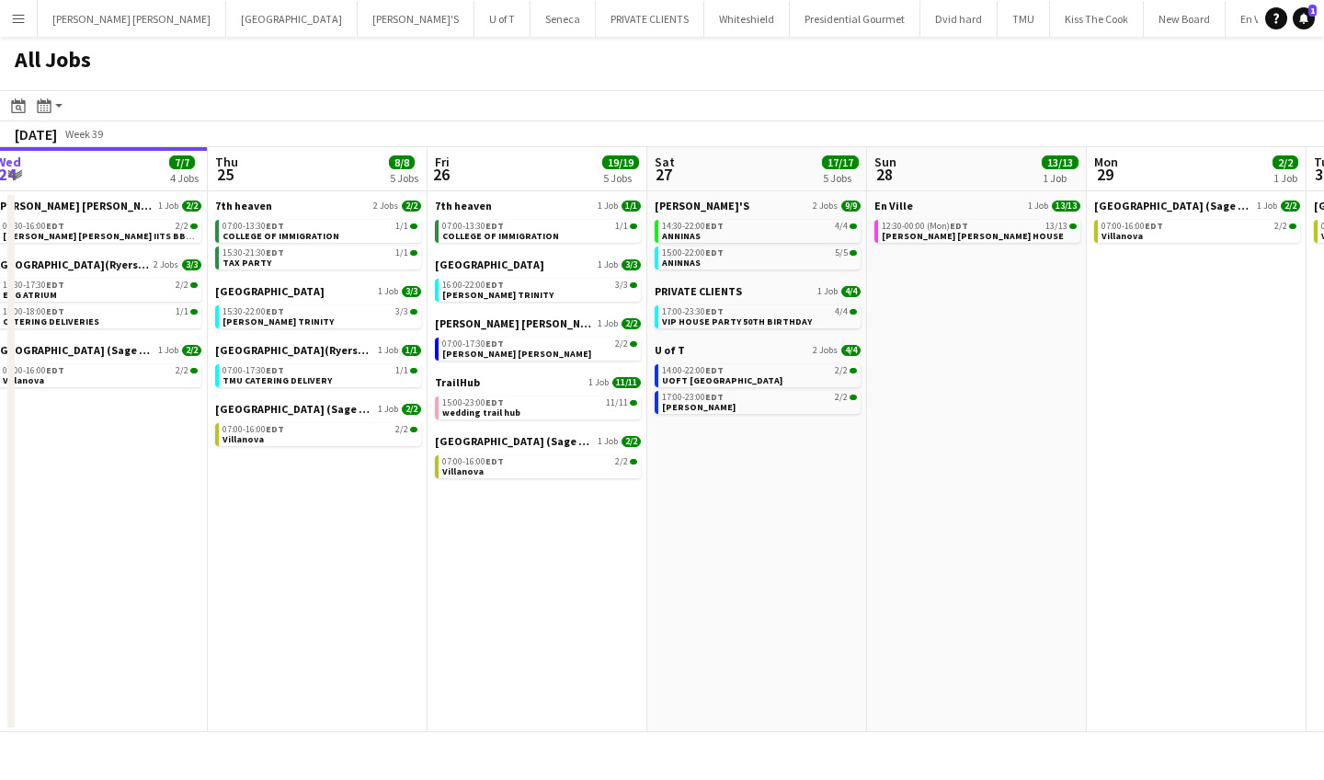
click at [27, 17] on button "Menu" at bounding box center [18, 18] width 37 height 37
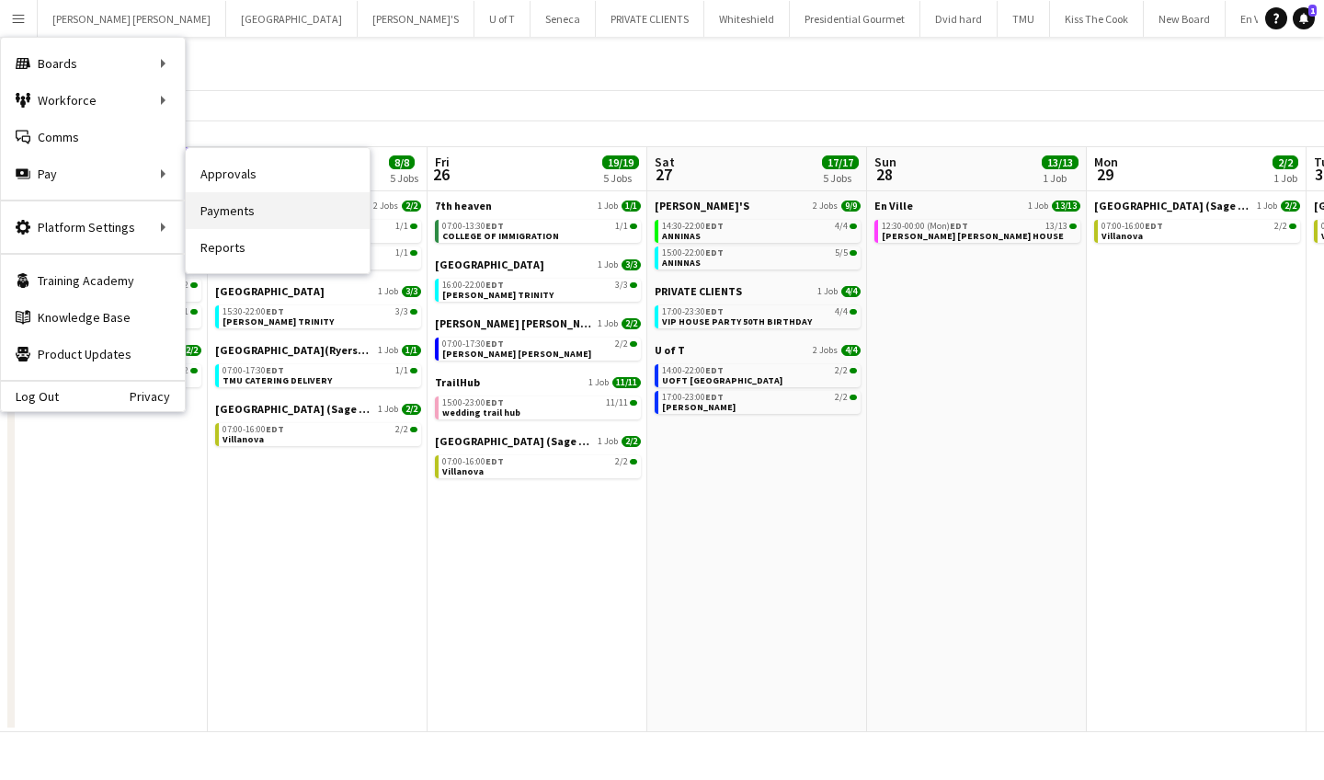
click at [278, 205] on link "Payments" at bounding box center [278, 210] width 184 height 37
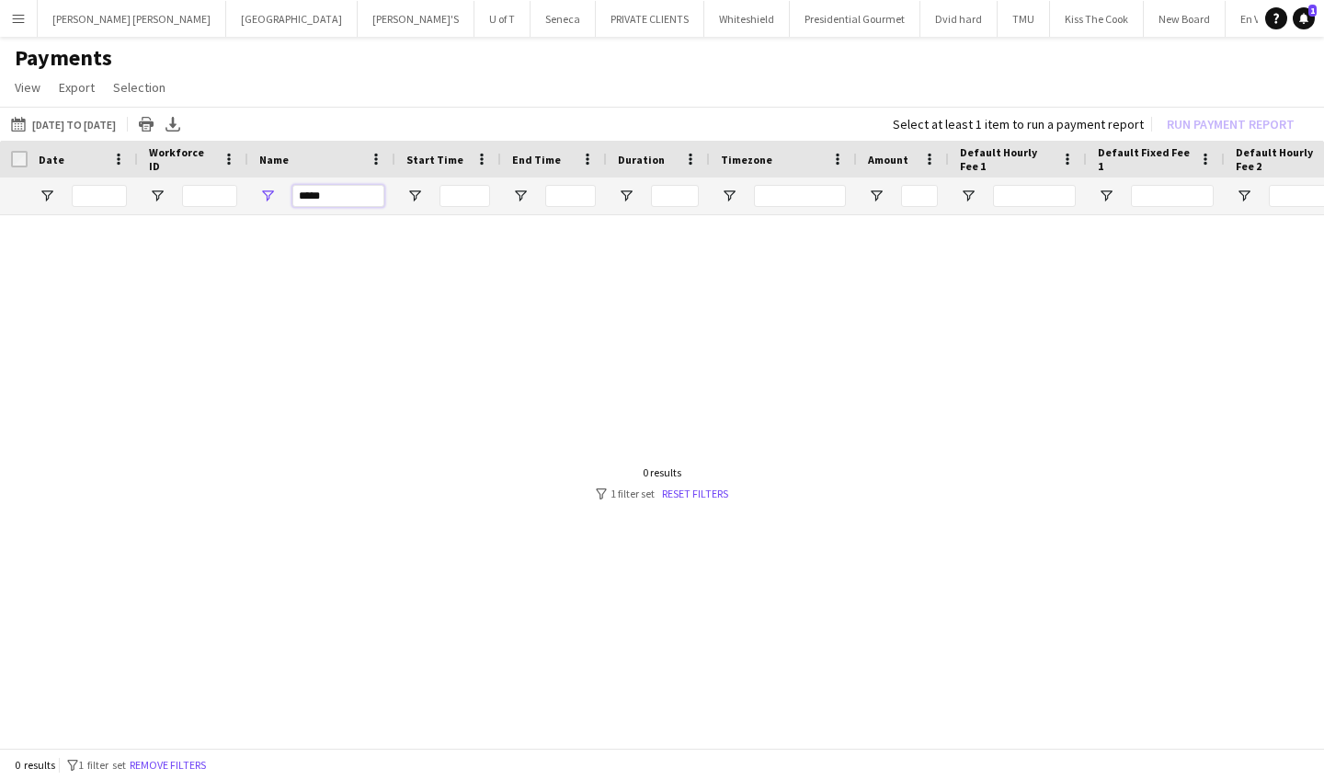
click at [348, 205] on input "*****" at bounding box center [338, 196] width 92 height 22
type input "*"
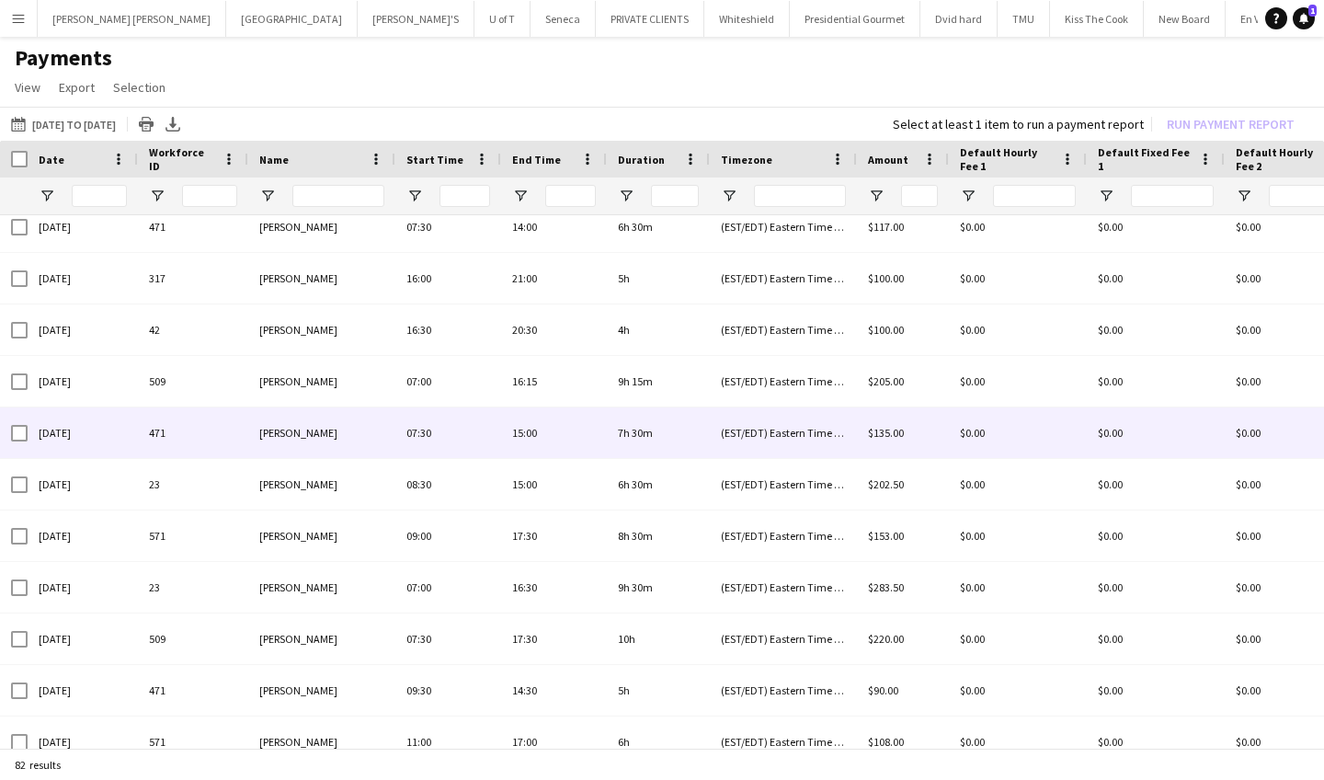
scroll to position [634, 0]
